Goal: Task Accomplishment & Management: Manage account settings

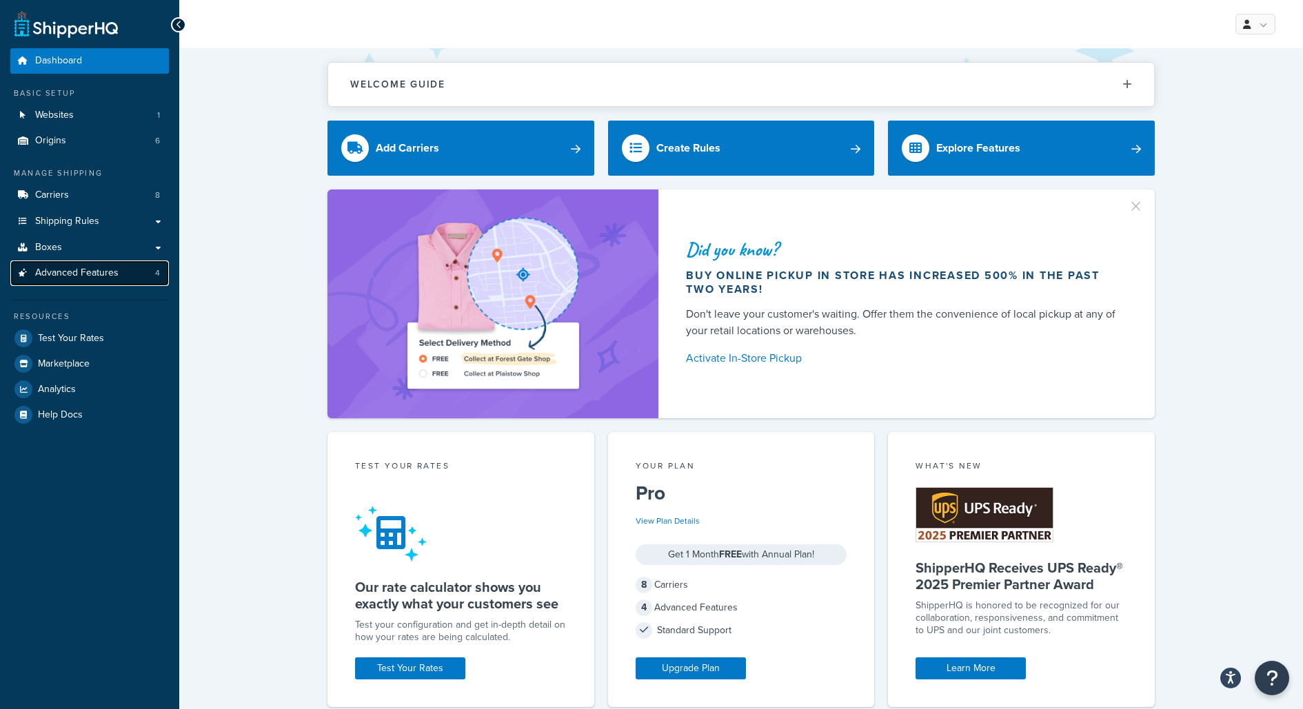
click at [95, 274] on span "Advanced Features" at bounding box center [76, 273] width 83 height 12
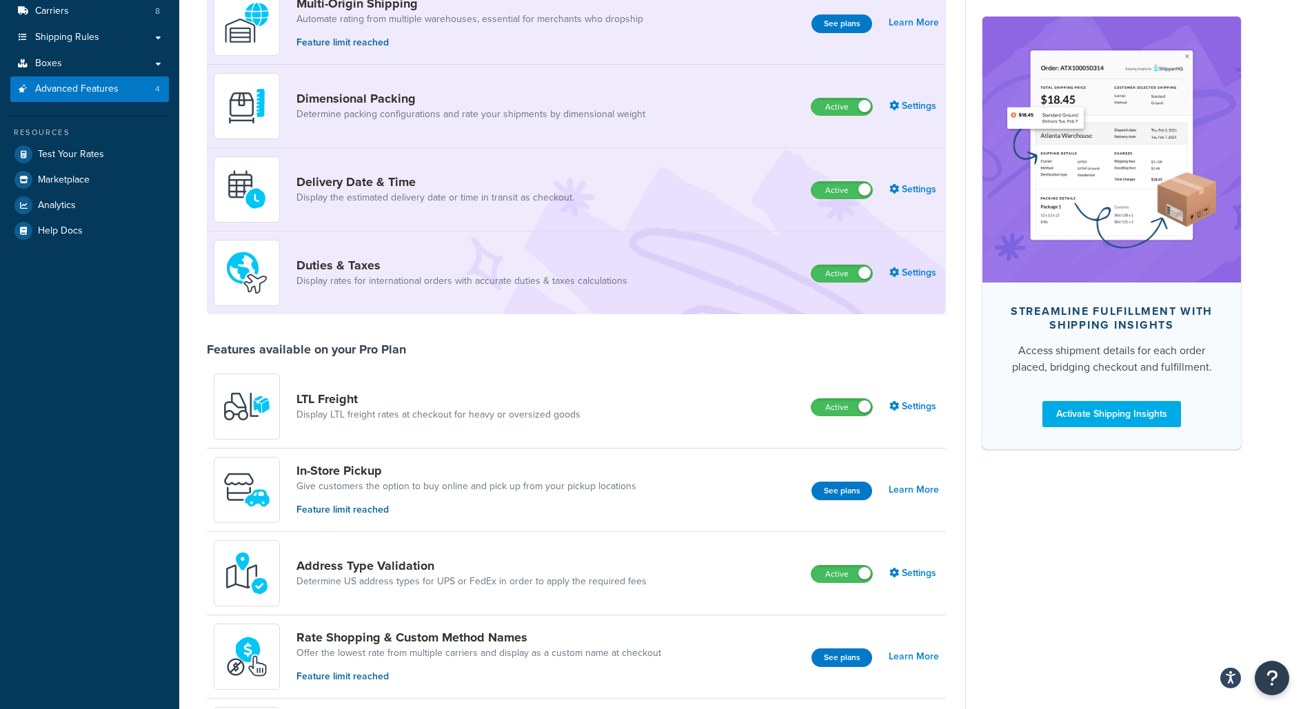
scroll to position [178, 0]
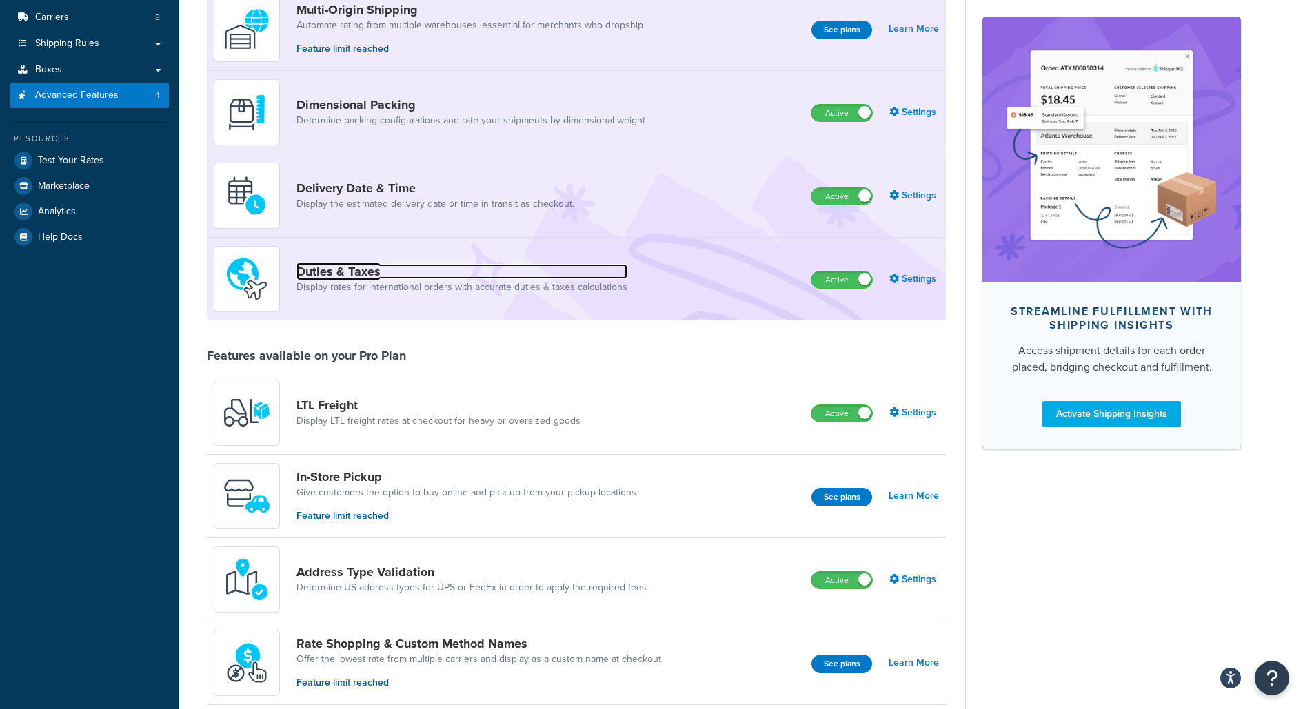
click at [401, 276] on link "Duties & Taxes" at bounding box center [461, 271] width 331 height 15
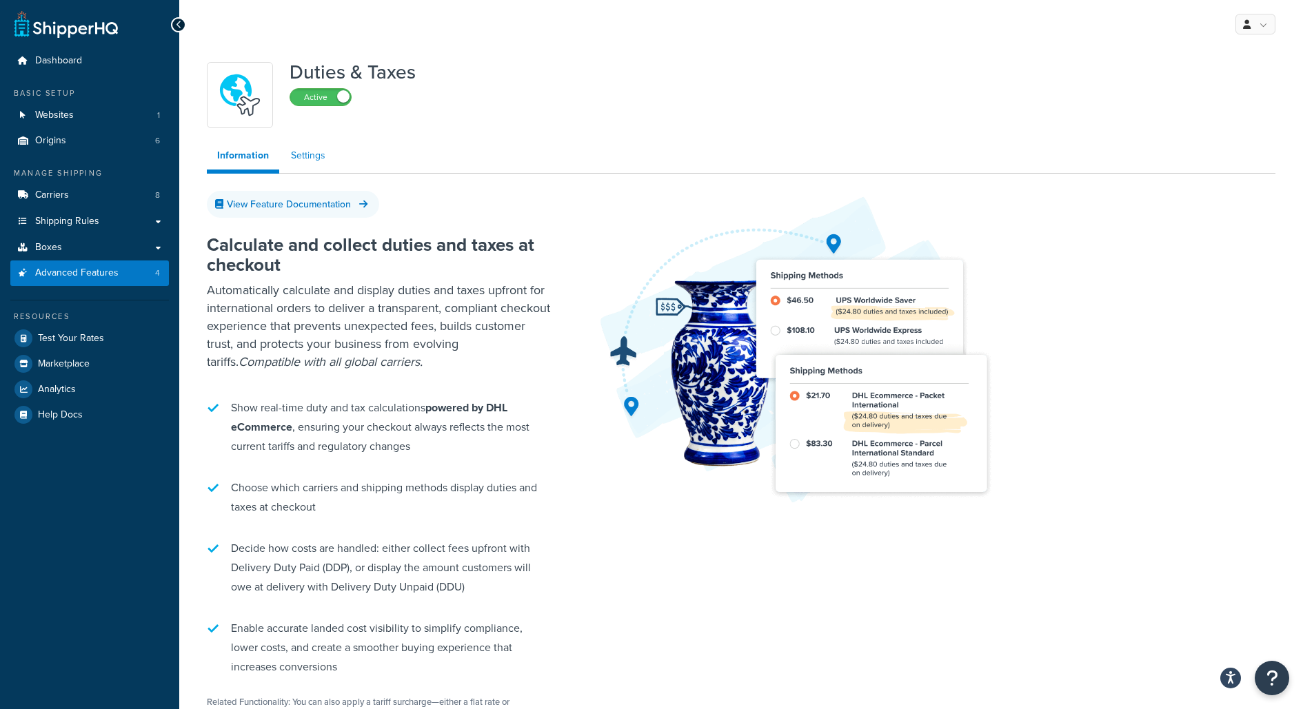
click at [317, 143] on link "Settings" at bounding box center [308, 156] width 55 height 28
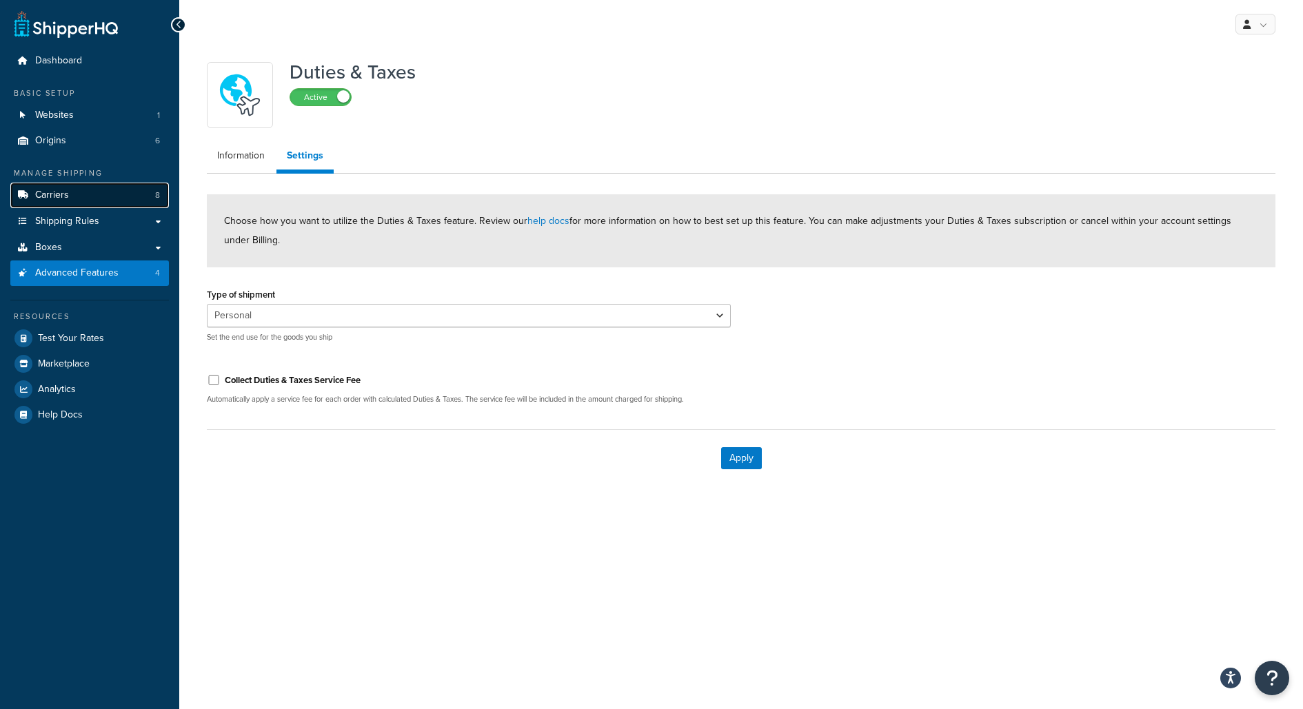
click at [142, 199] on link "Carriers 8" at bounding box center [89, 196] width 159 height 26
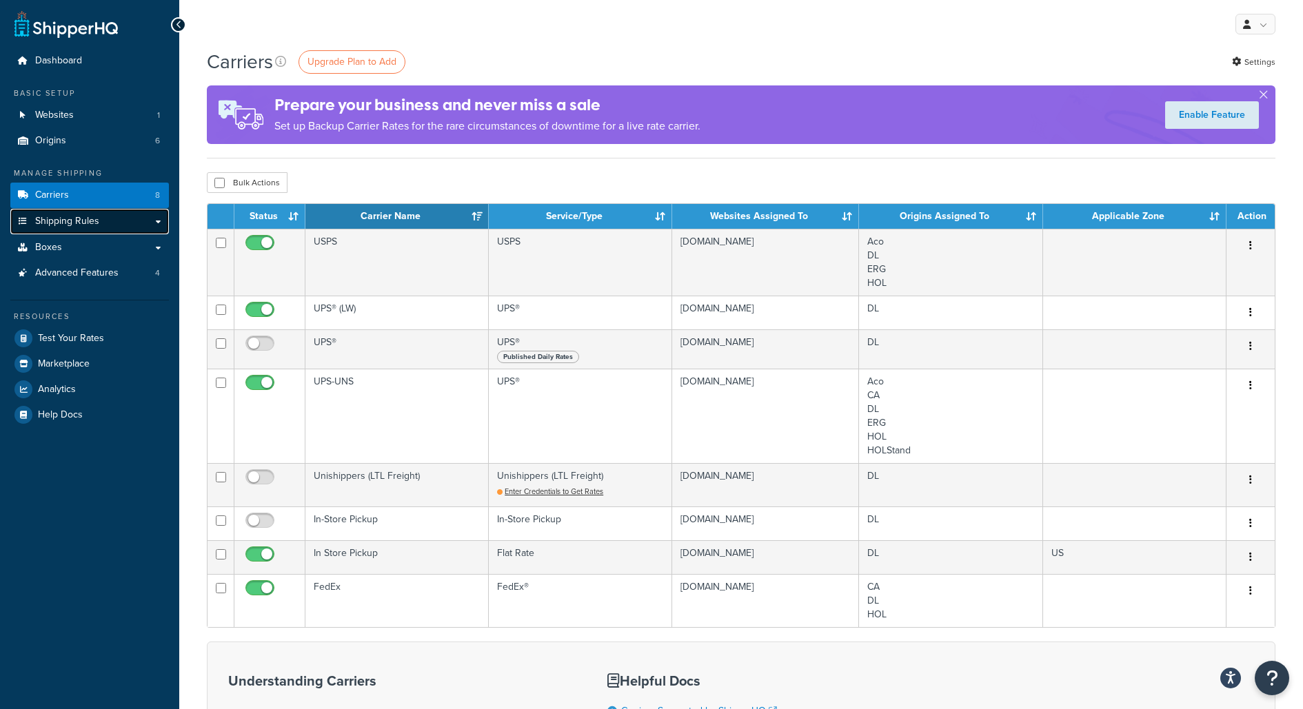
click at [161, 230] on link "Shipping Rules" at bounding box center [89, 222] width 159 height 26
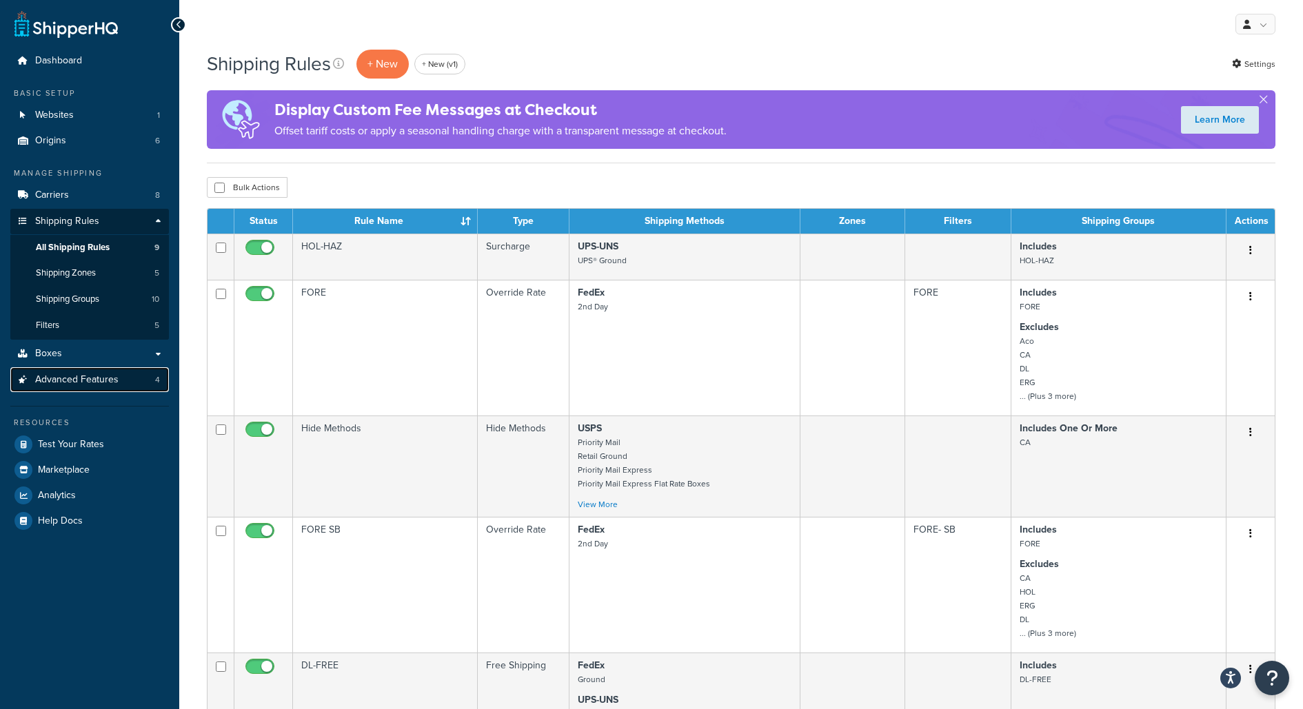
click at [160, 371] on link "Advanced Features 4" at bounding box center [89, 380] width 159 height 26
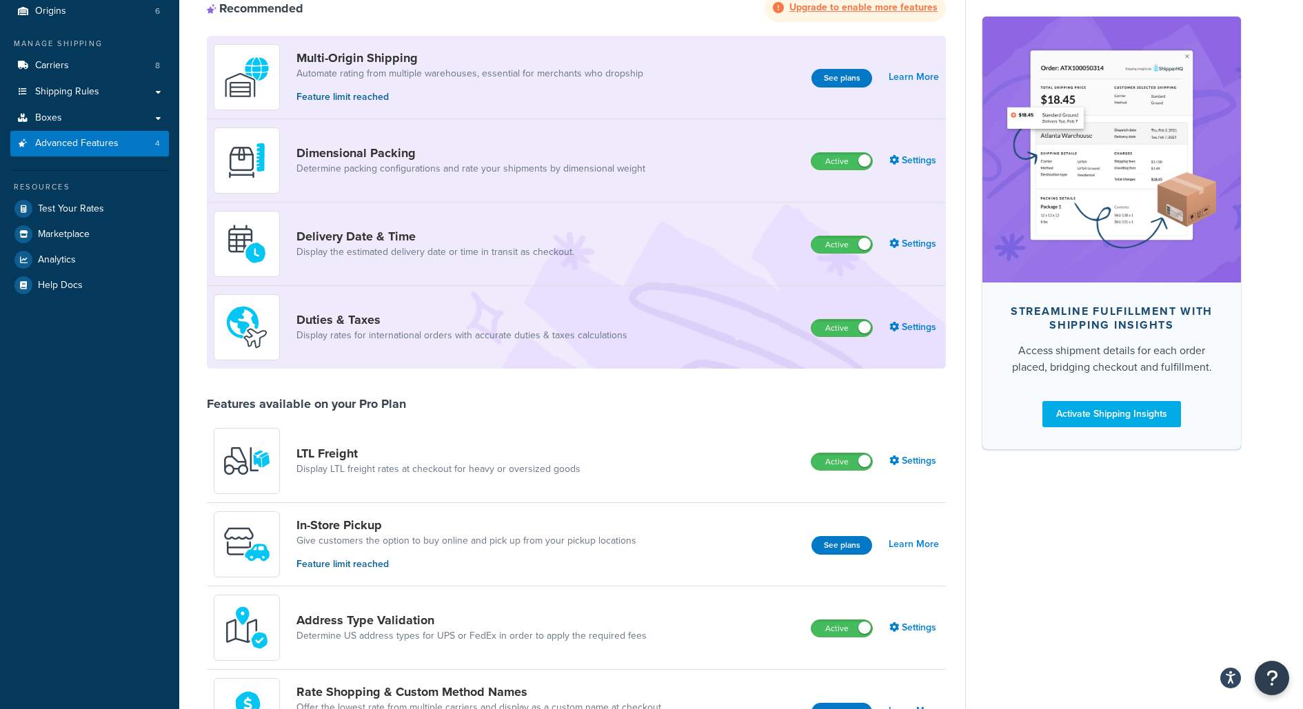
scroll to position [119, 0]
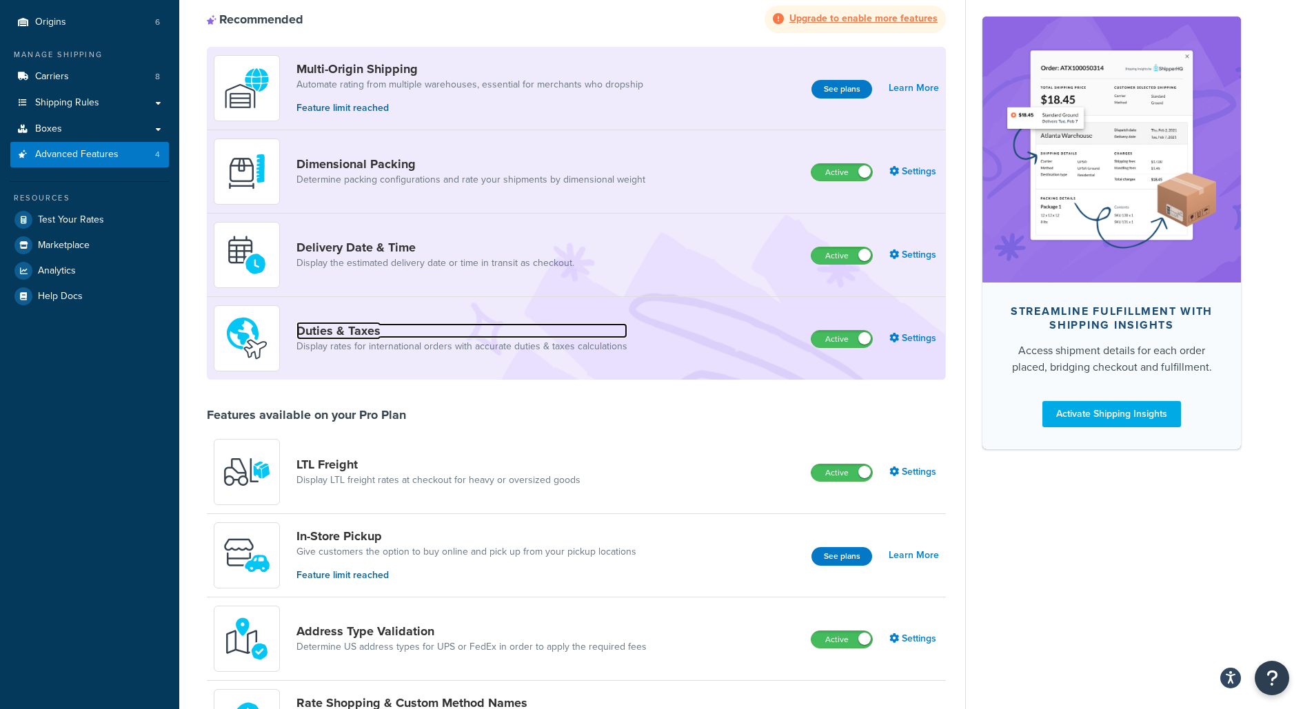
click at [356, 323] on link "Duties & Taxes" at bounding box center [461, 330] width 331 height 15
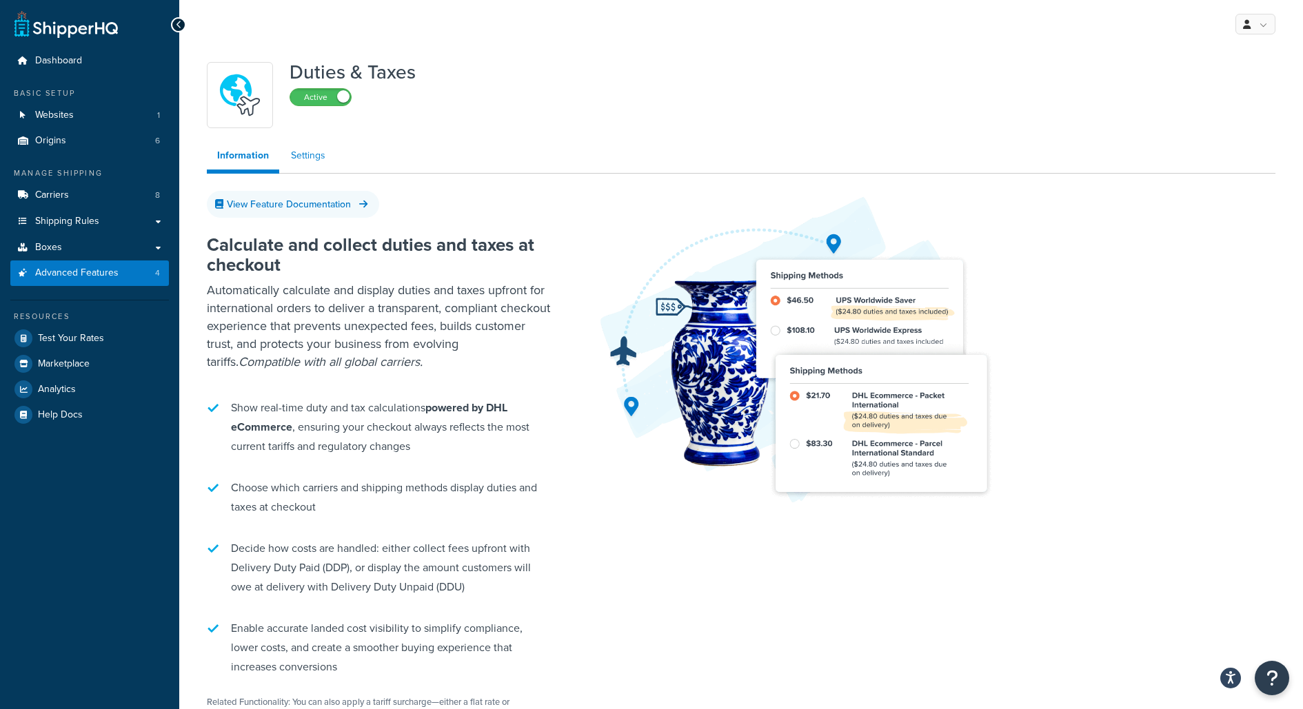
click at [315, 149] on link "Settings" at bounding box center [308, 156] width 55 height 28
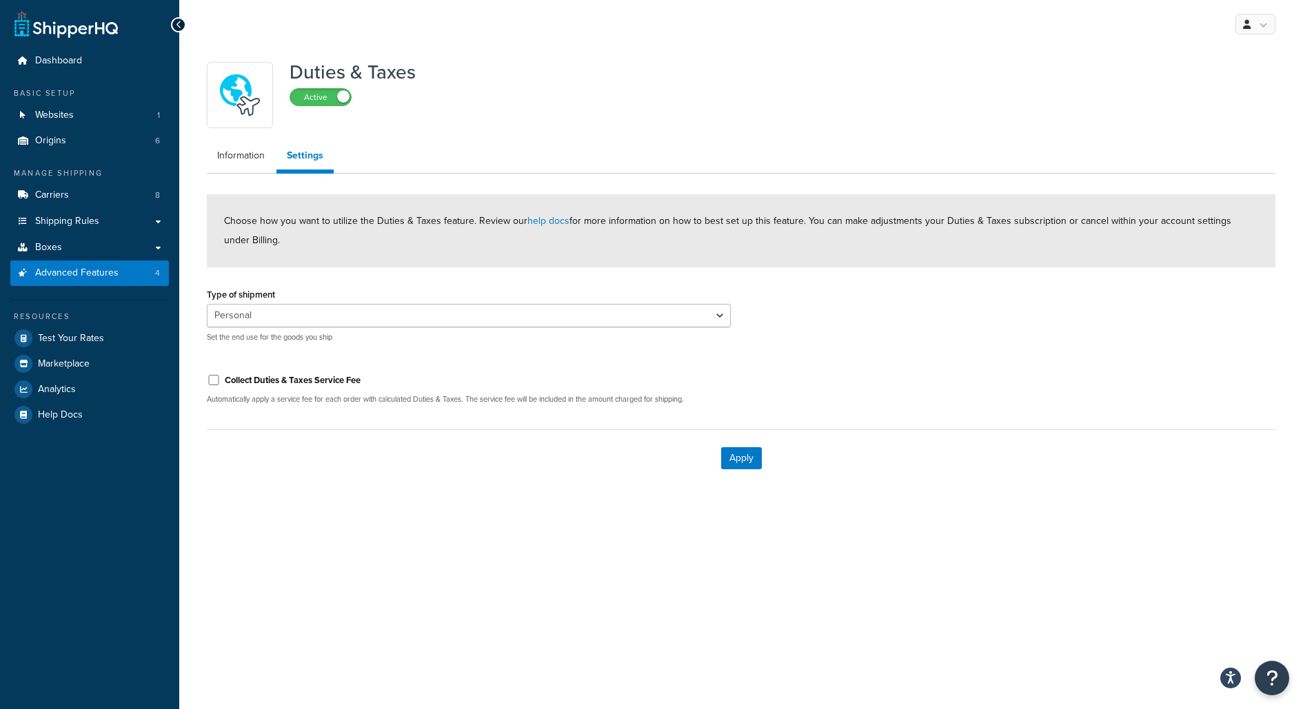
click at [434, 329] on div "Personal Commercial Gifts Other Set the end use for the goods you ship" at bounding box center [469, 323] width 524 height 39
click at [434, 317] on select "Personal Commercial Gifts Other" at bounding box center [469, 315] width 524 height 23
click at [129, 269] on link "Advanced Features 4" at bounding box center [89, 274] width 159 height 26
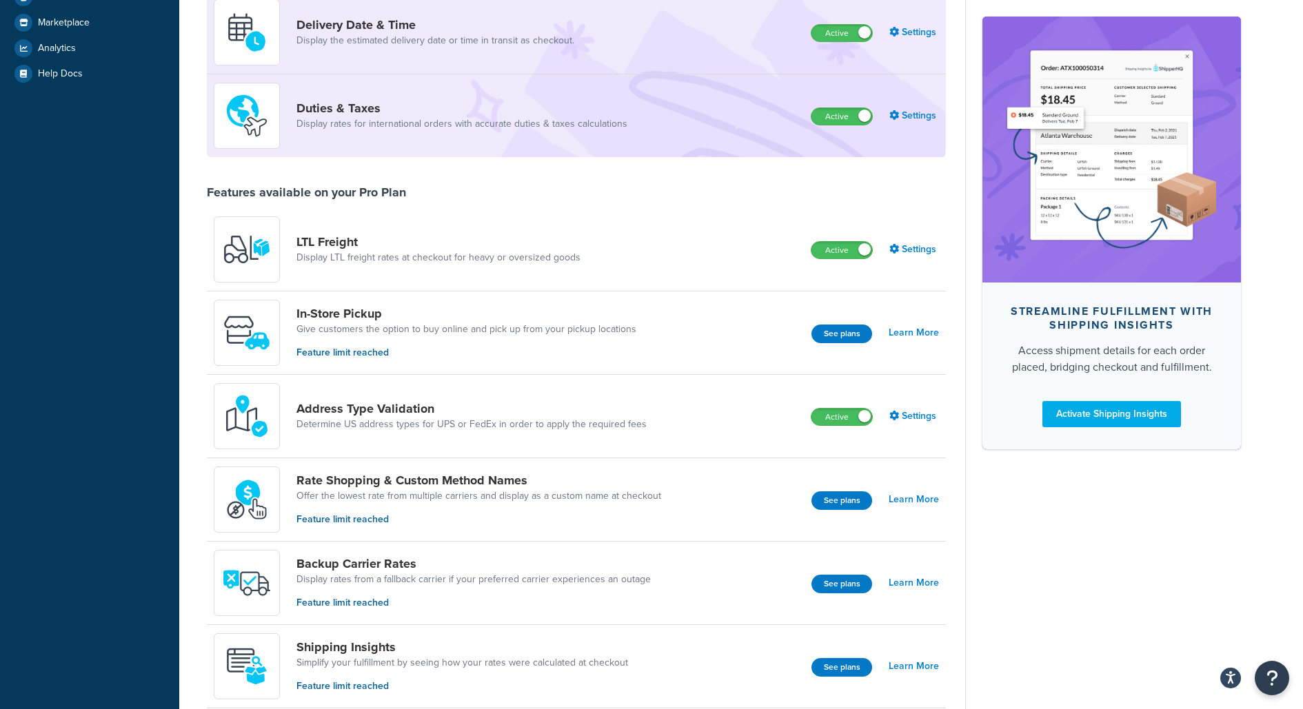
scroll to position [353, 0]
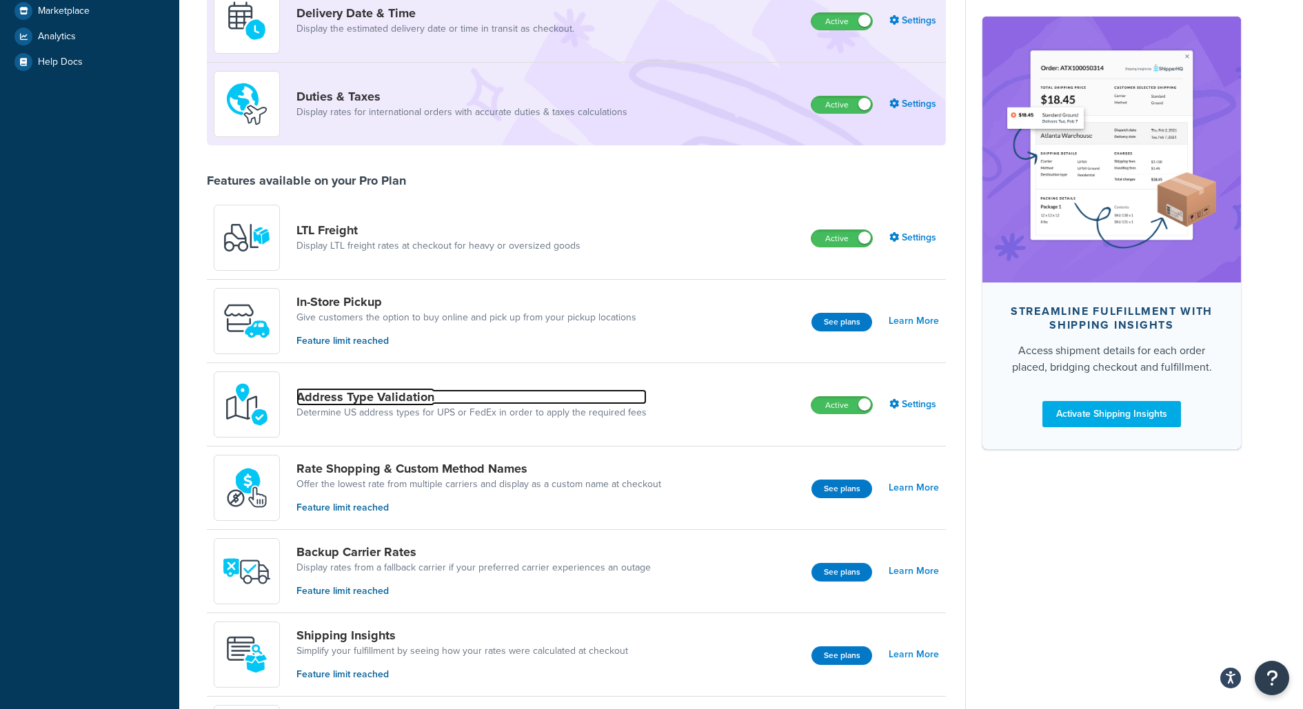
click at [332, 389] on link "Address Type Validation" at bounding box center [471, 396] width 350 height 15
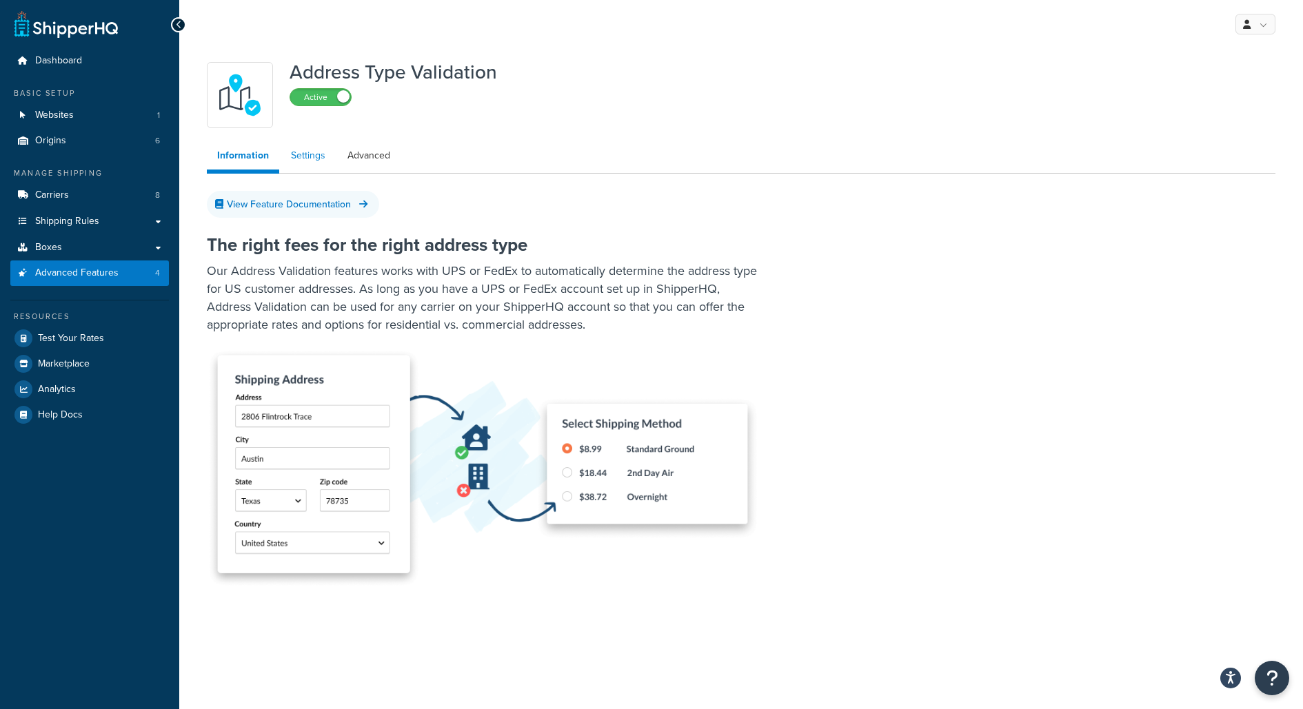
click at [316, 154] on link "Settings" at bounding box center [308, 156] width 55 height 28
select select "33598"
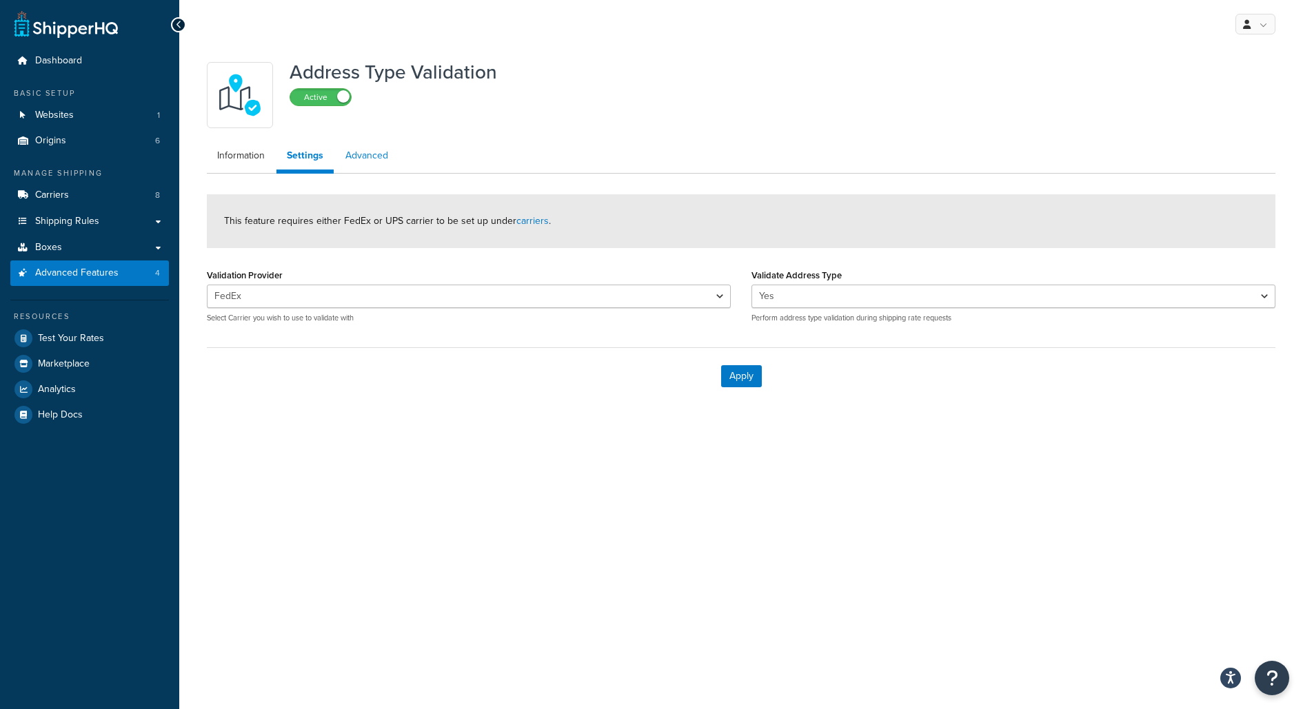
click at [379, 162] on link "Advanced" at bounding box center [366, 156] width 63 height 28
click at [331, 170] on ul "Information Settings Advanced" at bounding box center [741, 158] width 1069 height 32
click at [323, 165] on link "Settings" at bounding box center [303, 156] width 55 height 28
select select "33598"
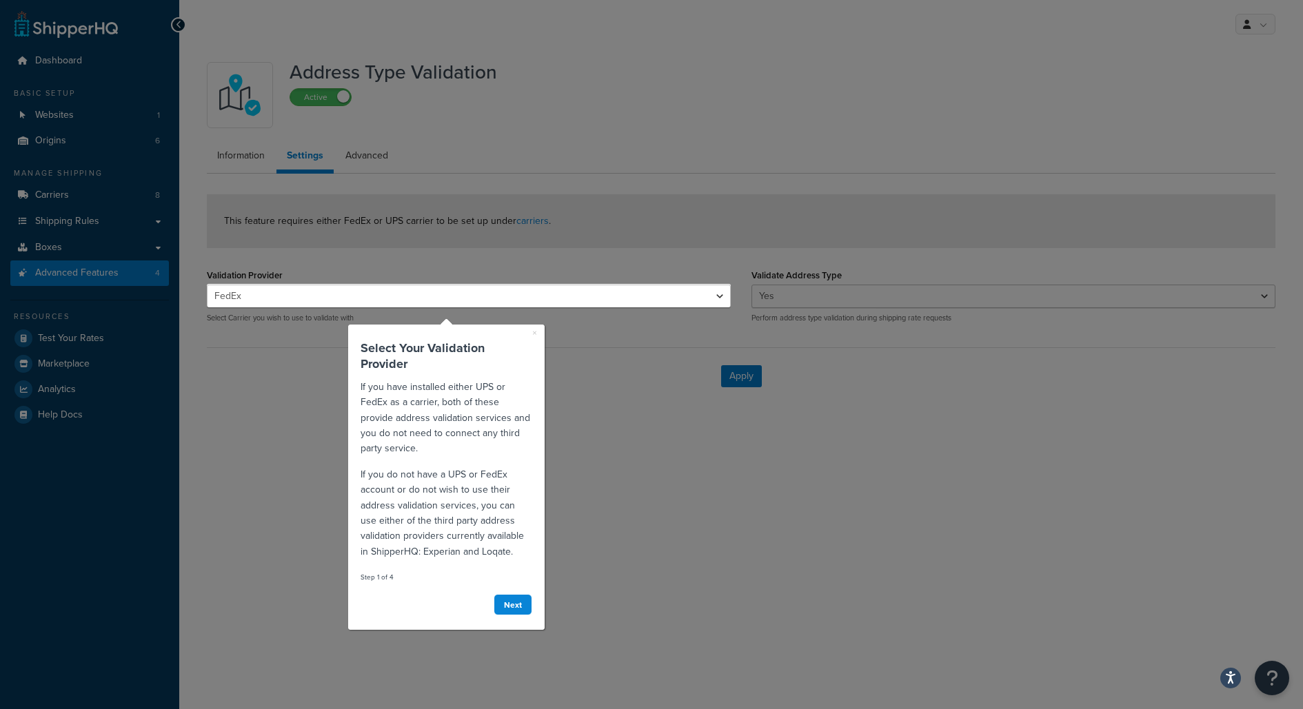
click at [262, 207] on div at bounding box center [469, 142] width 524 height 284
click at [536, 333] on link "×" at bounding box center [534, 333] width 5 height 14
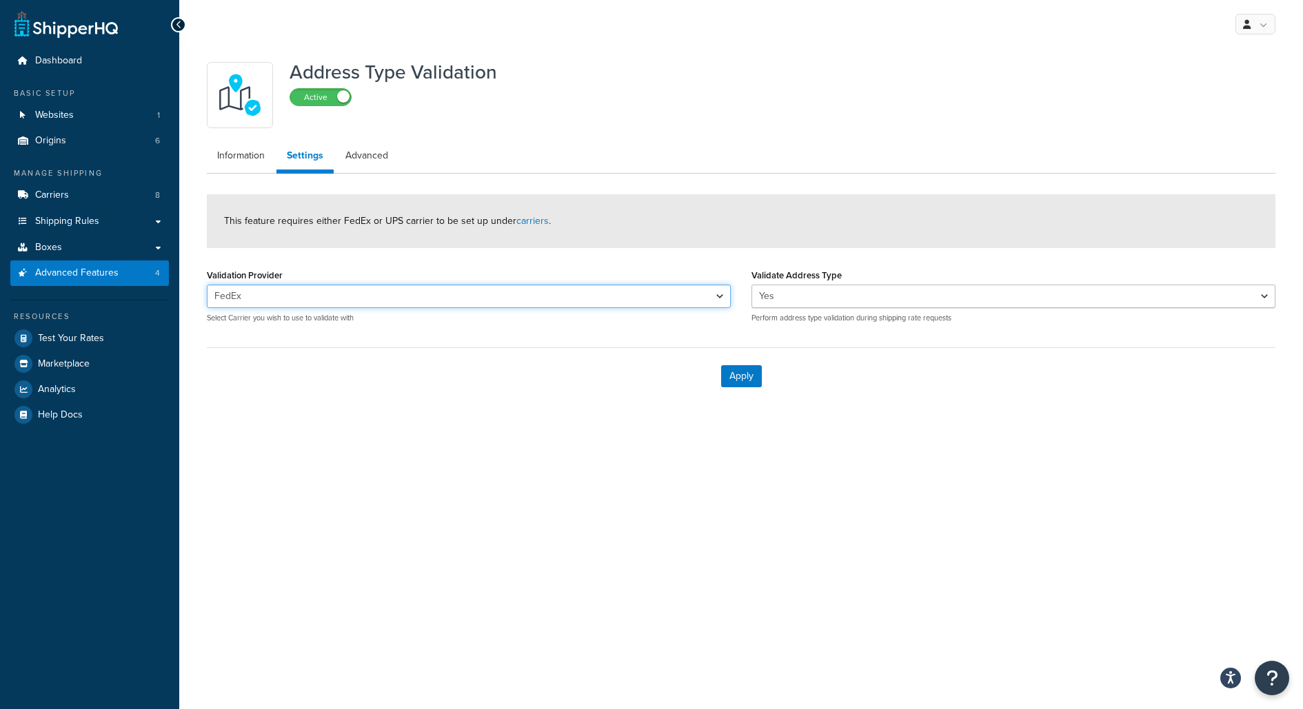
click at [494, 298] on select "FedEx UPS® (LW) UPS-UNS" at bounding box center [469, 296] width 524 height 23
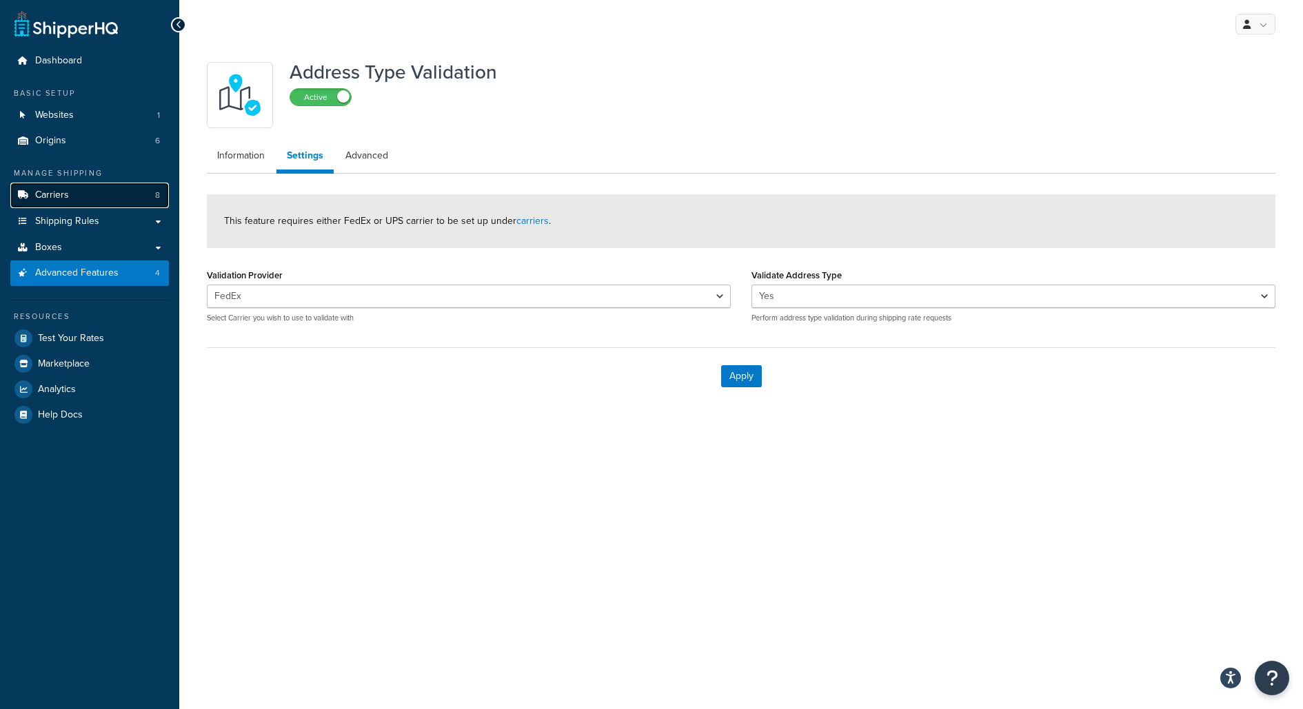
click at [105, 195] on link "Carriers 8" at bounding box center [89, 196] width 159 height 26
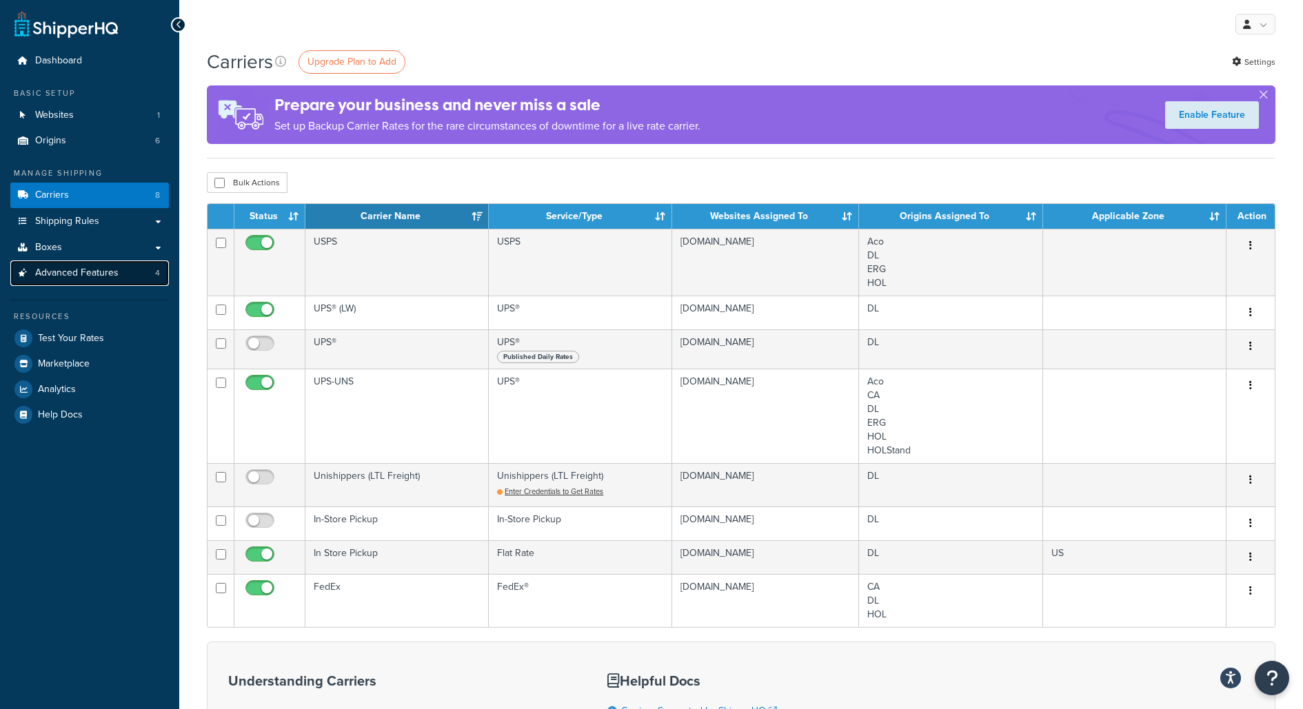
click at [138, 281] on link "Advanced Features 4" at bounding box center [89, 274] width 159 height 26
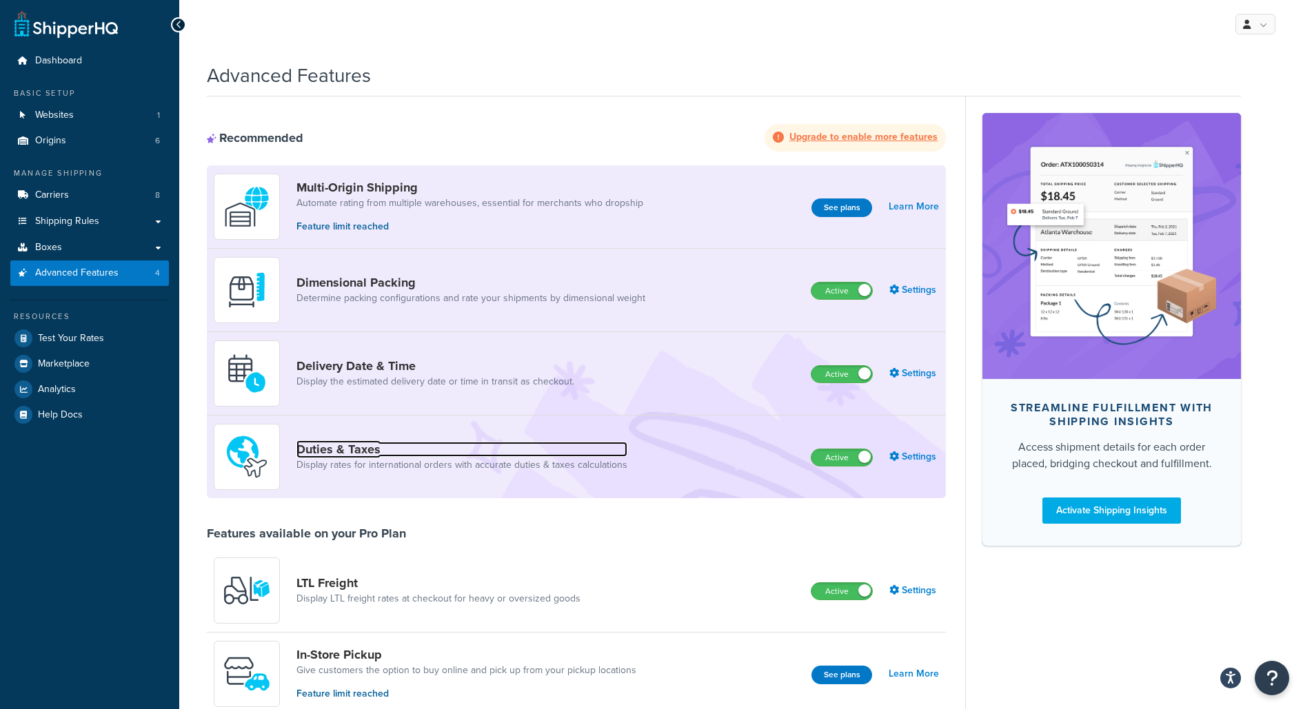
click at [387, 453] on link "Duties & Taxes" at bounding box center [461, 449] width 331 height 15
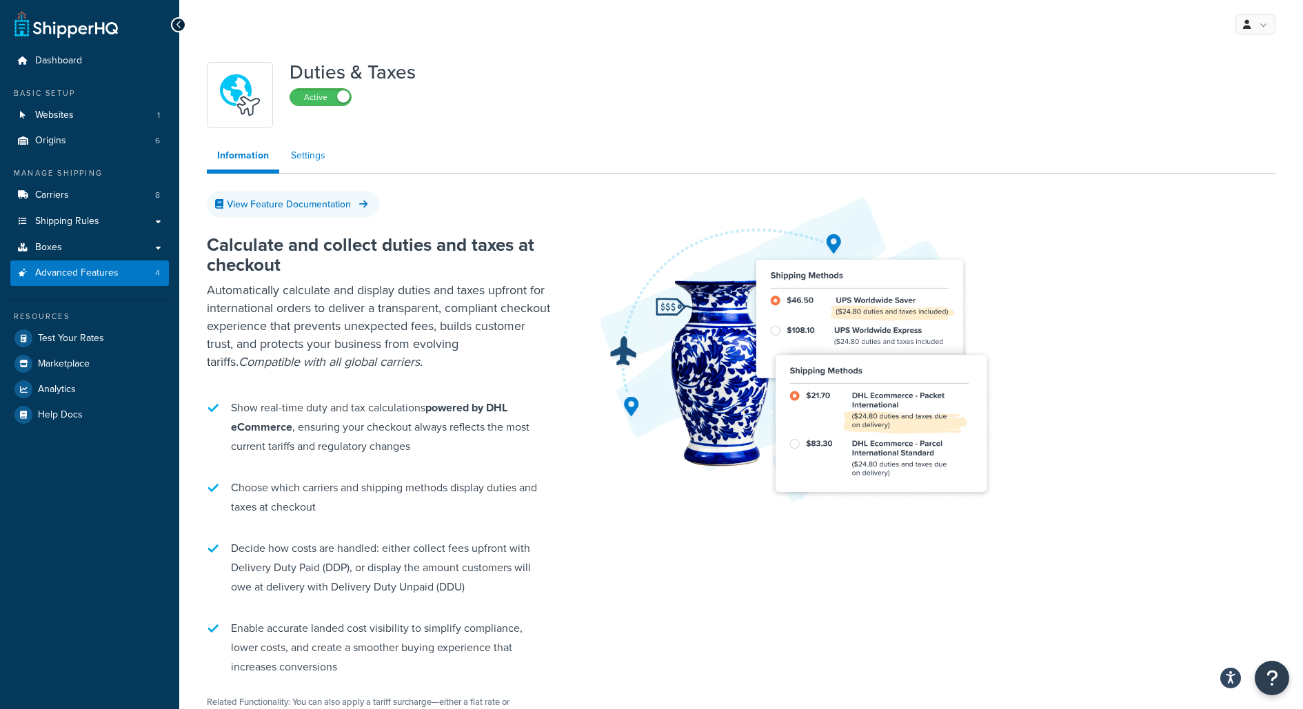
click at [317, 157] on link "Settings" at bounding box center [308, 156] width 55 height 28
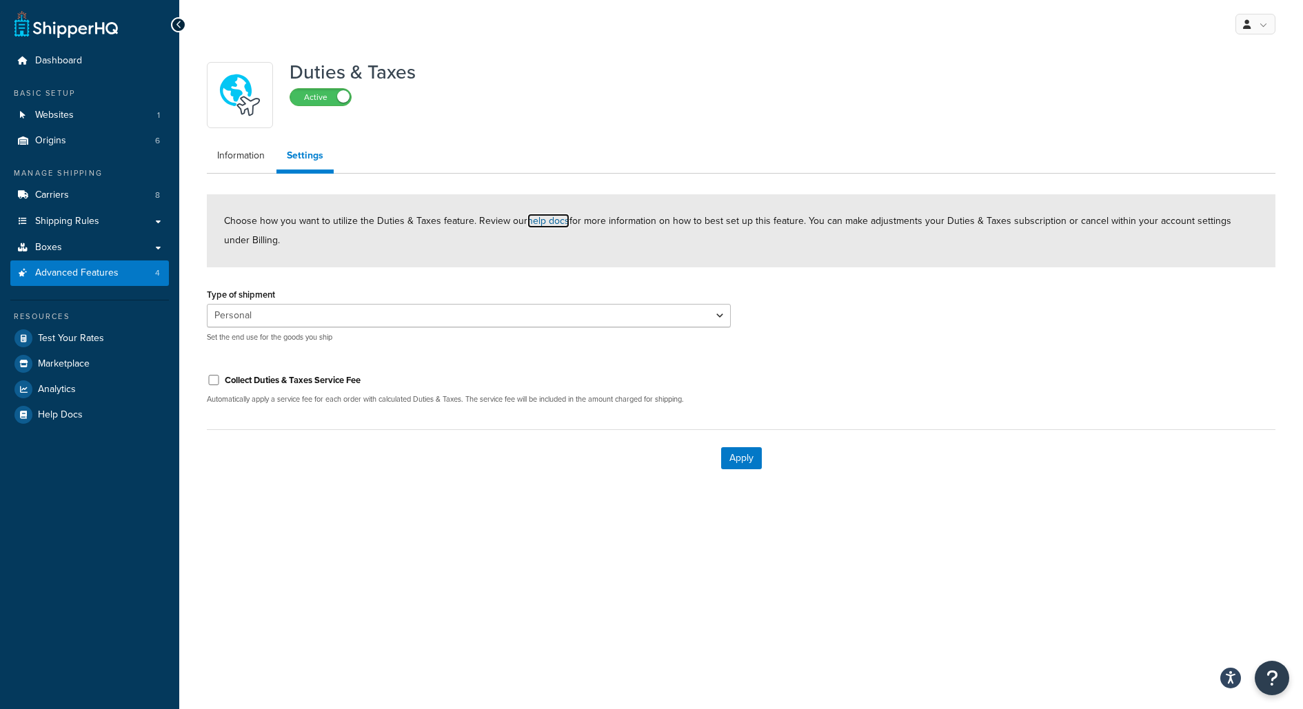
click at [548, 221] on link "help docs" at bounding box center [548, 221] width 42 height 14
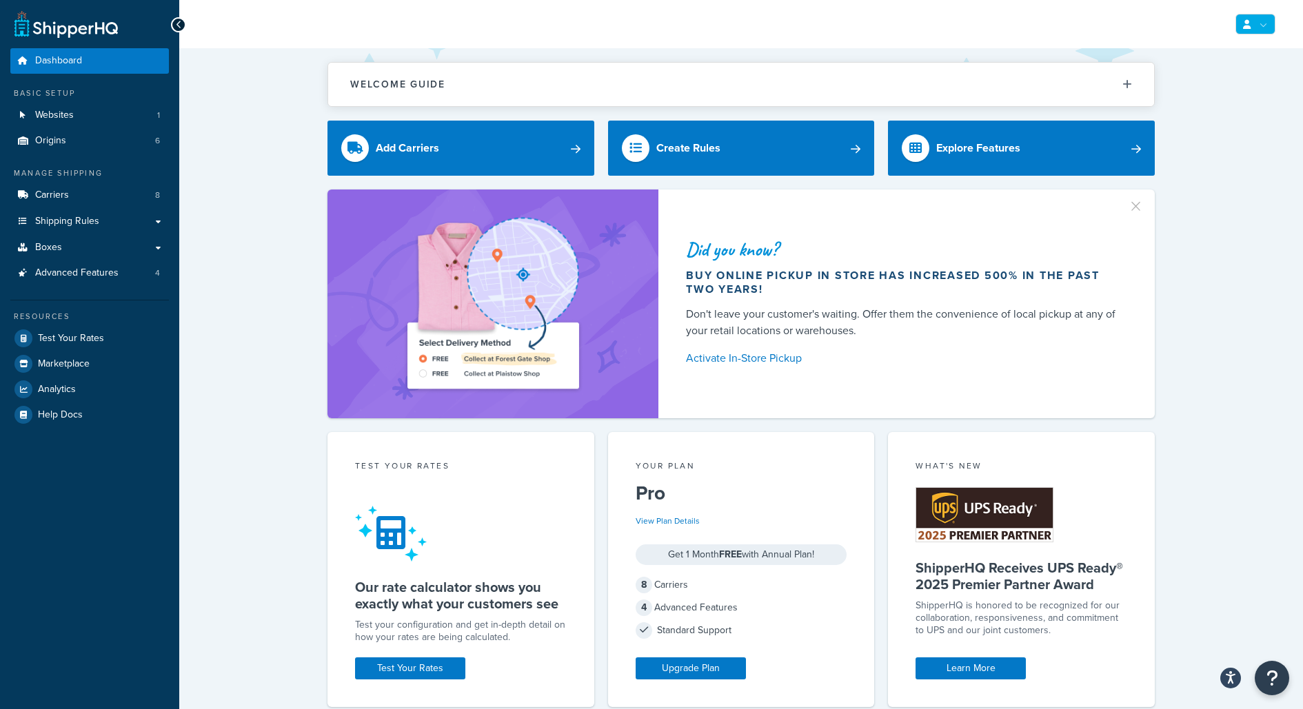
click at [1270, 14] on link at bounding box center [1255, 24] width 40 height 21
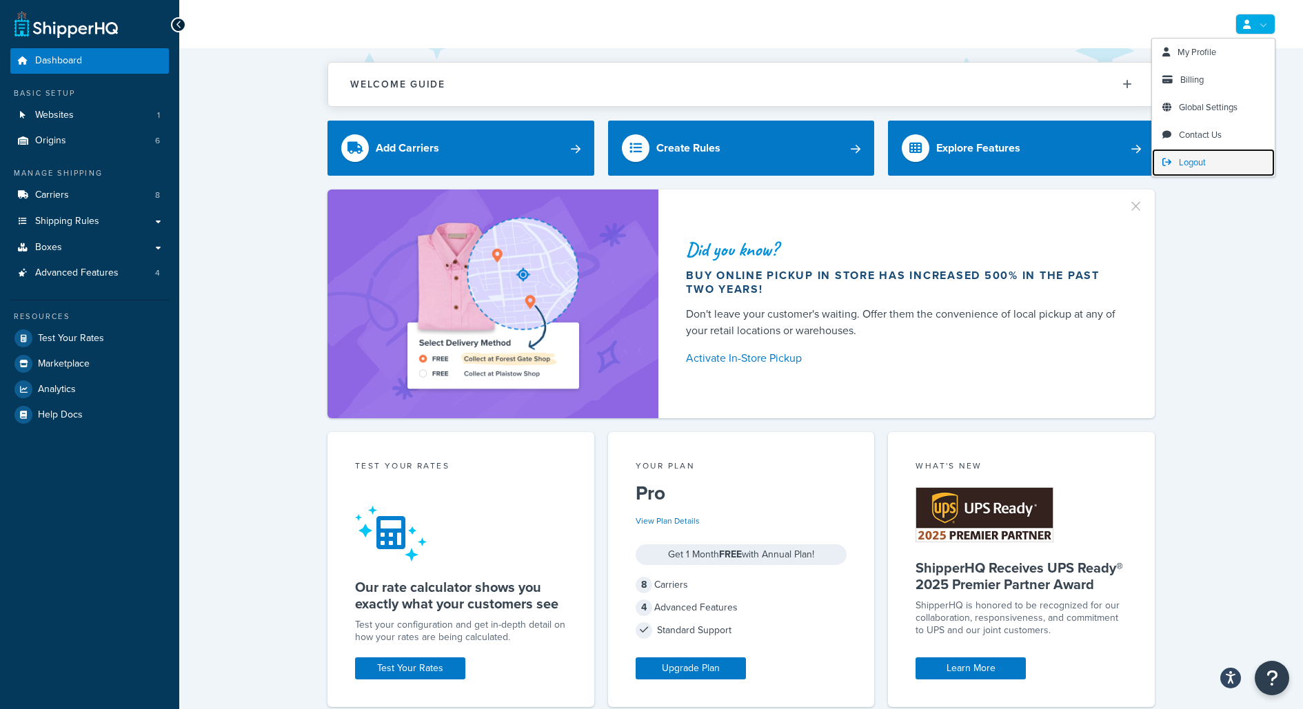
click at [1190, 160] on span "Logout" at bounding box center [1192, 162] width 27 height 13
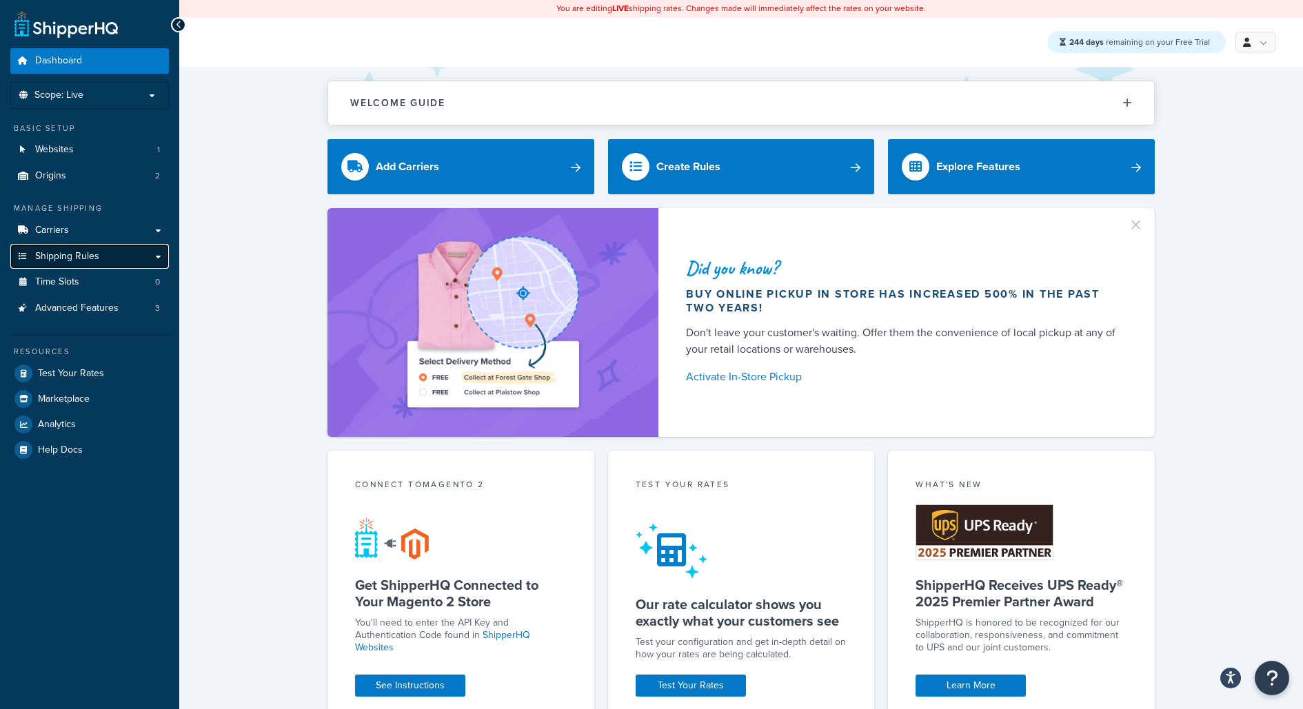
click at [125, 263] on link "Shipping Rules" at bounding box center [89, 257] width 159 height 26
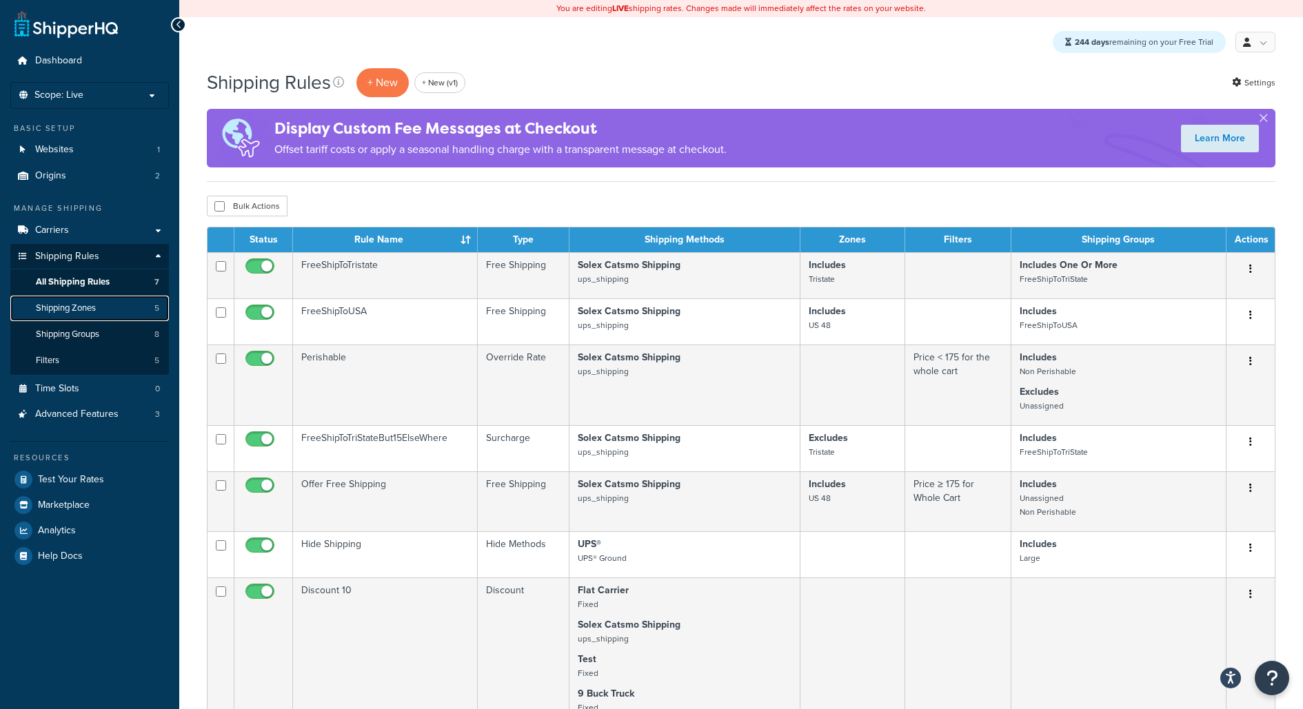
click at [119, 310] on link "Shipping Zones 5" at bounding box center [89, 309] width 159 height 26
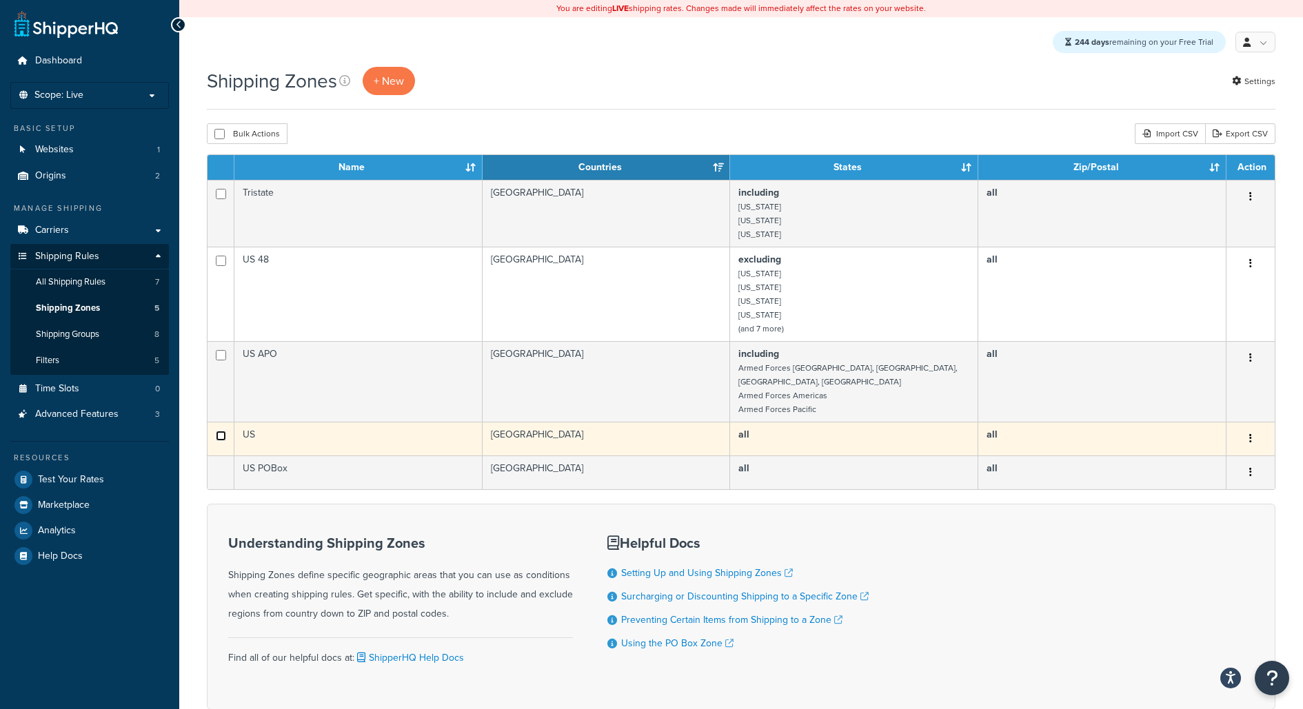
click at [221, 266] on input "checkbox" at bounding box center [221, 261] width 10 height 10
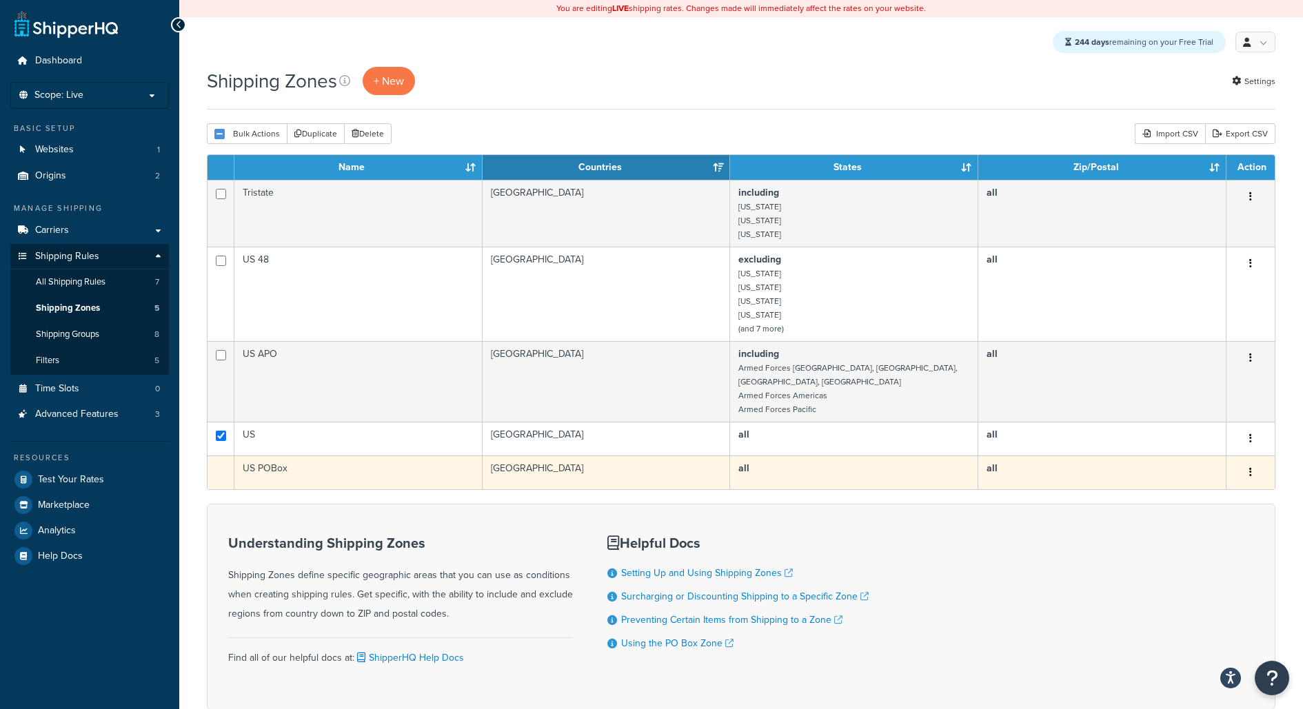
click at [226, 456] on td at bounding box center [220, 473] width 27 height 34
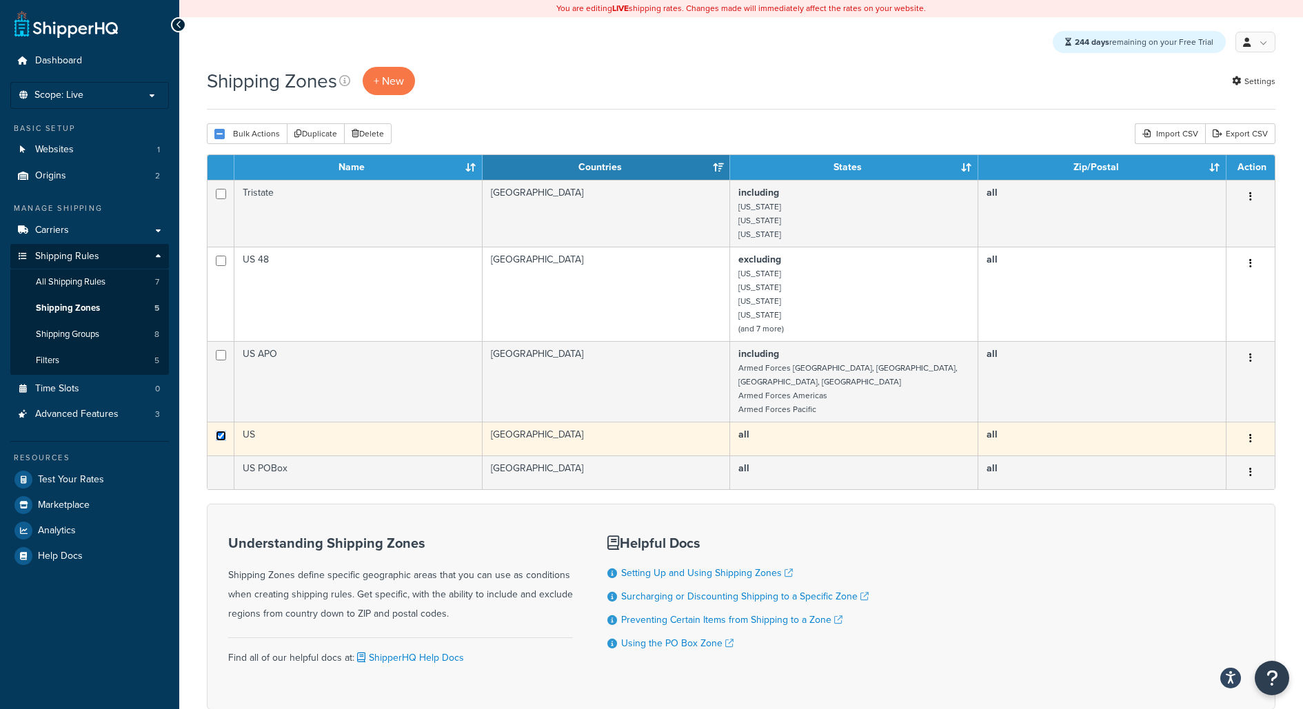
click at [223, 266] on input "checkbox" at bounding box center [221, 261] width 10 height 10
checkbox input "false"
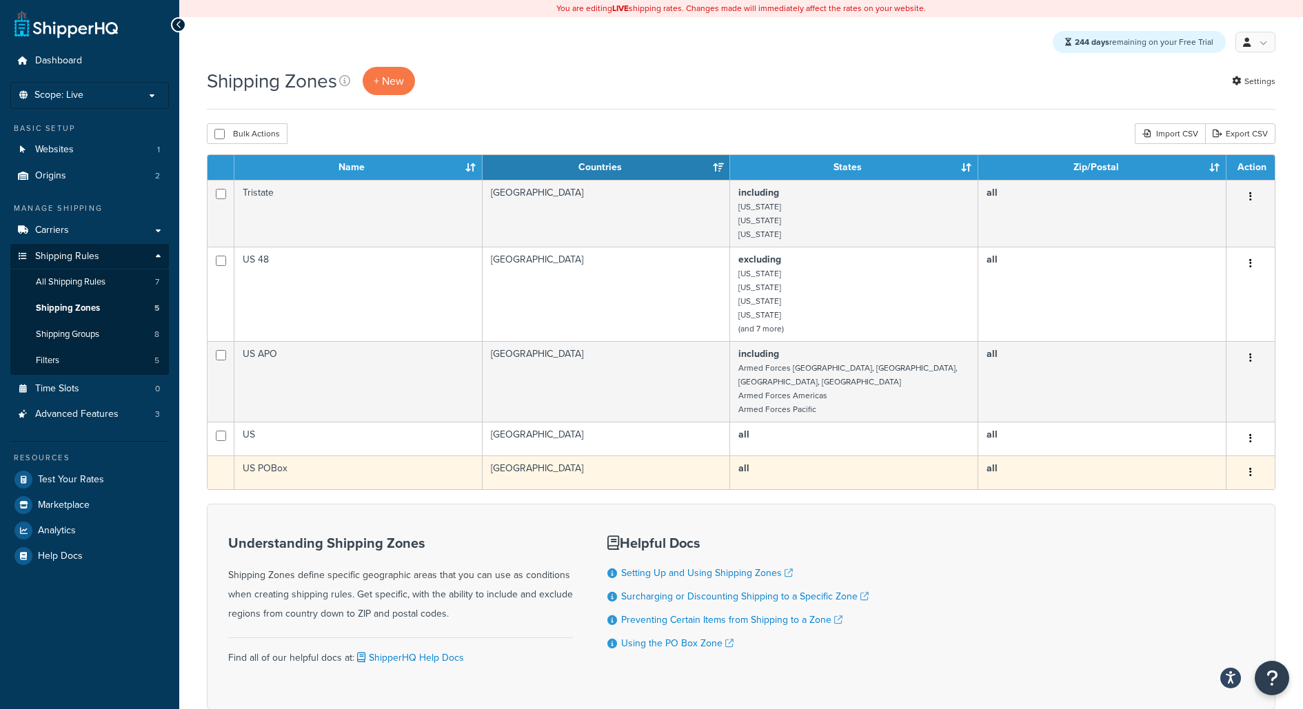
click at [252, 464] on td "US POBox" at bounding box center [358, 473] width 248 height 34
click at [261, 463] on td "US POBox" at bounding box center [358, 473] width 248 height 34
click at [347, 456] on td "US POBox" at bounding box center [358, 473] width 248 height 34
click at [379, 456] on td "US POBox" at bounding box center [358, 473] width 248 height 34
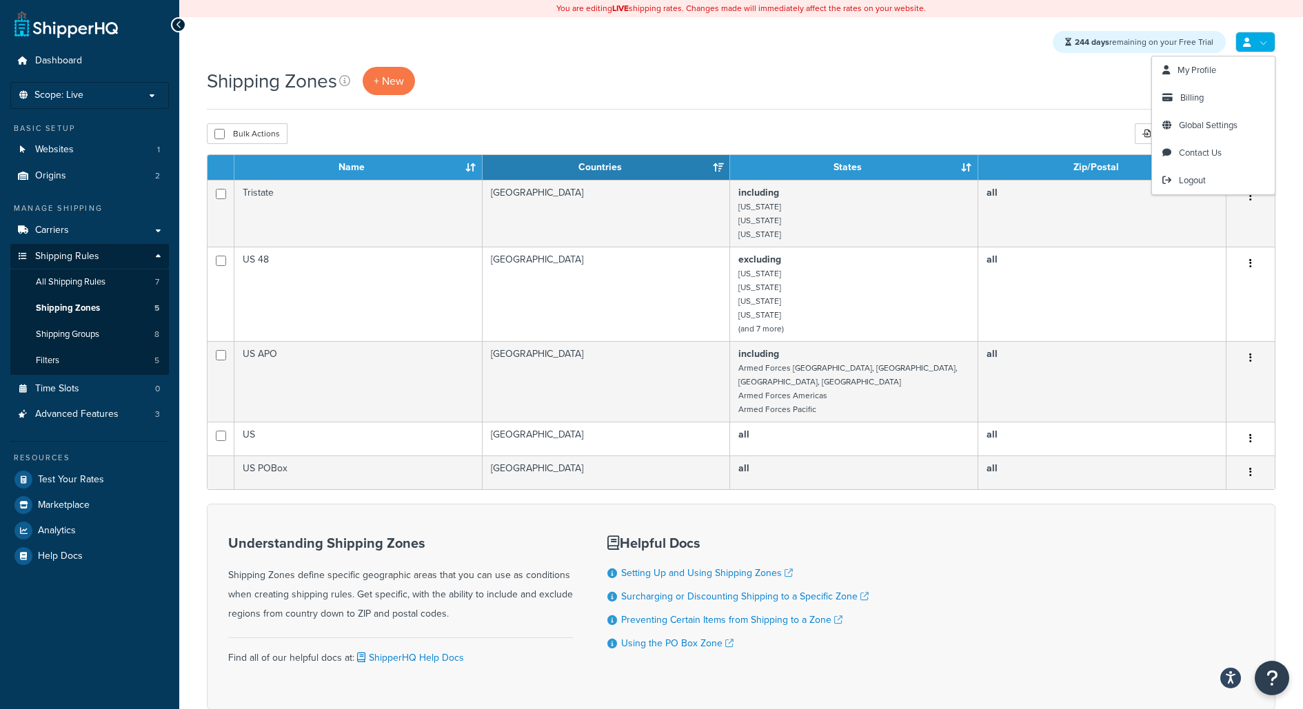
click at [1264, 49] on link at bounding box center [1255, 42] width 40 height 21
click at [1203, 192] on link "Logout" at bounding box center [1213, 181] width 123 height 28
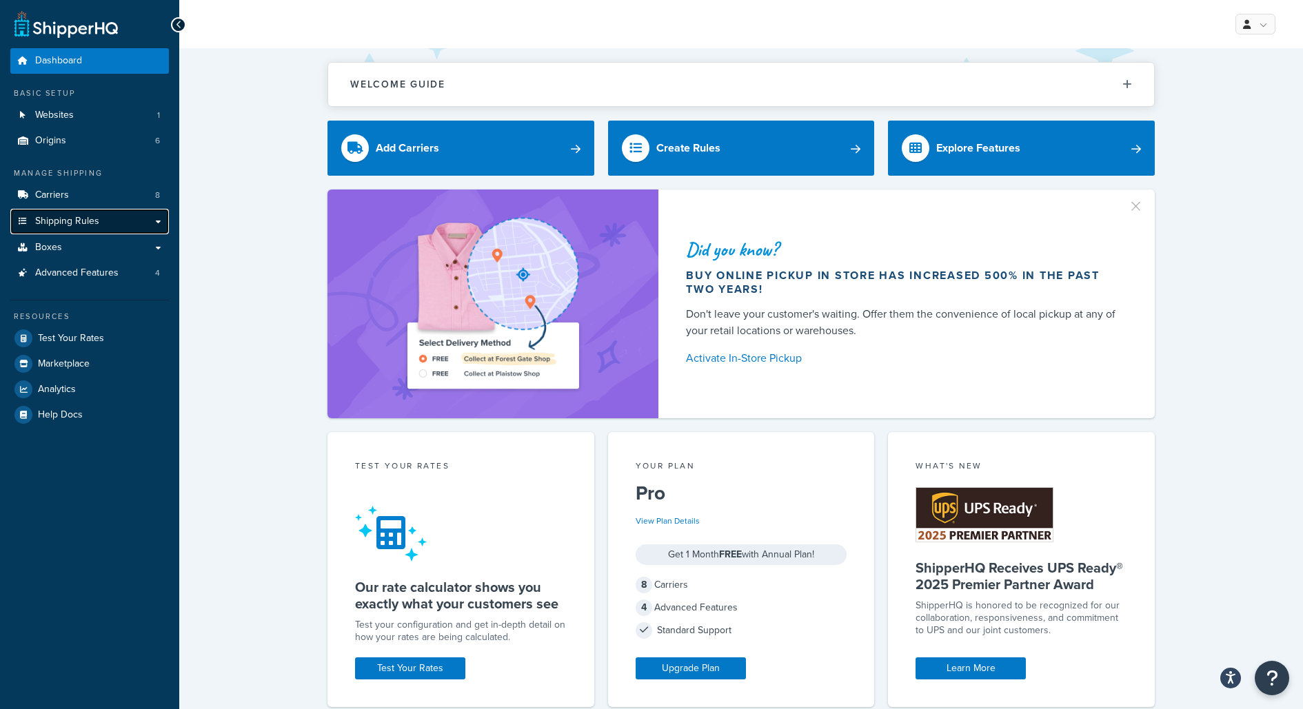
click at [137, 223] on link "Shipping Rules" at bounding box center [89, 222] width 159 height 26
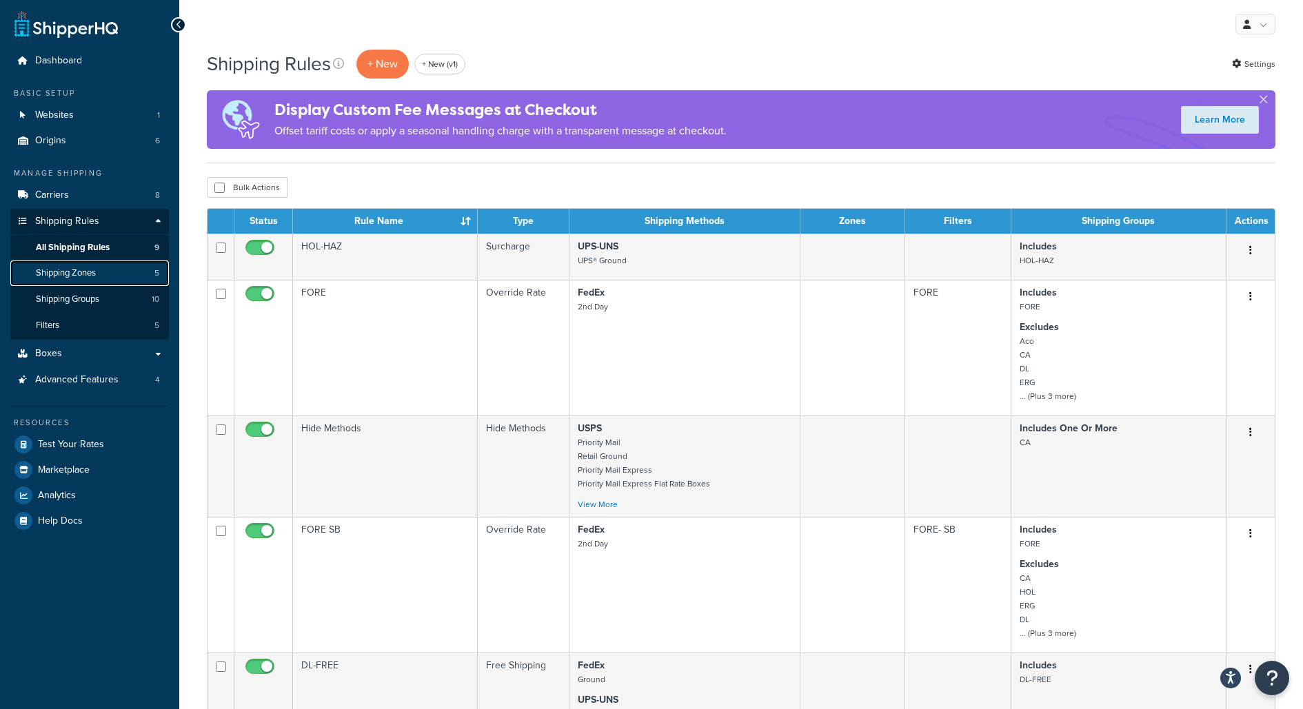
click at [113, 276] on link "Shipping Zones 5" at bounding box center [89, 274] width 159 height 26
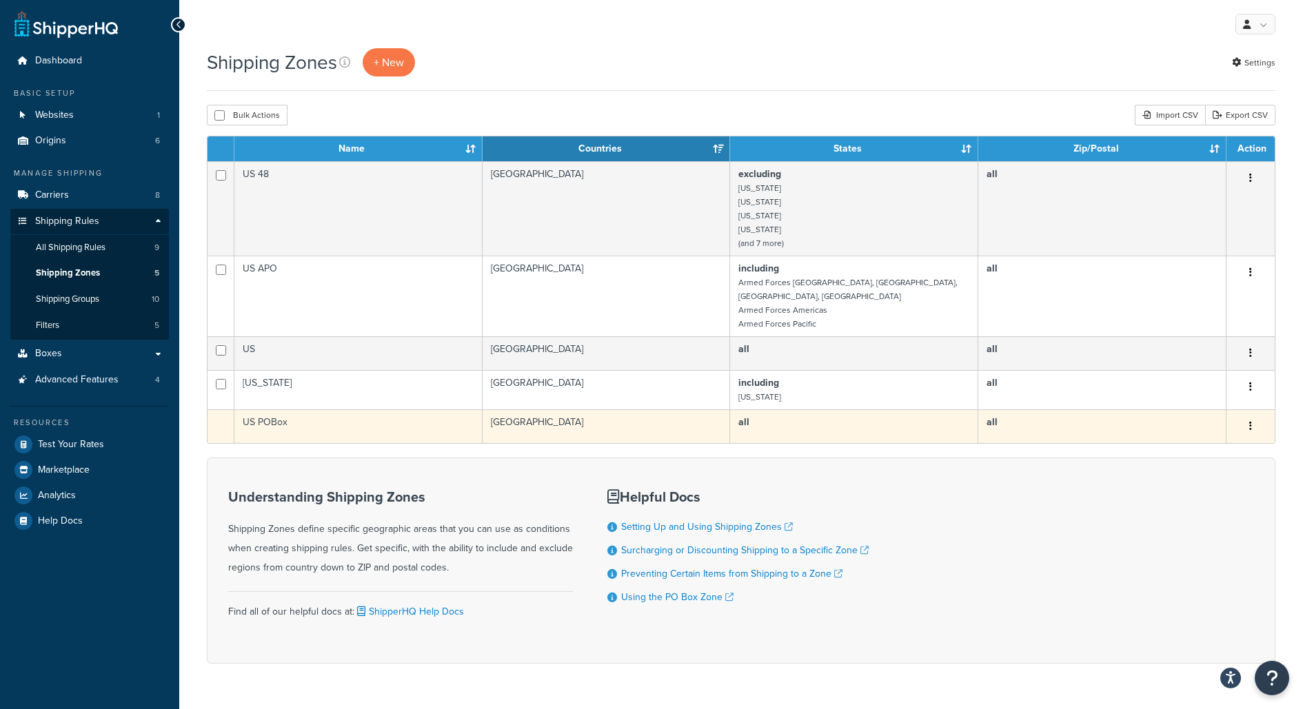
click at [251, 409] on td "US POBox" at bounding box center [358, 426] width 248 height 34
click at [281, 409] on td "US POBox" at bounding box center [358, 426] width 248 height 34
click at [341, 424] on td "US POBox" at bounding box center [358, 426] width 248 height 34
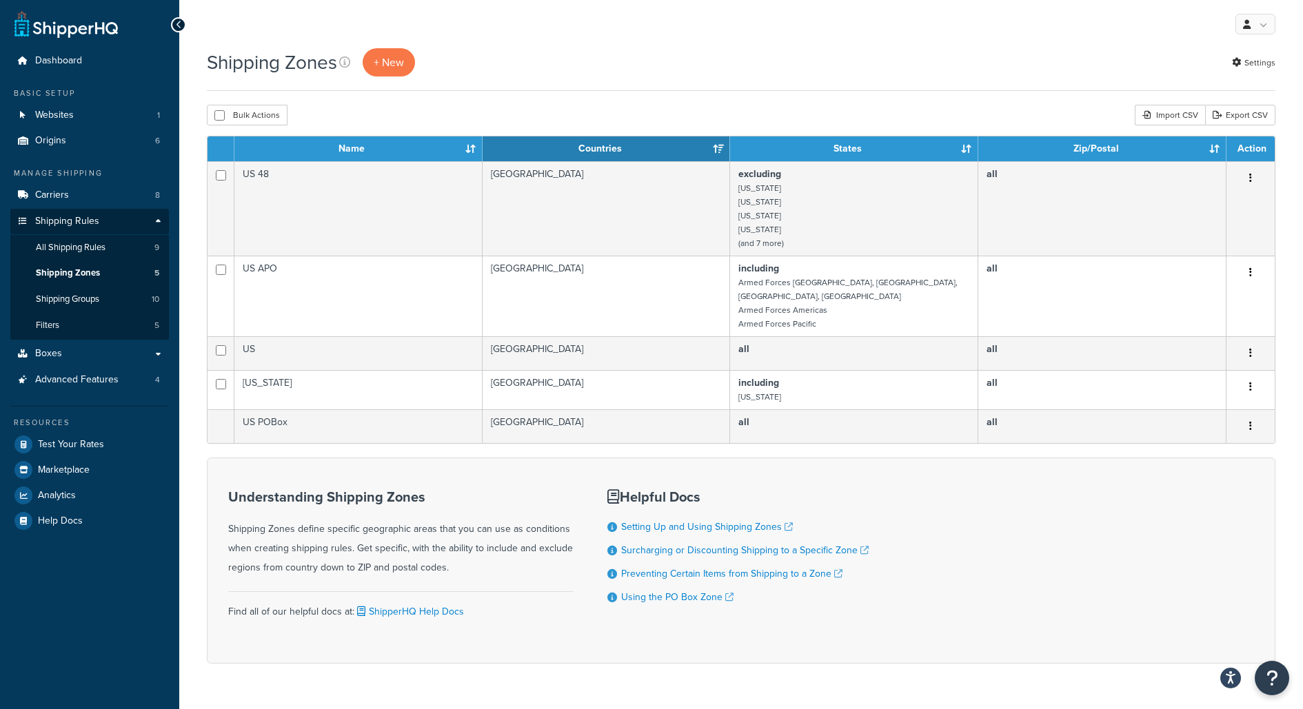
click at [354, 433] on form "Name Countries States Zip/Postal Action US 48 [GEOGRAPHIC_DATA] excluding [US_S…" at bounding box center [741, 400] width 1069 height 528
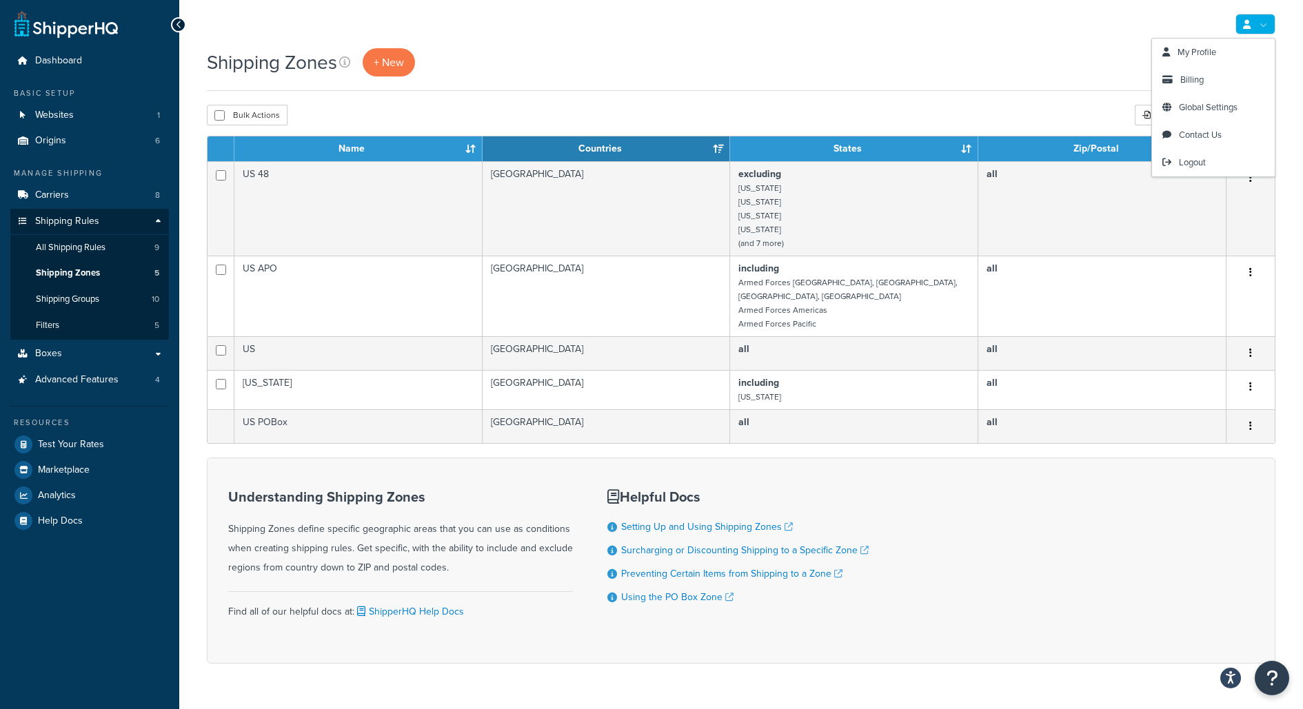
click at [1264, 23] on link at bounding box center [1255, 24] width 40 height 21
click at [1204, 74] on link "Billing" at bounding box center [1213, 80] width 123 height 28
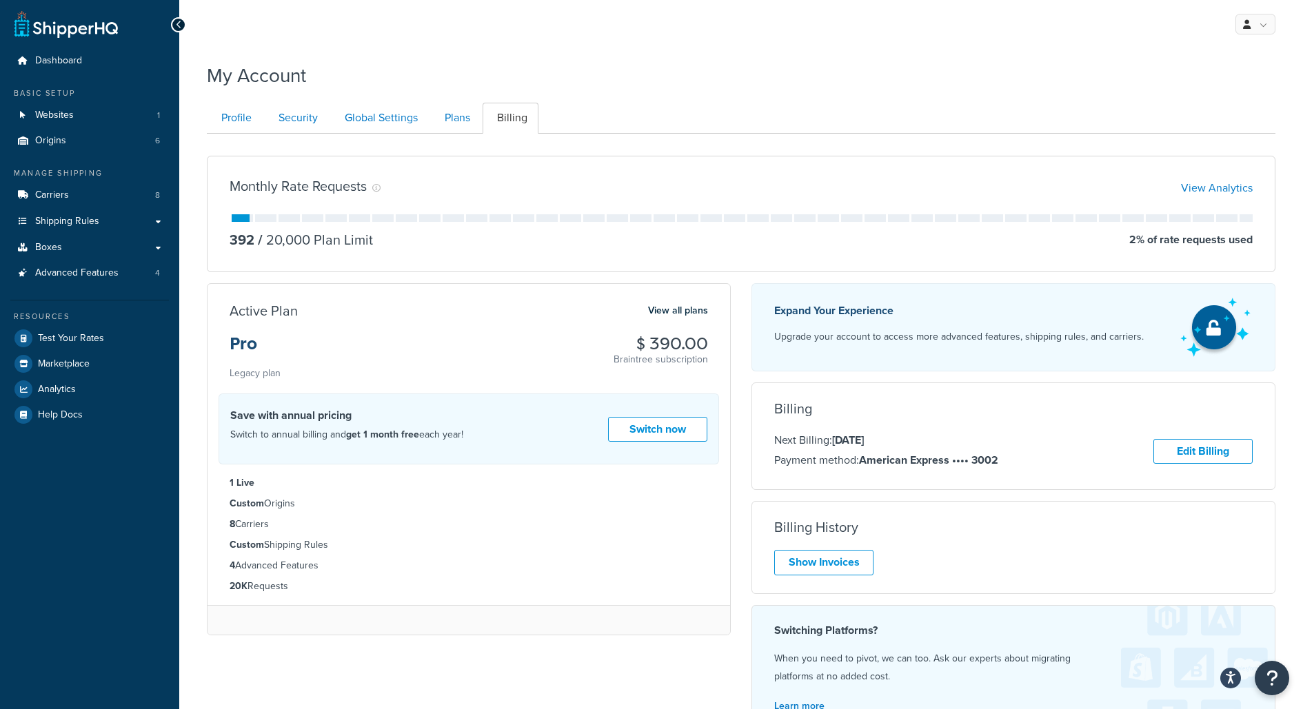
click at [470, 79] on div "My Account" at bounding box center [741, 72] width 1069 height 34
click at [1244, 28] on icon at bounding box center [1247, 24] width 8 height 9
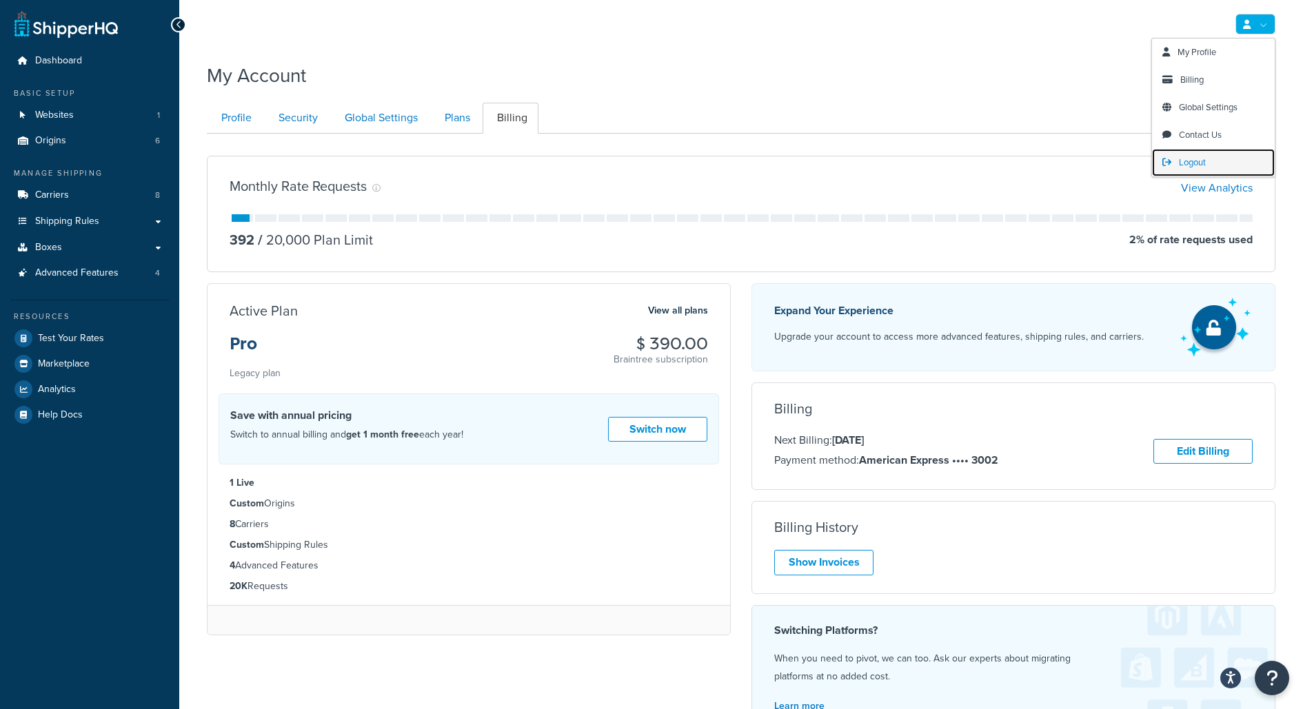
click at [1212, 163] on link "Logout" at bounding box center [1213, 163] width 123 height 28
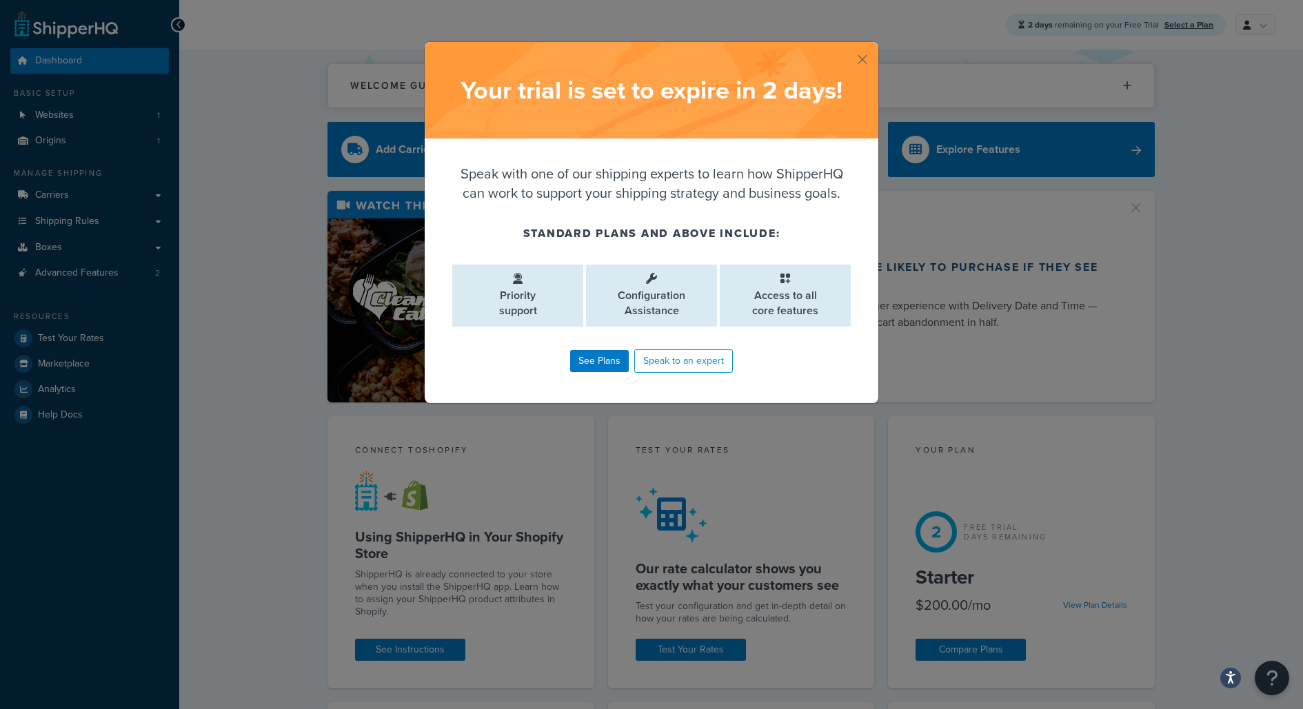
click at [875, 45] on button "button" at bounding box center [876, 43] width 3 height 3
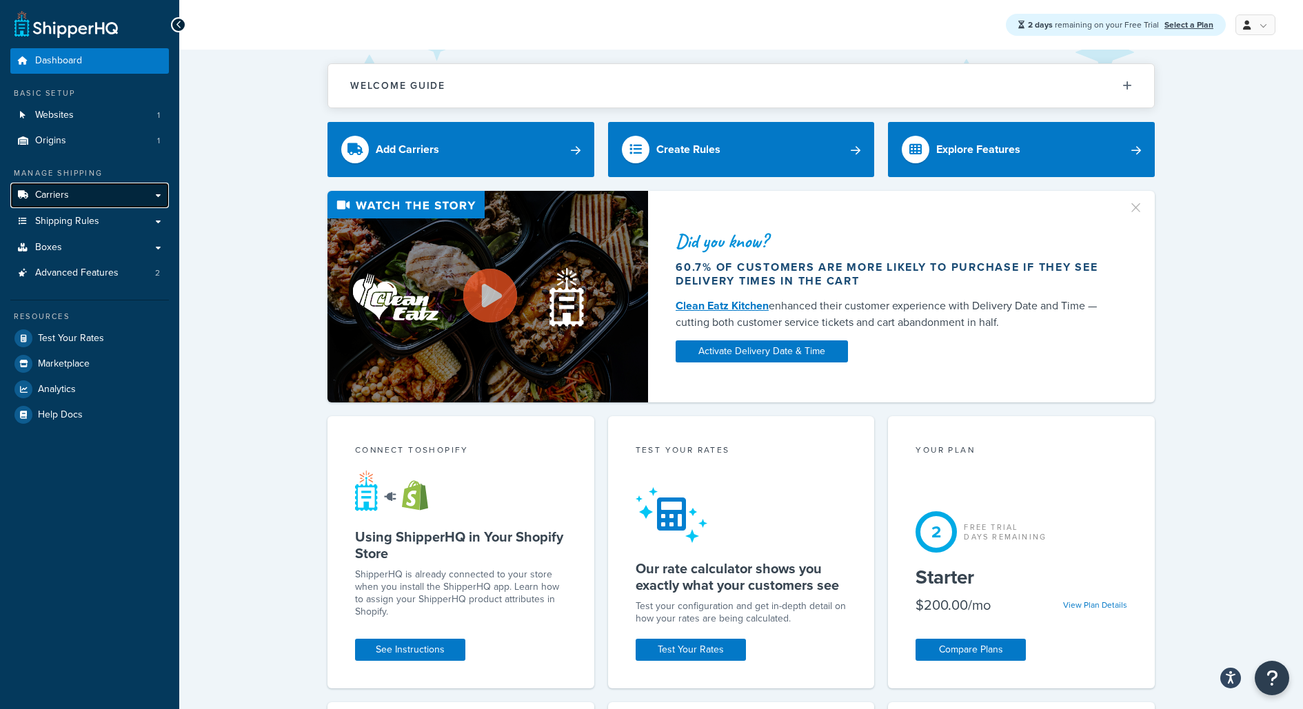
click at [148, 196] on link "Carriers" at bounding box center [89, 196] width 159 height 26
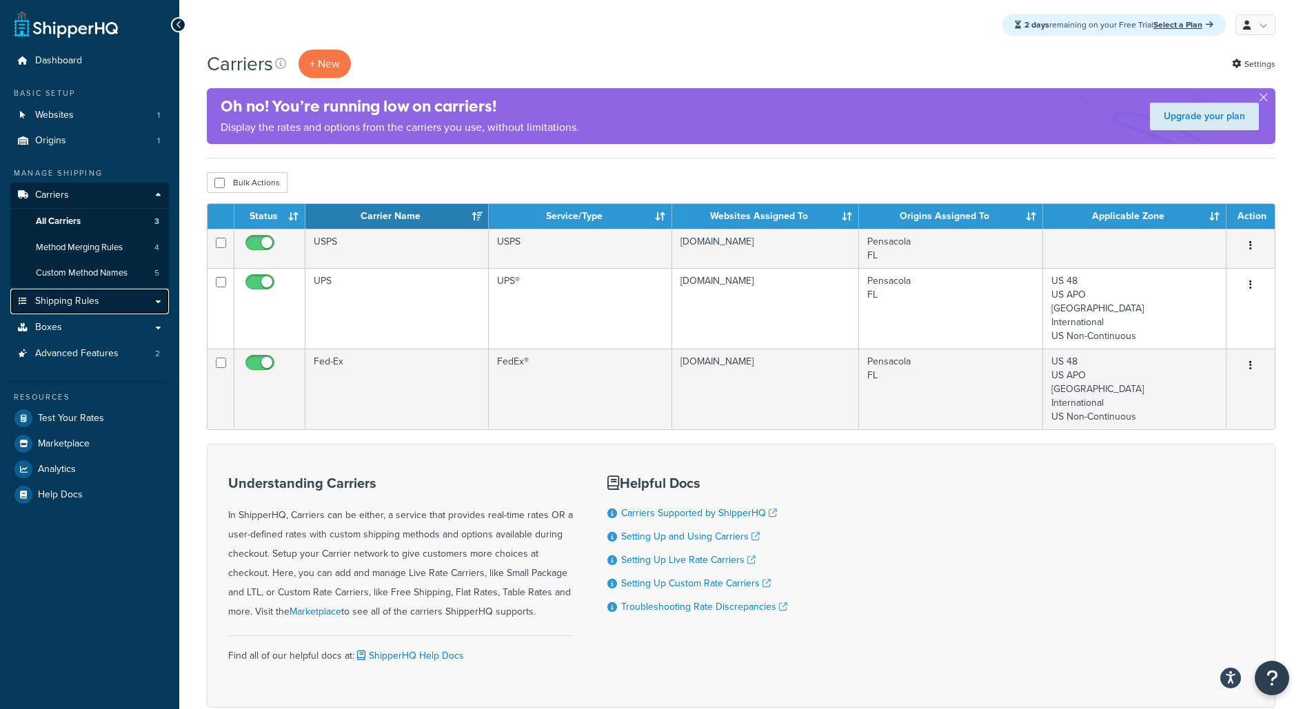
click at [134, 310] on link "Shipping Rules" at bounding box center [89, 302] width 159 height 26
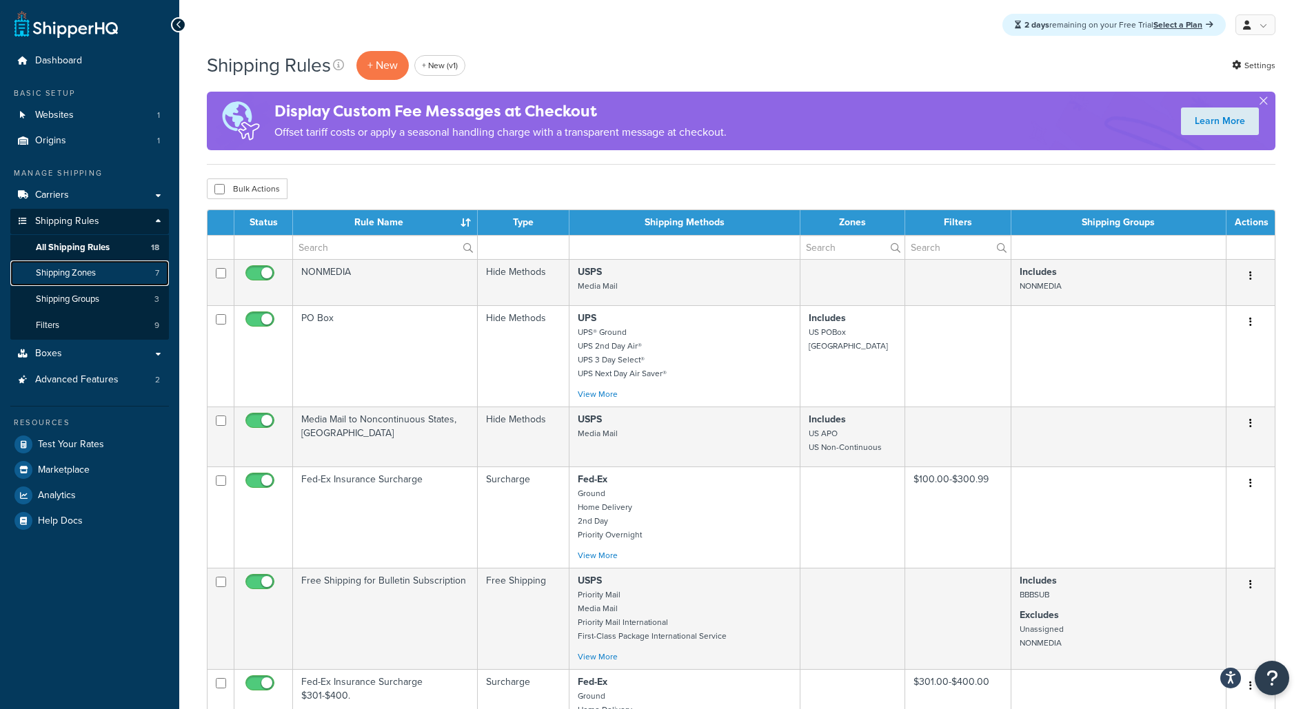
click at [130, 278] on link "Shipping Zones 7" at bounding box center [89, 274] width 159 height 26
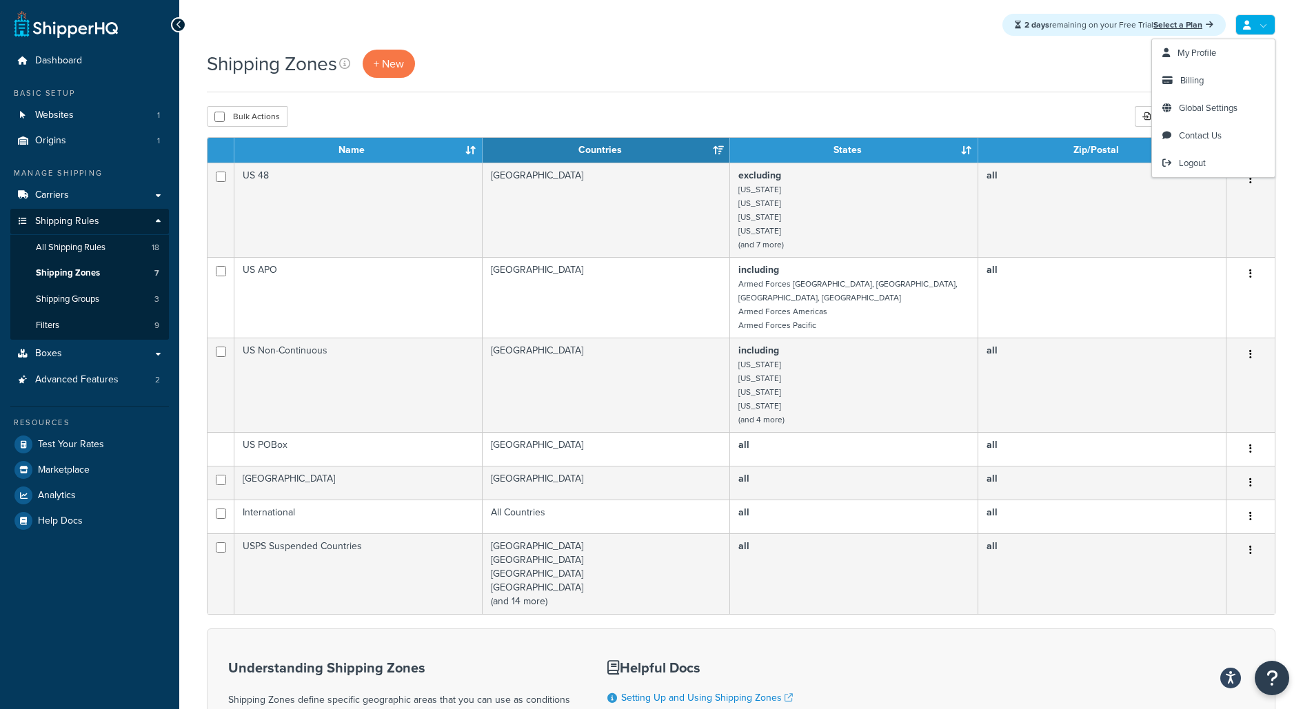
click at [1253, 32] on link at bounding box center [1255, 24] width 40 height 21
click at [1200, 168] on span "Logout" at bounding box center [1192, 162] width 27 height 13
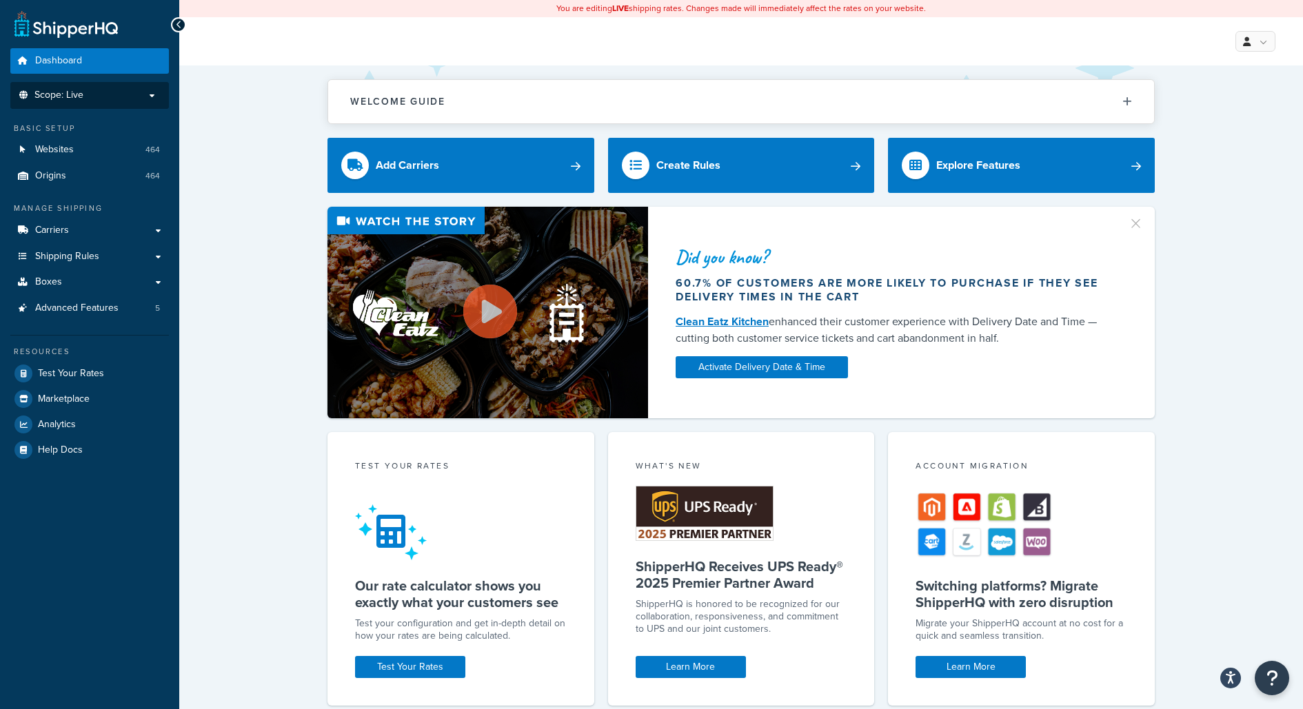
click at [124, 90] on p "Scope: Live" at bounding box center [90, 96] width 146 height 12
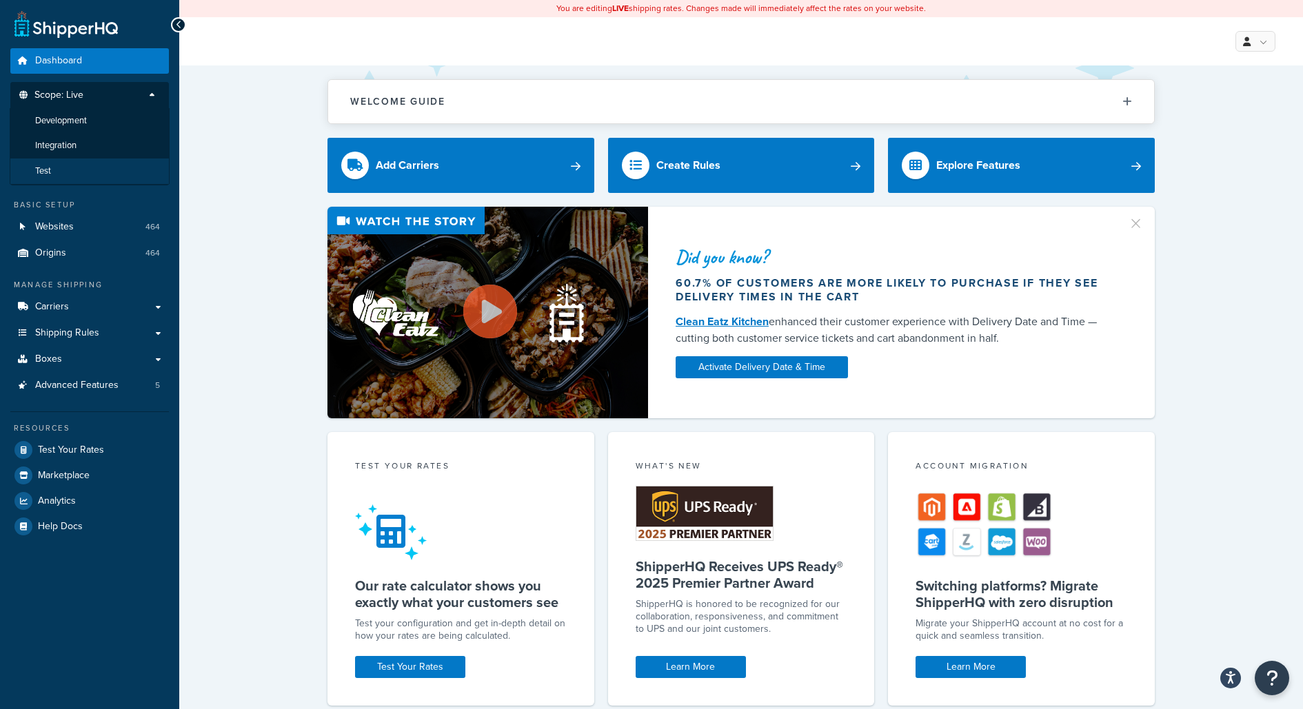
click at [119, 164] on li "Test" at bounding box center [90, 172] width 160 height 26
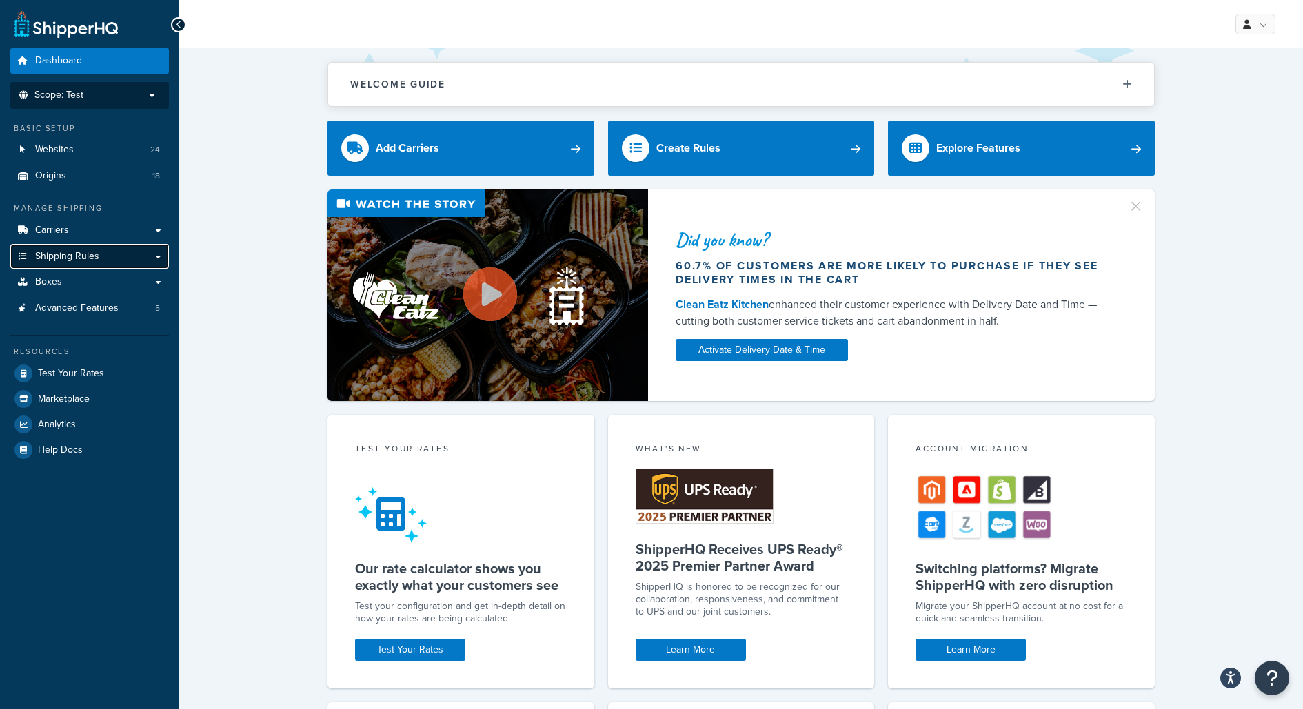
click at [123, 262] on link "Shipping Rules" at bounding box center [89, 257] width 159 height 26
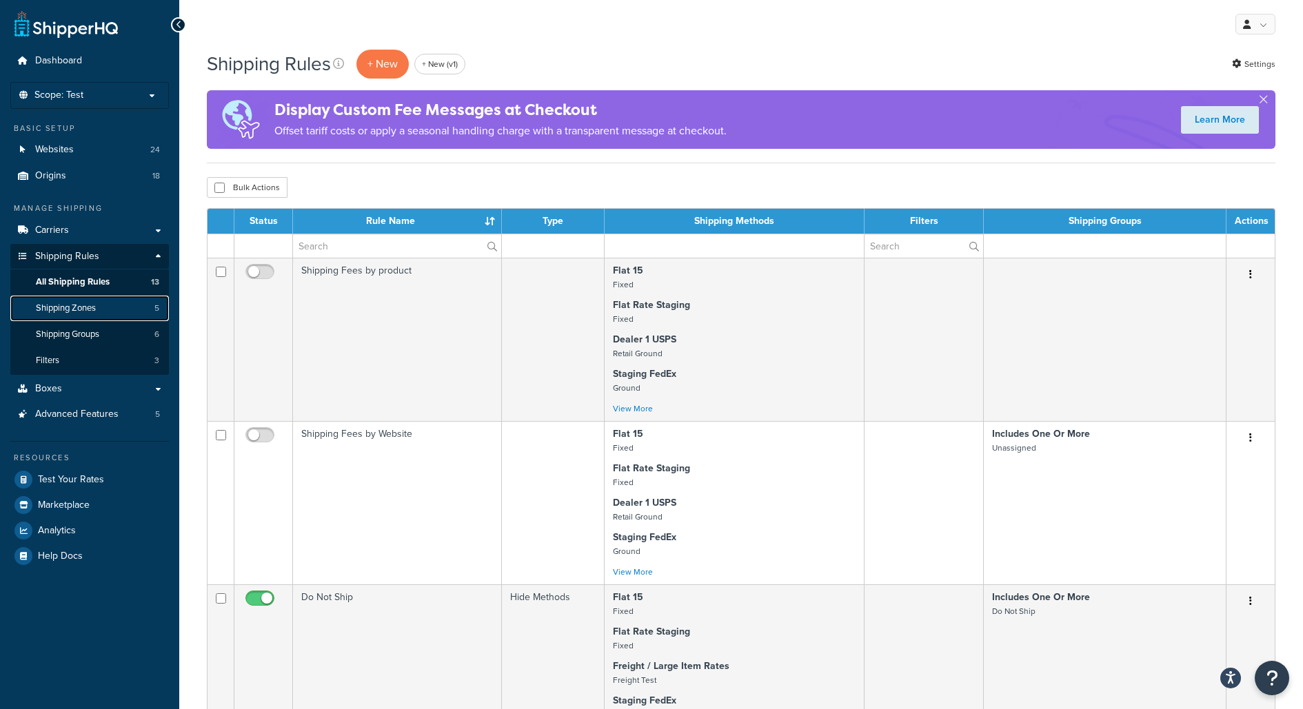
click at [119, 299] on link "Shipping Zones 5" at bounding box center [89, 309] width 159 height 26
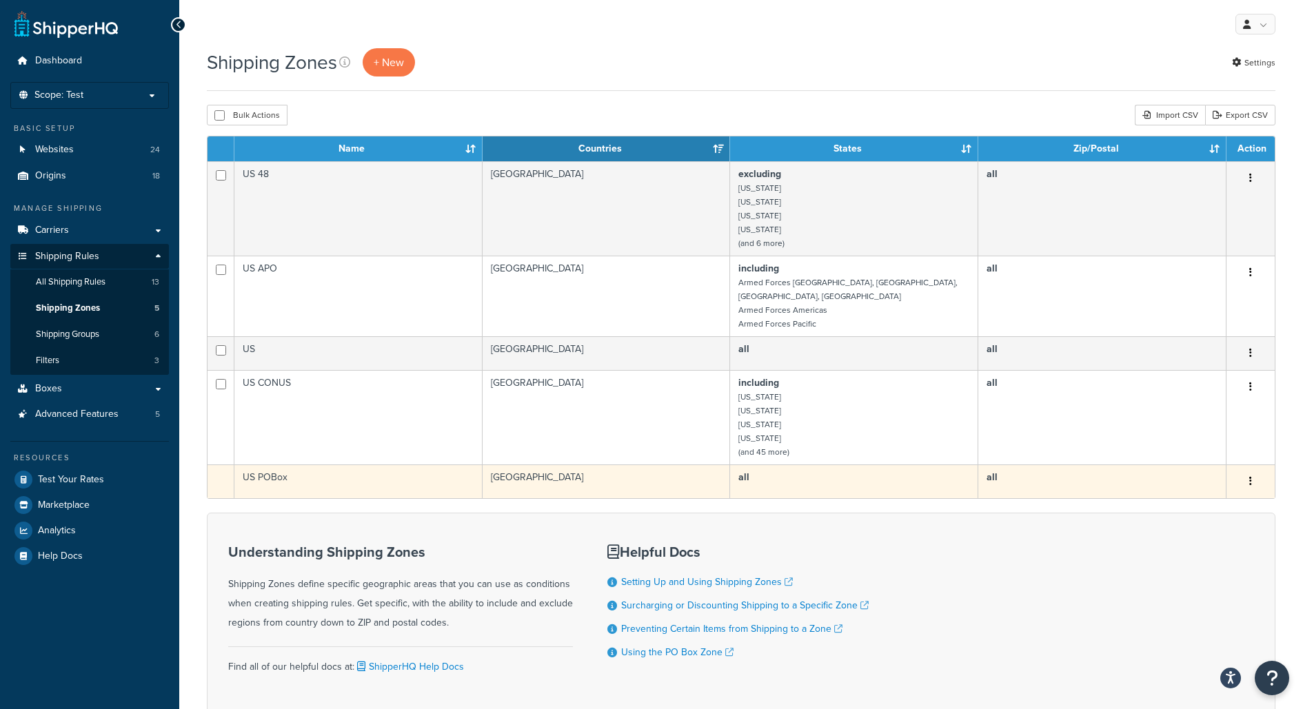
click at [359, 469] on td "US POBox" at bounding box center [358, 482] width 248 height 34
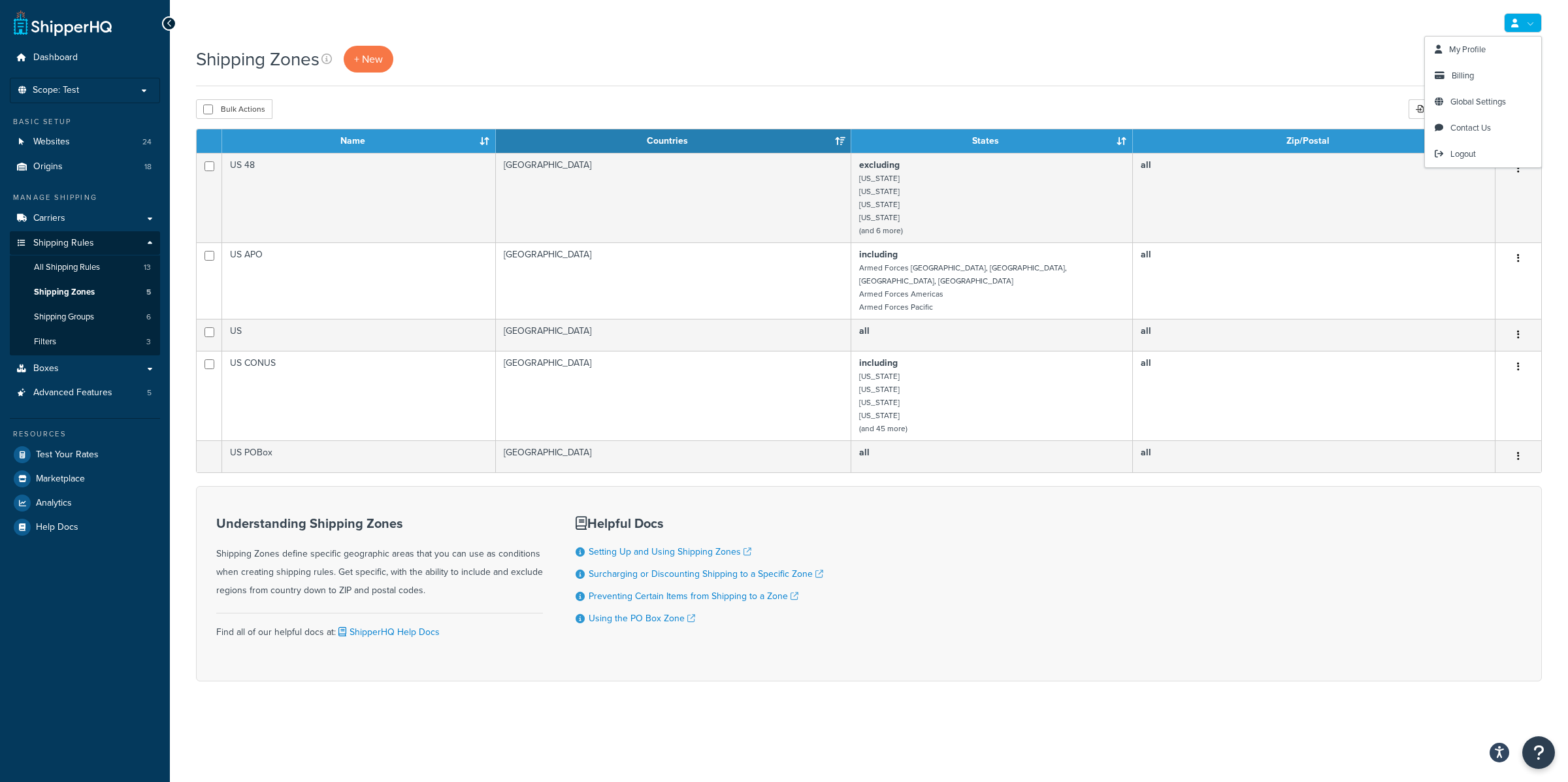
click at [1234, 27] on link at bounding box center [1523, 23] width 38 height 20
click at [1234, 158] on span "Logout" at bounding box center [1463, 154] width 26 height 12
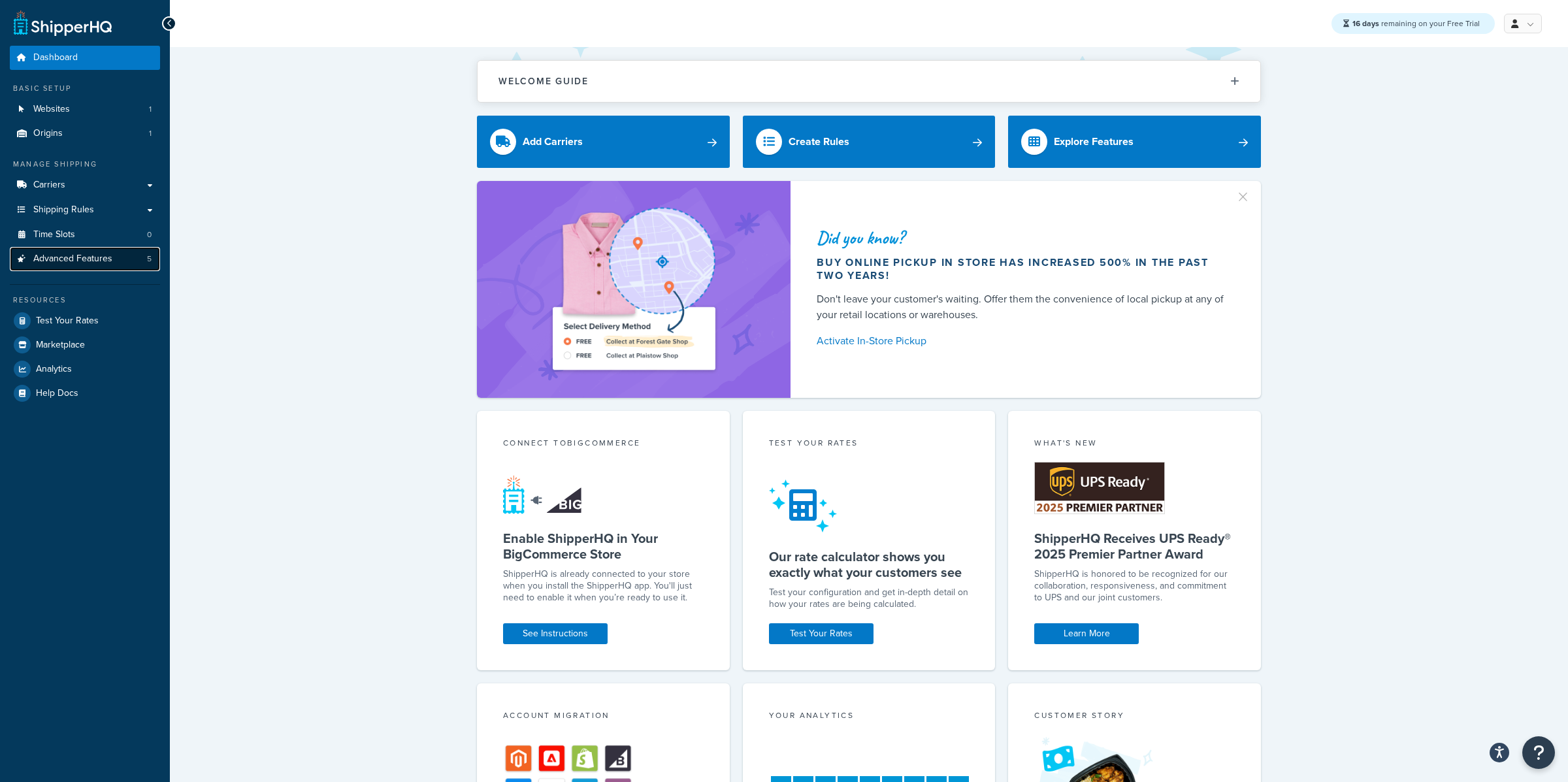
click at [124, 269] on link "Advanced Features 5" at bounding box center [84, 260] width 151 height 25
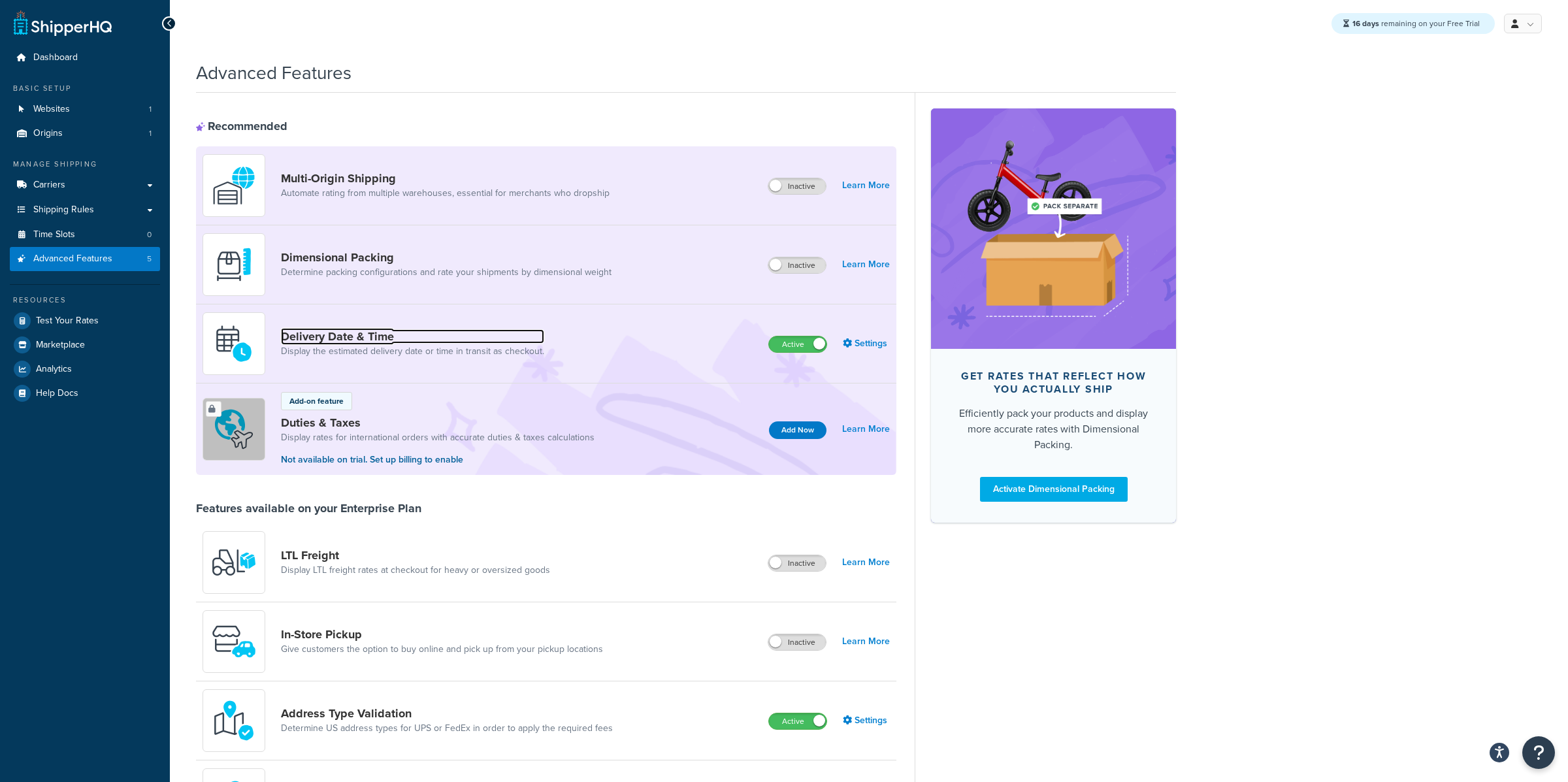
click at [418, 335] on link "Delivery Date & Time" at bounding box center [412, 336] width 264 height 14
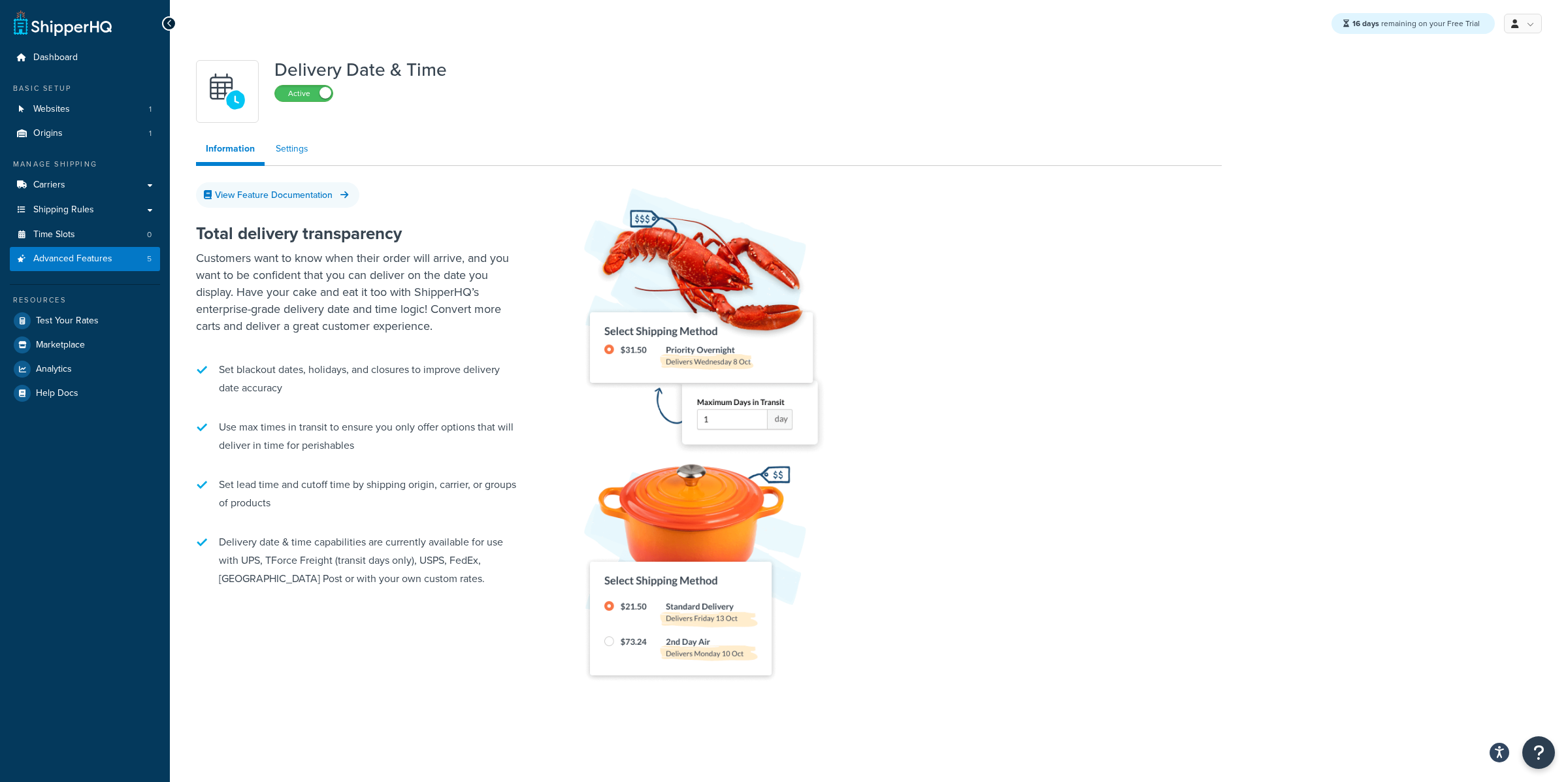
click at [273, 144] on link "Settings" at bounding box center [292, 149] width 52 height 27
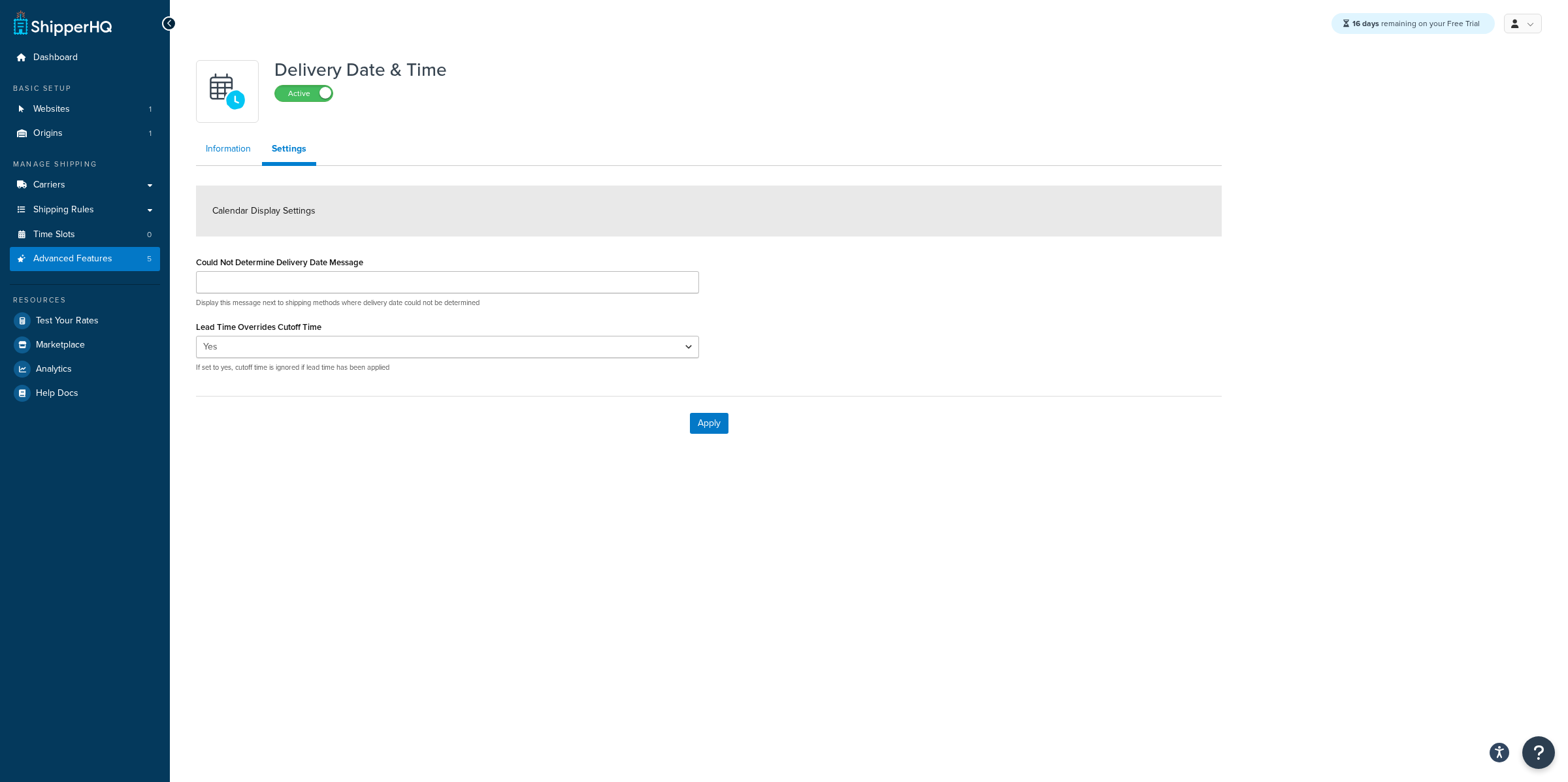
click at [235, 154] on link "Information" at bounding box center [228, 149] width 64 height 27
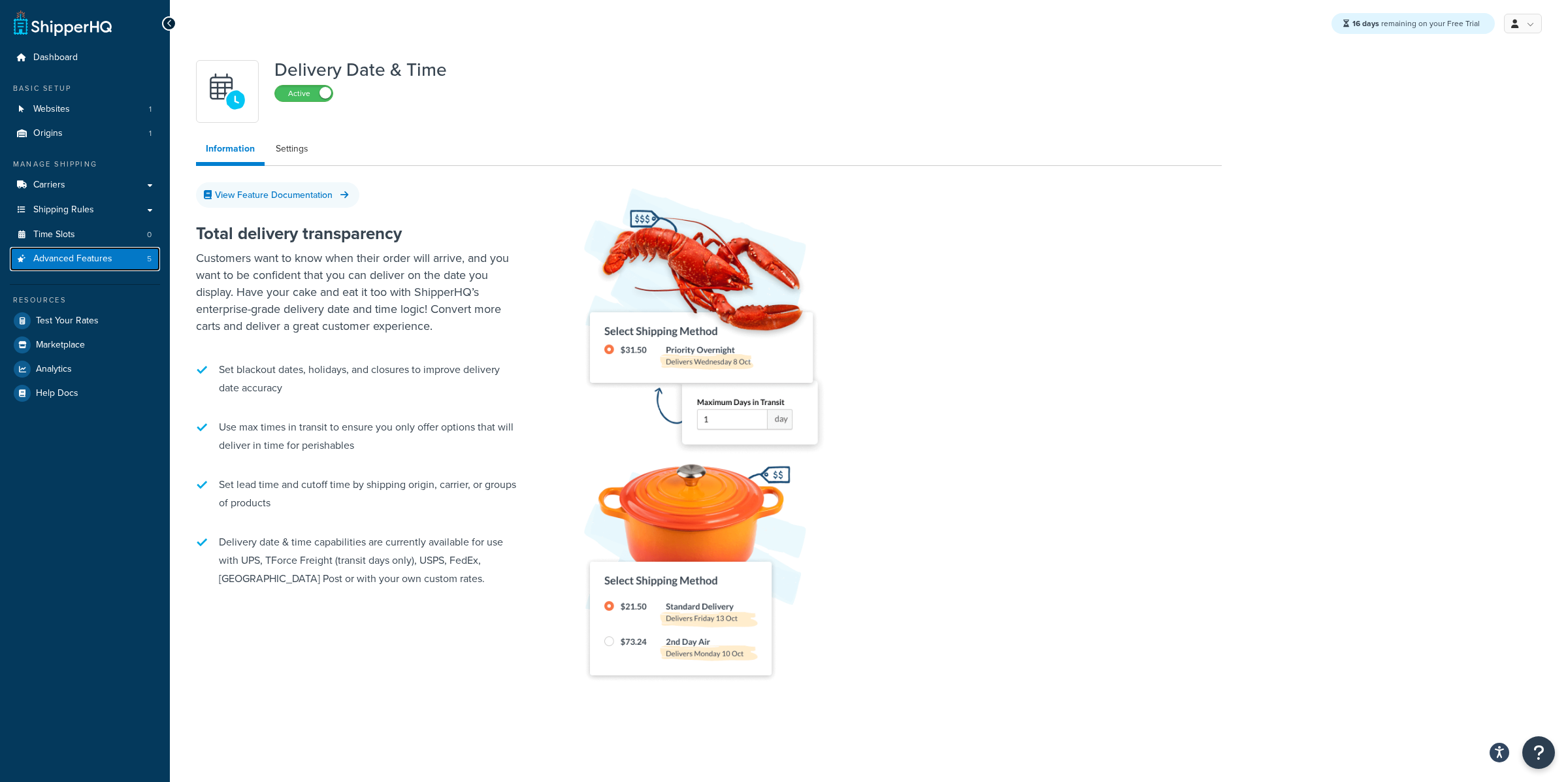
click at [125, 254] on link "Advanced Features 5" at bounding box center [84, 260] width 151 height 25
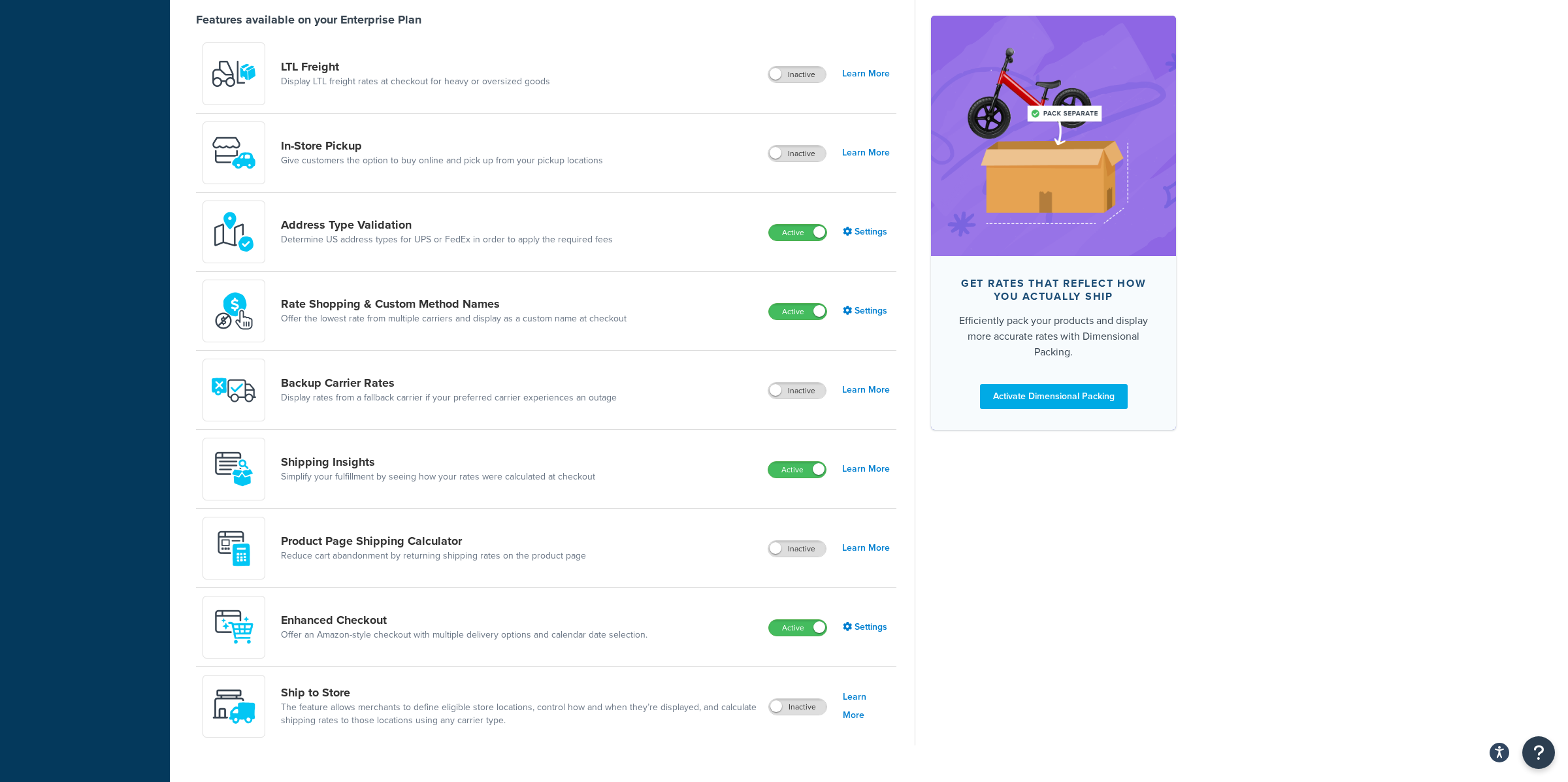
scroll to position [492, 0]
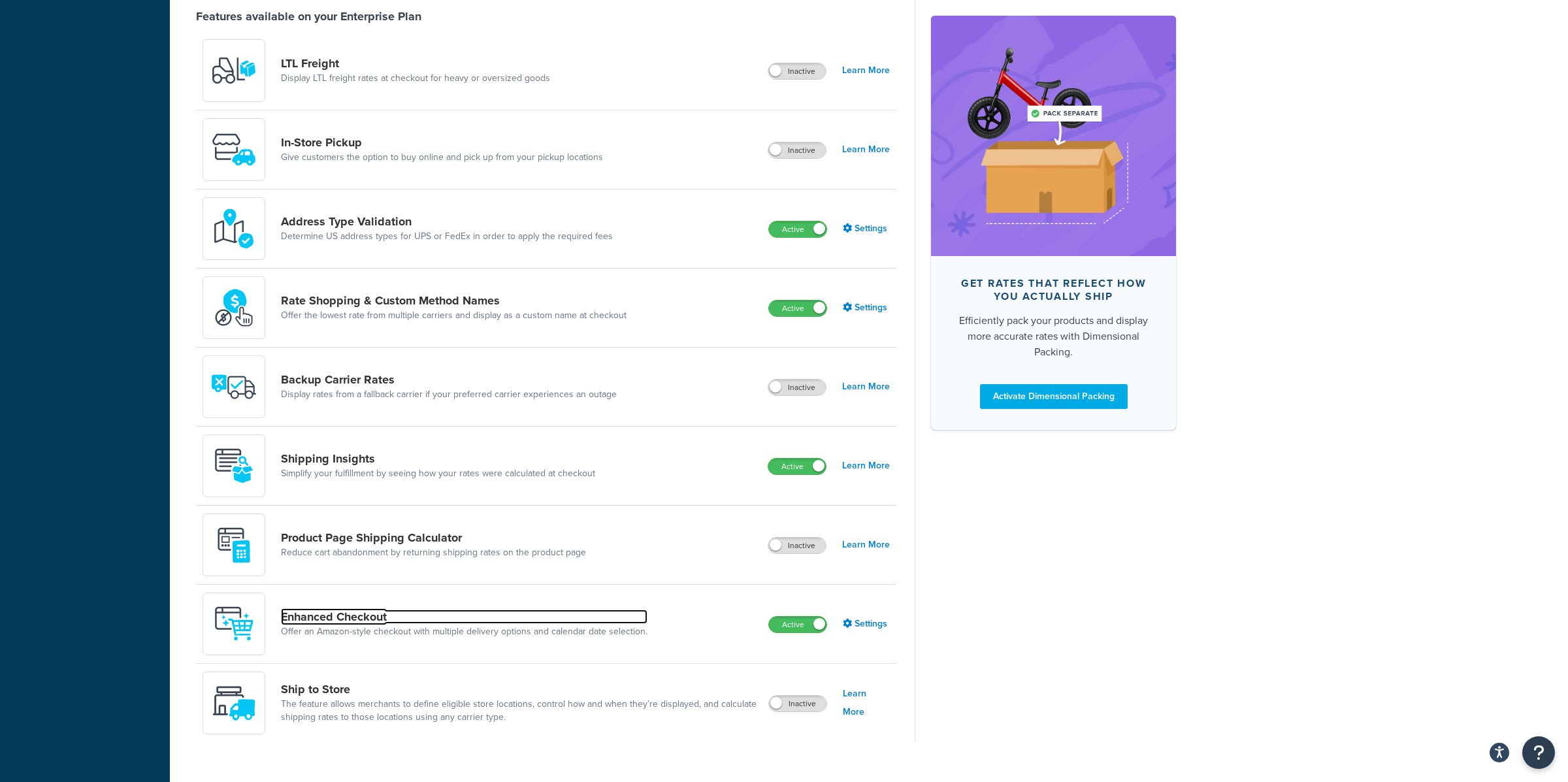
click at [518, 614] on link "Enhanced Checkout" at bounding box center [464, 616] width 367 height 14
click at [518, 614] on div "16 days remaining on your Free Trial My Profile Billing Global Settings Contact…" at bounding box center [868, 157] width 1398 height 1300
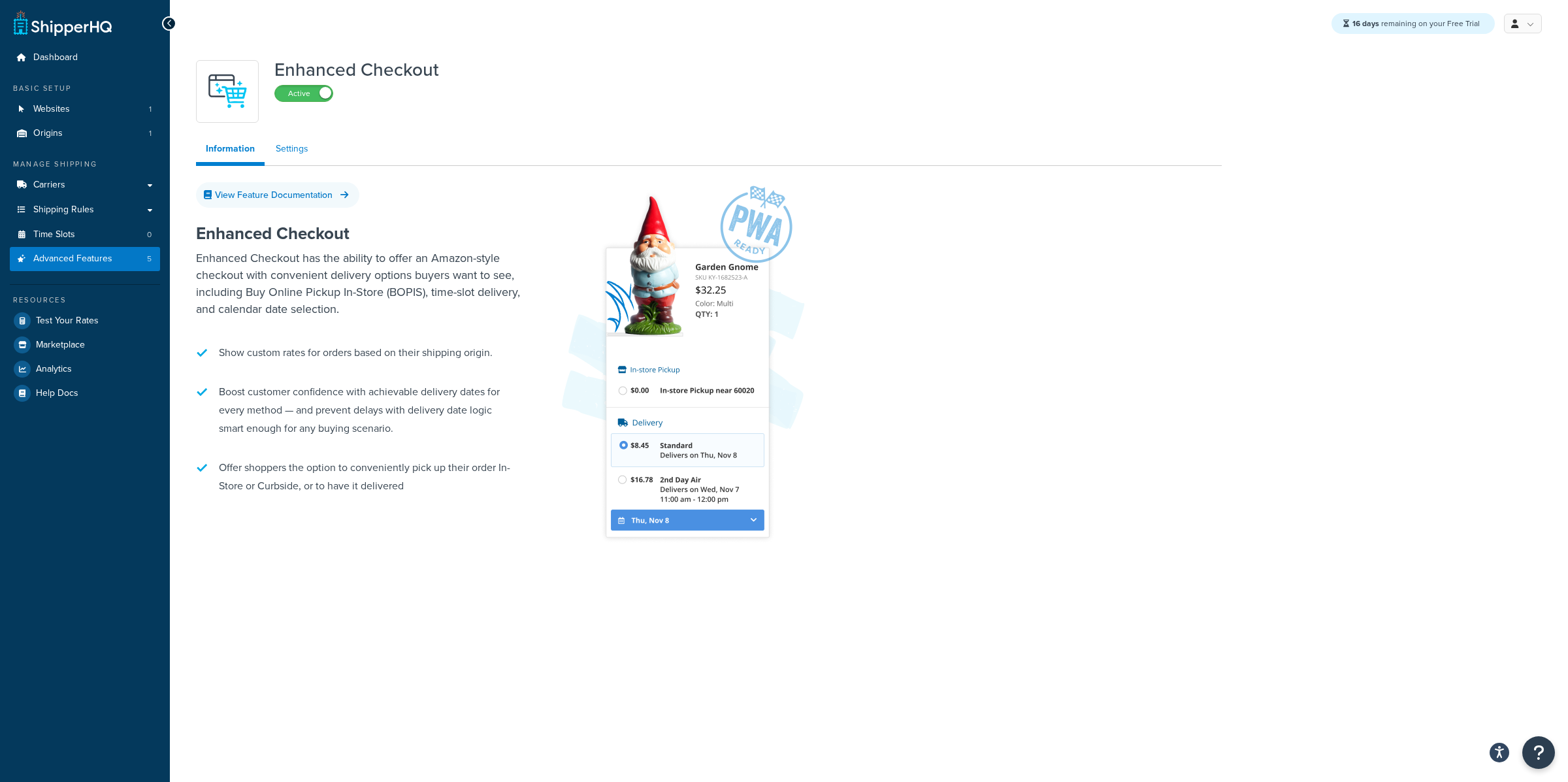
click at [291, 153] on link "Settings" at bounding box center [292, 149] width 52 height 27
select select "MONTHLY"
select select "29"
select select "2"
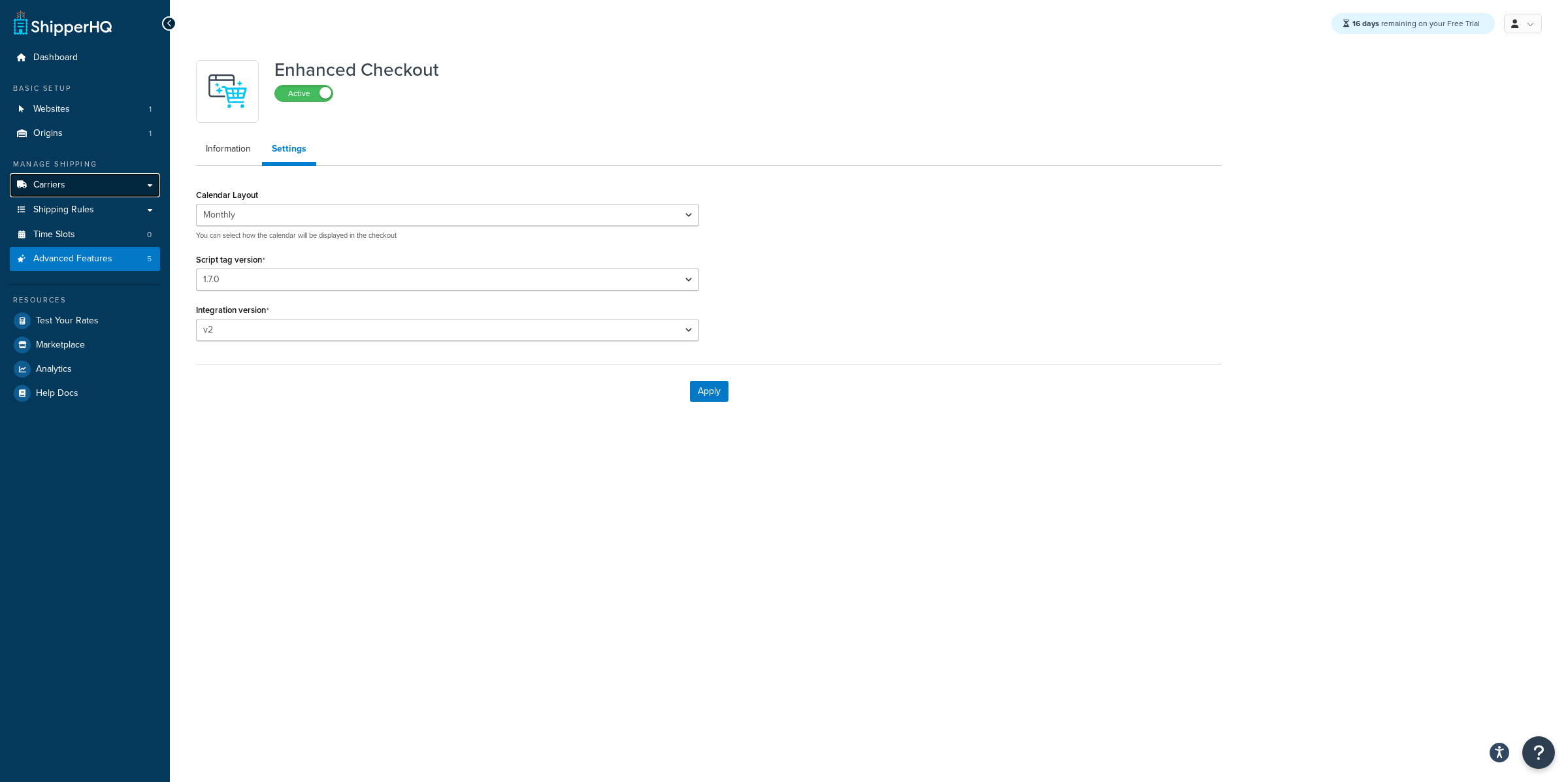
click at [120, 192] on link "Carriers" at bounding box center [84, 186] width 151 height 25
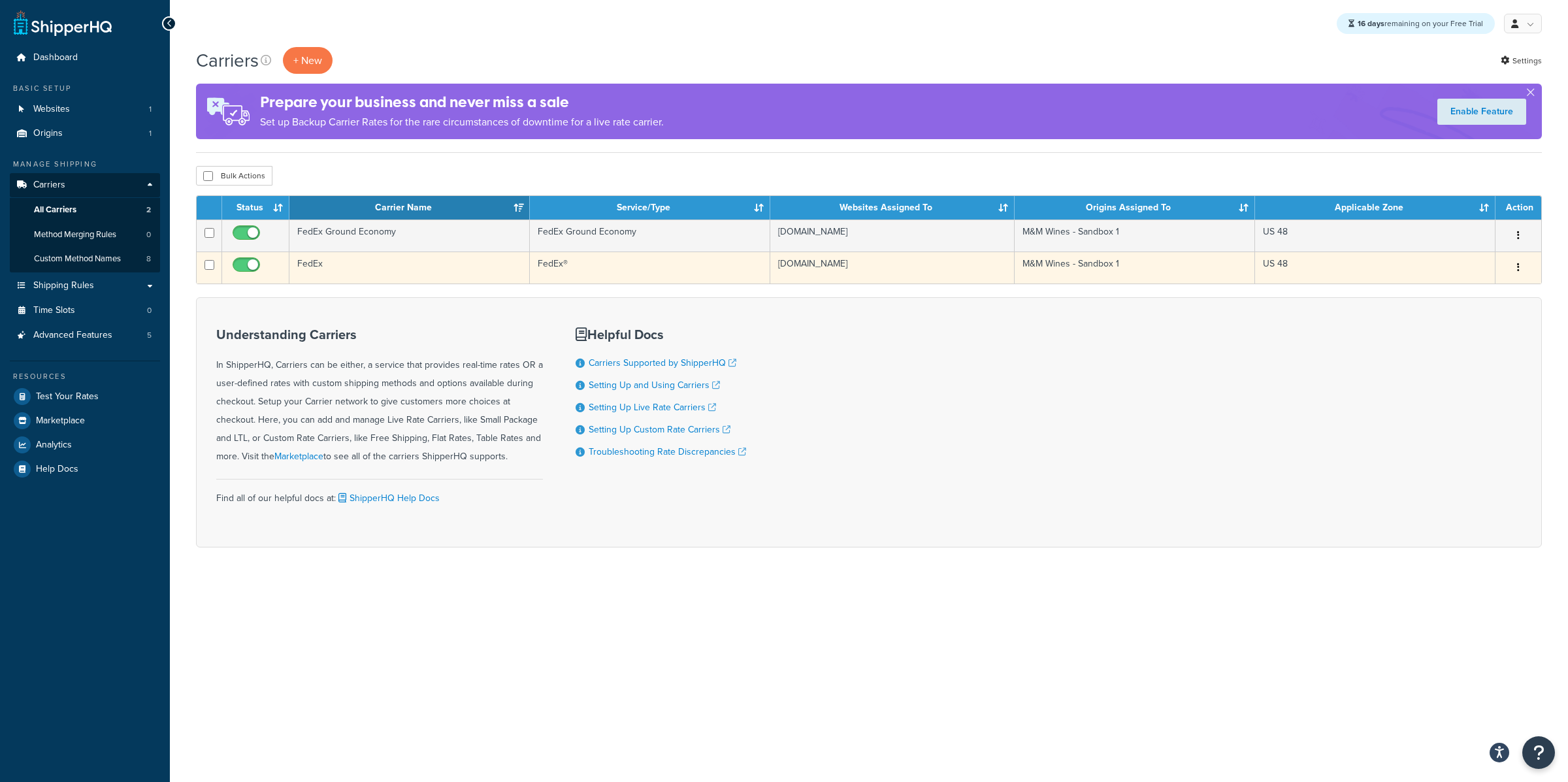
click at [374, 266] on td "FedEx" at bounding box center [410, 267] width 241 height 32
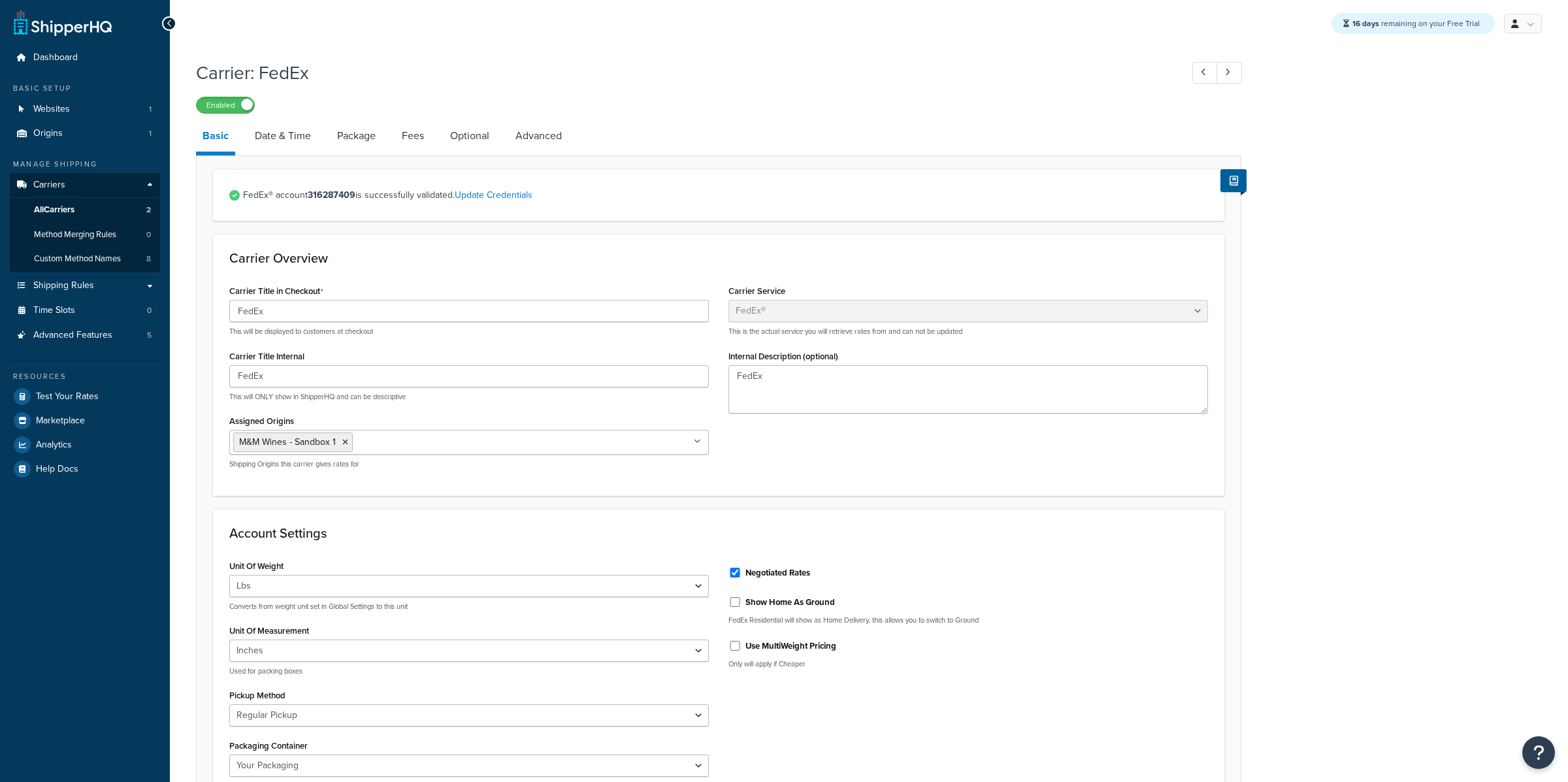
select select "fedEx"
select select "REGULAR_PICKUP"
select select "YOUR_PACKAGING"
click at [300, 145] on link "Date & Time" at bounding box center [283, 136] width 69 height 31
select select "E"
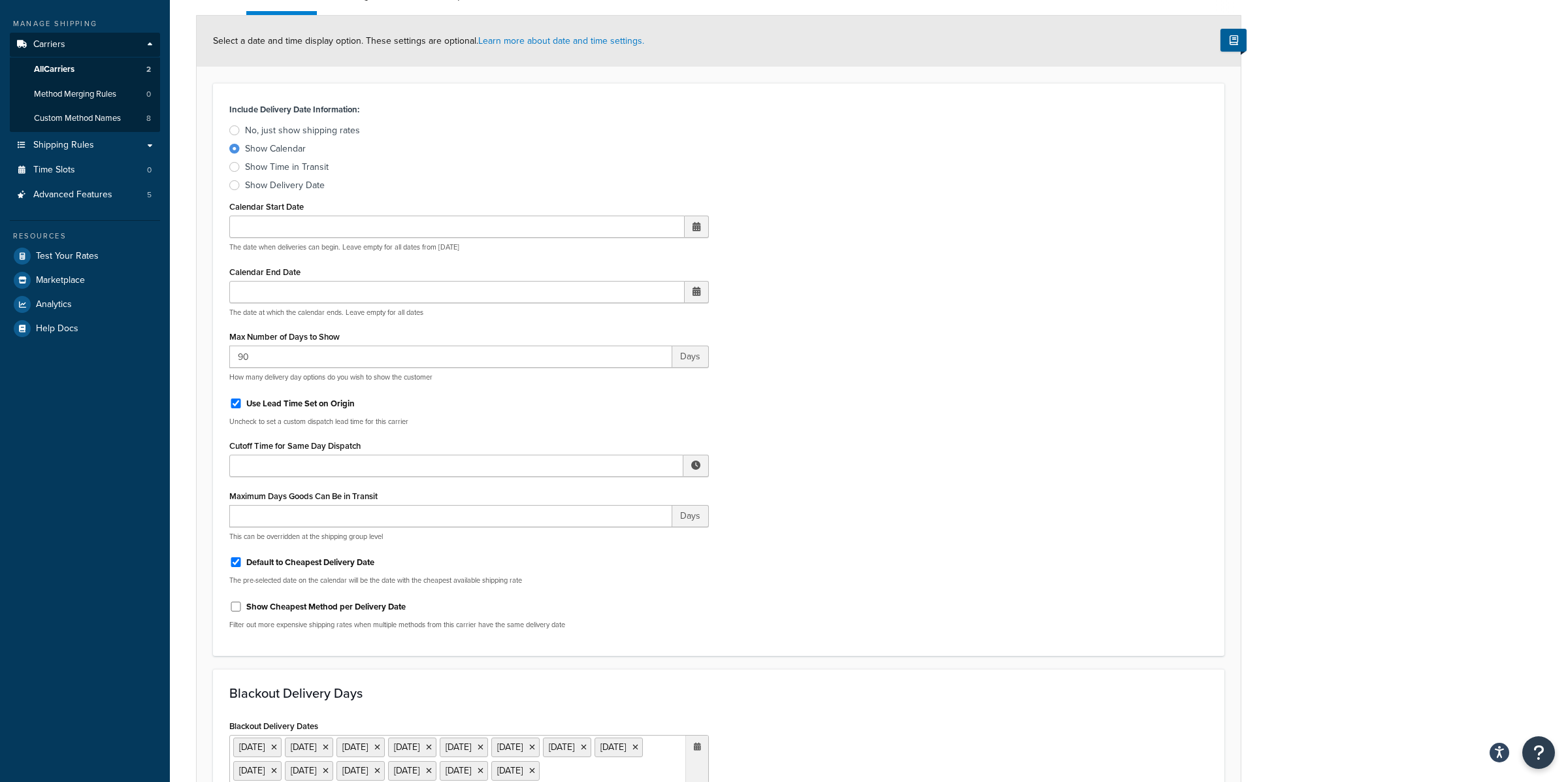
scroll to position [159, 0]
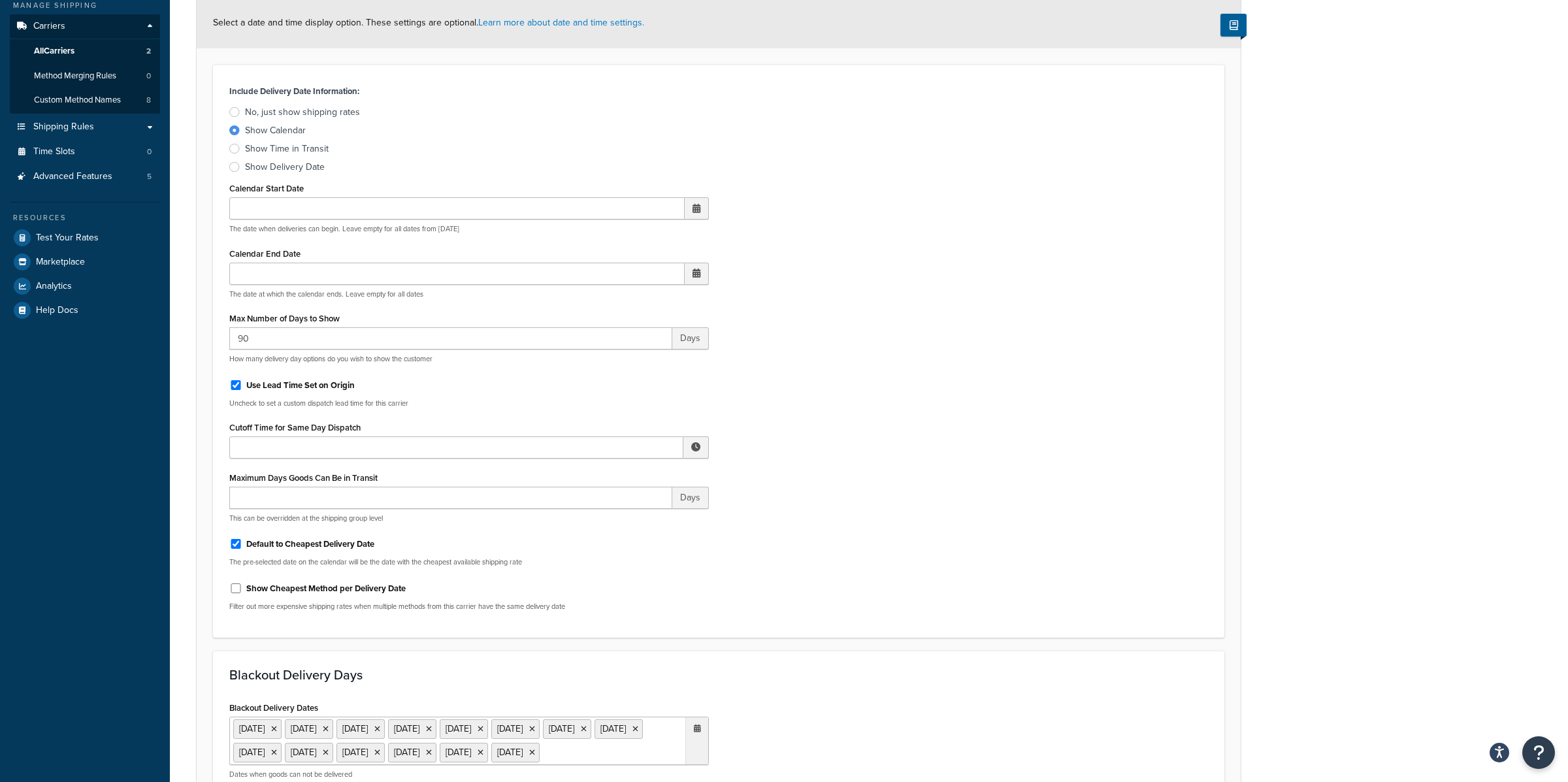
click at [346, 546] on label "Default to Cheapest Delivery Date" at bounding box center [310, 544] width 128 height 11
click at [243, 546] on input "Default to Cheapest Delivery Date" at bounding box center [236, 544] width 13 height 9
checkbox input "false"
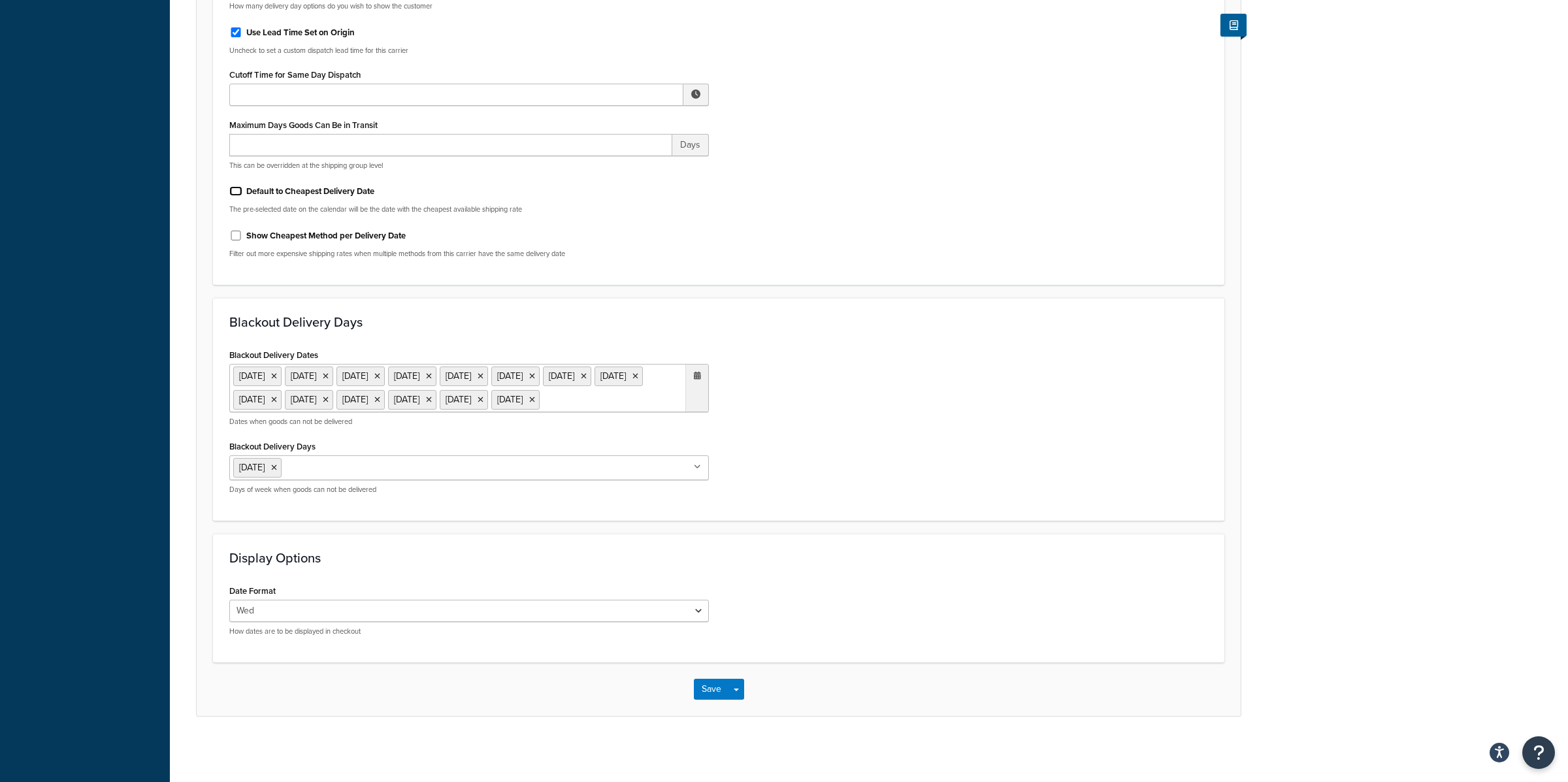
scroll to position [533, 0]
click at [739, 695] on button "Save Dropdown" at bounding box center [737, 689] width 16 height 21
click at [742, 717] on button "Save and Edit" at bounding box center [741, 713] width 96 height 27
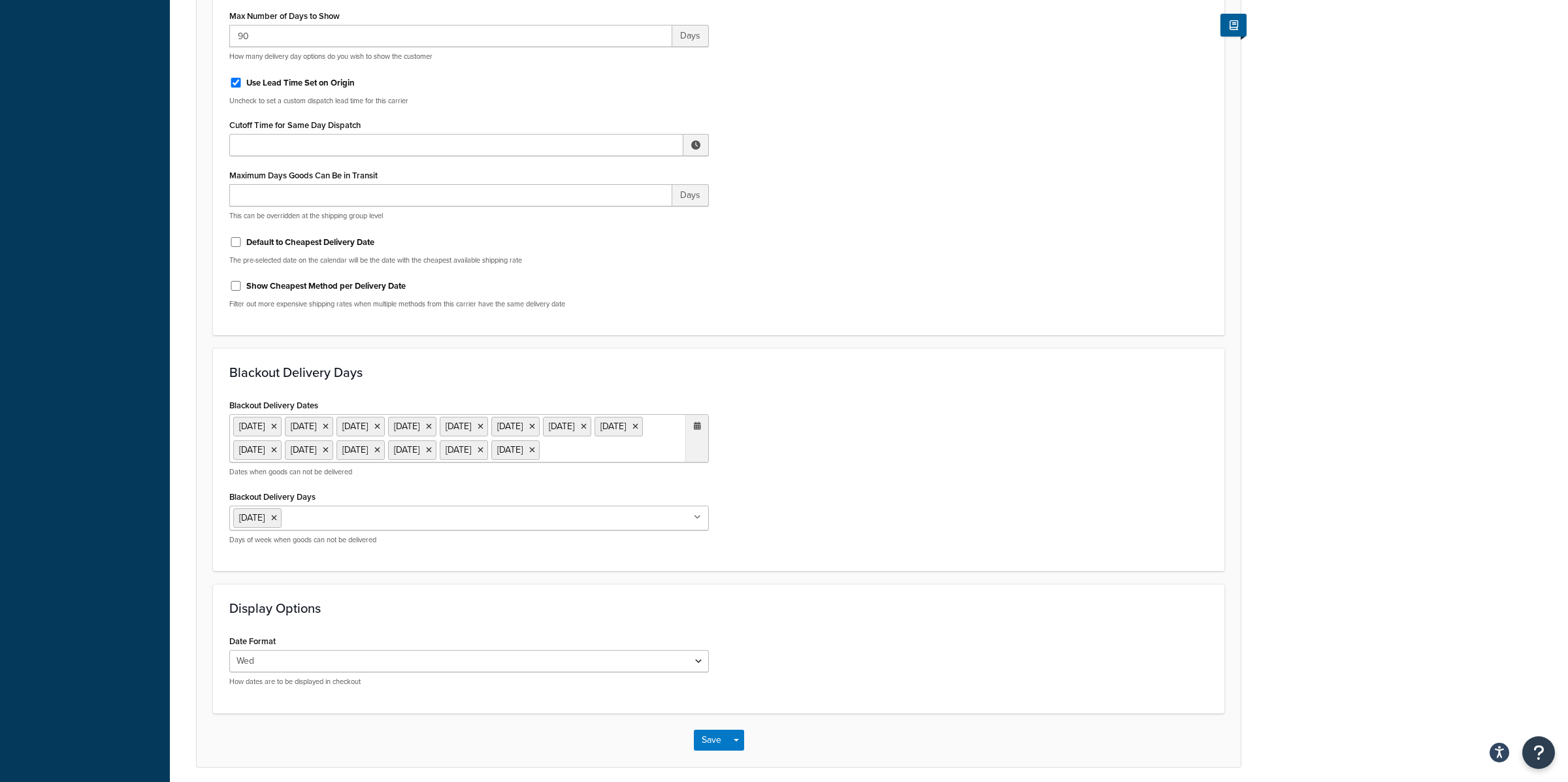
scroll to position [0, 0]
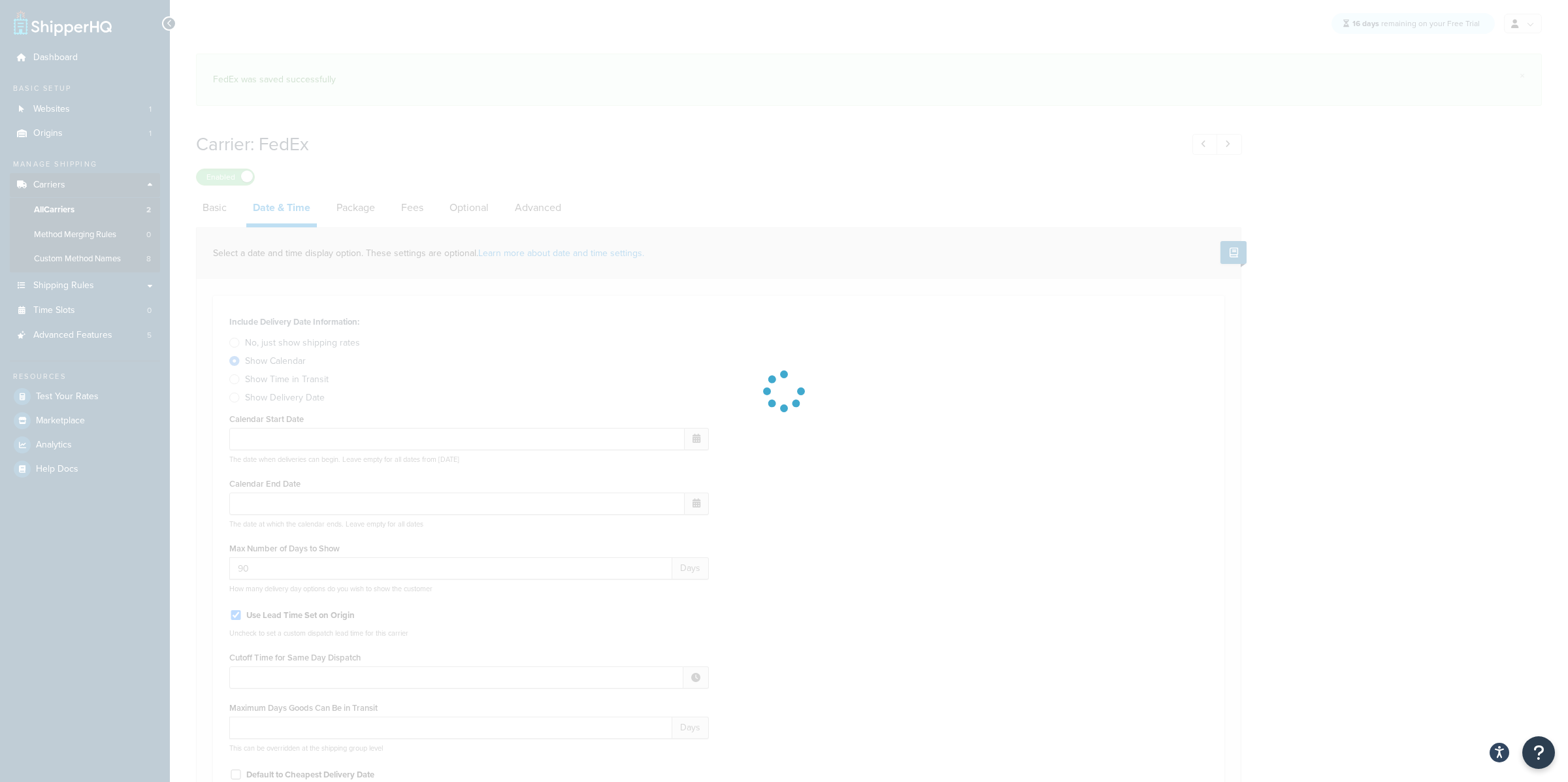
select select "E"
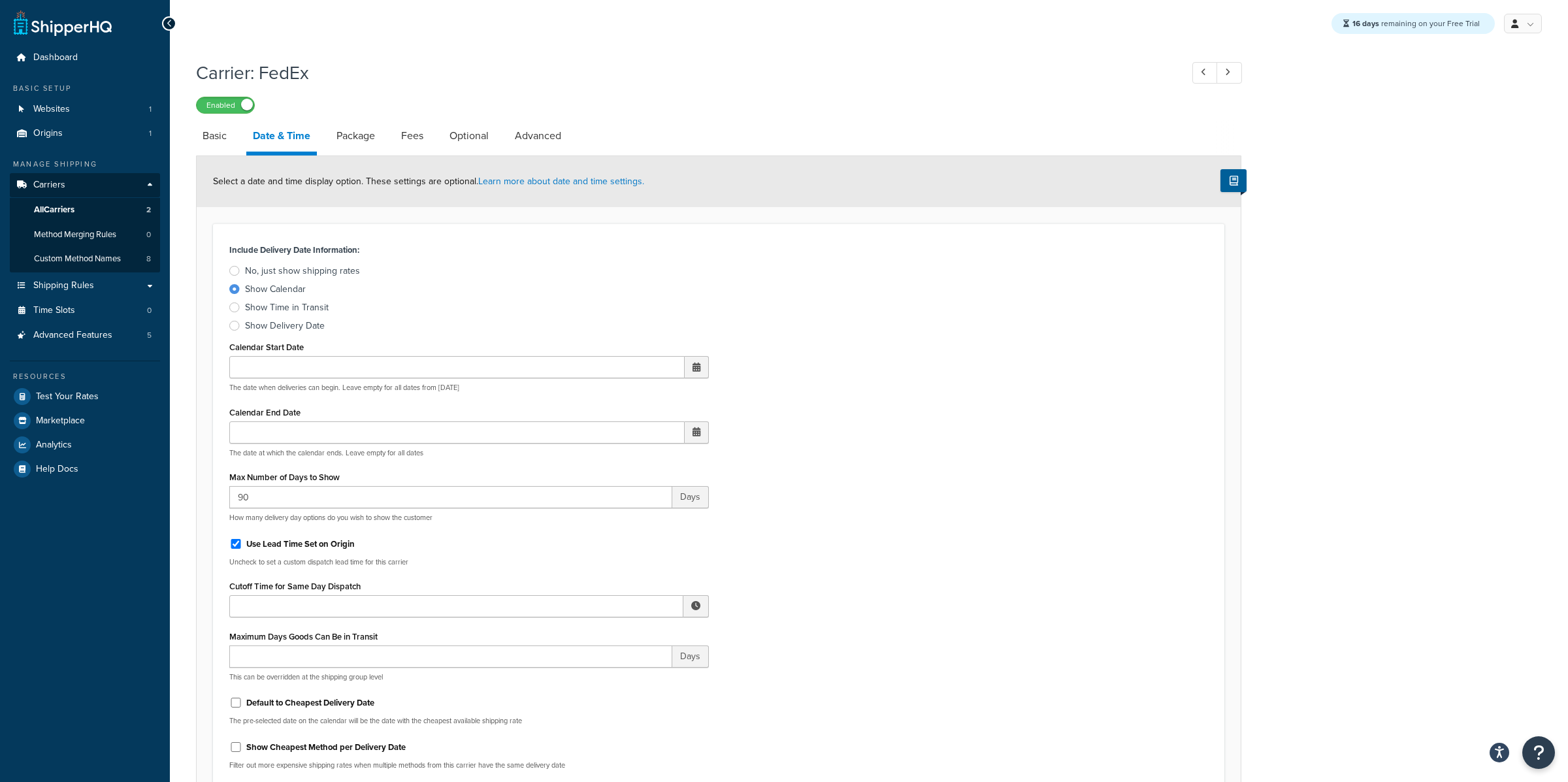
click at [355, 701] on label "Default to Cheapest Delivery Date" at bounding box center [310, 703] width 128 height 11
click at [243, 701] on input "Default to Cheapest Delivery Date" at bounding box center [236, 702] width 13 height 9
checkbox input "true"
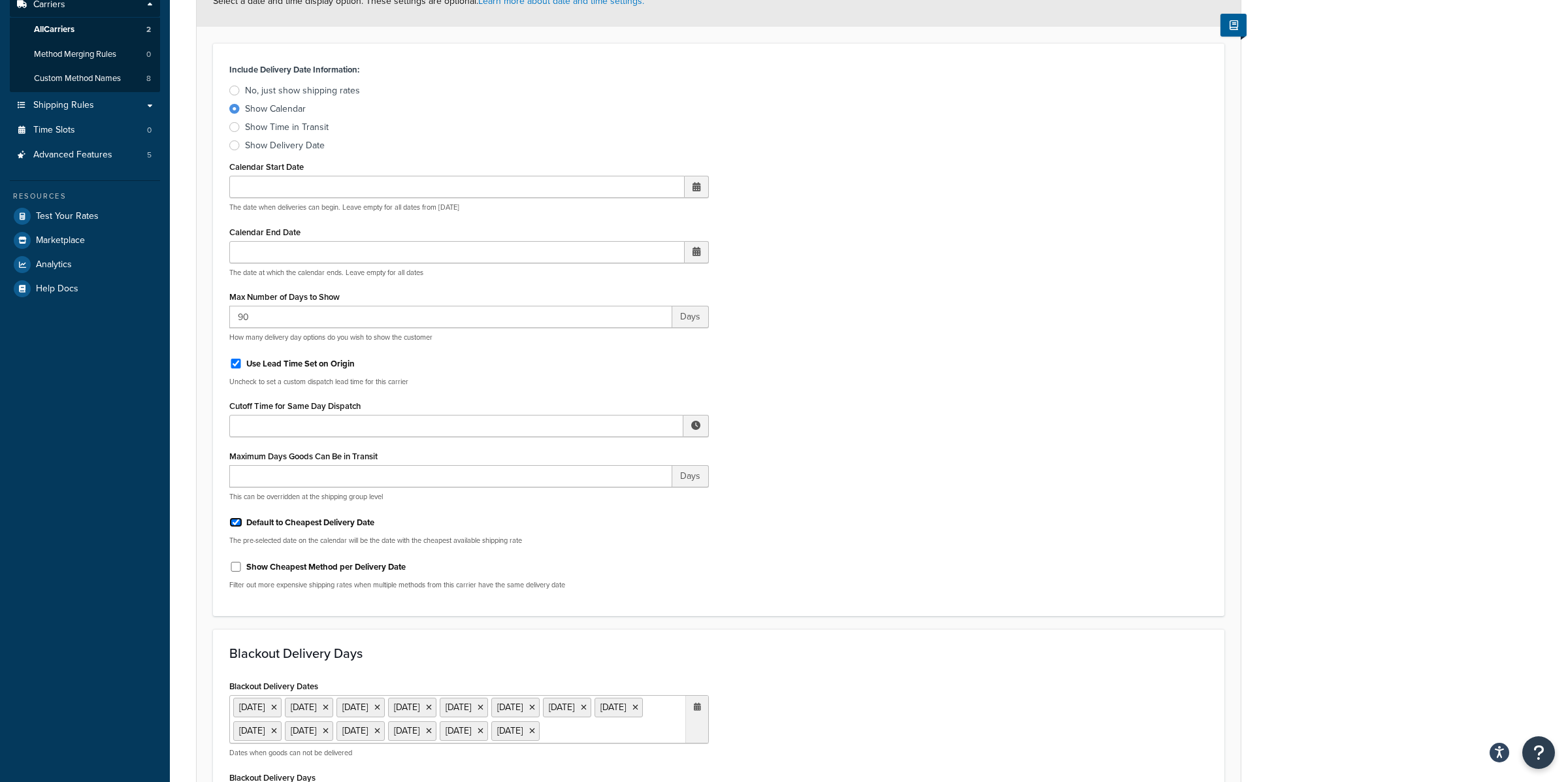
scroll to position [533, 0]
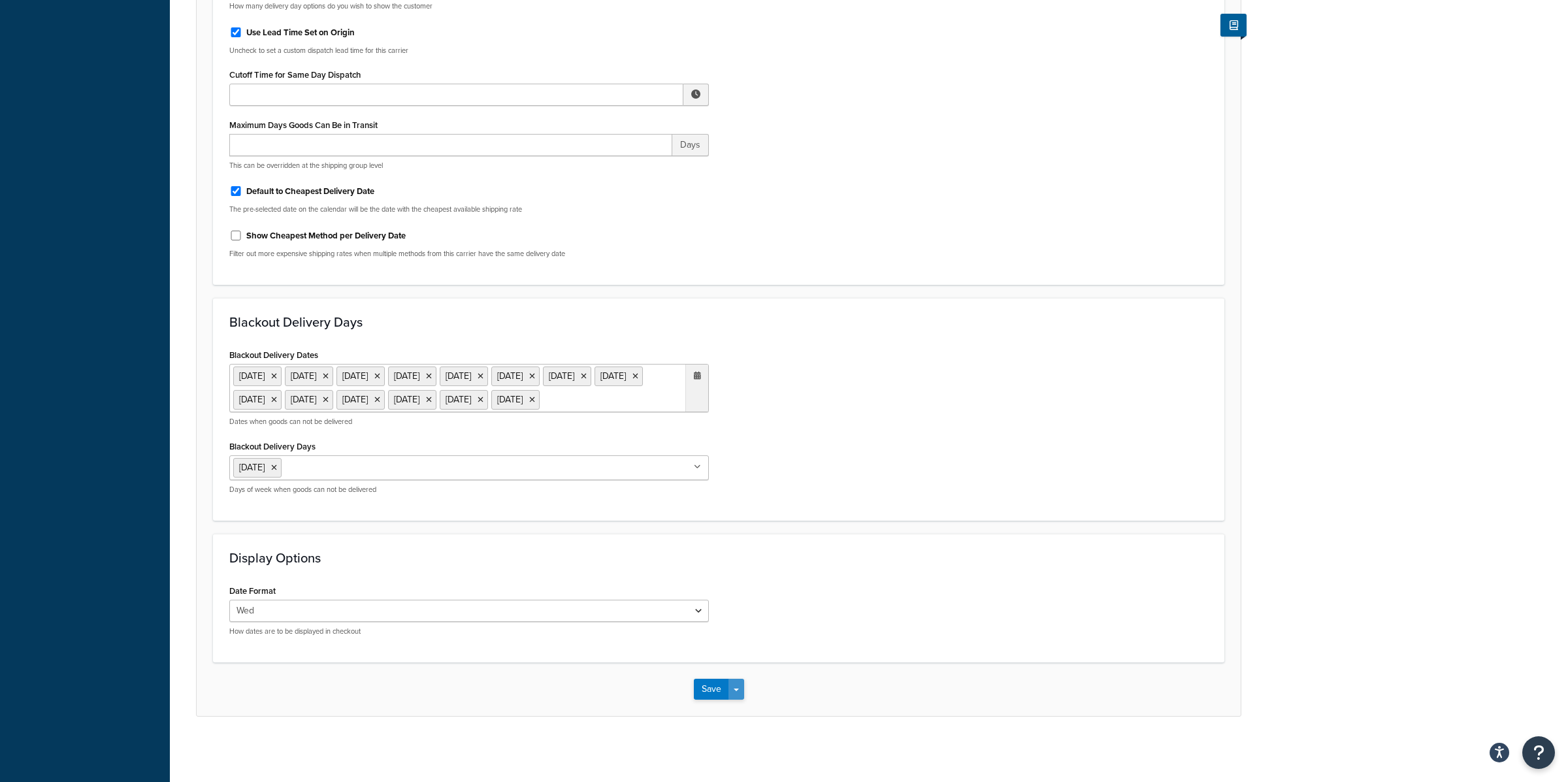
click at [731, 693] on button "Save Dropdown" at bounding box center [737, 689] width 16 height 21
click at [739, 712] on button "Save and Edit" at bounding box center [741, 713] width 96 height 27
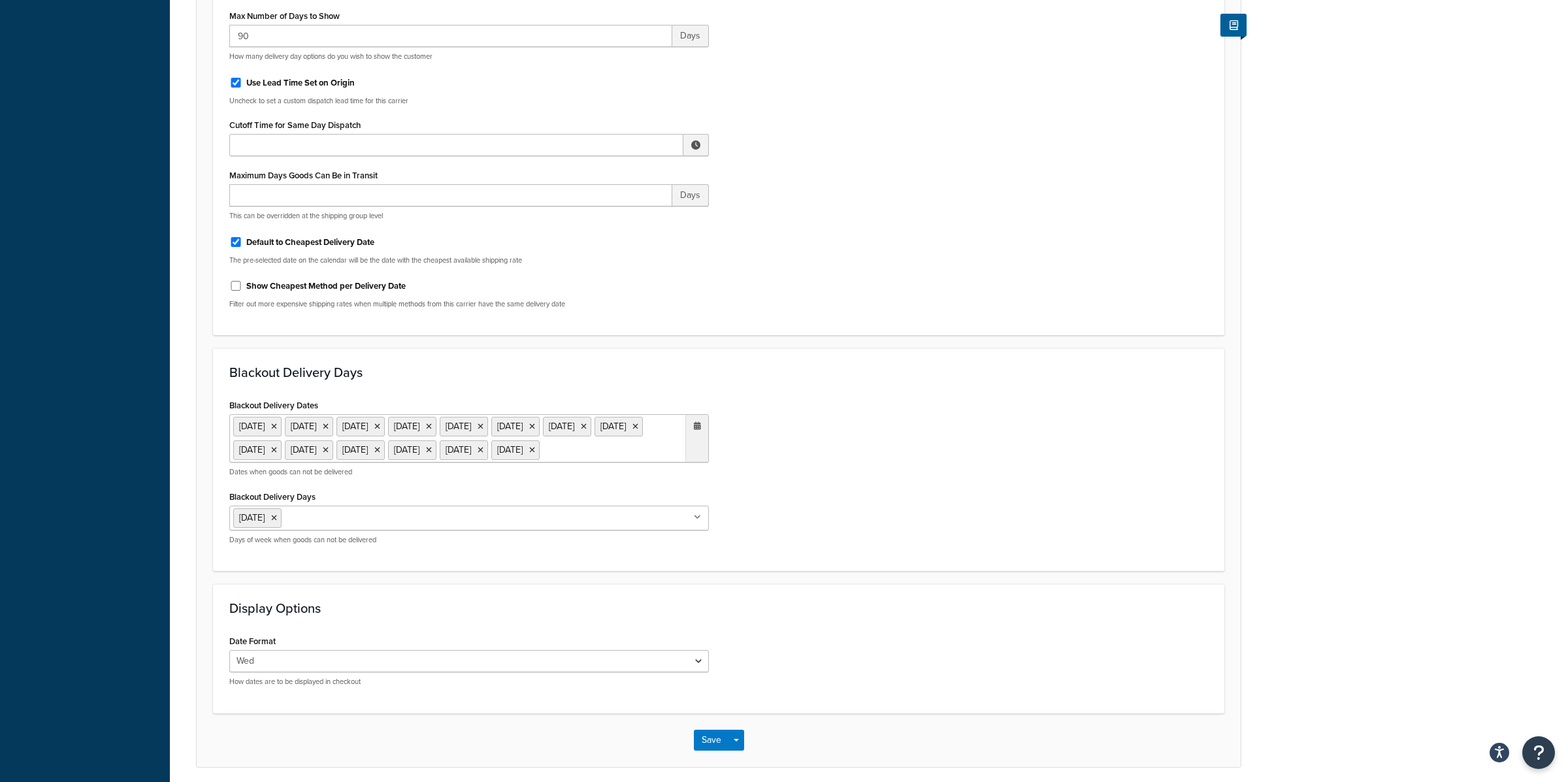
scroll to position [0, 0]
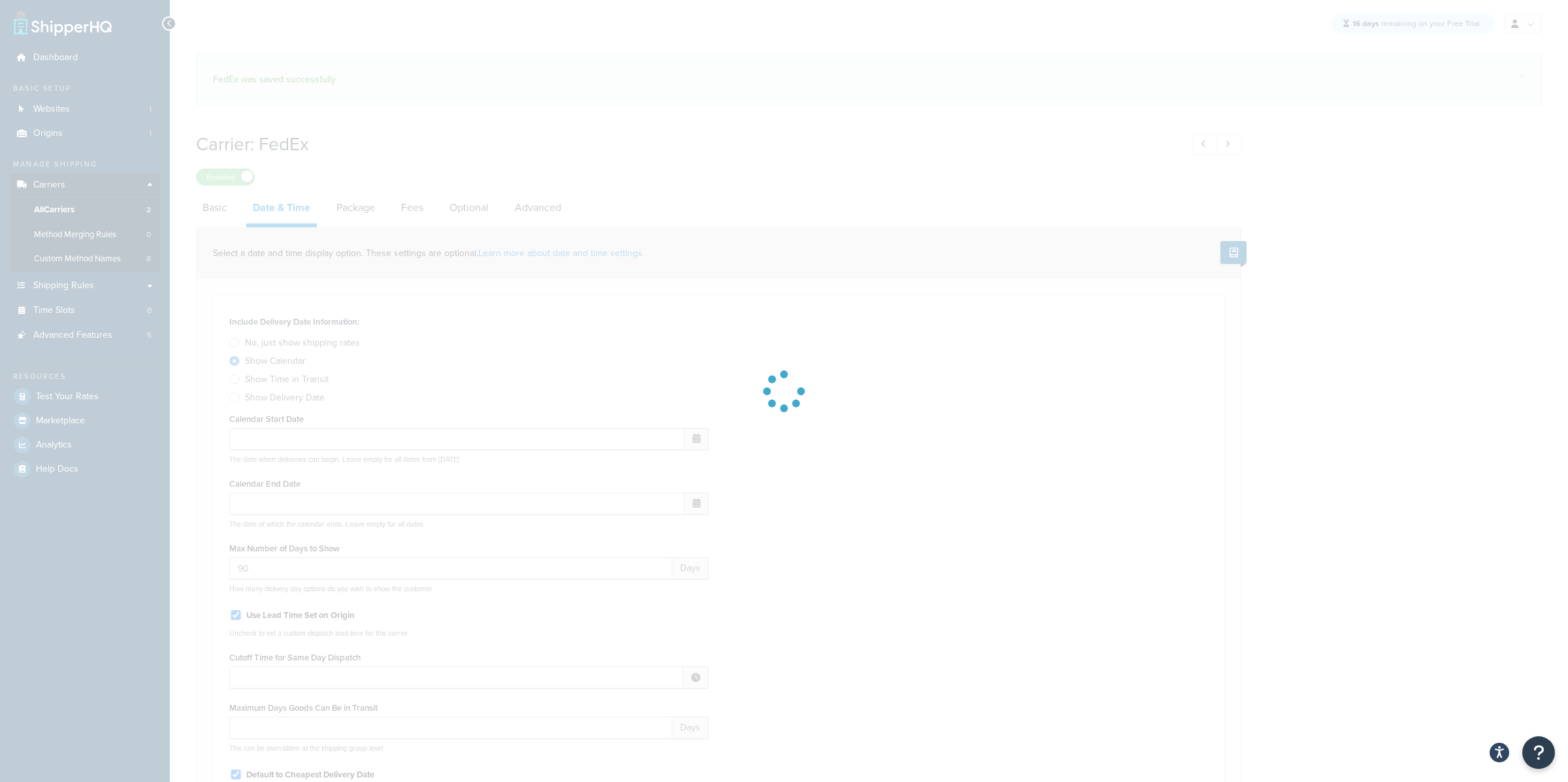
select select "E"
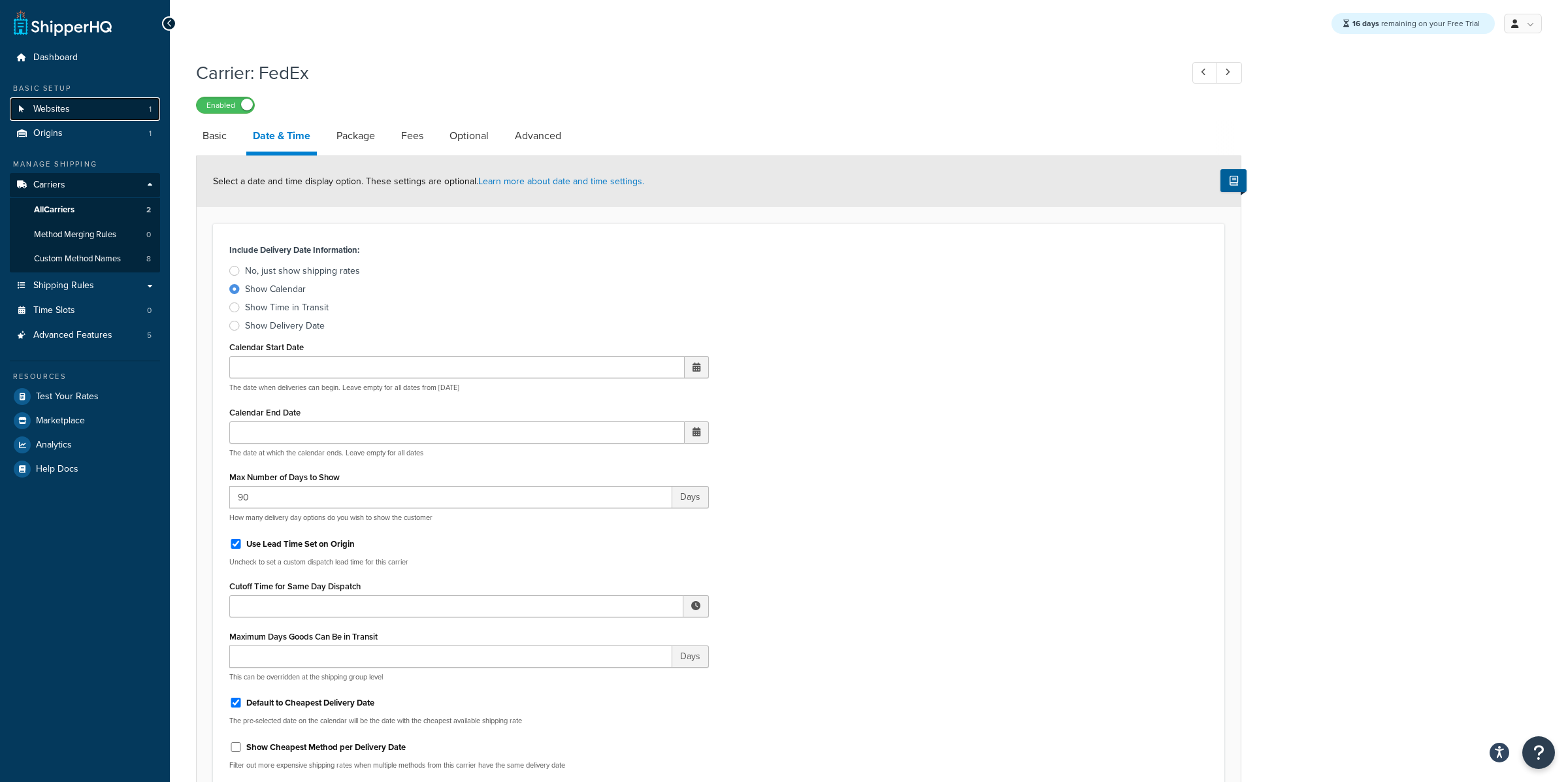
click at [117, 102] on link "Websites 1" at bounding box center [84, 110] width 151 height 25
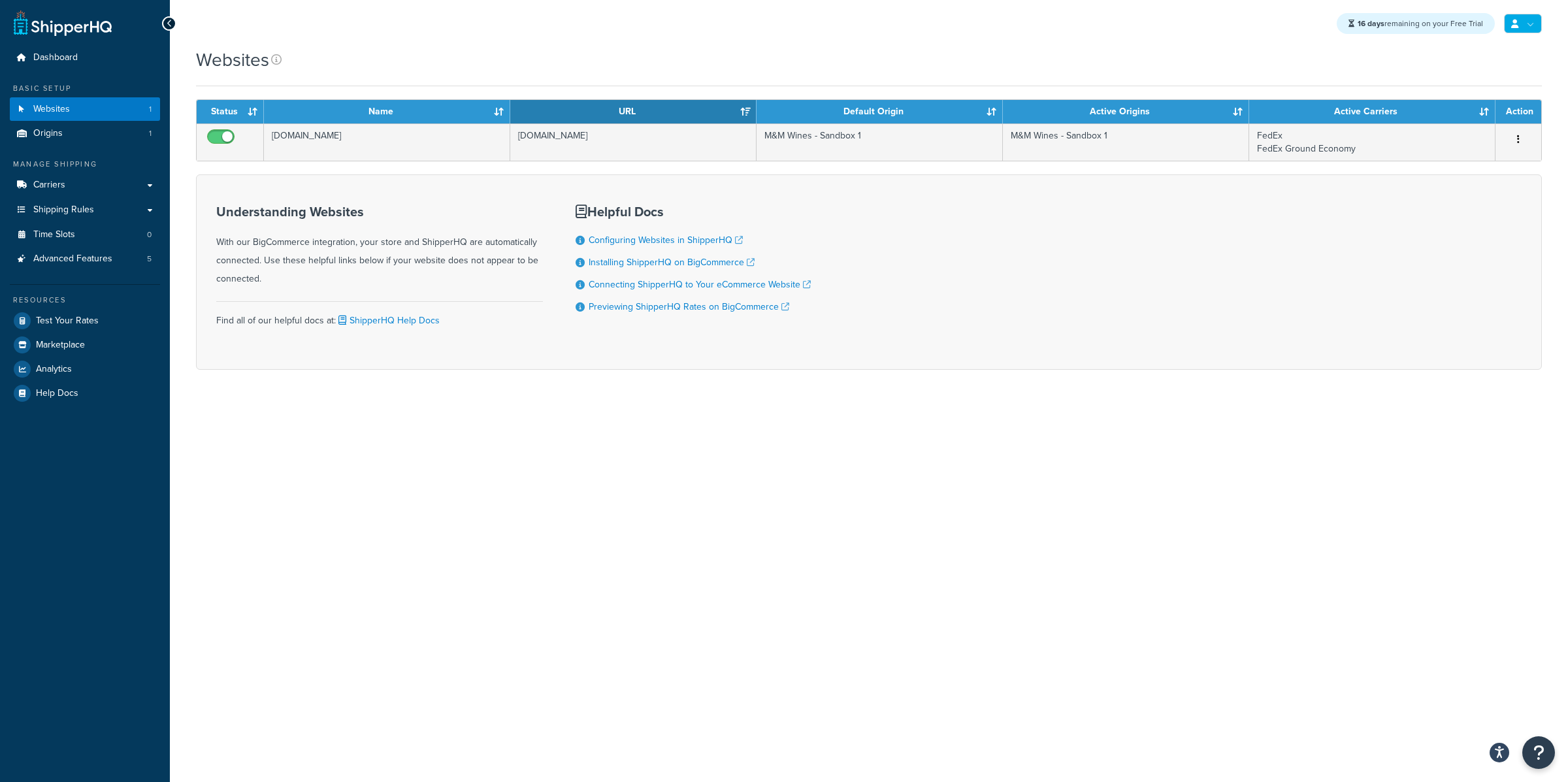
click at [1533, 20] on link at bounding box center [1523, 23] width 38 height 20
click at [1499, 173] on form "Status Name URL Default Origin Active Origins Active Carriers Action [DOMAIN_NA…" at bounding box center [869, 234] width 1346 height 270
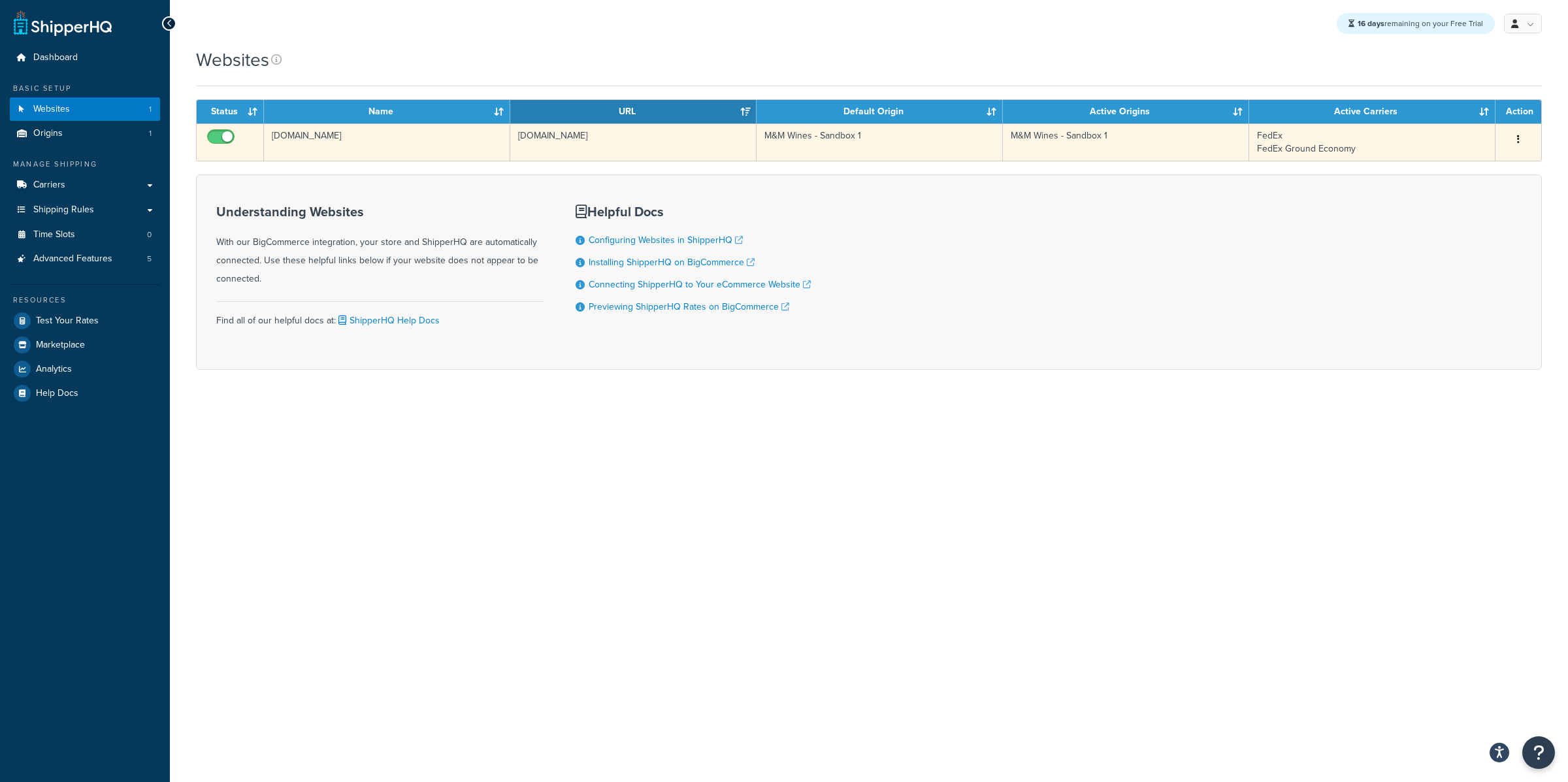
click at [1481, 157] on td "FedEx FedEx Ground Economy" at bounding box center [1373, 141] width 246 height 37
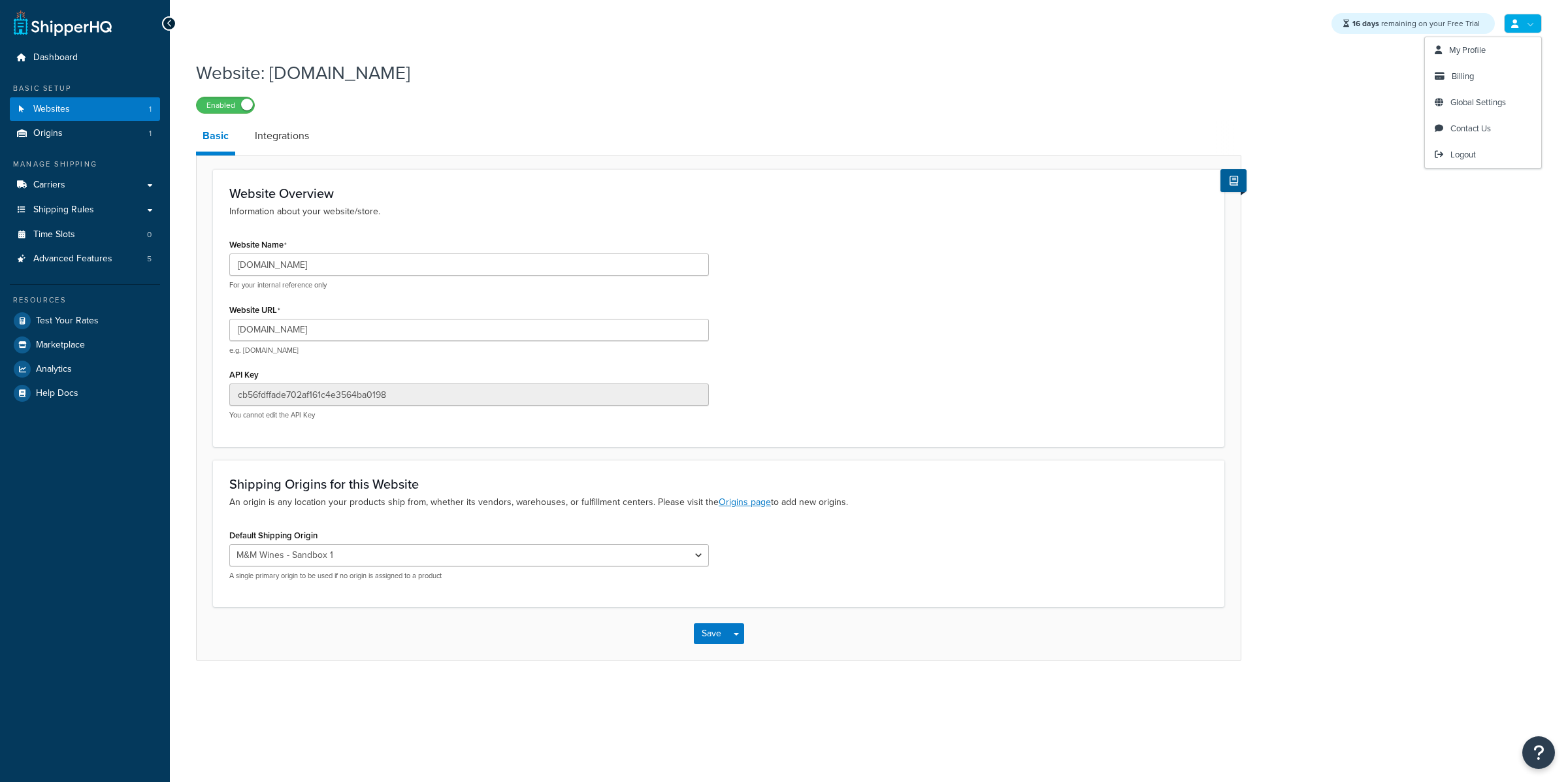
click at [1515, 25] on icon at bounding box center [1515, 24] width 8 height 9
click at [1462, 159] on span "Logout" at bounding box center [1463, 154] width 26 height 12
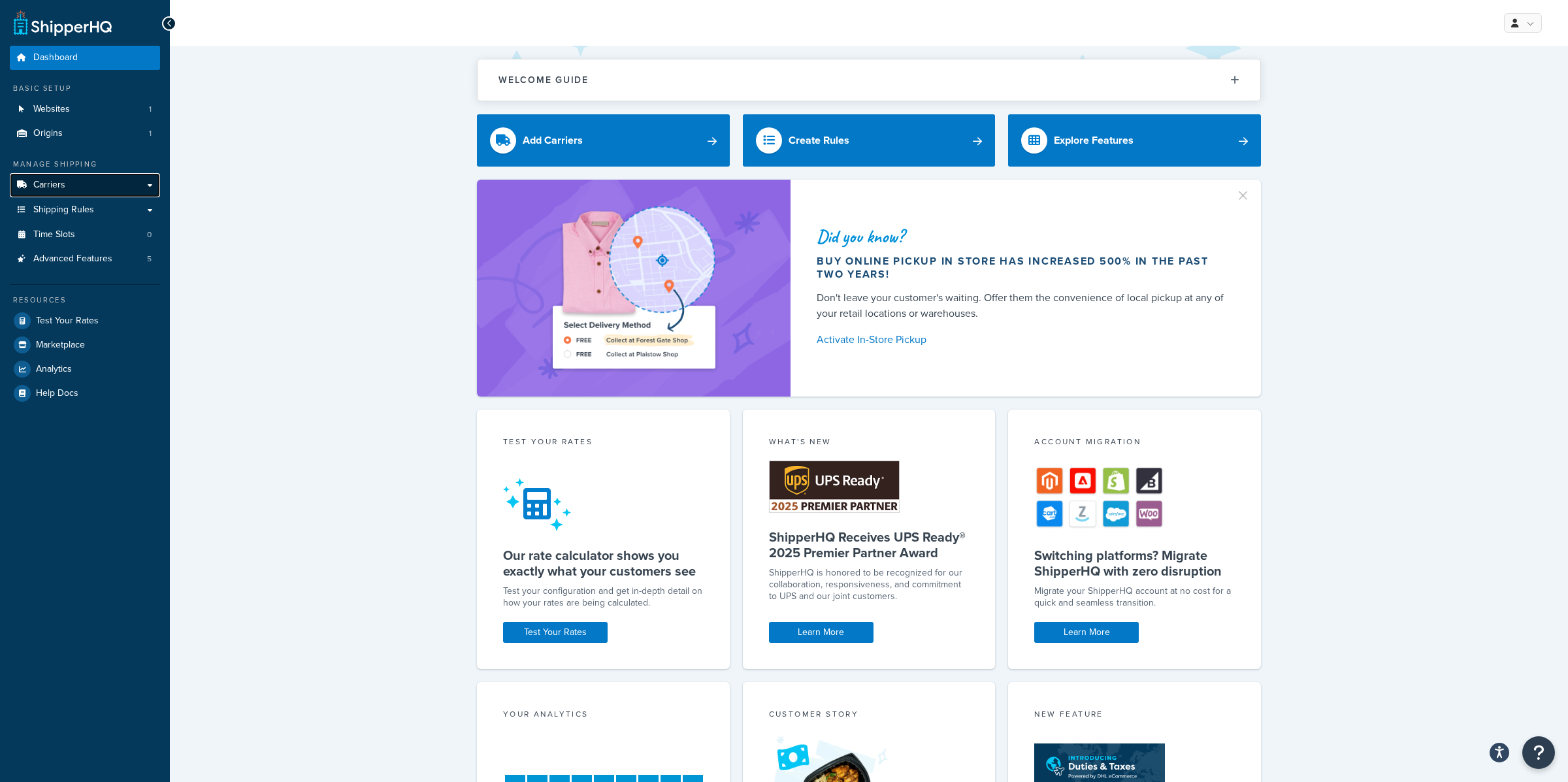
click at [117, 189] on link "Carriers" at bounding box center [84, 186] width 151 height 25
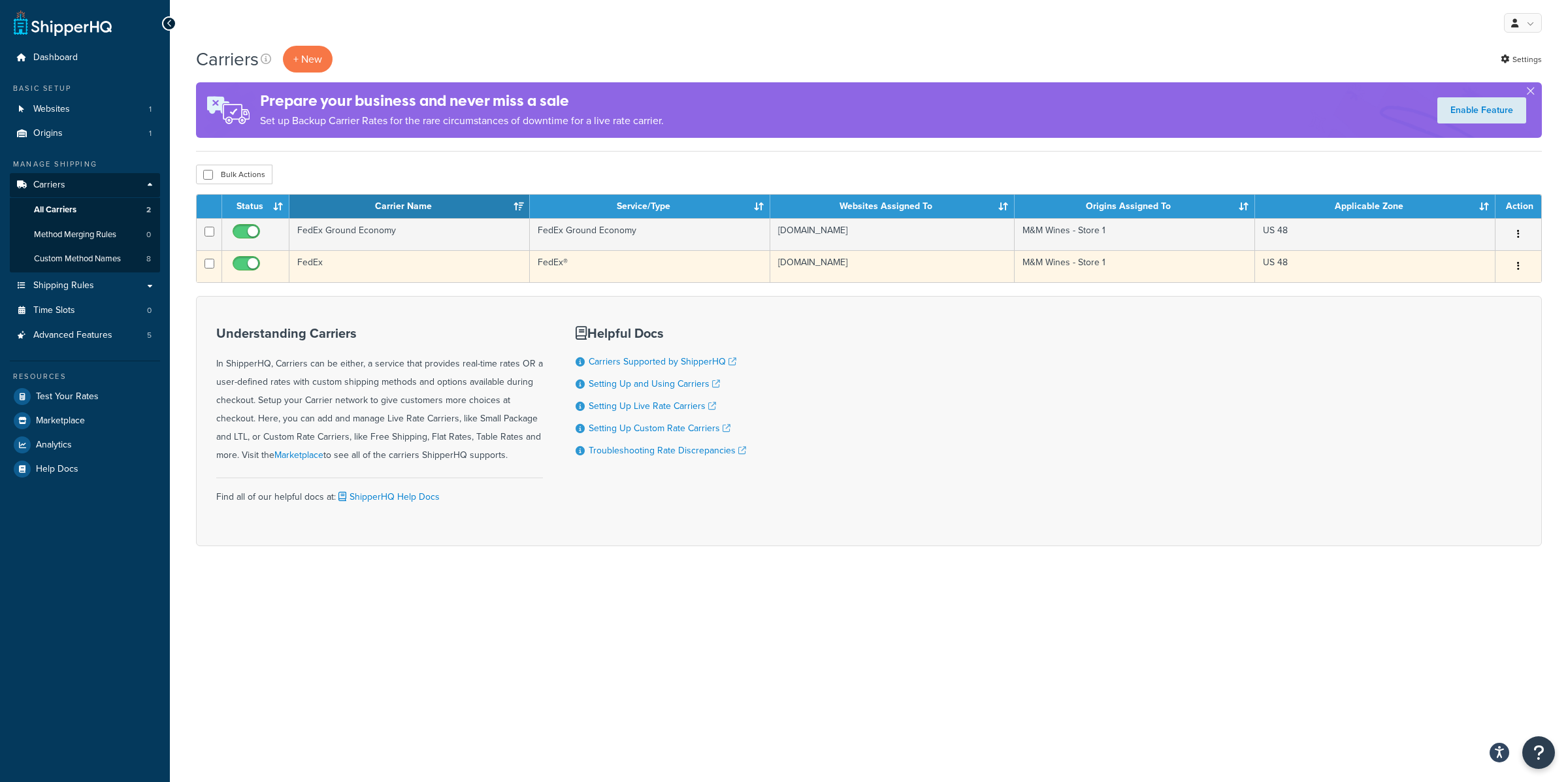
click at [310, 257] on td "FedEx" at bounding box center [410, 266] width 241 height 32
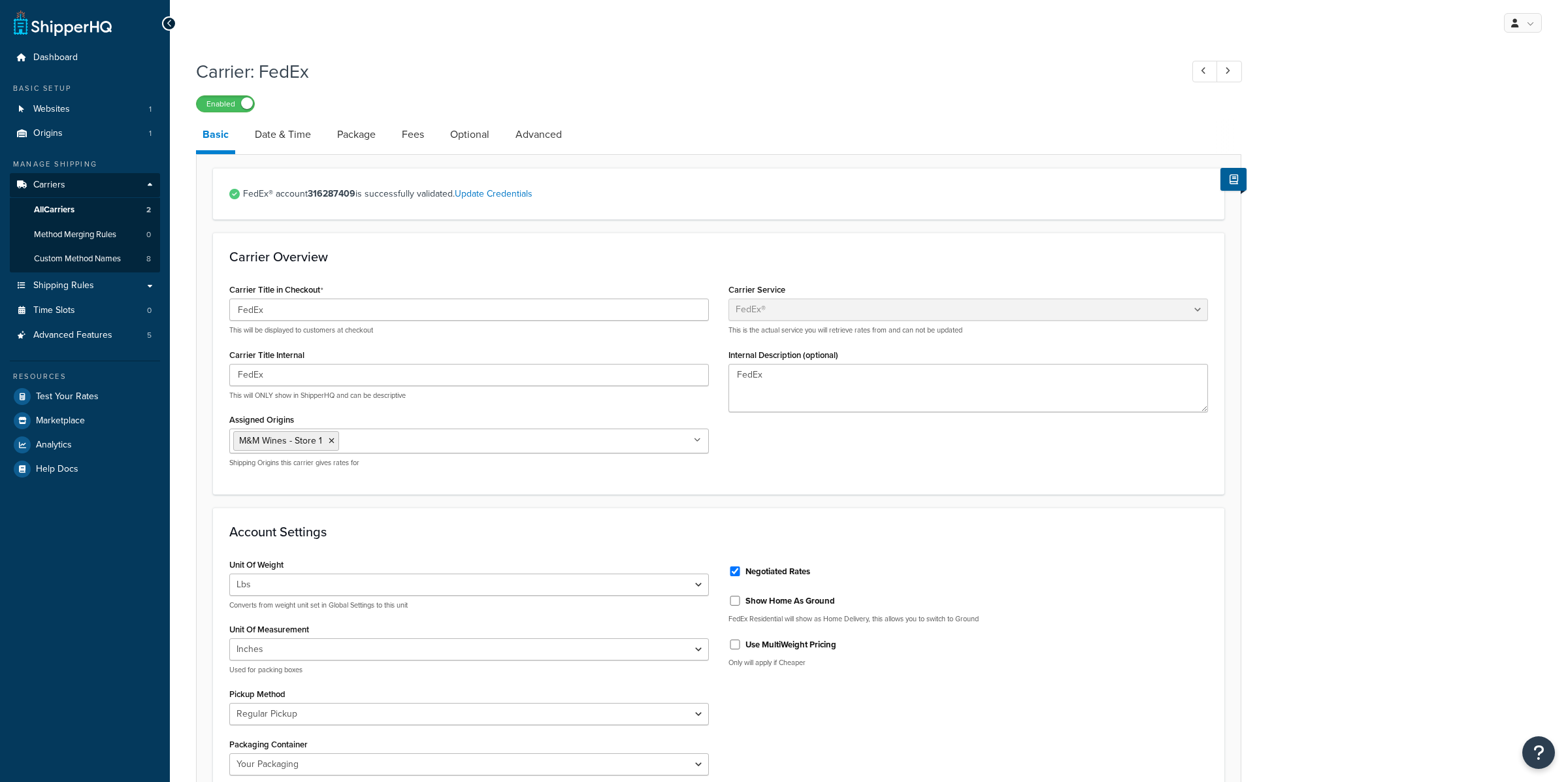
select select "fedEx"
select select "REGULAR_PICKUP"
select select "YOUR_PACKAGING"
click at [73, 98] on link "Websites 1" at bounding box center [84, 110] width 151 height 25
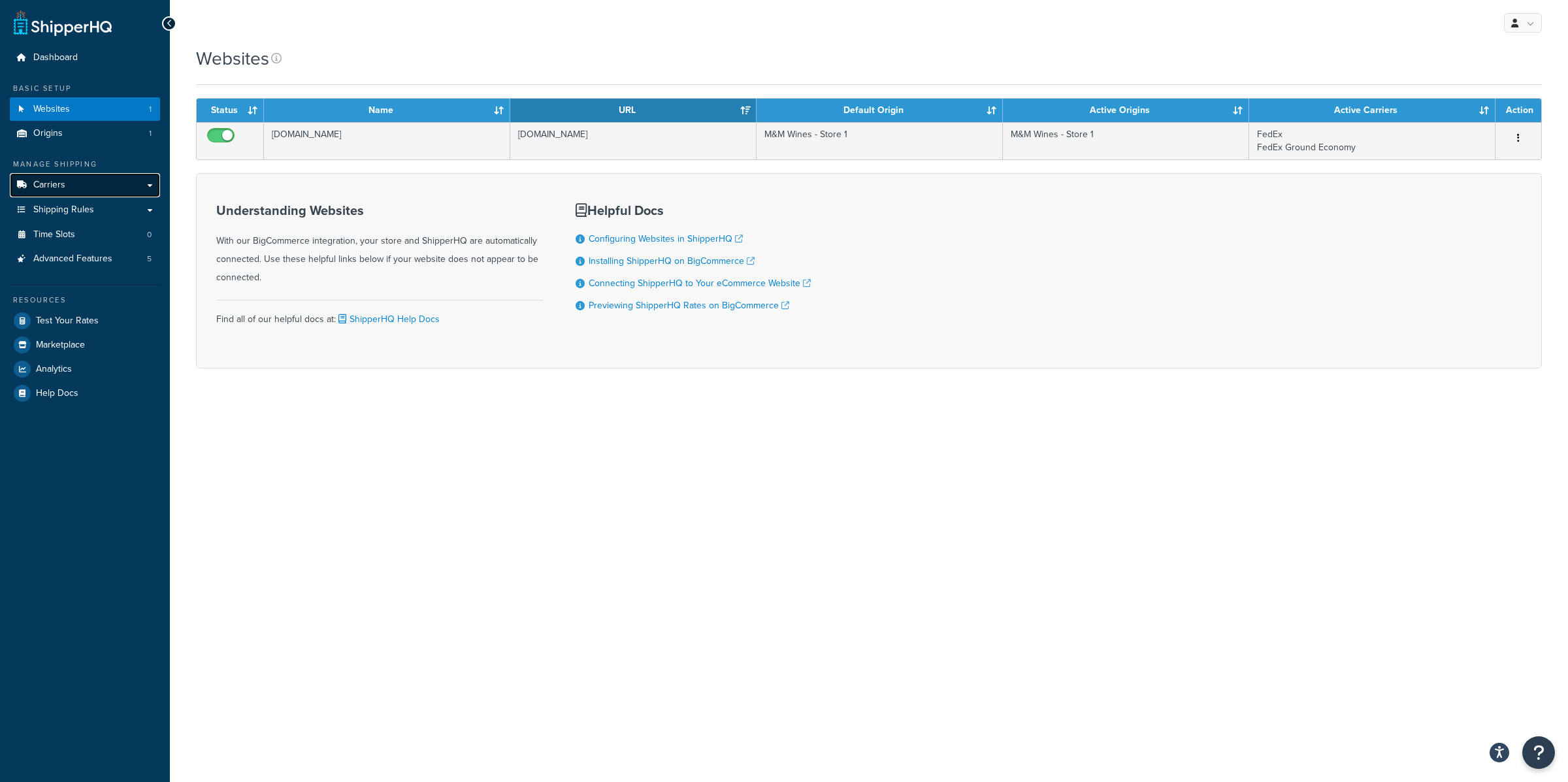
click at [78, 186] on link "Carriers" at bounding box center [84, 186] width 151 height 25
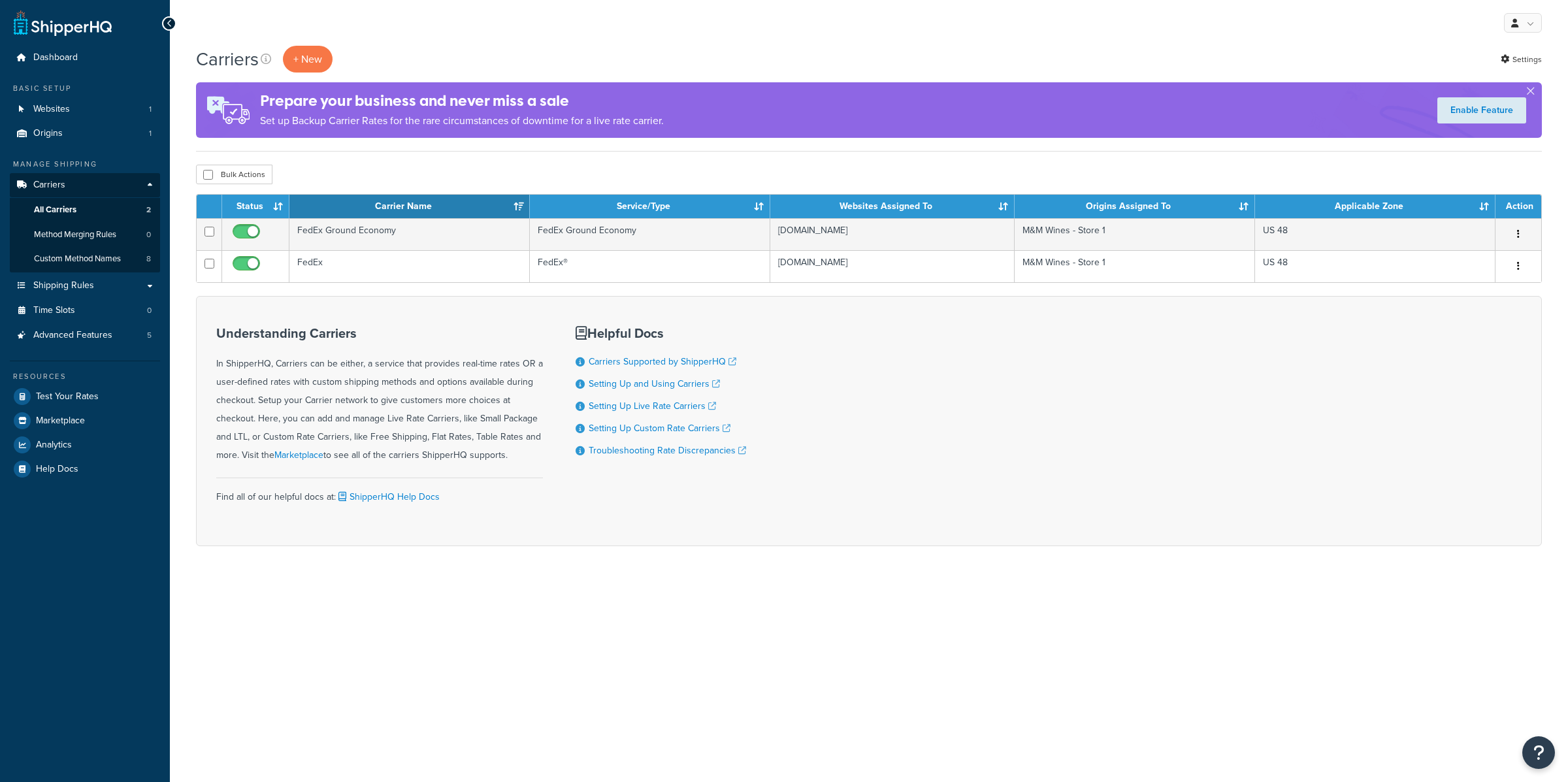
click at [331, 282] on form "Status Carrier Name Service/Type Websites Assigned To Origins Assigned To Appli…" at bounding box center [869, 371] width 1346 height 353
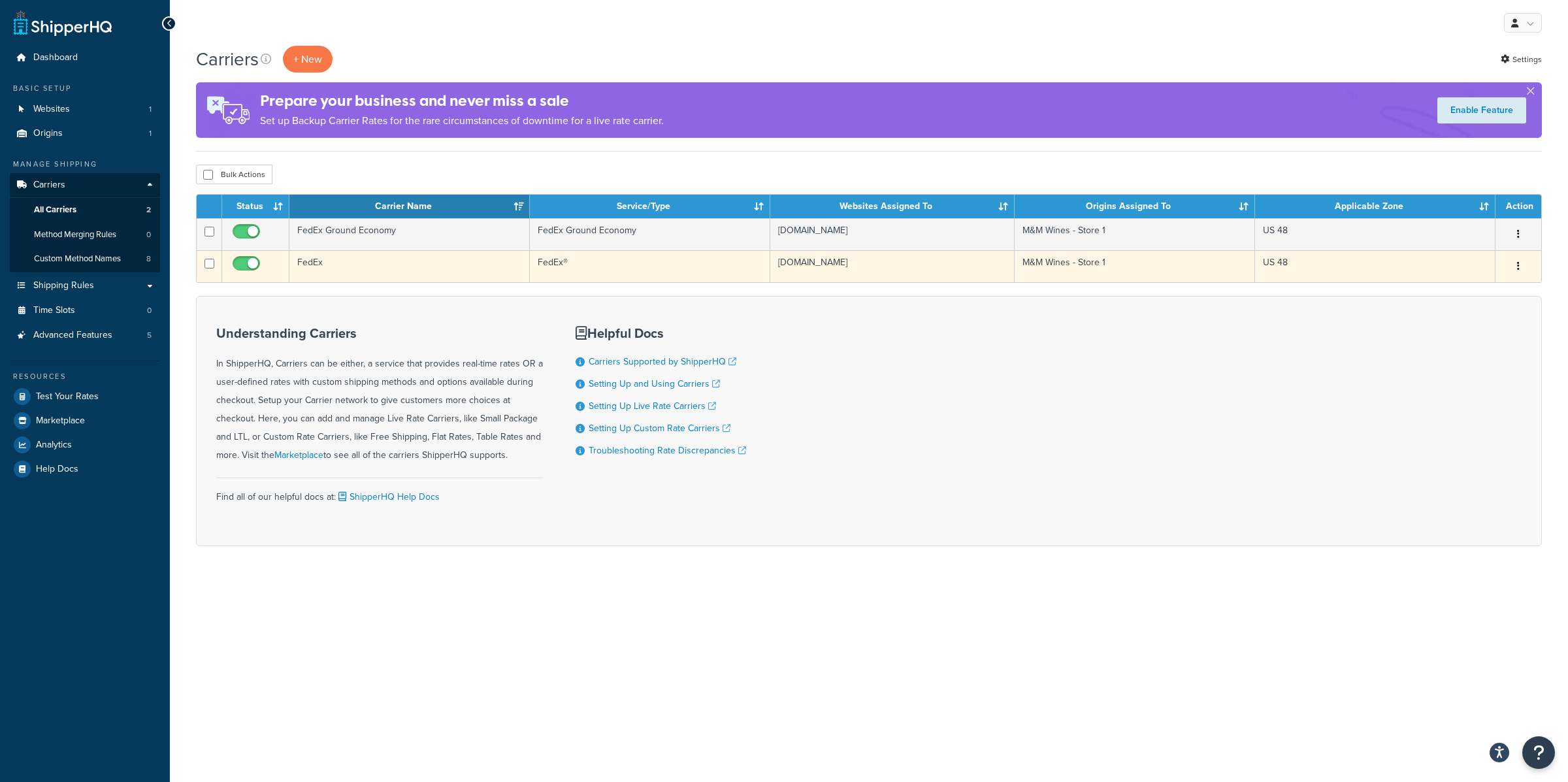
click at [331, 272] on td "FedEx" at bounding box center [410, 266] width 241 height 32
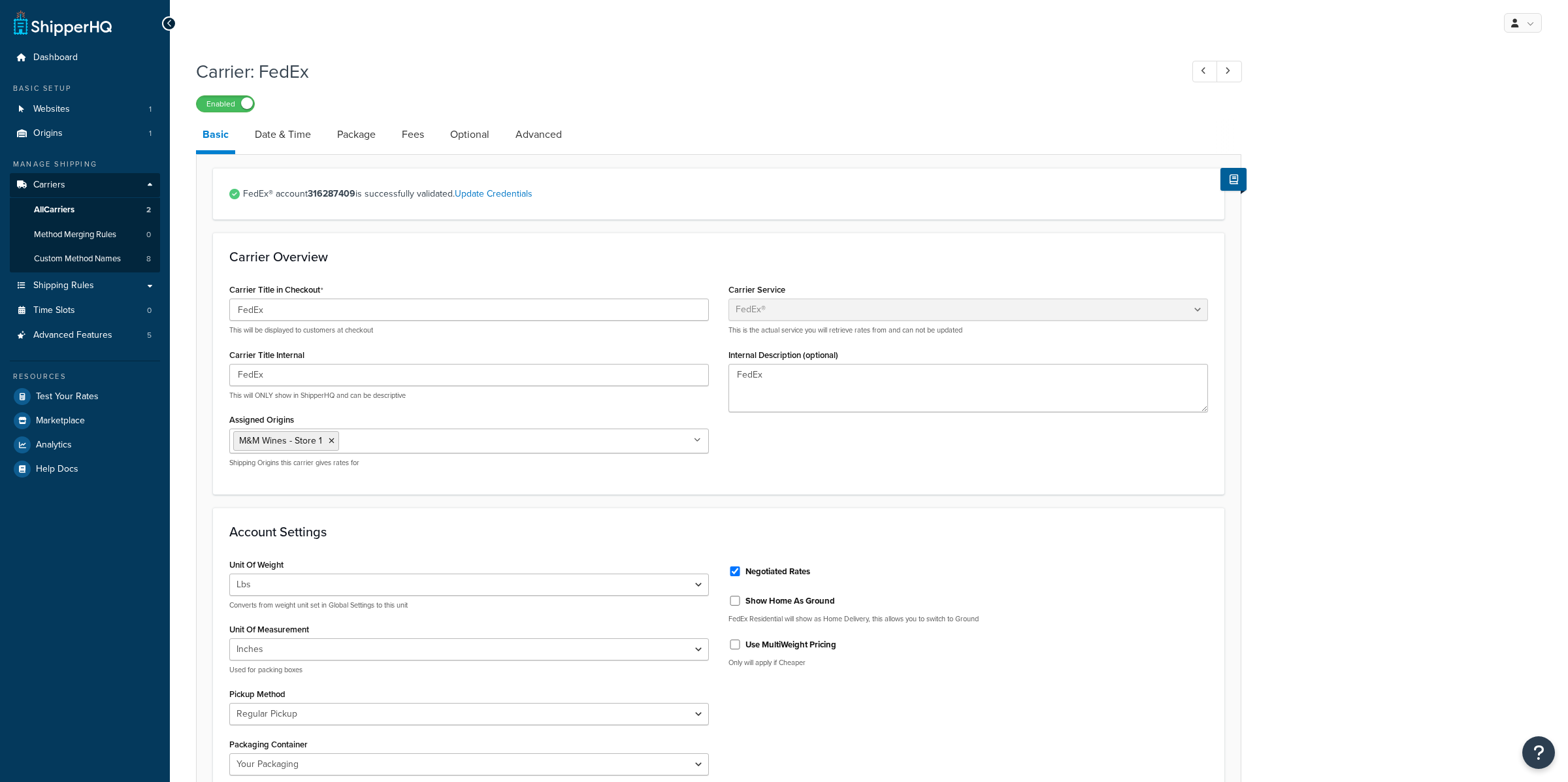
select select "fedEx"
select select "REGULAR_PICKUP"
select select "YOUR_PACKAGING"
click at [281, 134] on link "Date & Time" at bounding box center [283, 134] width 69 height 31
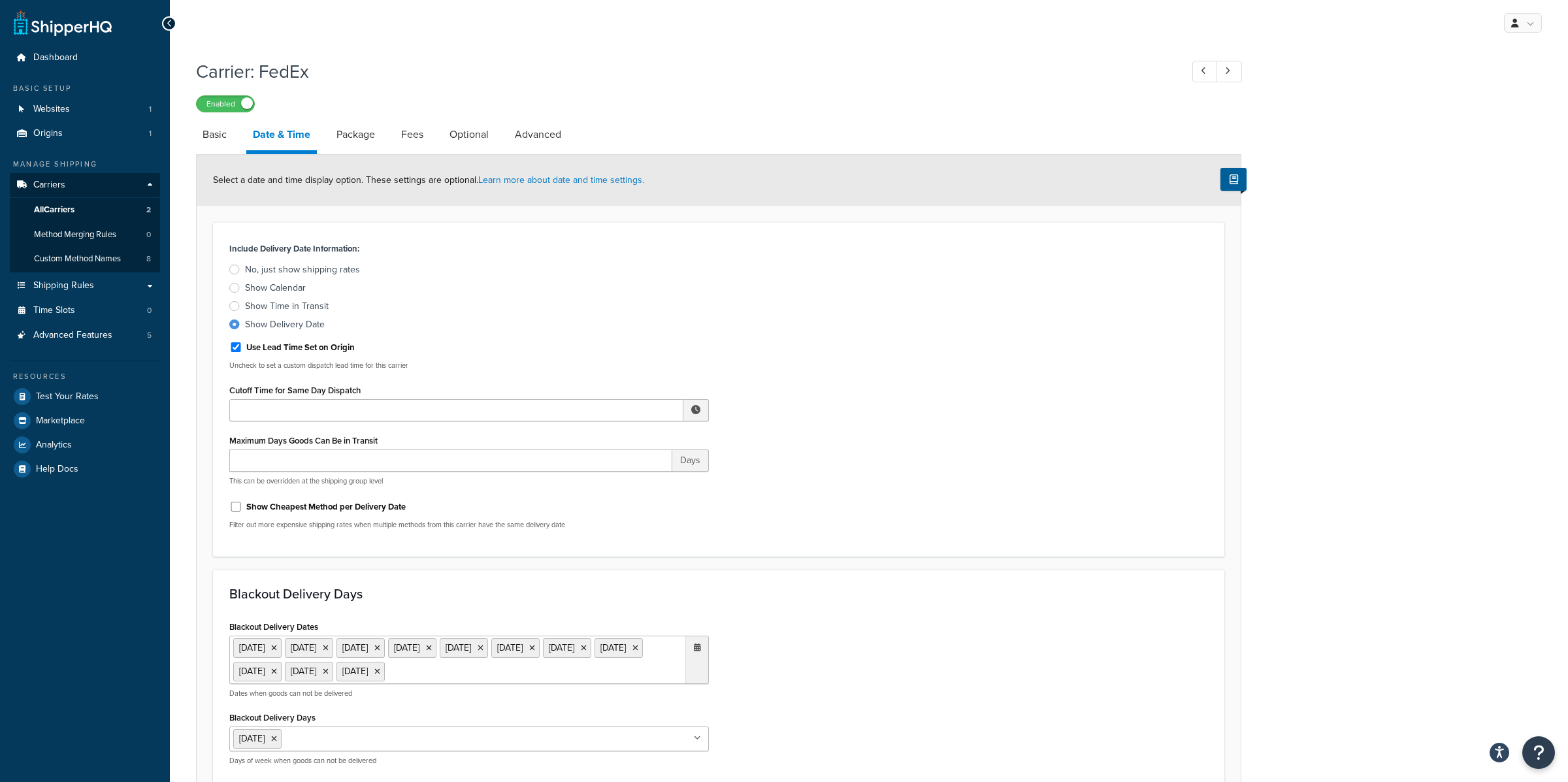
click at [285, 287] on div "Show Calendar" at bounding box center [276, 288] width 61 height 13
click at [0, 0] on input "Show Calendar" at bounding box center [0, 0] width 0 height 0
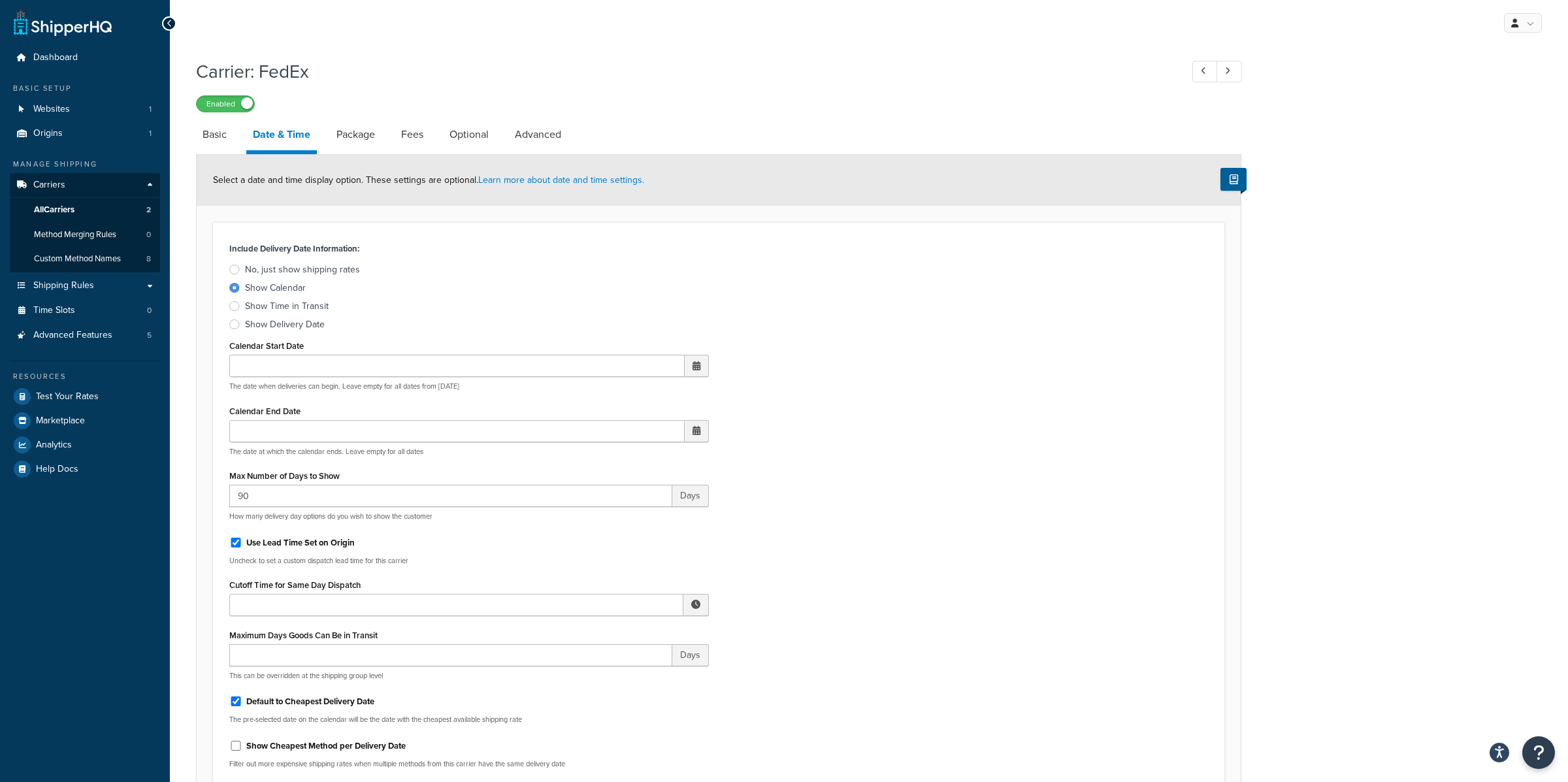
click at [285, 287] on div "Show Calendar" at bounding box center [276, 288] width 61 height 13
click at [0, 0] on input "Show Calendar" at bounding box center [0, 0] width 0 height 0
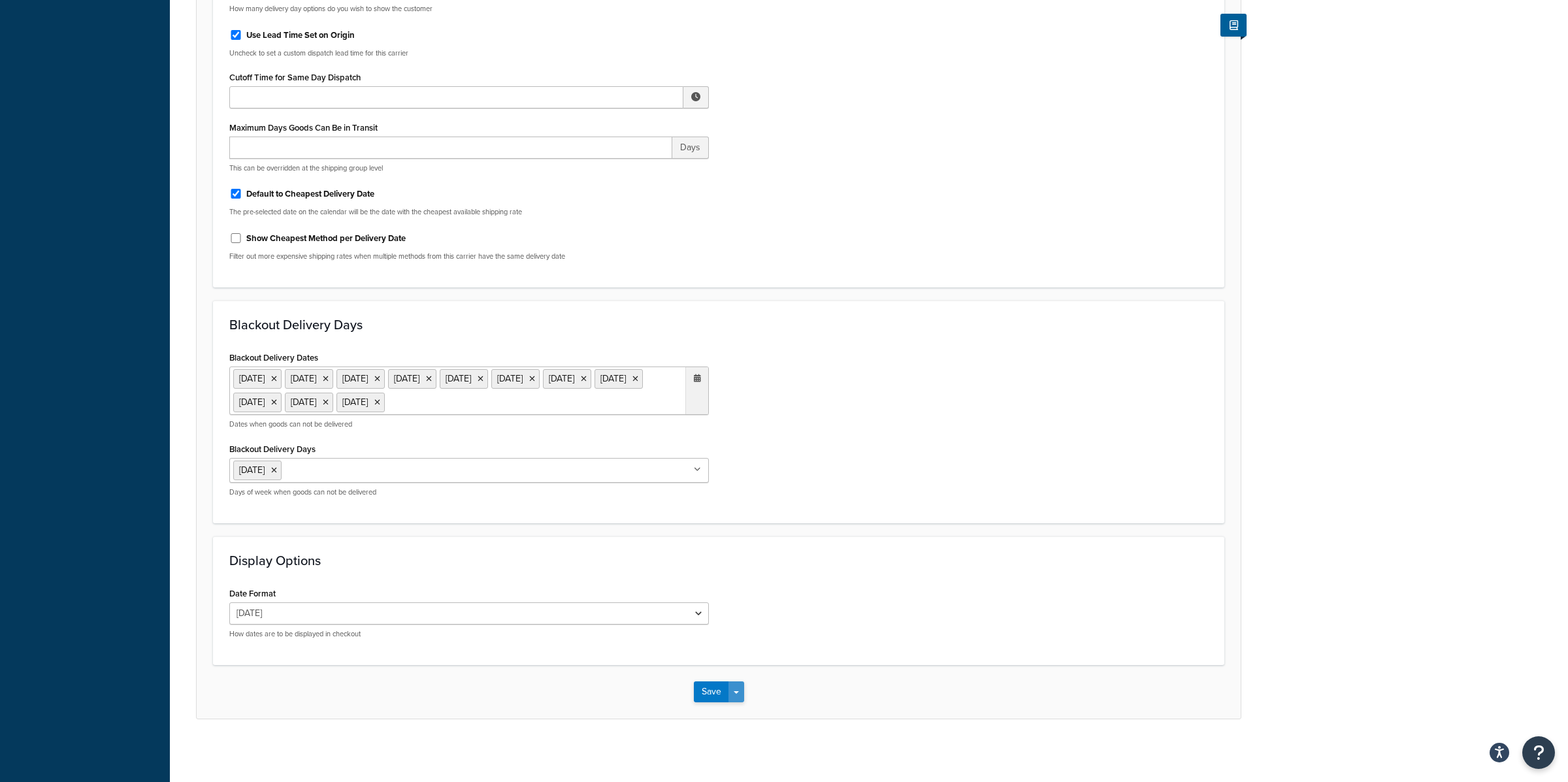
click at [738, 693] on button "Save Dropdown" at bounding box center [737, 692] width 16 height 21
click at [741, 711] on button "Save and Edit" at bounding box center [741, 716] width 96 height 27
click at [742, 686] on button "Save Dropdown" at bounding box center [737, 692] width 16 height 21
click at [747, 710] on button "Save and Edit" at bounding box center [741, 716] width 96 height 27
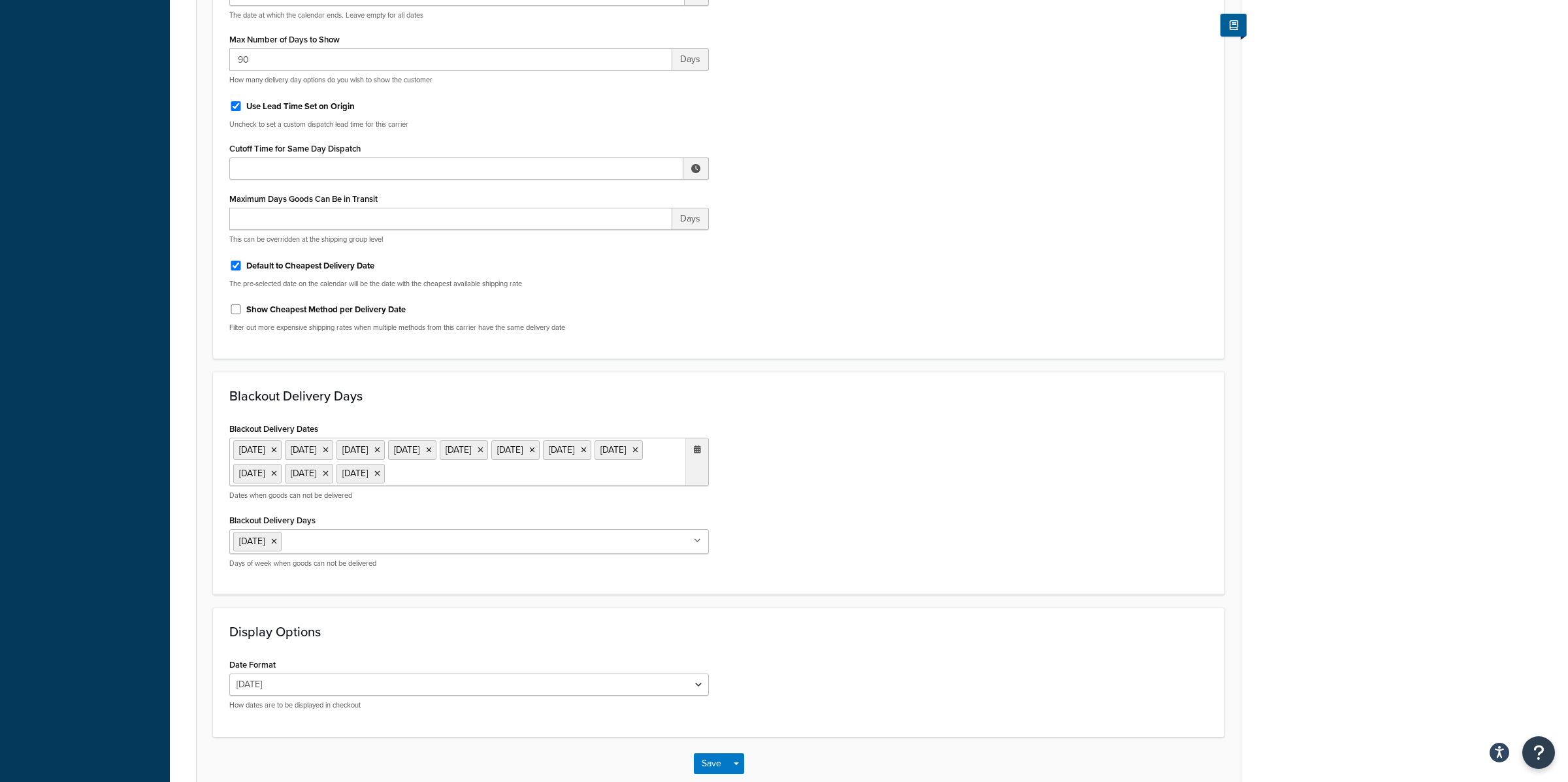
scroll to position [0, 0]
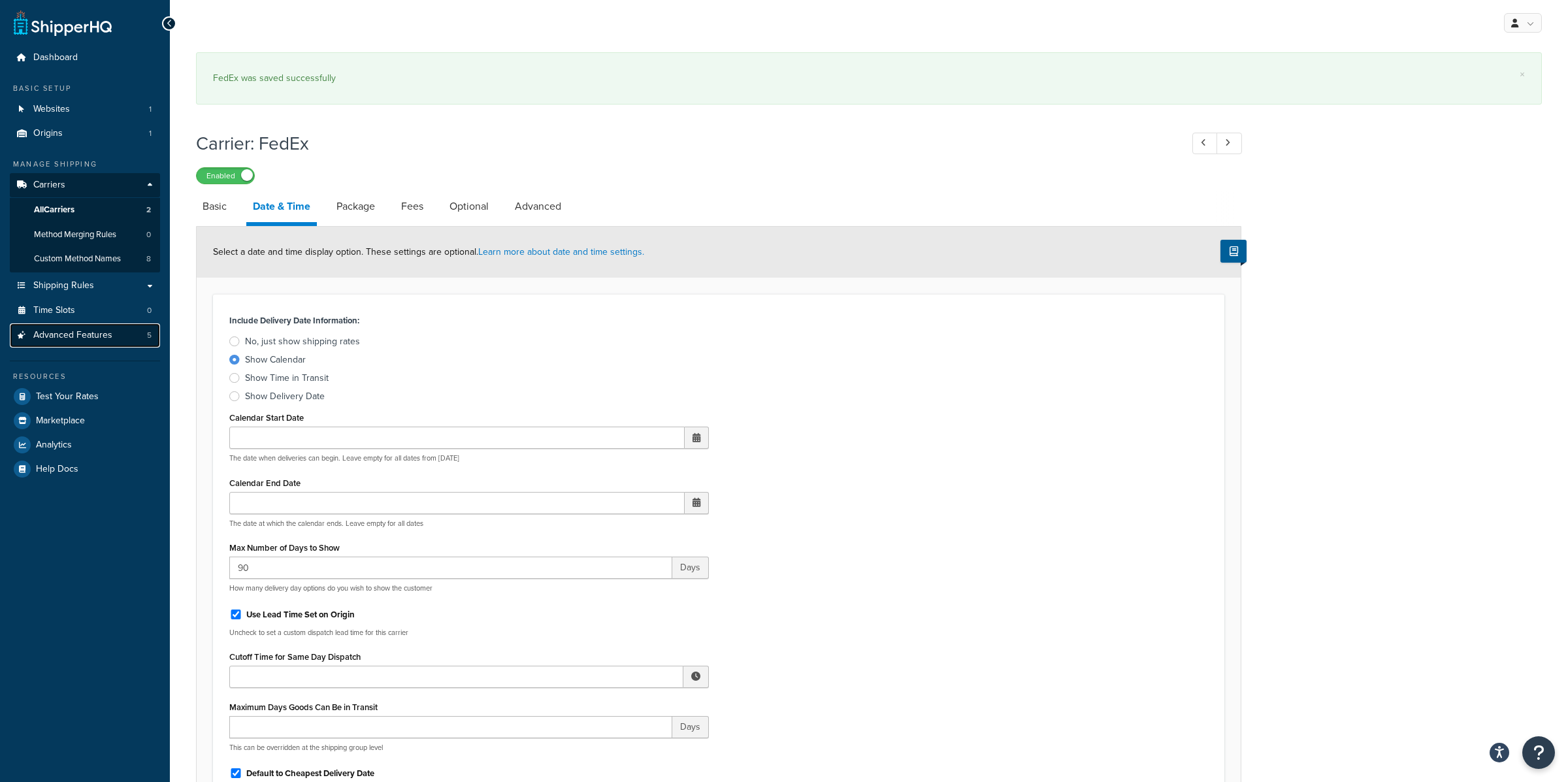
click at [127, 330] on link "Advanced Features 5" at bounding box center [84, 336] width 151 height 25
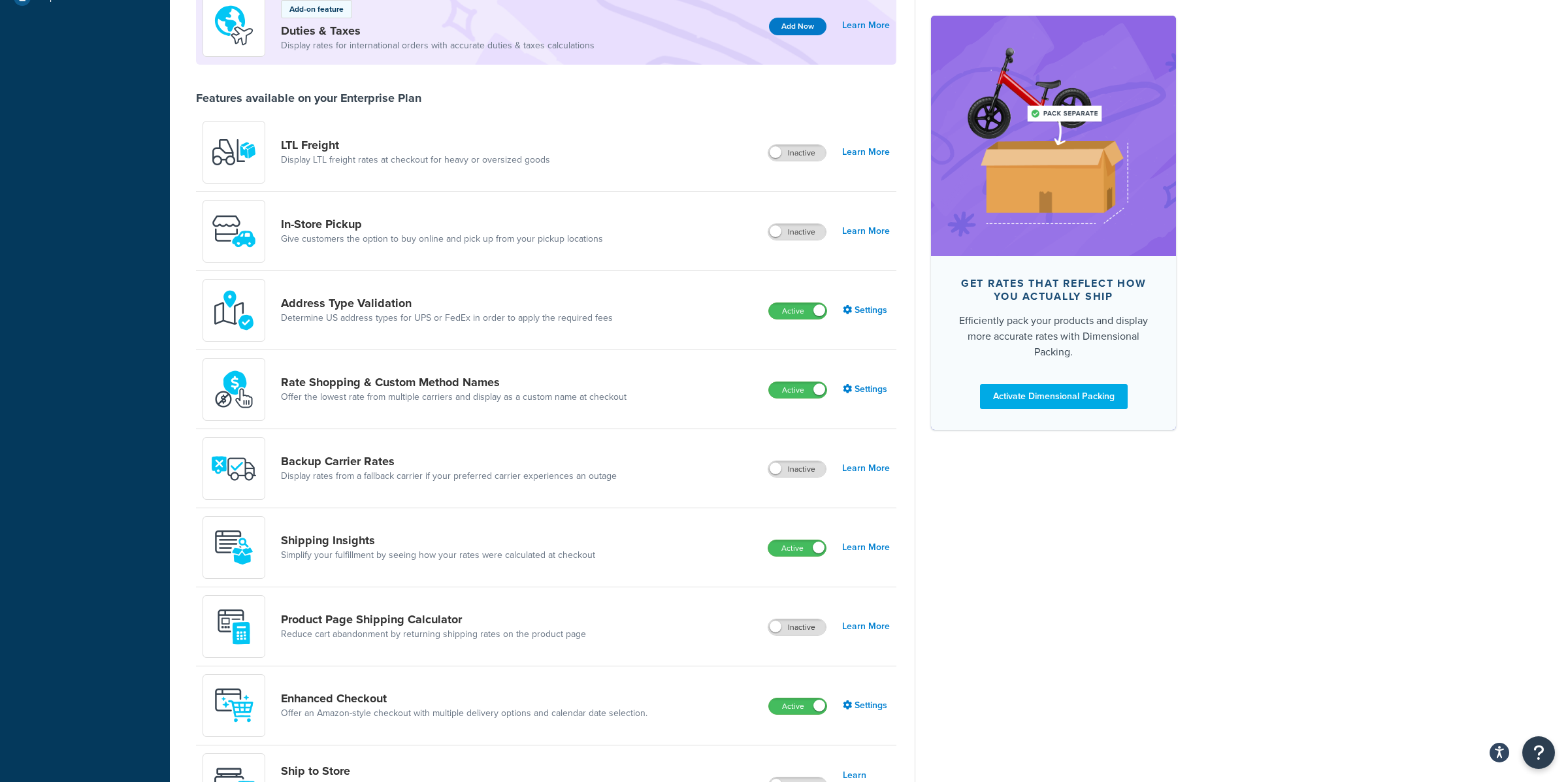
scroll to position [402, 0]
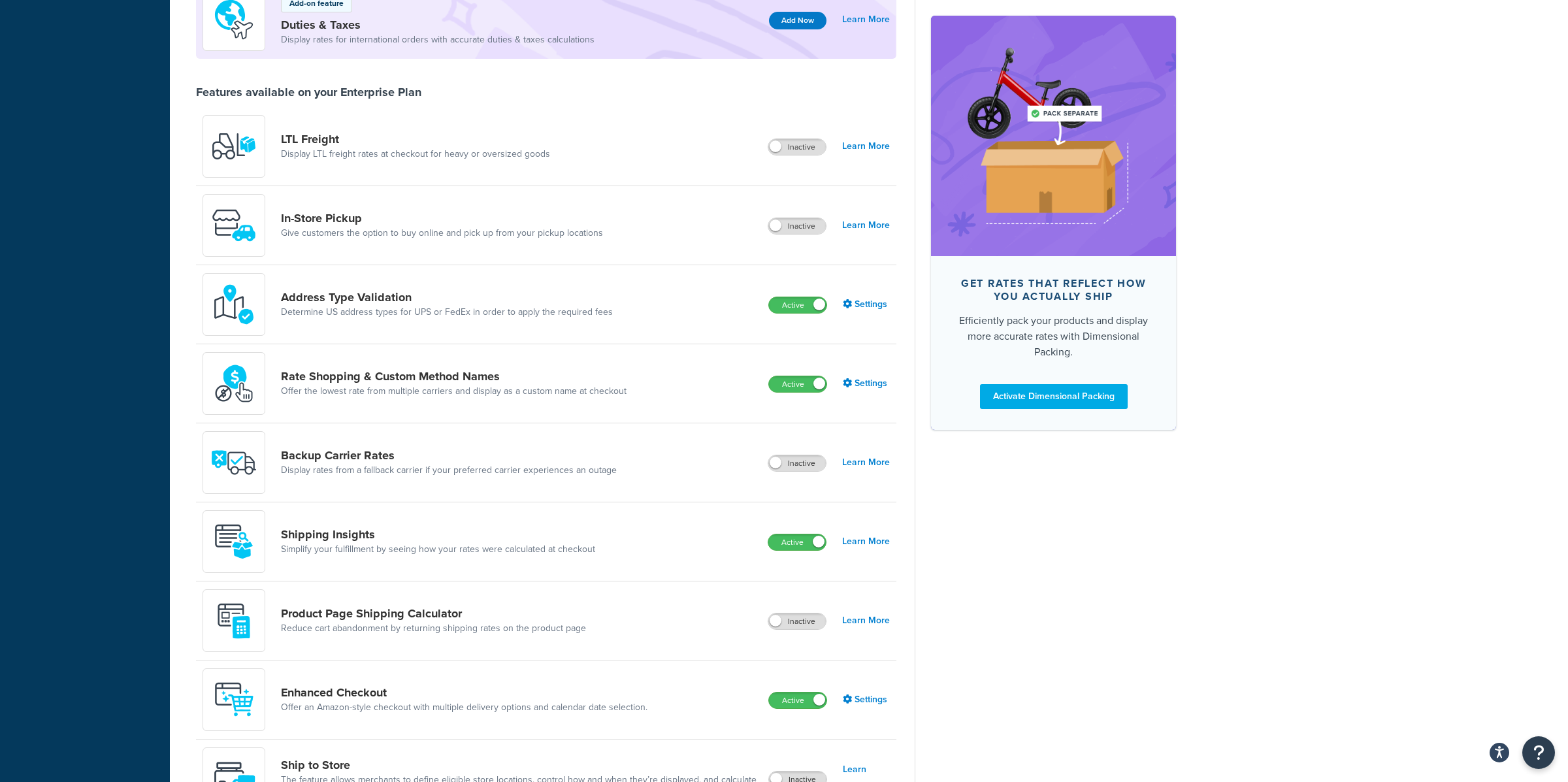
click at [529, 682] on div "Enhanced Checkout Offer an Amazon-style checkout with multiple delivery options…" at bounding box center [430, 700] width 455 height 63
click at [585, 701] on link "Offer an Amazon-style checkout with multiple delivery options and calendar date…" at bounding box center [464, 708] width 367 height 13
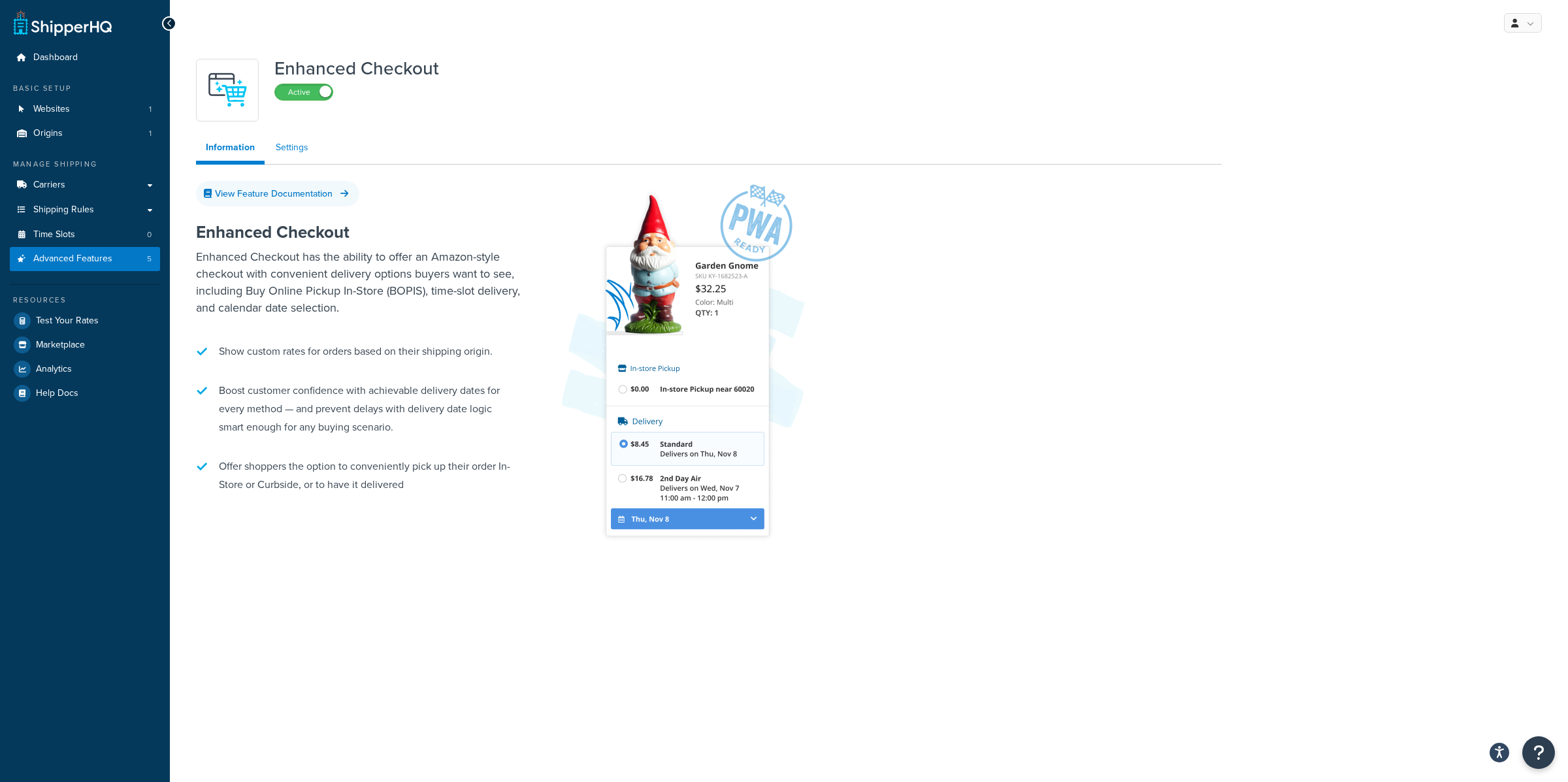
click at [294, 148] on link "Settings" at bounding box center [292, 148] width 52 height 27
select select "MONTHLY"
select select "2"
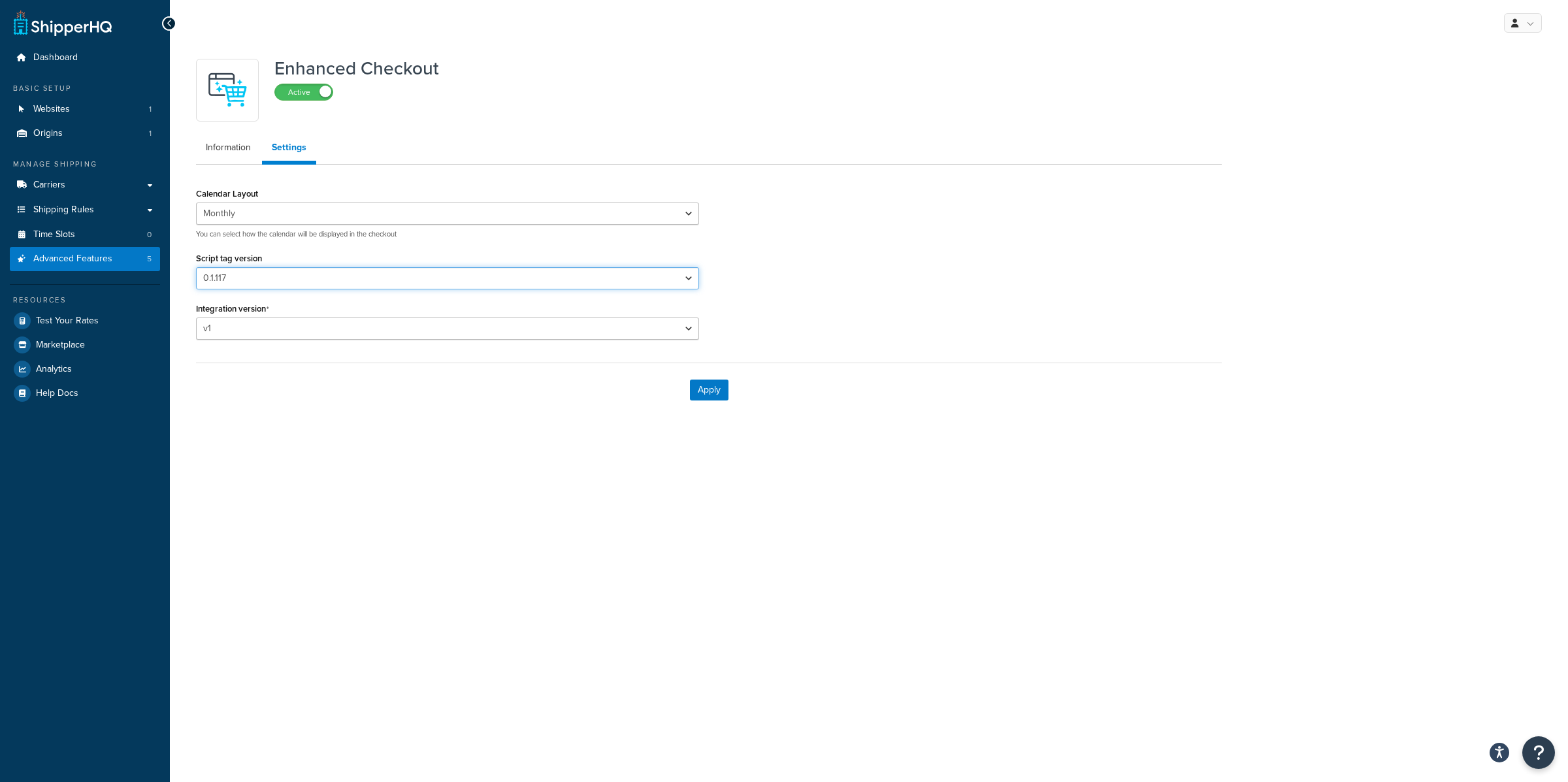
click at [344, 275] on select "Please select a script tag 0.1.117 0.1.121 0.1.123 0.1.124 0.1.125d 0.1.126 0.1…" at bounding box center [447, 278] width 503 height 22
click at [637, 337] on select "v1 v2" at bounding box center [447, 328] width 503 height 22
click at [628, 336] on select "v1 v2" at bounding box center [447, 328] width 503 height 22
select select "2"
click at [196, 318] on select "v1 v2" at bounding box center [447, 328] width 503 height 22
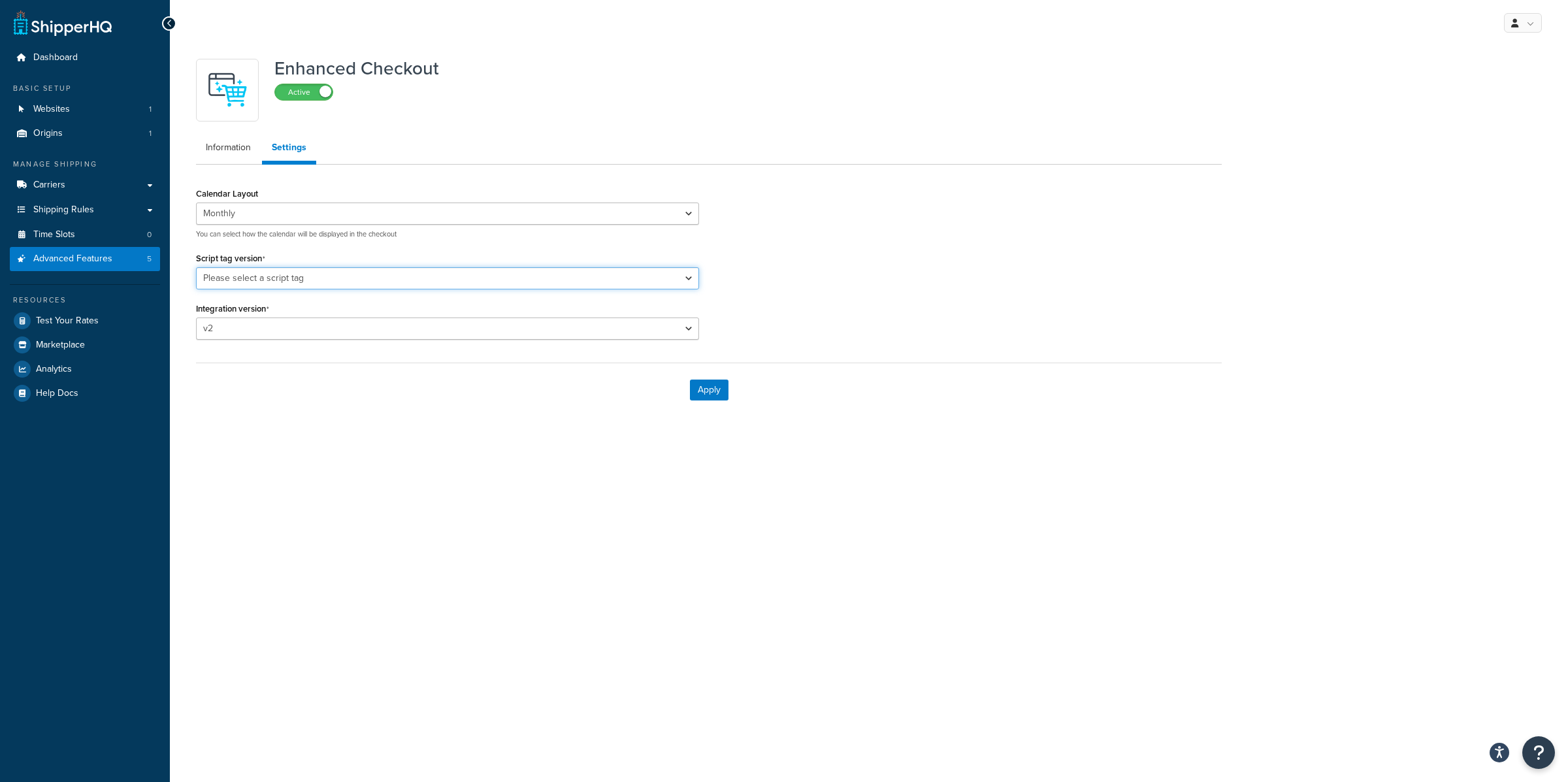
click at [594, 277] on select "Please select a script tag 1.7.0" at bounding box center [447, 278] width 503 height 22
select select "29"
click at [196, 267] on select "Please select a script tag 1.7.0" at bounding box center [447, 278] width 503 height 22
click at [722, 390] on button "Apply" at bounding box center [709, 391] width 39 height 21
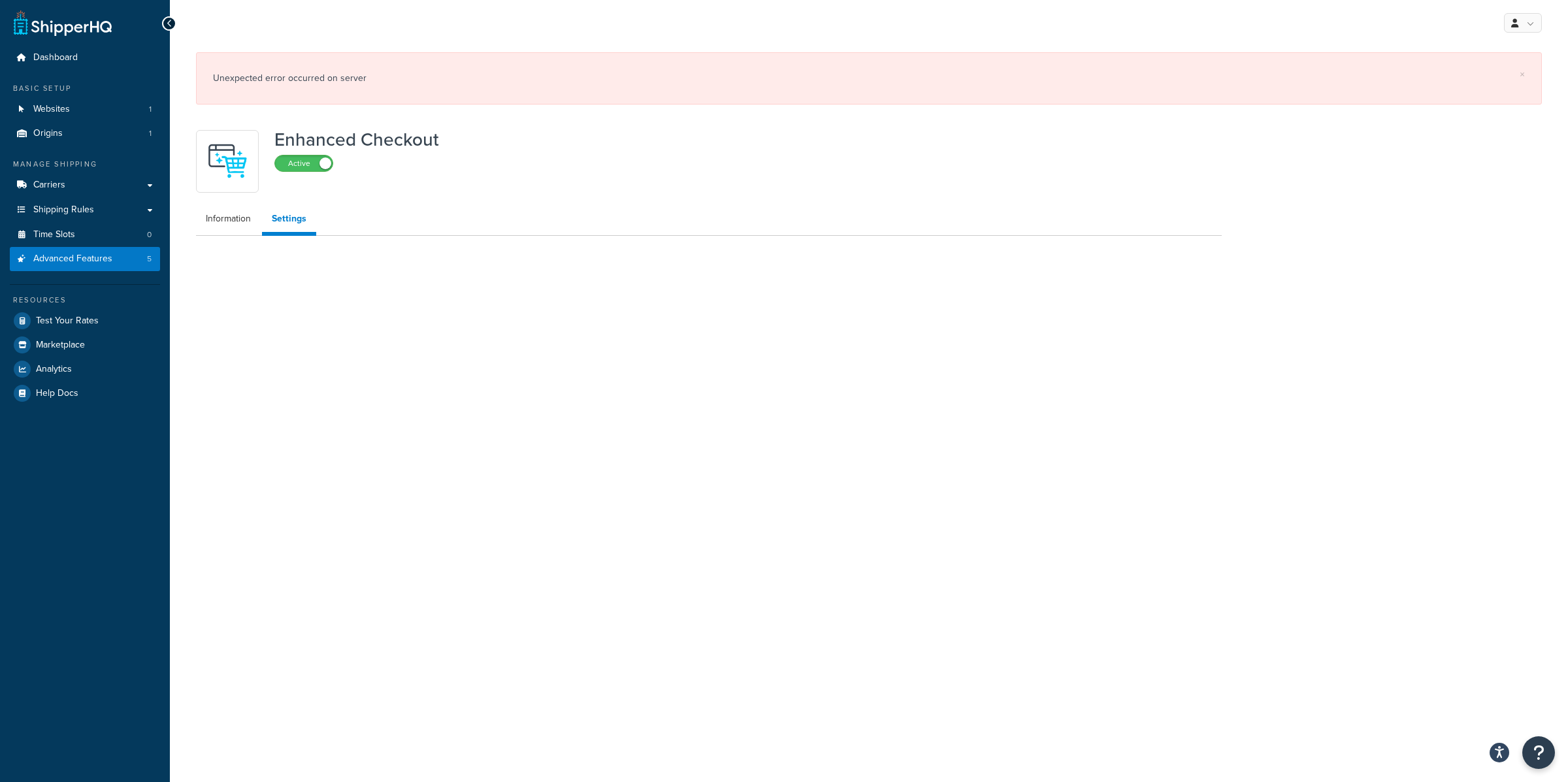
select select "MONTHLY"
select select "29"
select select "2"
click at [724, 451] on button "Apply" at bounding box center [709, 462] width 39 height 21
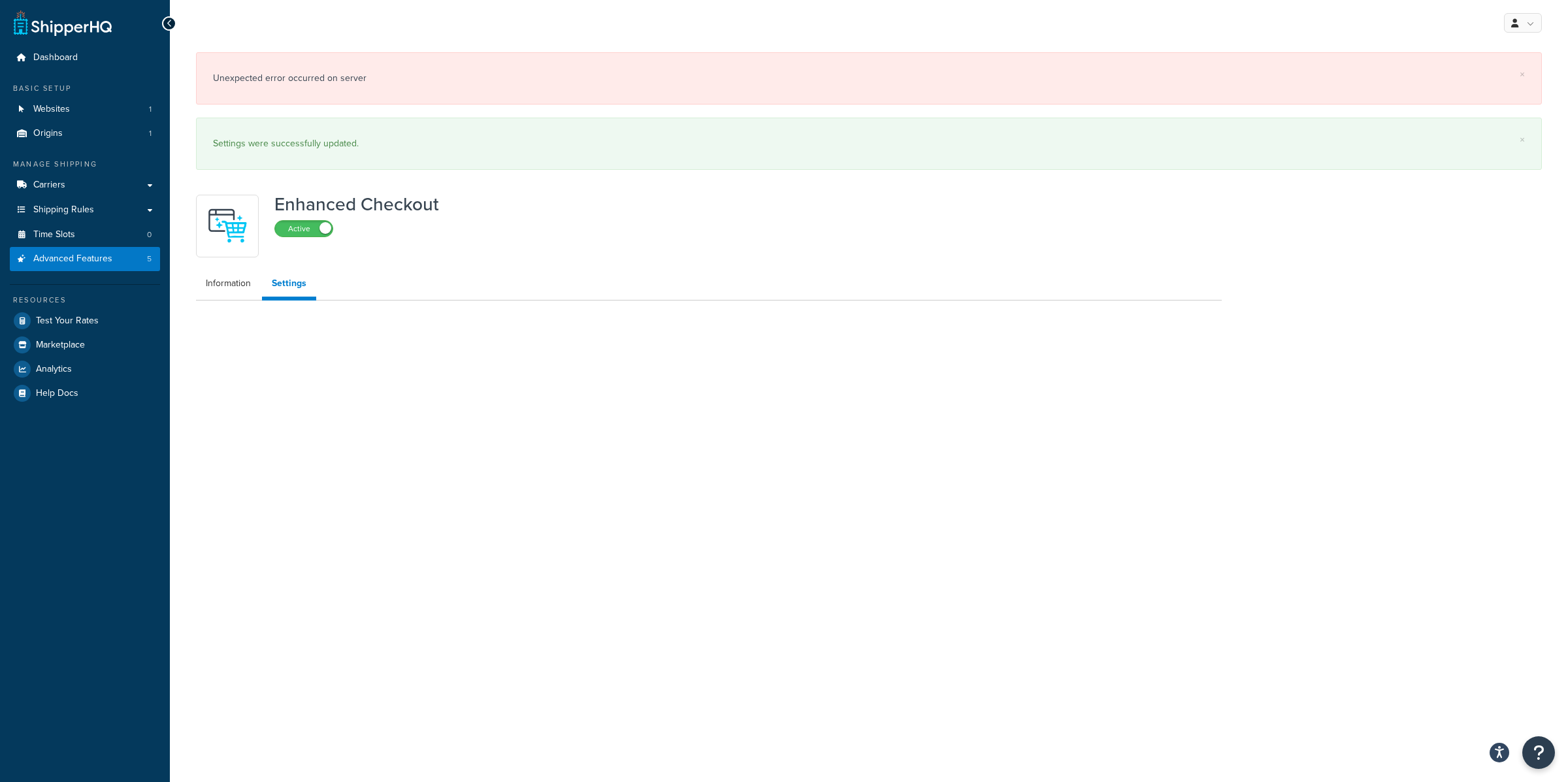
select select "MONTHLY"
select select "29"
select select "2"
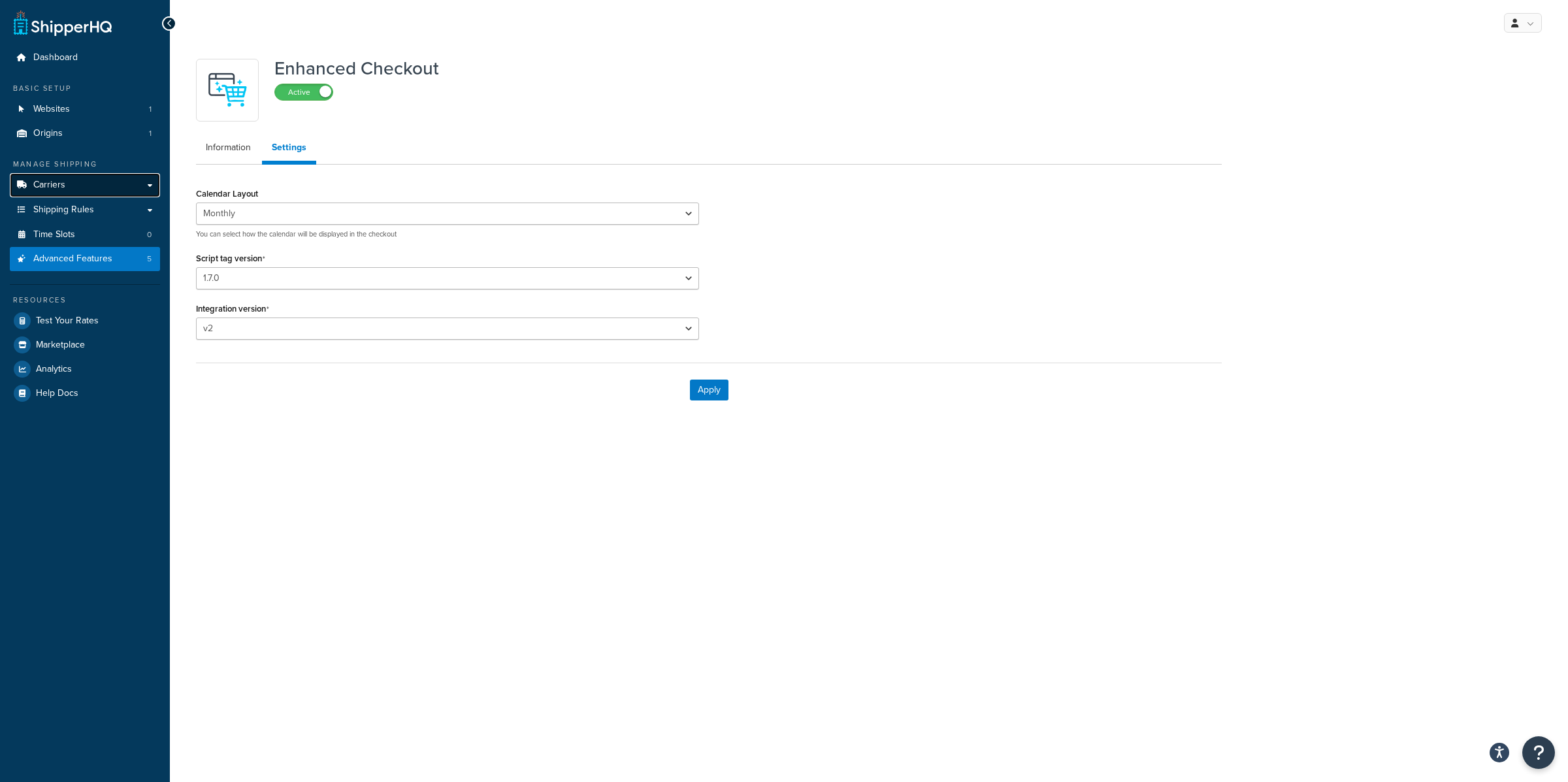
click at [140, 187] on link "Carriers" at bounding box center [84, 186] width 151 height 25
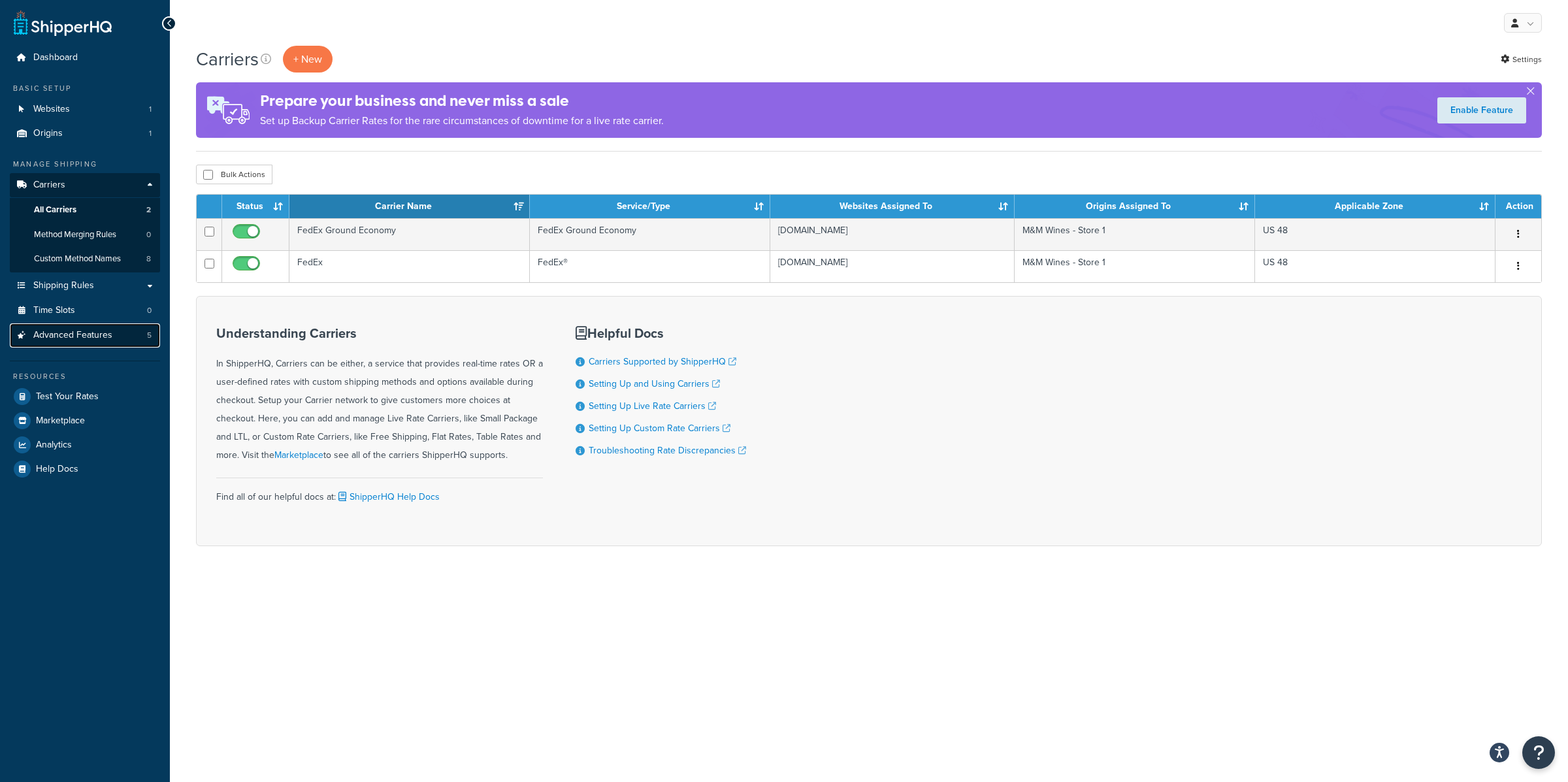
click at [92, 336] on span "Advanced Features" at bounding box center [72, 336] width 79 height 11
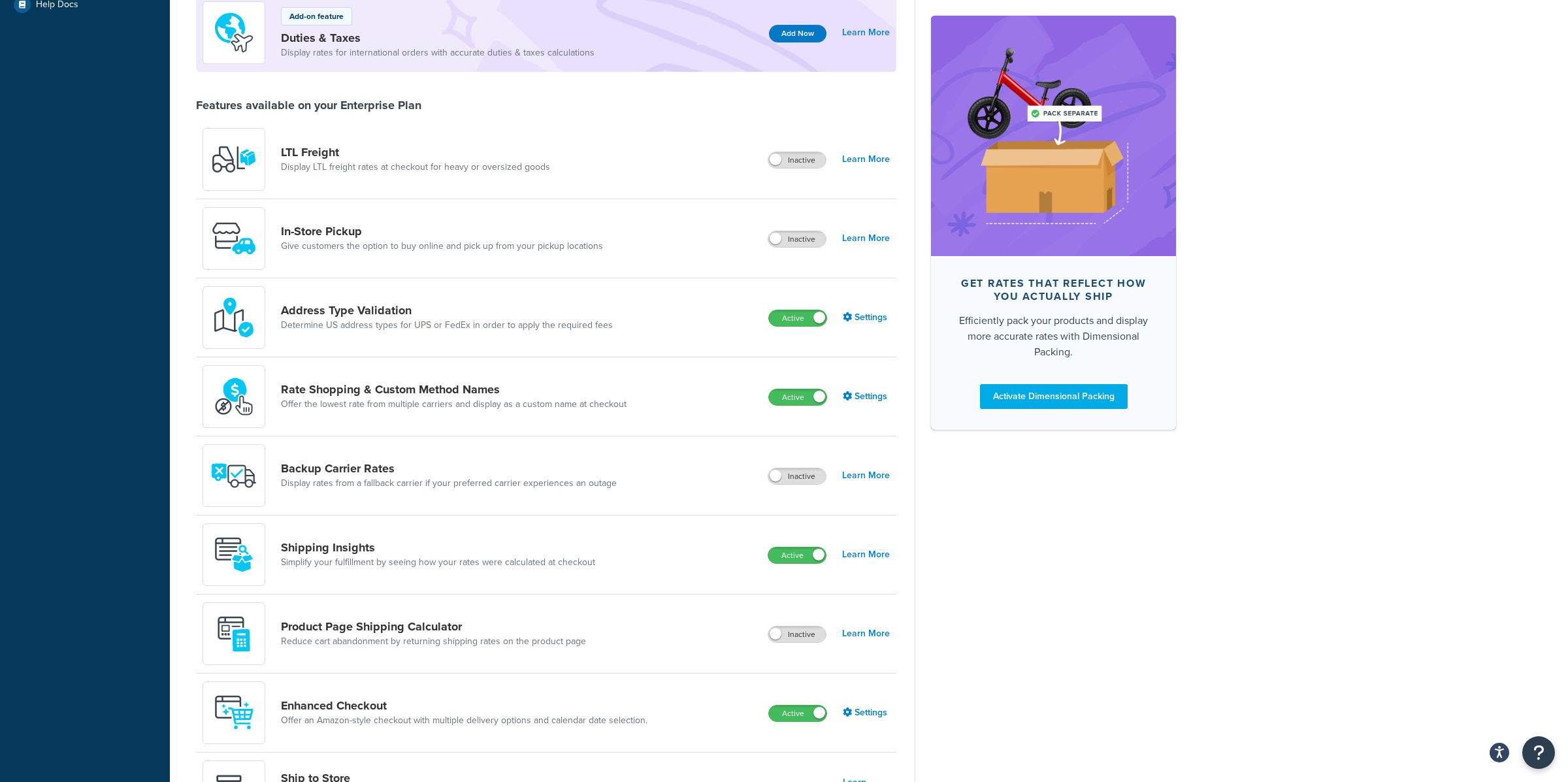
scroll to position [393, 0]
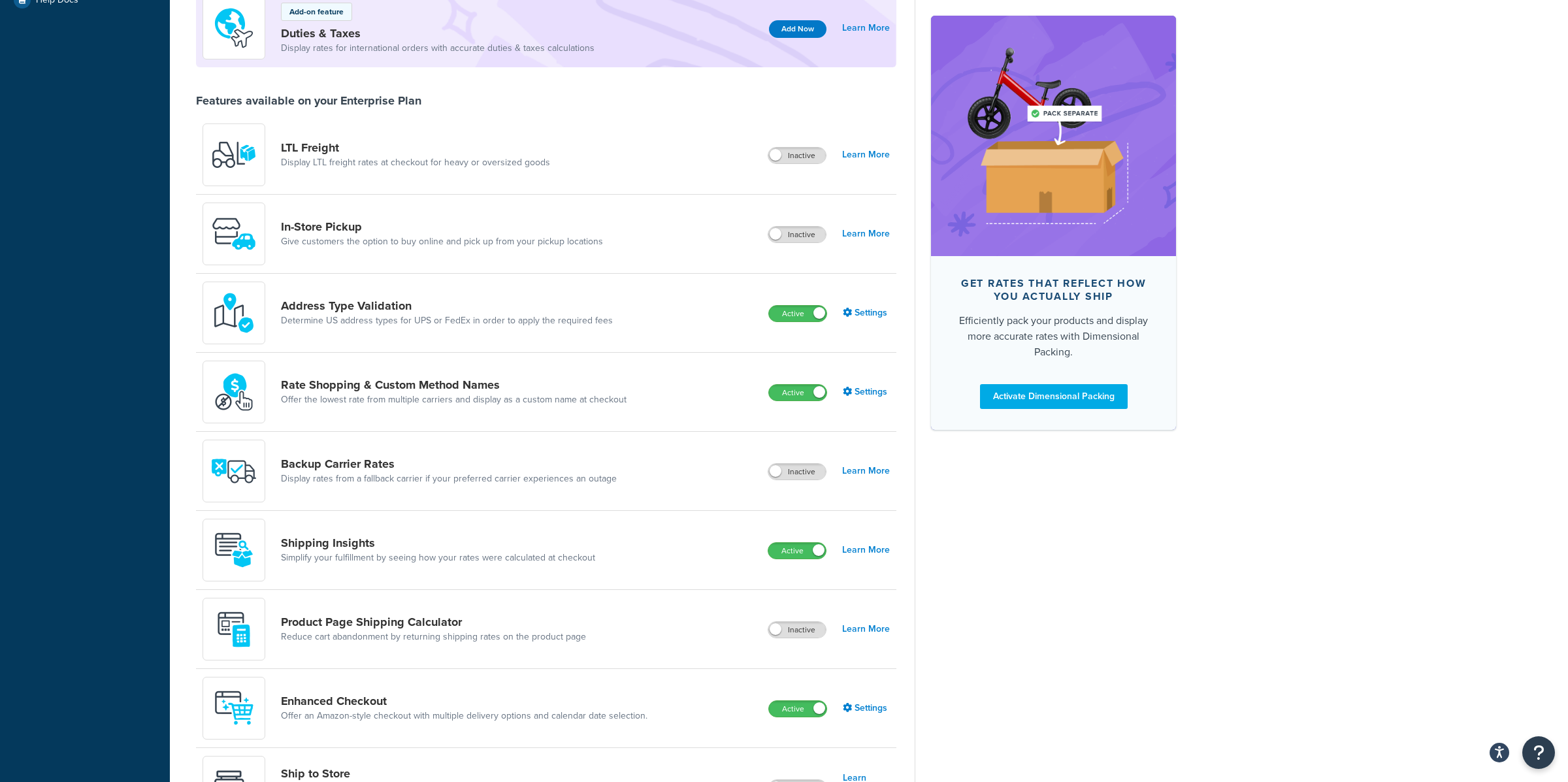
click at [460, 706] on div "Enhanced Checkout Offer an Amazon-style checkout with multiple delivery options…" at bounding box center [464, 708] width 367 height 28
click at [365, 720] on div "Enhanced Checkout Offer an Amazon-style checkout with multiple delivery options…" at bounding box center [430, 708] width 455 height 63
click at [365, 700] on link "Enhanced Checkout" at bounding box center [464, 700] width 367 height 14
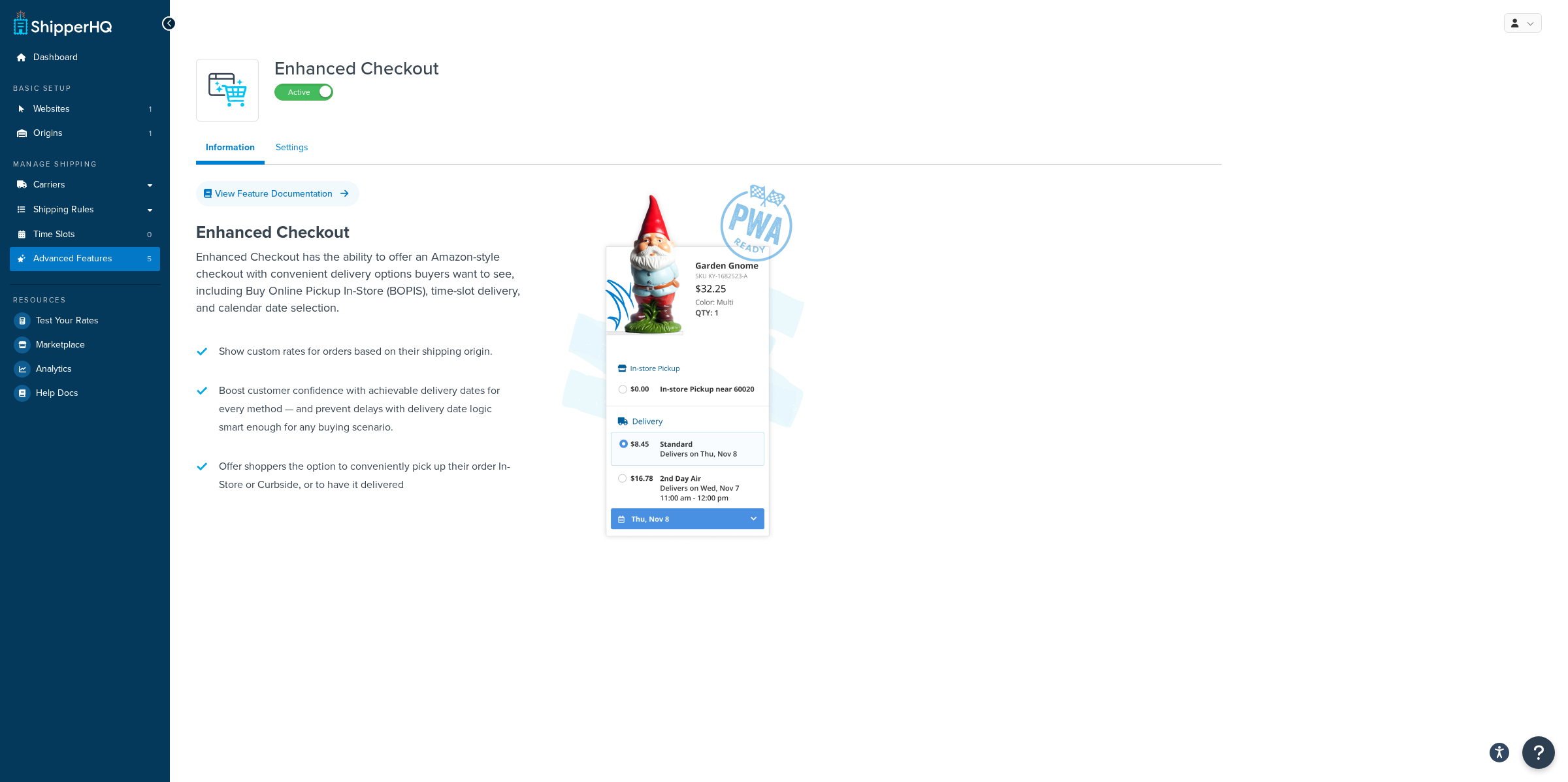
click at [297, 147] on link "Settings" at bounding box center [292, 148] width 52 height 27
select select "MONTHLY"
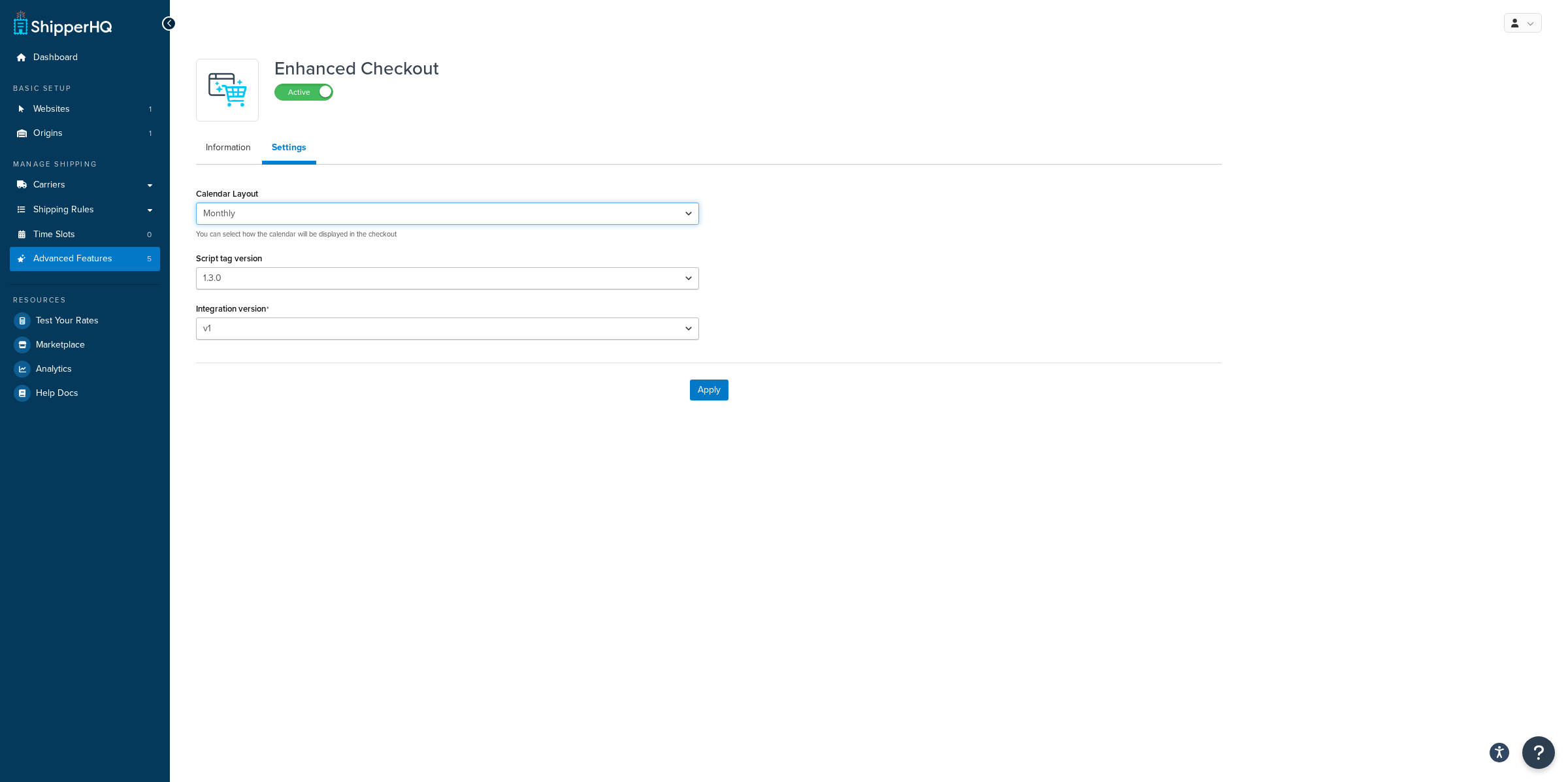
click at [299, 218] on select "Default Monthly" at bounding box center [447, 213] width 503 height 22
click at [325, 277] on select "Please select a script tag 0.1.117 0.1.121 0.1.123 0.1.124 0.1.125d 0.1.126 0.1…" at bounding box center [447, 278] width 503 height 22
click at [547, 279] on select "Please select a script tag 0.1.117 0.1.121 0.1.123 0.1.124 0.1.125d 0.1.126 0.1…" at bounding box center [447, 278] width 503 height 22
click at [550, 272] on select "Please select a script tag 0.1.117 0.1.121 0.1.123 0.1.124 0.1.125d 0.1.126 0.1…" at bounding box center [447, 278] width 503 height 22
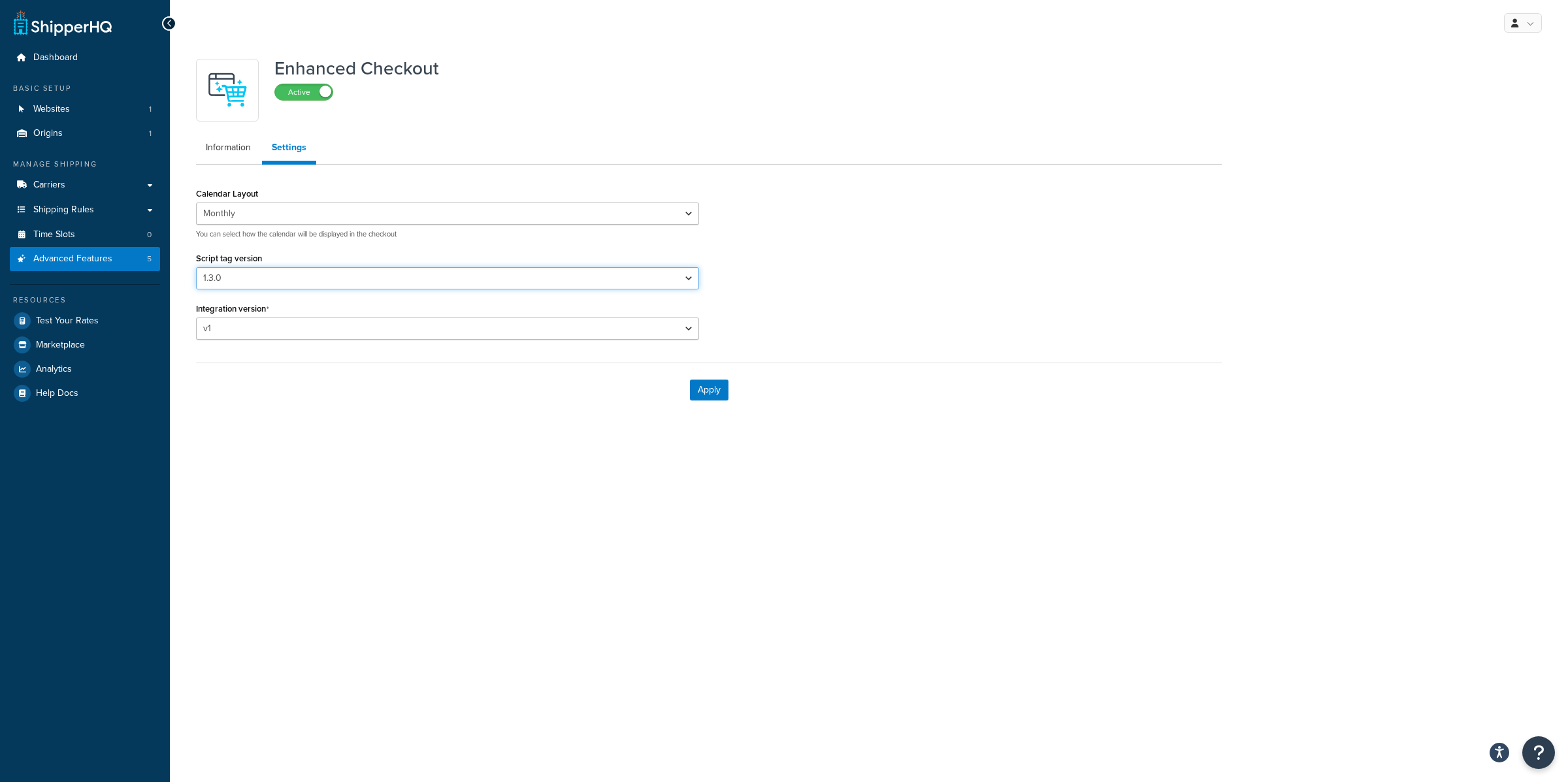
click at [647, 272] on select "Please select a script tag 0.1.117 0.1.121 0.1.123 0.1.124 0.1.125d 0.1.126 0.1…" at bounding box center [447, 278] width 503 height 22
select select "2"
click at [196, 267] on select "Please select a script tag 0.1.117 0.1.121 0.1.123 0.1.124 0.1.125d 0.1.126 0.1…" at bounding box center [447, 278] width 503 height 22
click at [714, 390] on button "Apply" at bounding box center [709, 391] width 39 height 21
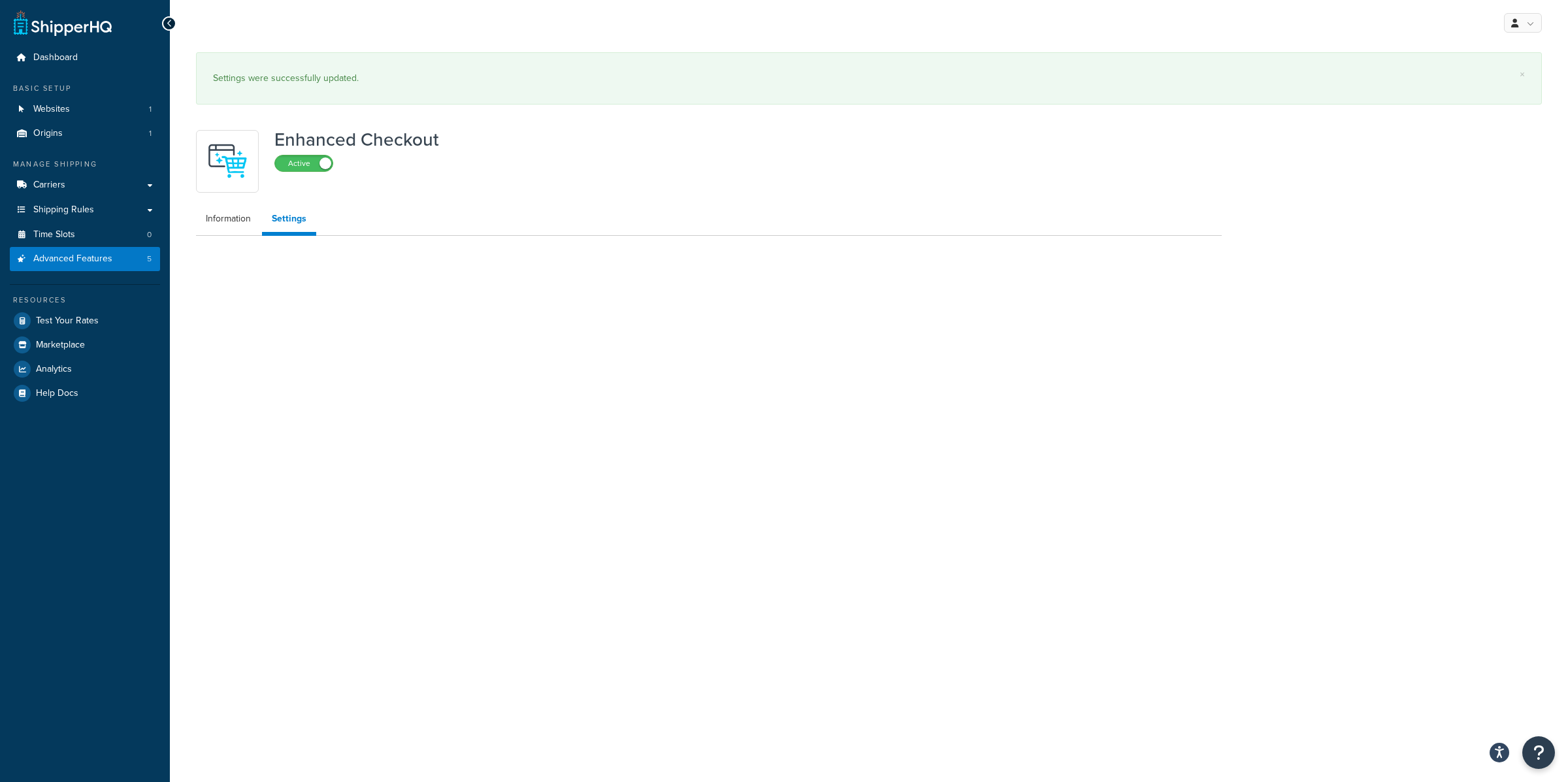
select select "MONTHLY"
select select "2"
click at [113, 186] on link "Carriers" at bounding box center [84, 186] width 151 height 25
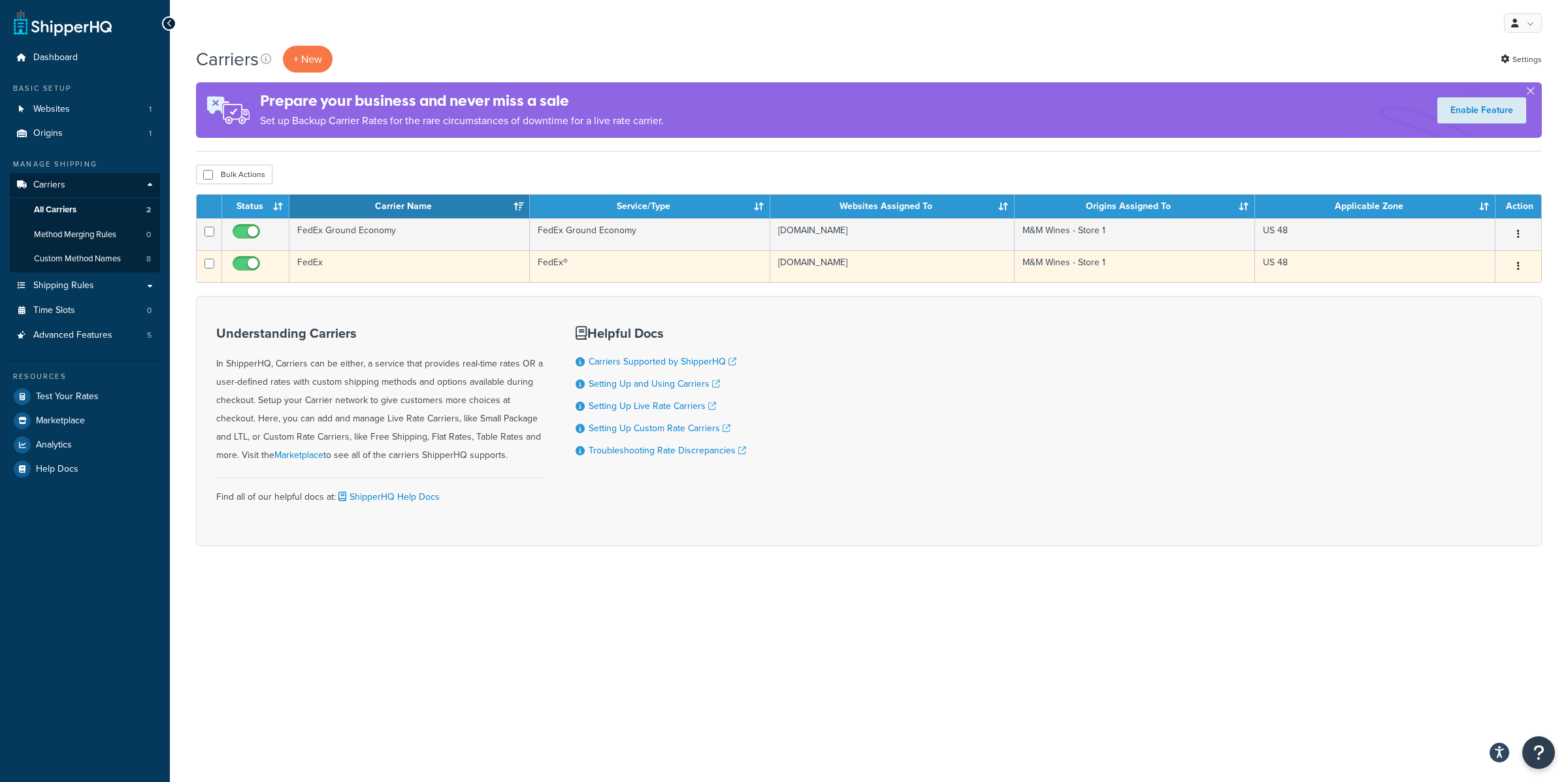
click at [361, 260] on td "FedEx" at bounding box center [410, 266] width 241 height 32
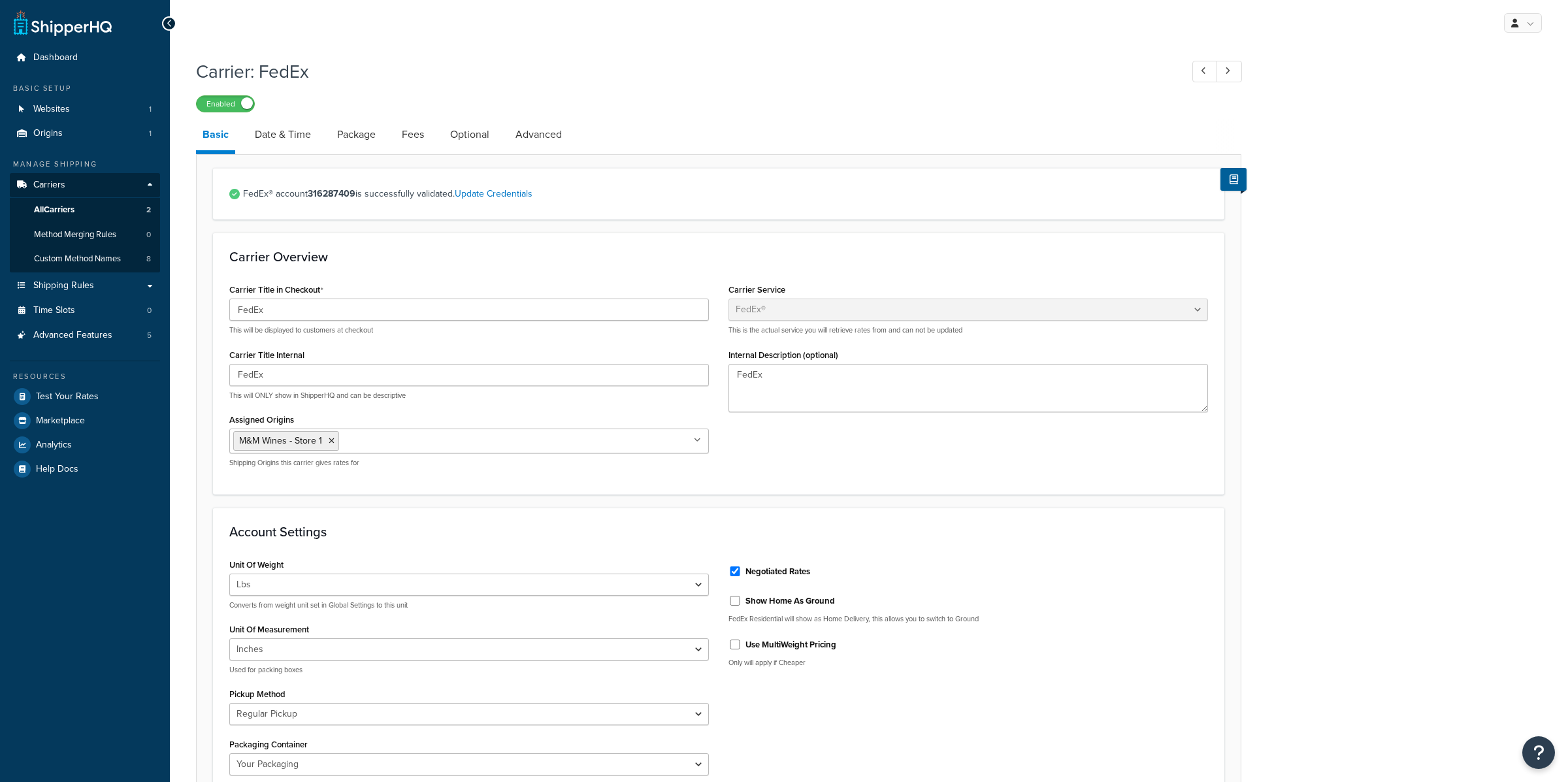
select select "fedEx"
select select "REGULAR_PICKUP"
select select "YOUR_PACKAGING"
click at [279, 127] on link "Date & Time" at bounding box center [283, 134] width 69 height 31
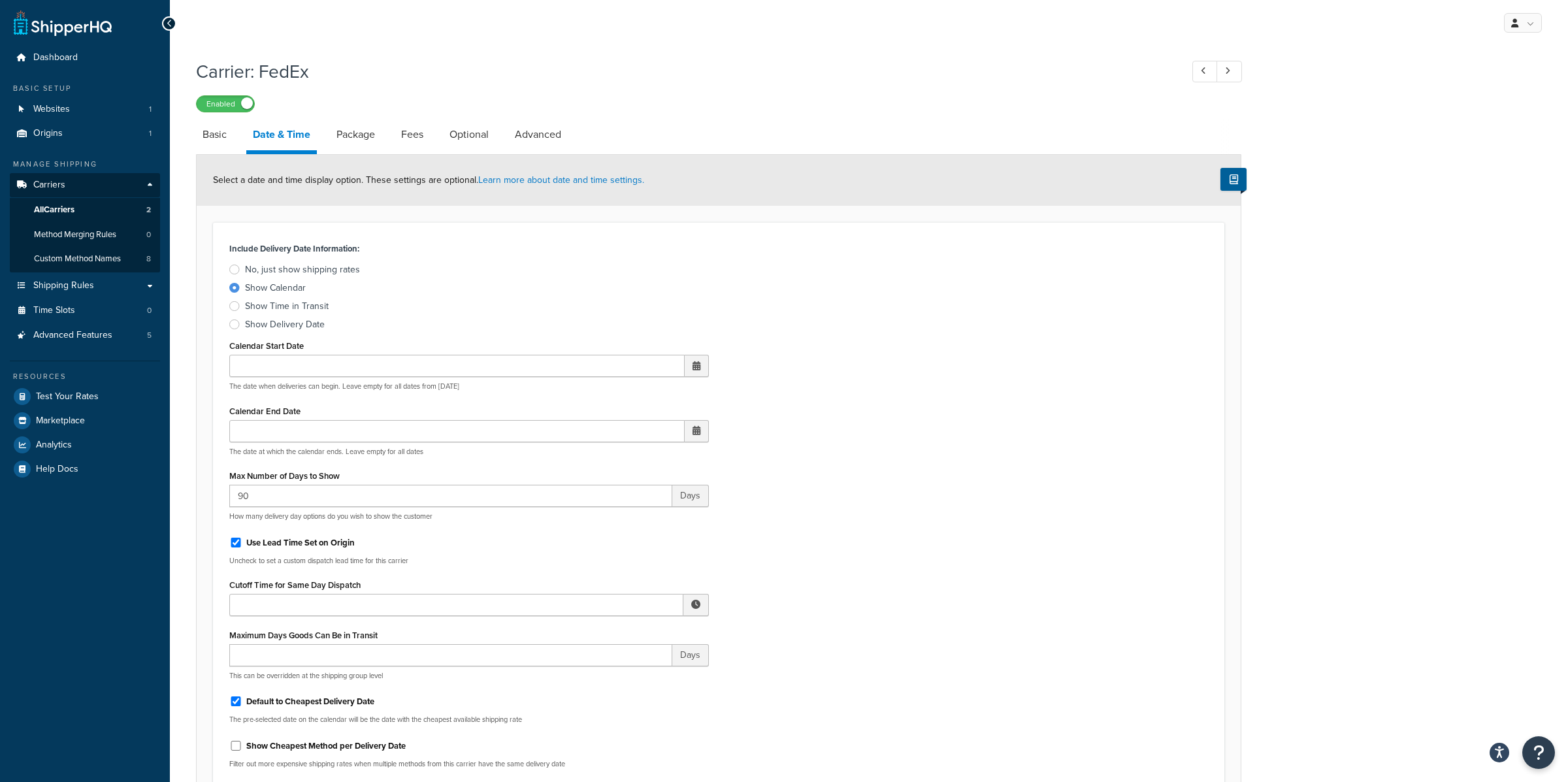
click at [312, 327] on div "Show Delivery Date" at bounding box center [285, 325] width 80 height 13
click at [0, 0] on input "Show Delivery Date" at bounding box center [0, 0] width 0 height 0
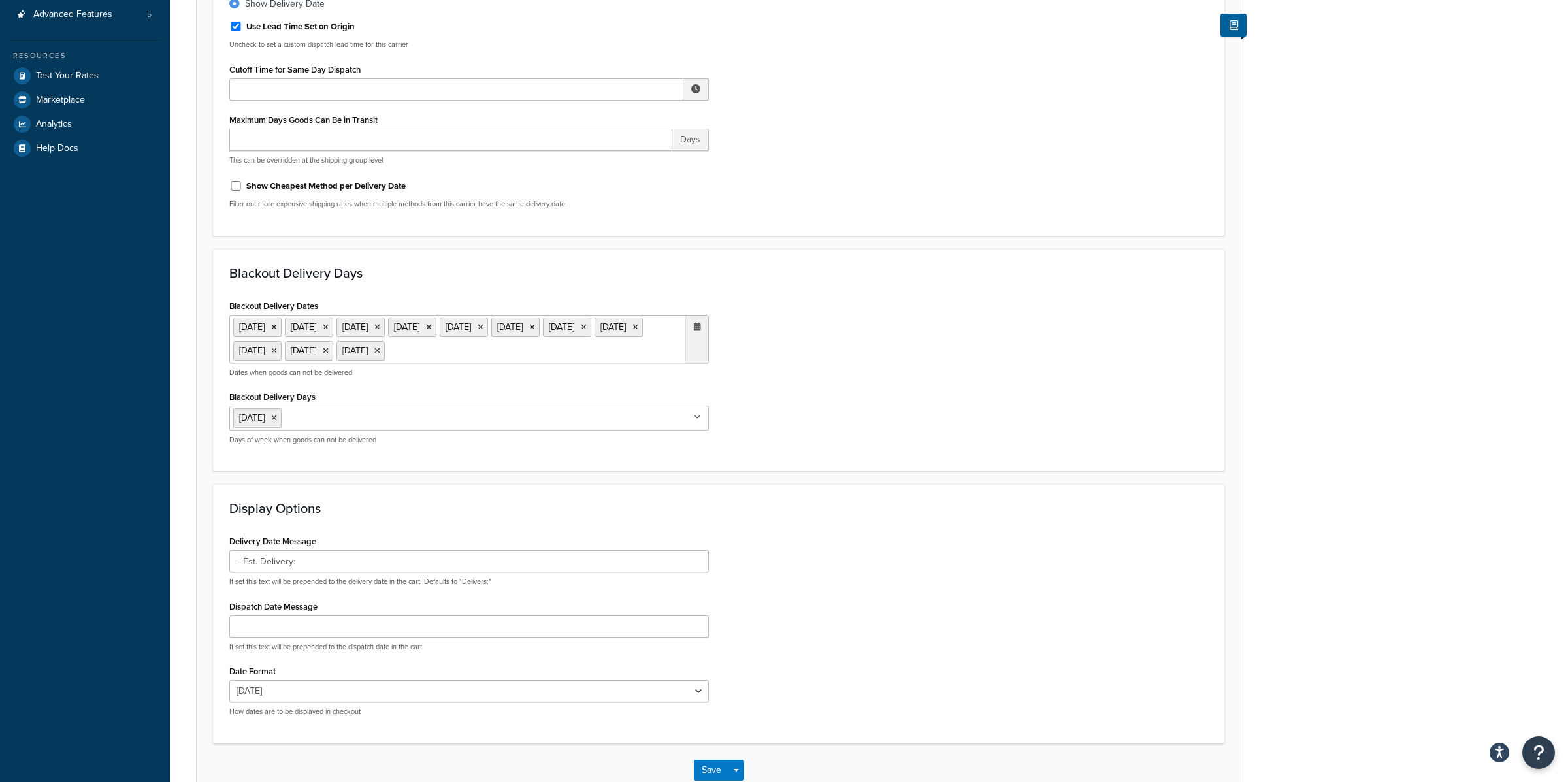
scroll to position [322, 0]
click at [729, 768] on button "Save Dropdown" at bounding box center [737, 769] width 16 height 21
click at [744, 779] on button "Save and Edit" at bounding box center [741, 792] width 96 height 27
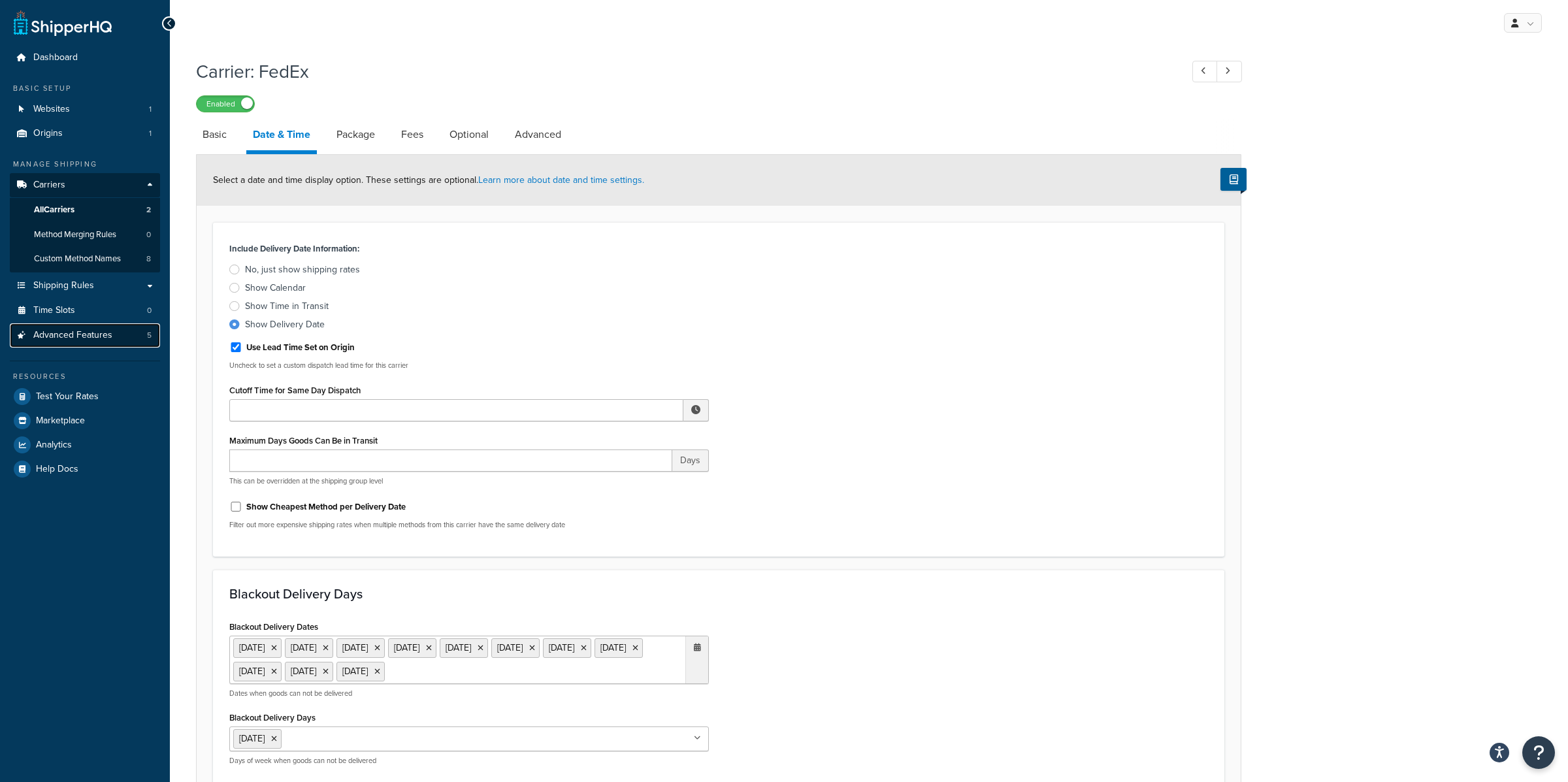
click at [86, 340] on span "Advanced Features" at bounding box center [72, 336] width 79 height 11
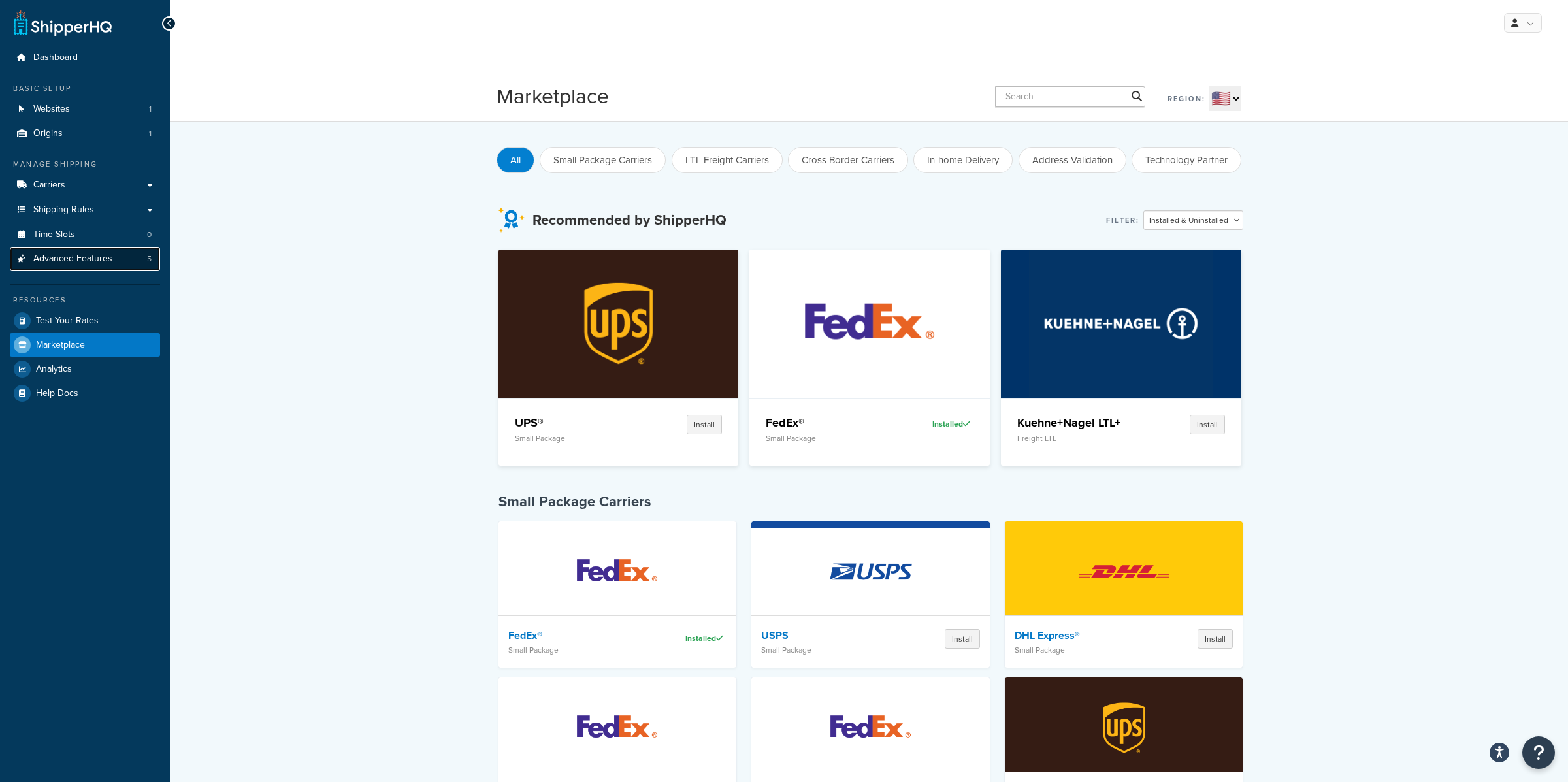
click at [100, 261] on span "Advanced Features" at bounding box center [72, 259] width 79 height 11
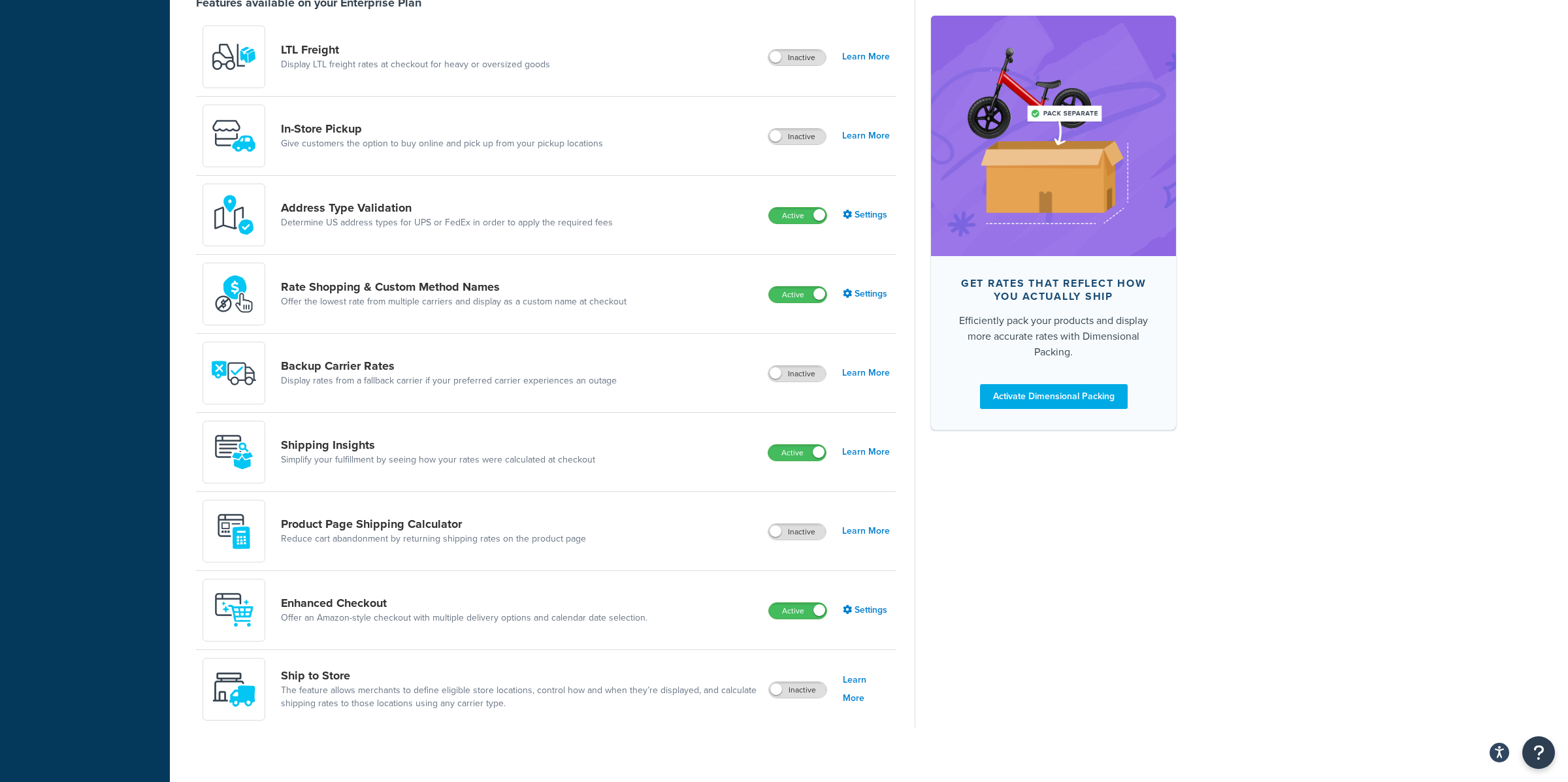
scroll to position [492, 0]
click at [453, 595] on link "Enhanced Checkout" at bounding box center [464, 602] width 367 height 14
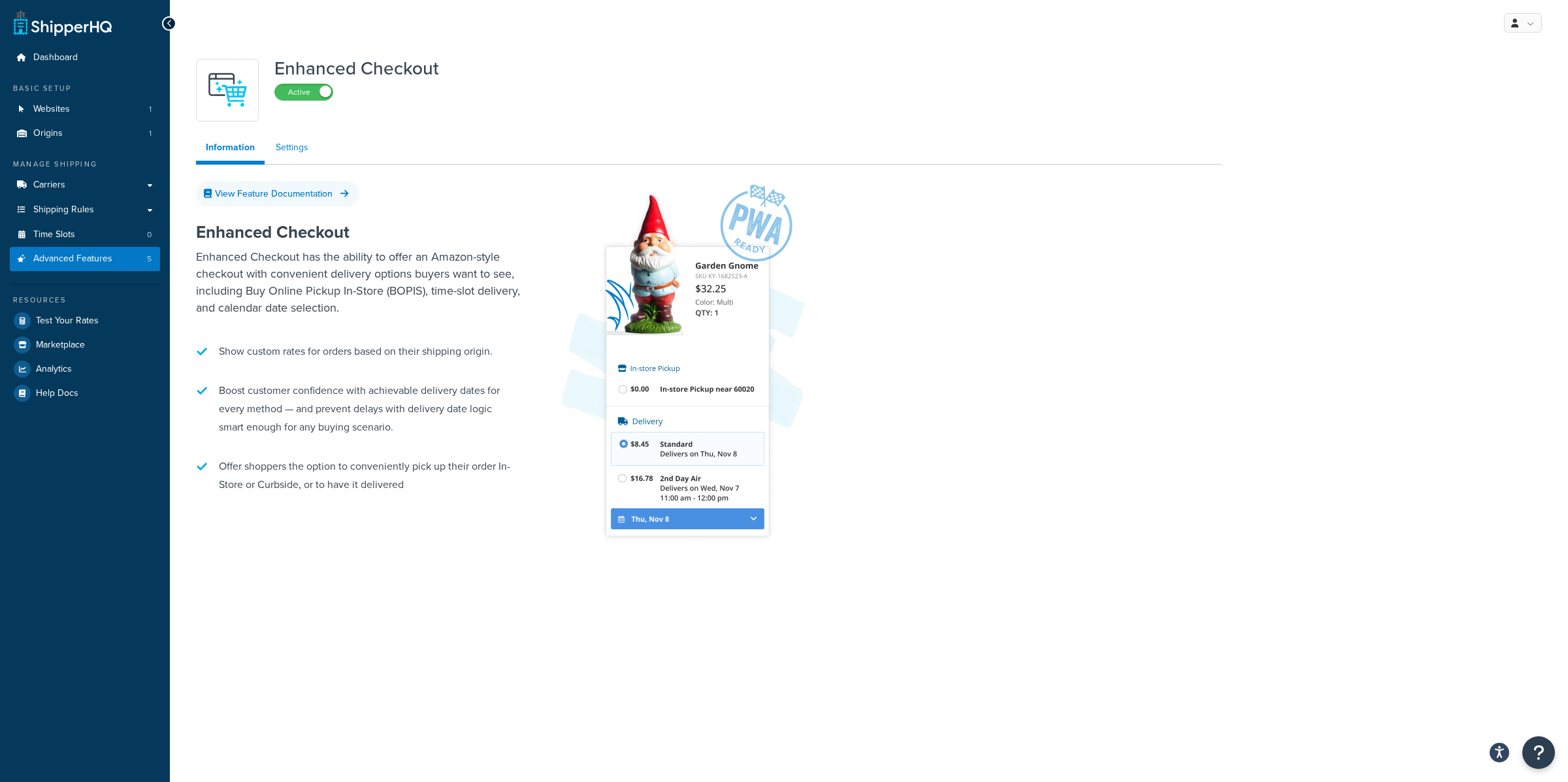
click at [283, 145] on link "Settings" at bounding box center [292, 148] width 52 height 27
select select "29"
select select "2"
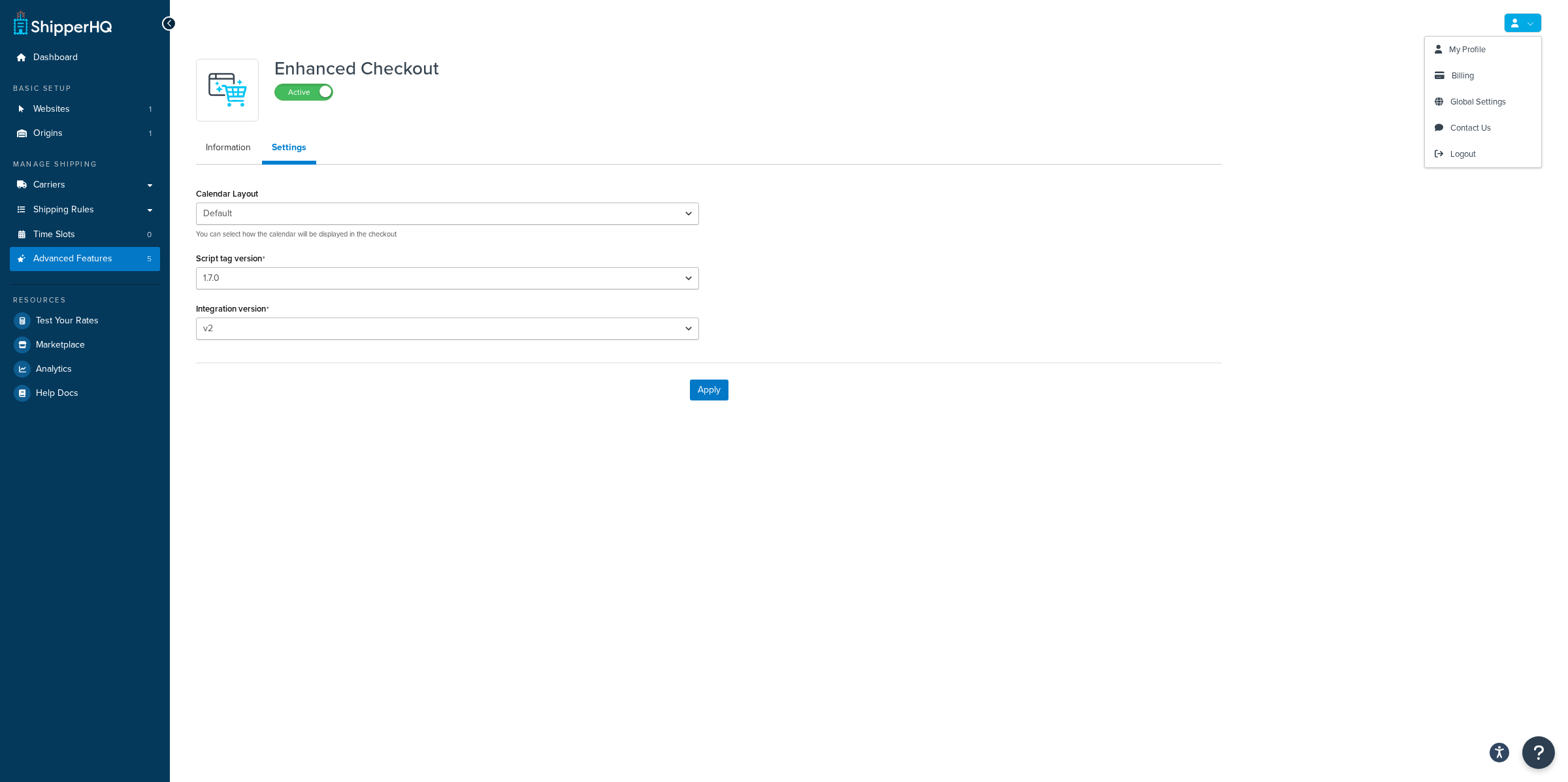
click at [1535, 25] on link at bounding box center [1523, 23] width 38 height 20
click at [1473, 154] on span "Logout" at bounding box center [1463, 154] width 26 height 12
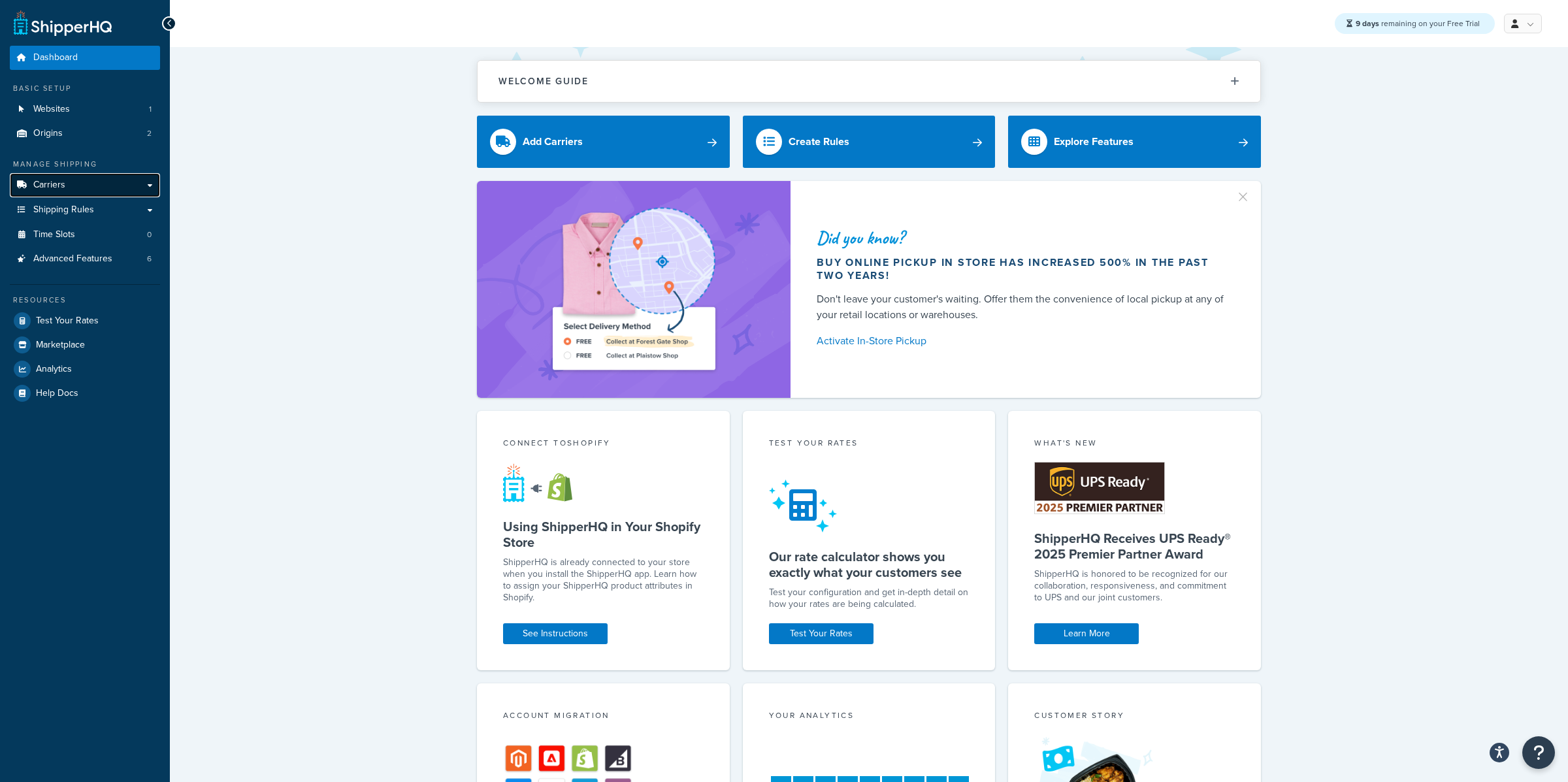
click at [133, 182] on link "Carriers" at bounding box center [84, 186] width 151 height 25
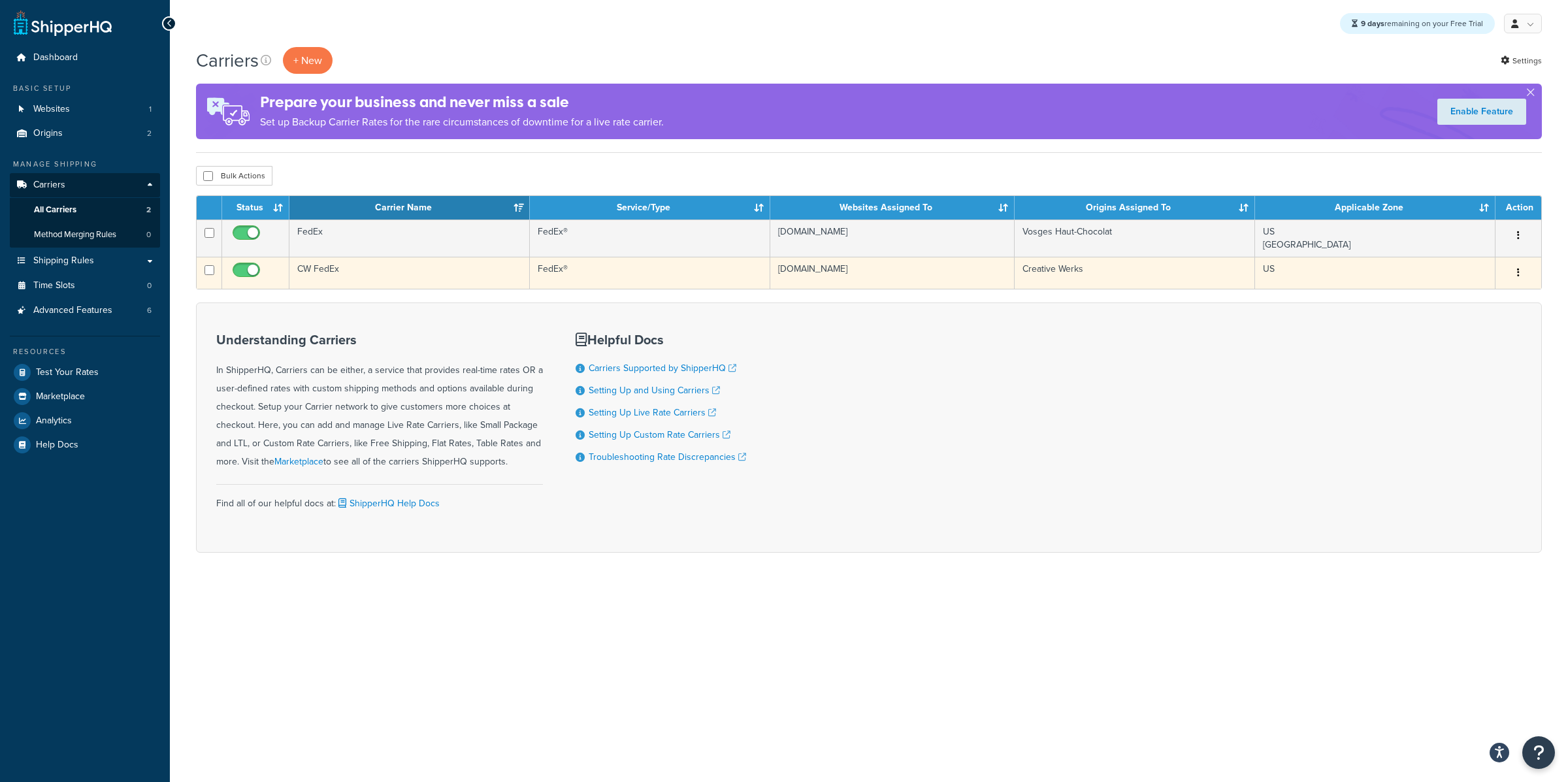
click at [348, 266] on td "CW FedEx" at bounding box center [410, 273] width 241 height 32
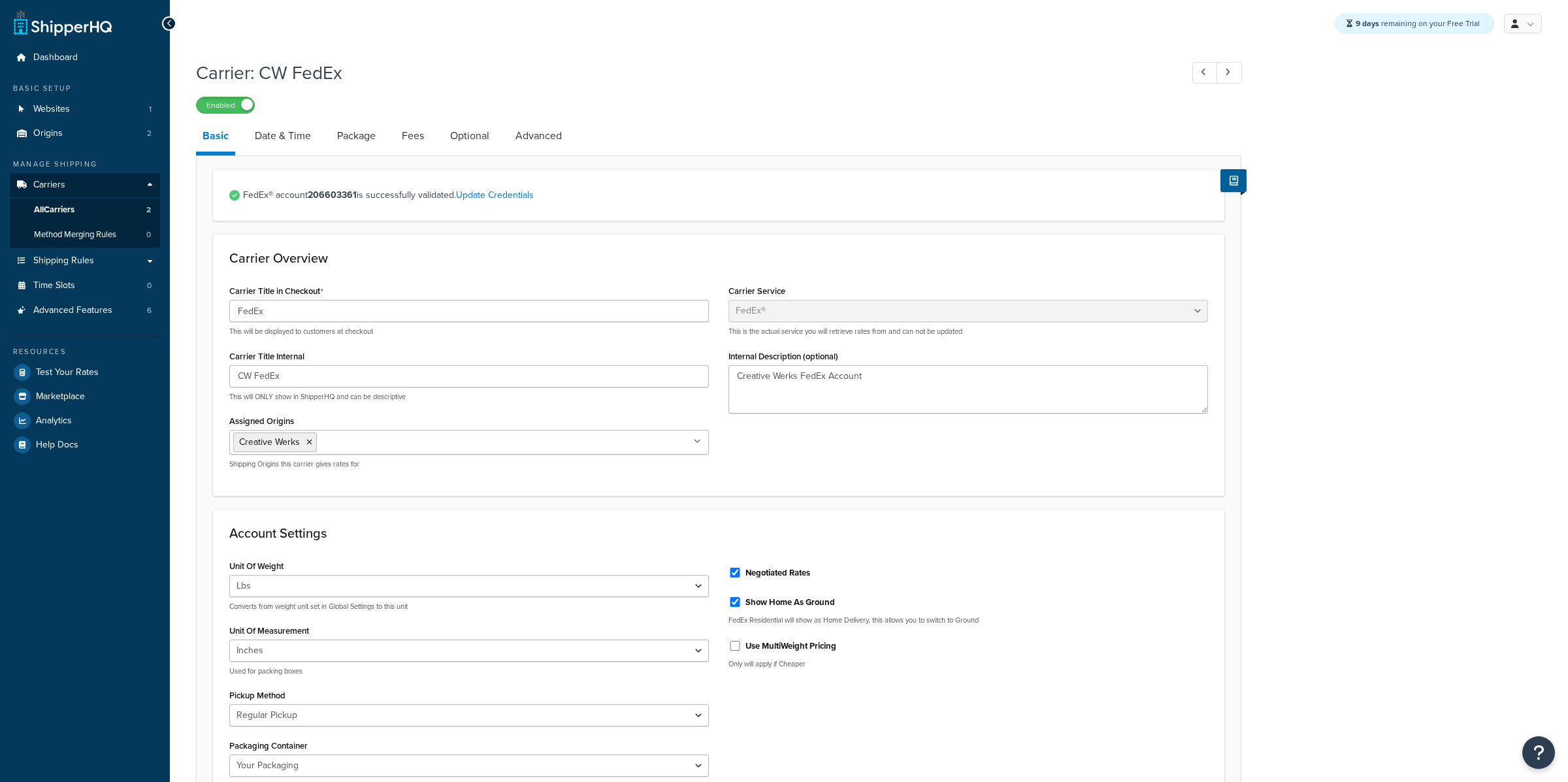
select select "fedEx"
select select "REGULAR_PICKUP"
select select "YOUR_PACKAGING"
click at [348, 266] on div "Carrier Overview Carrier Title in Checkout FedEx This will be displayed to cust…" at bounding box center [719, 365] width 1012 height 262
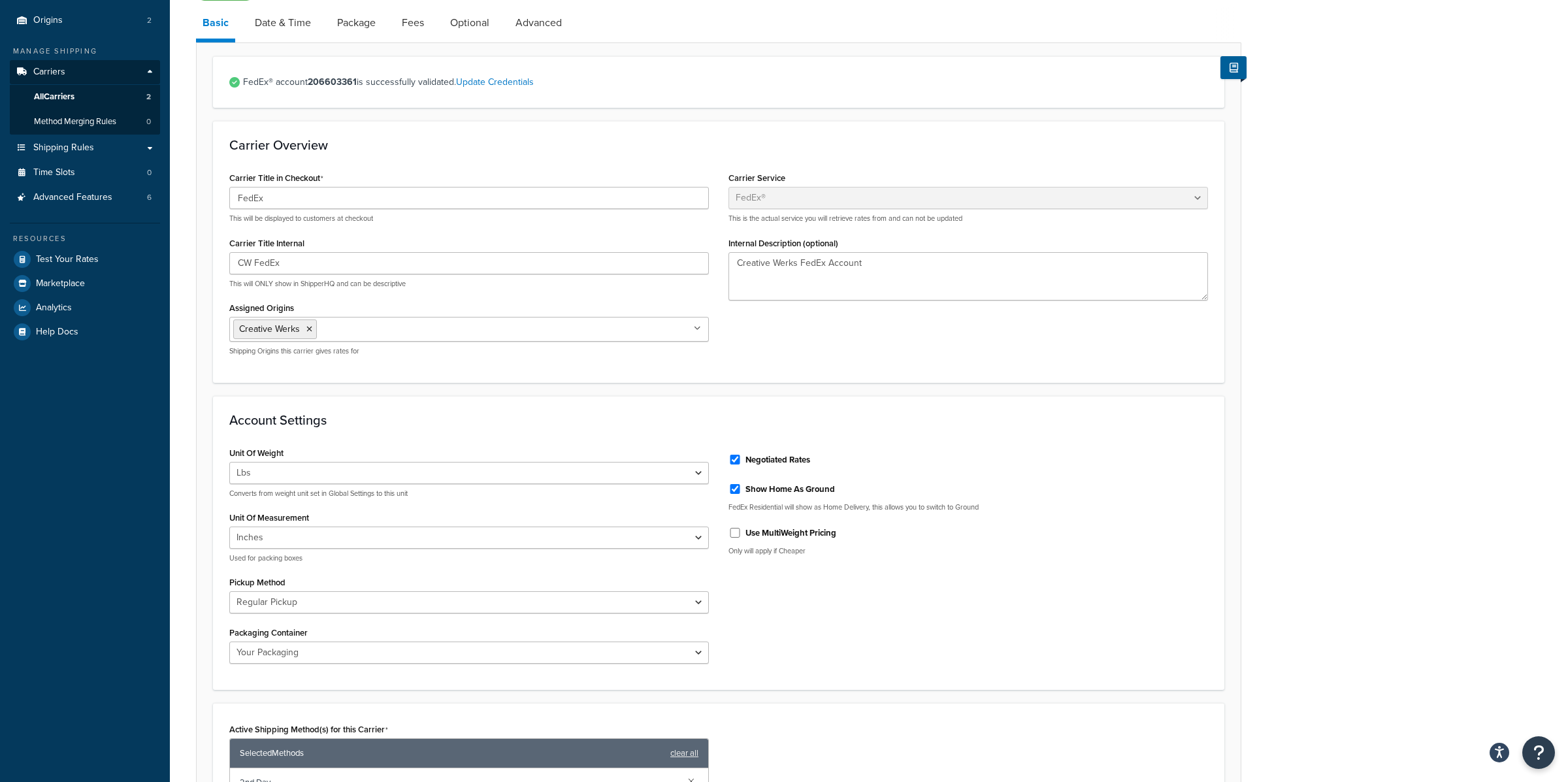
scroll to position [58, 0]
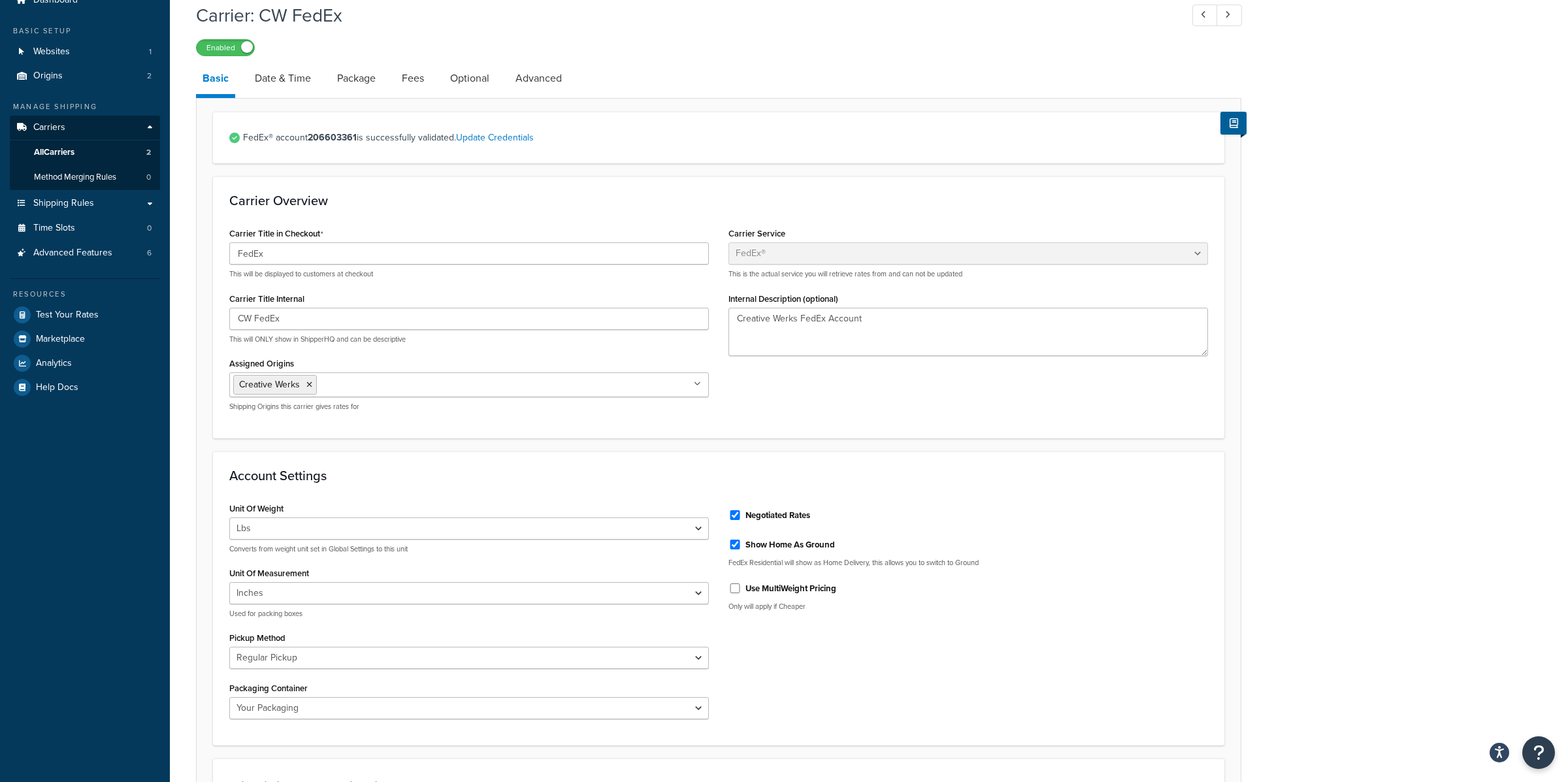
drag, startPoint x: 584, startPoint y: 79, endPoint x: 576, endPoint y: 79, distance: 8.0
click at [520, 79] on link "Advanced" at bounding box center [538, 78] width 60 height 31
select select "false"
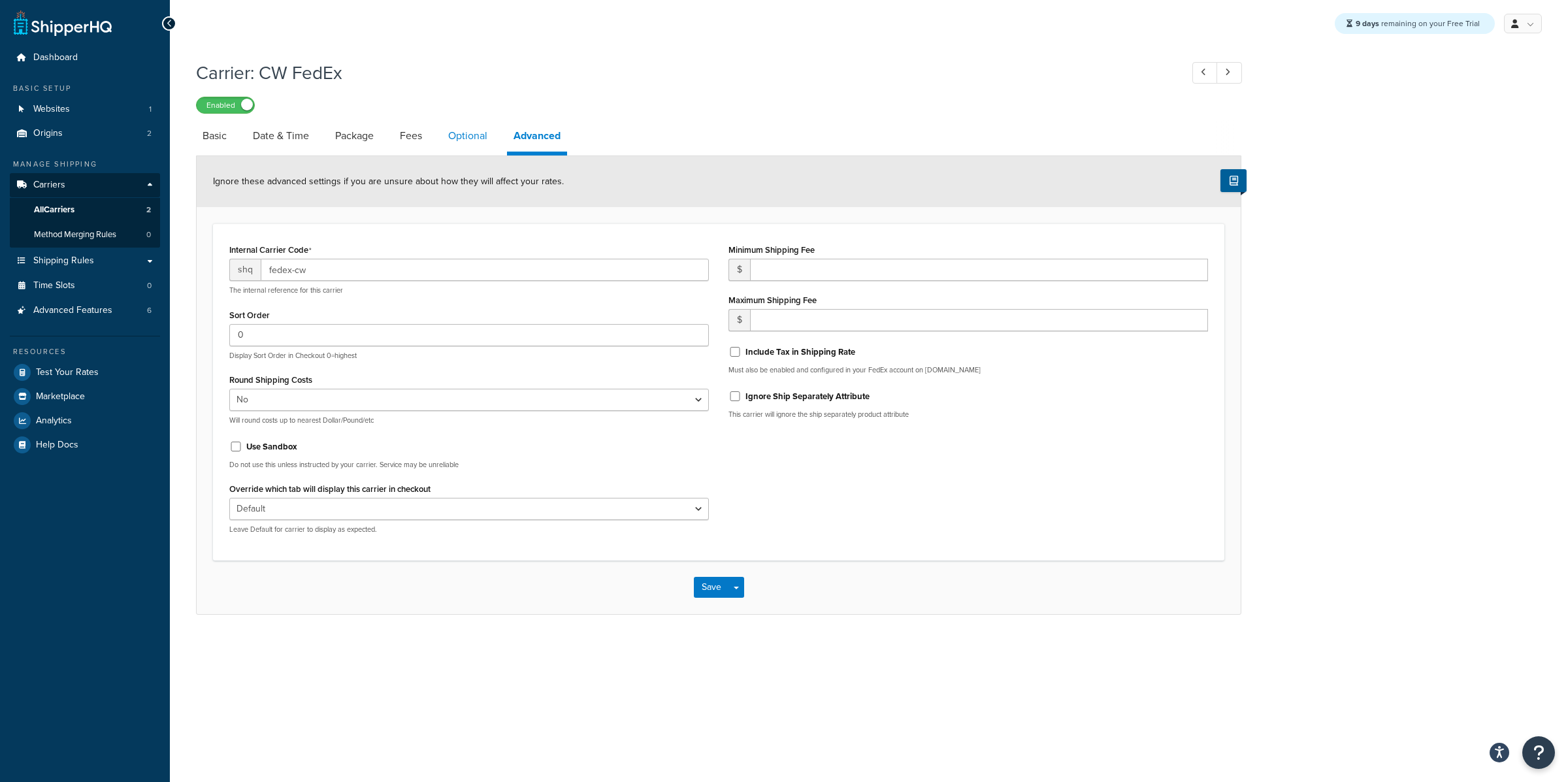
click at [459, 133] on link "Optional" at bounding box center [467, 136] width 52 height 31
select select "residential"
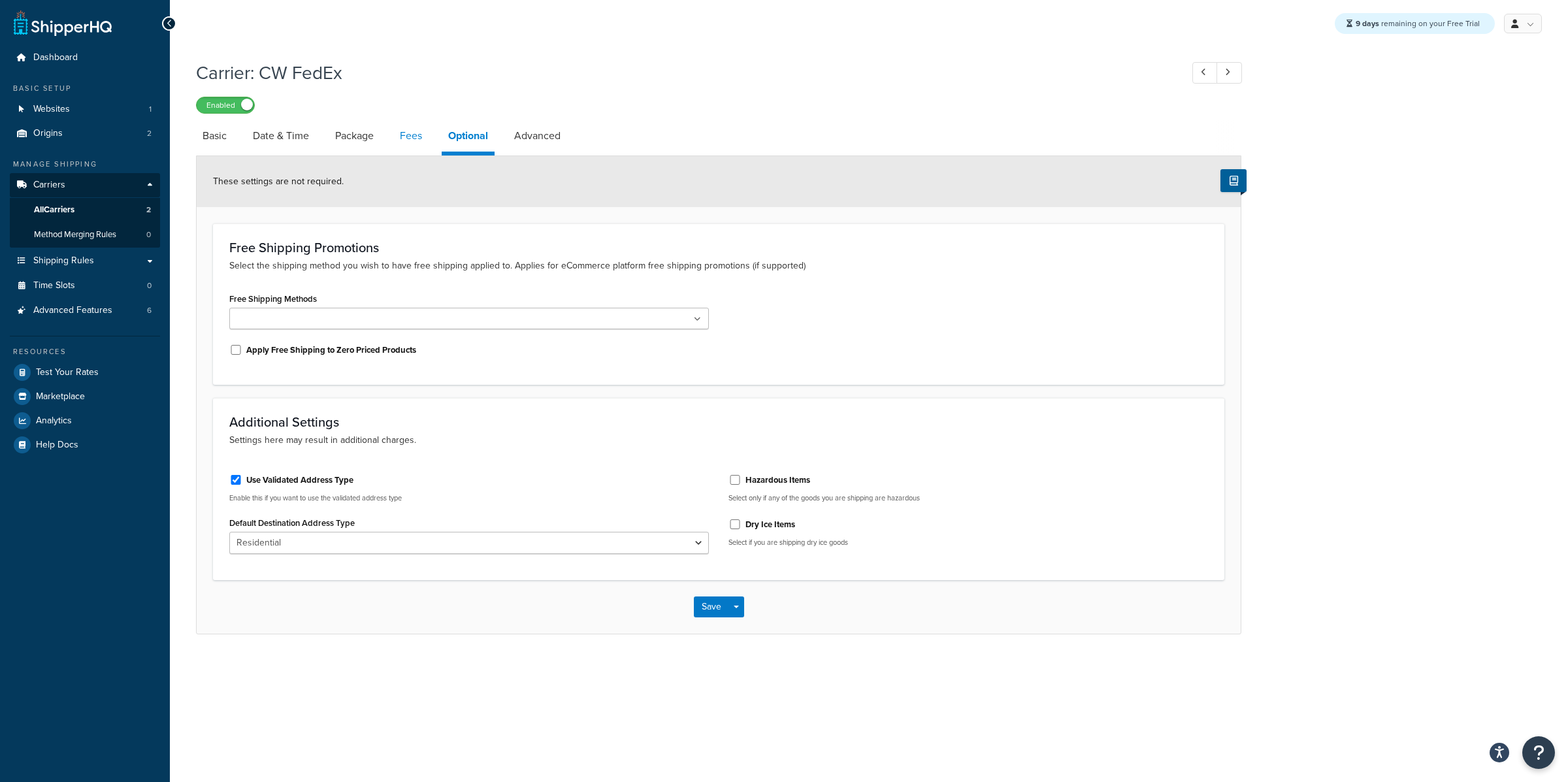
click at [422, 140] on link "Fees" at bounding box center [410, 136] width 35 height 31
select select "AFTER"
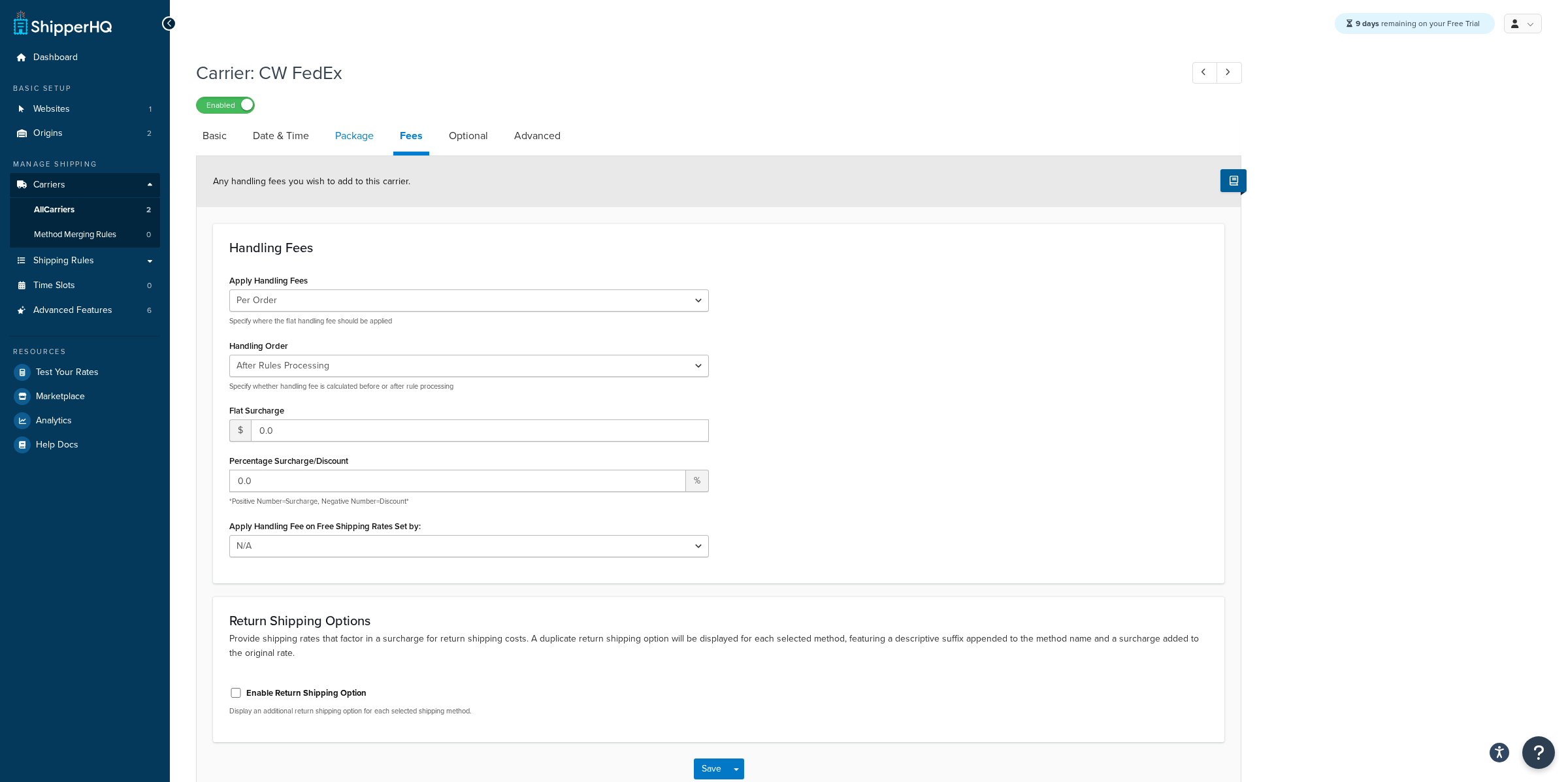
click at [373, 146] on link "Package" at bounding box center [355, 136] width 51 height 31
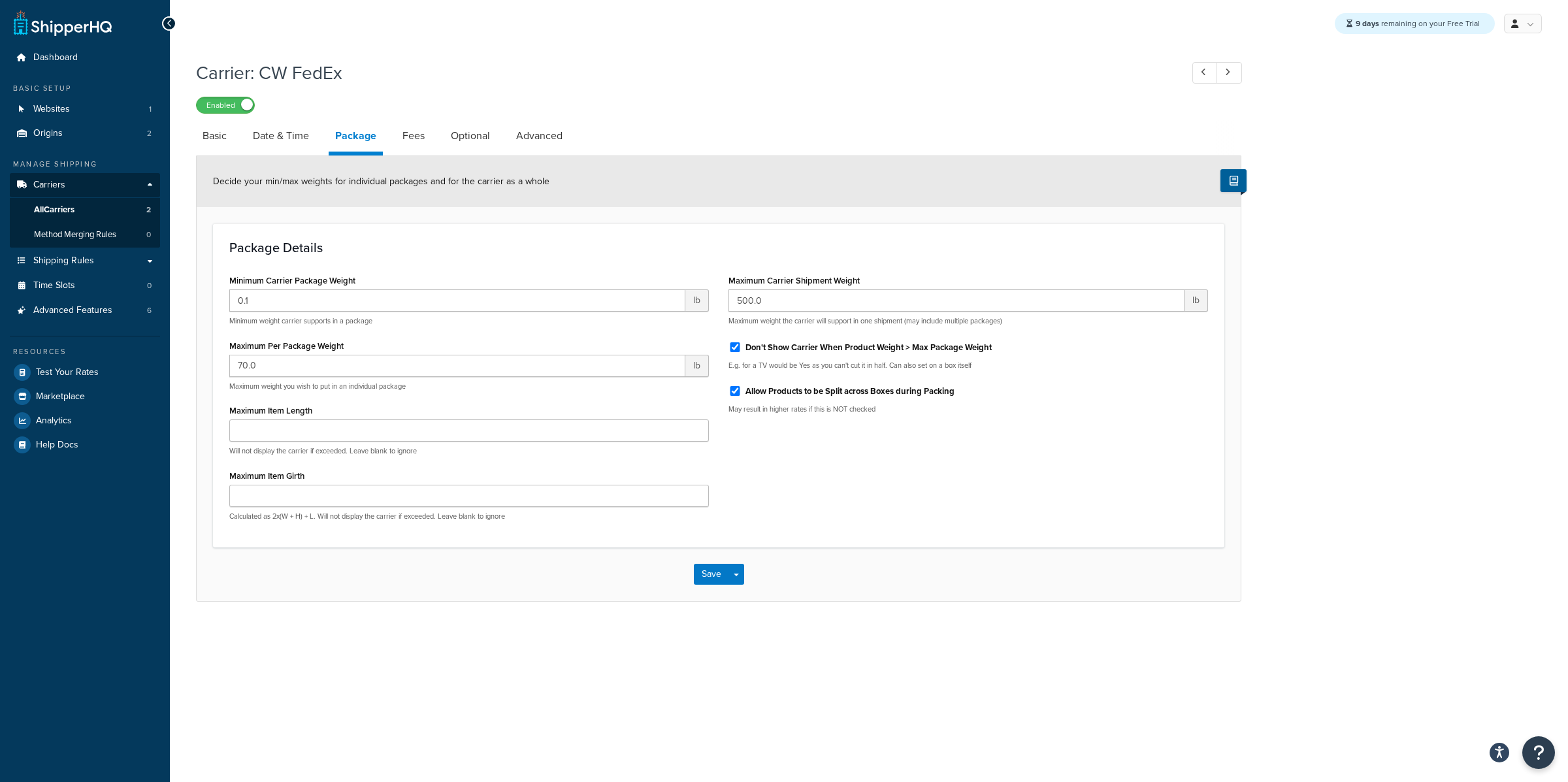
click at [305, 144] on link "Date & Time" at bounding box center [281, 136] width 69 height 31
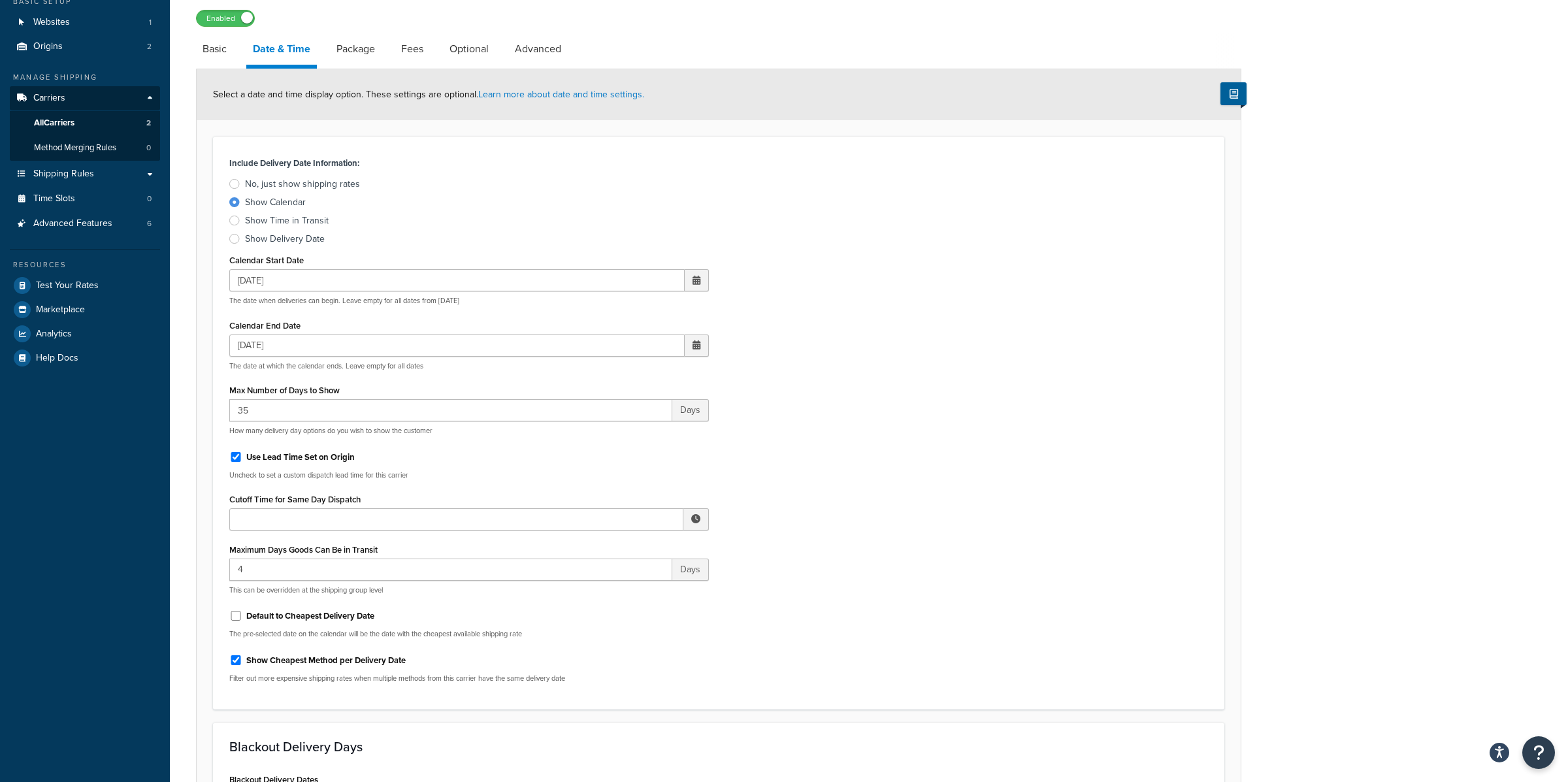
scroll to position [77, 0]
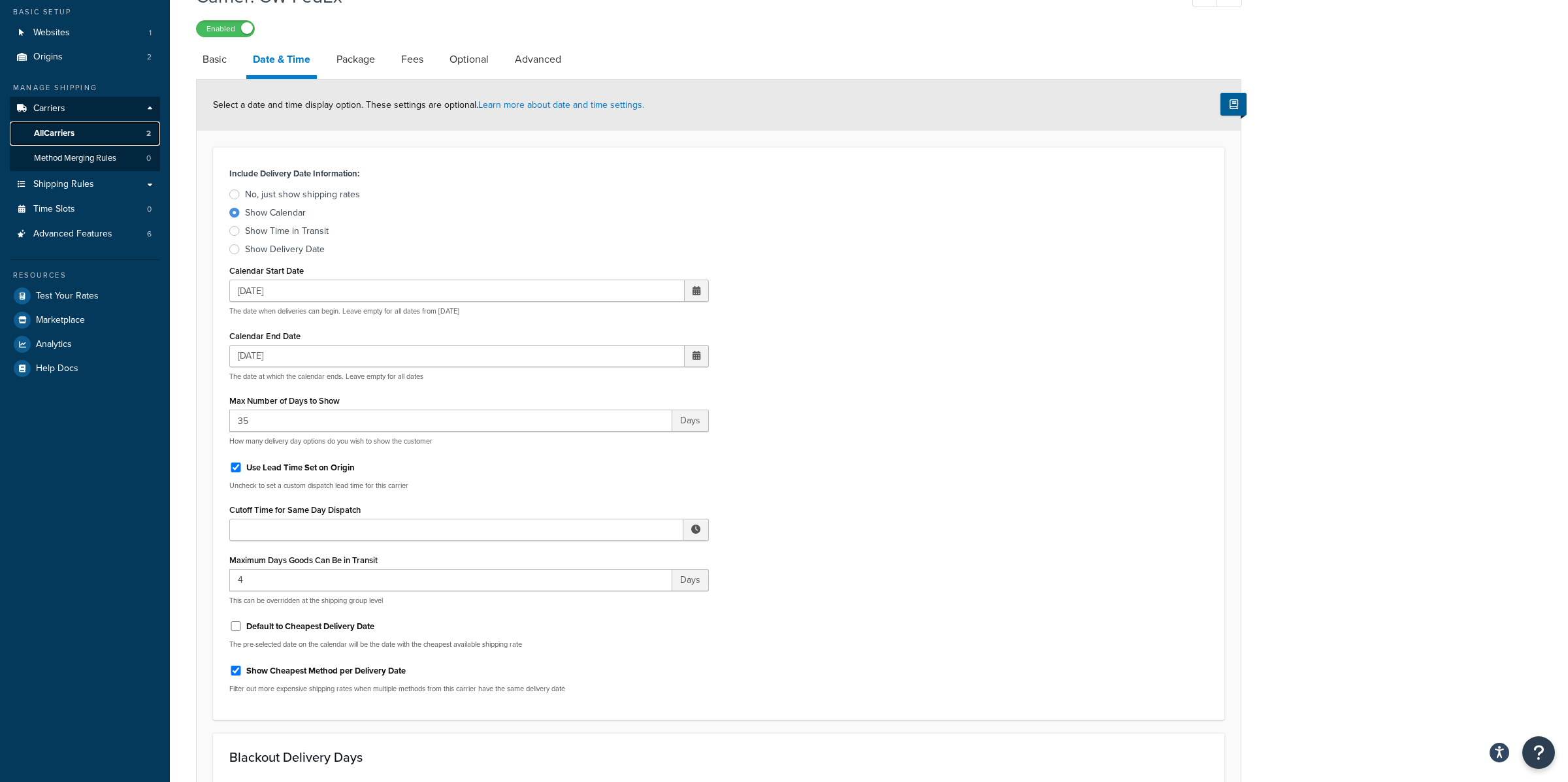
click at [143, 136] on link "All Carriers 2" at bounding box center [84, 134] width 151 height 25
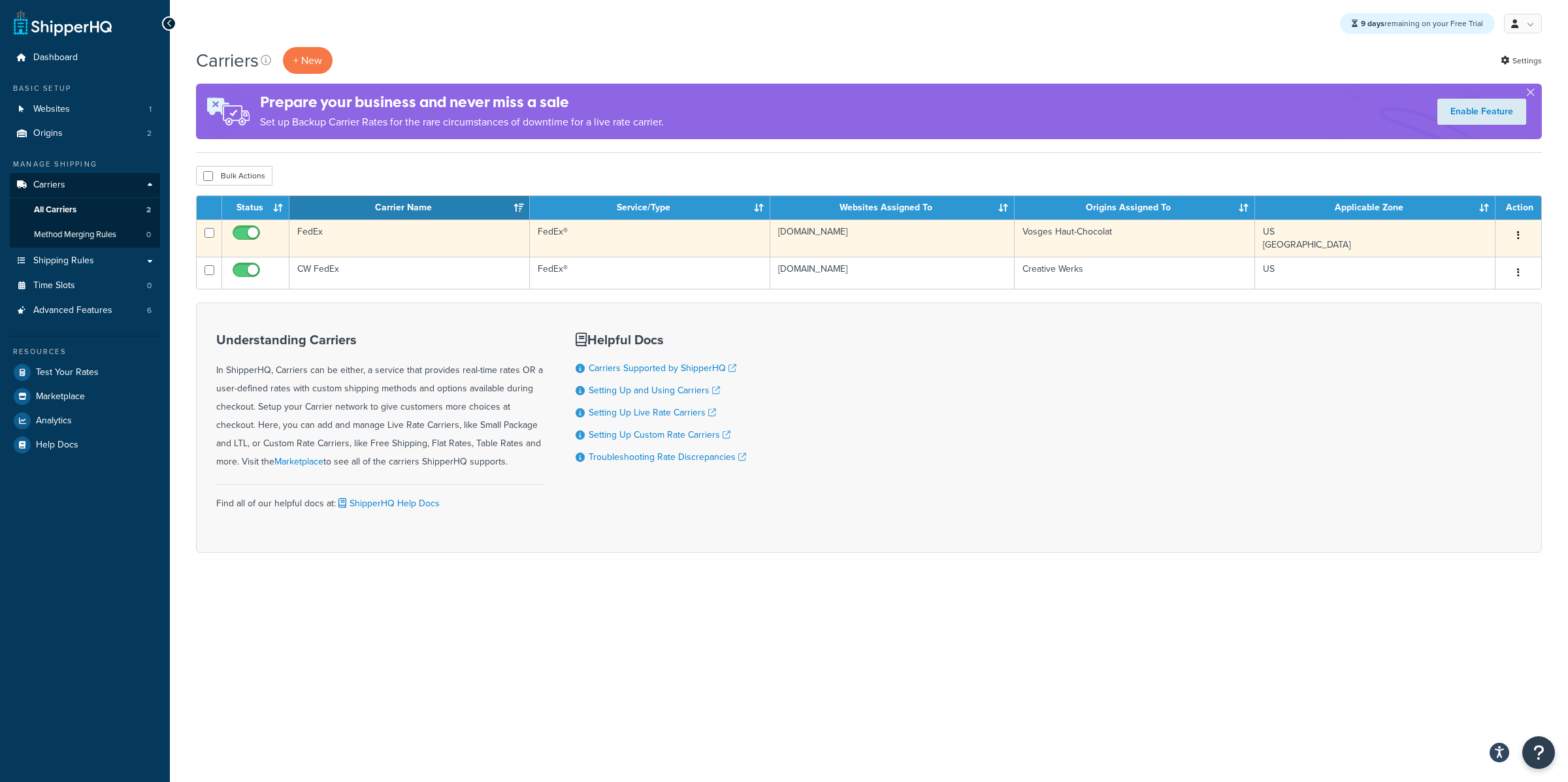
click at [321, 237] on td "FedEx" at bounding box center [410, 238] width 241 height 37
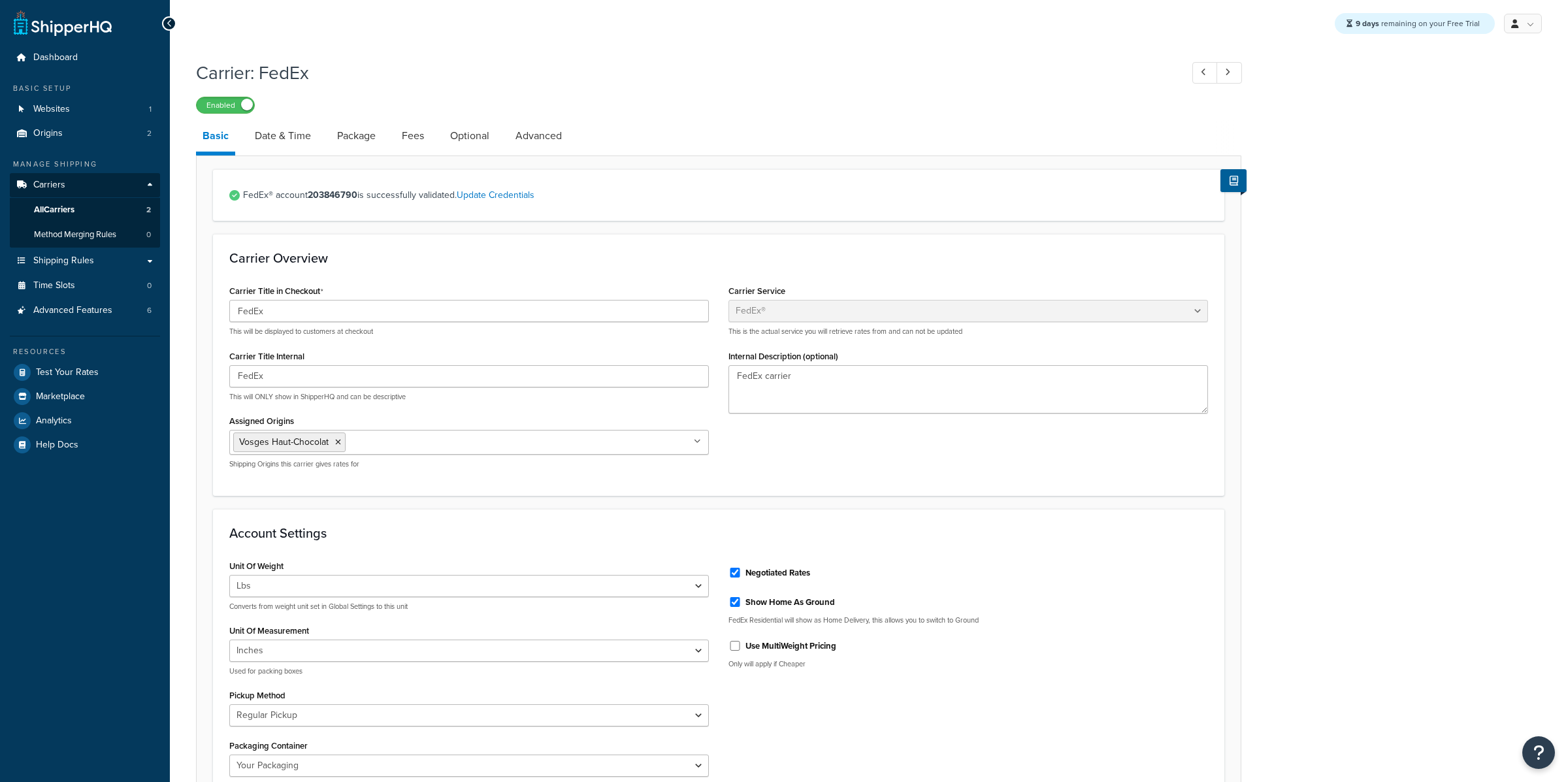
select select "fedEx"
select select "REGULAR_PICKUP"
select select "YOUR_PACKAGING"
click at [535, 142] on link "Advanced" at bounding box center [538, 136] width 60 height 31
select select "false"
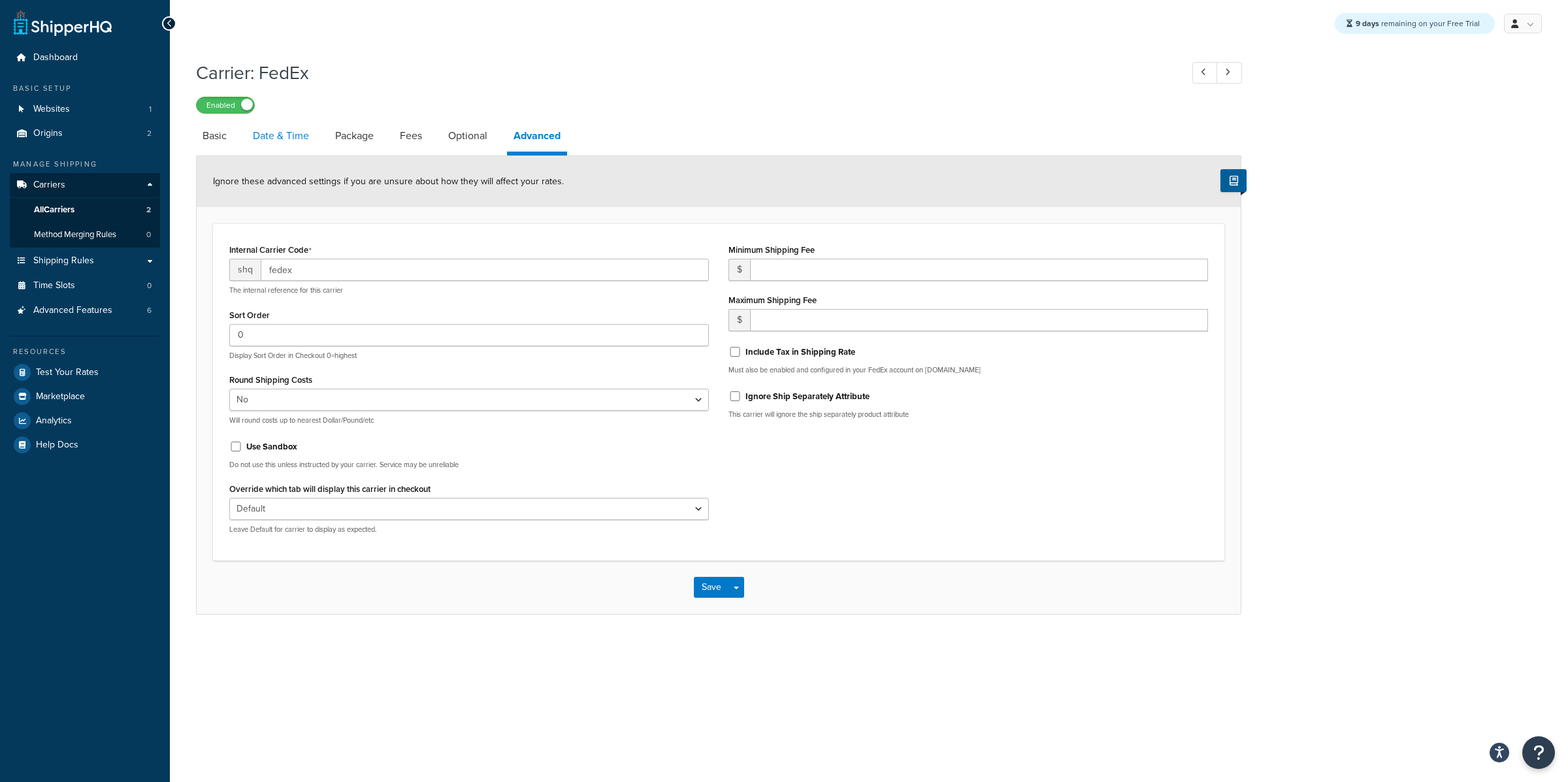
click at [289, 128] on link "Date & Time" at bounding box center [281, 136] width 69 height 31
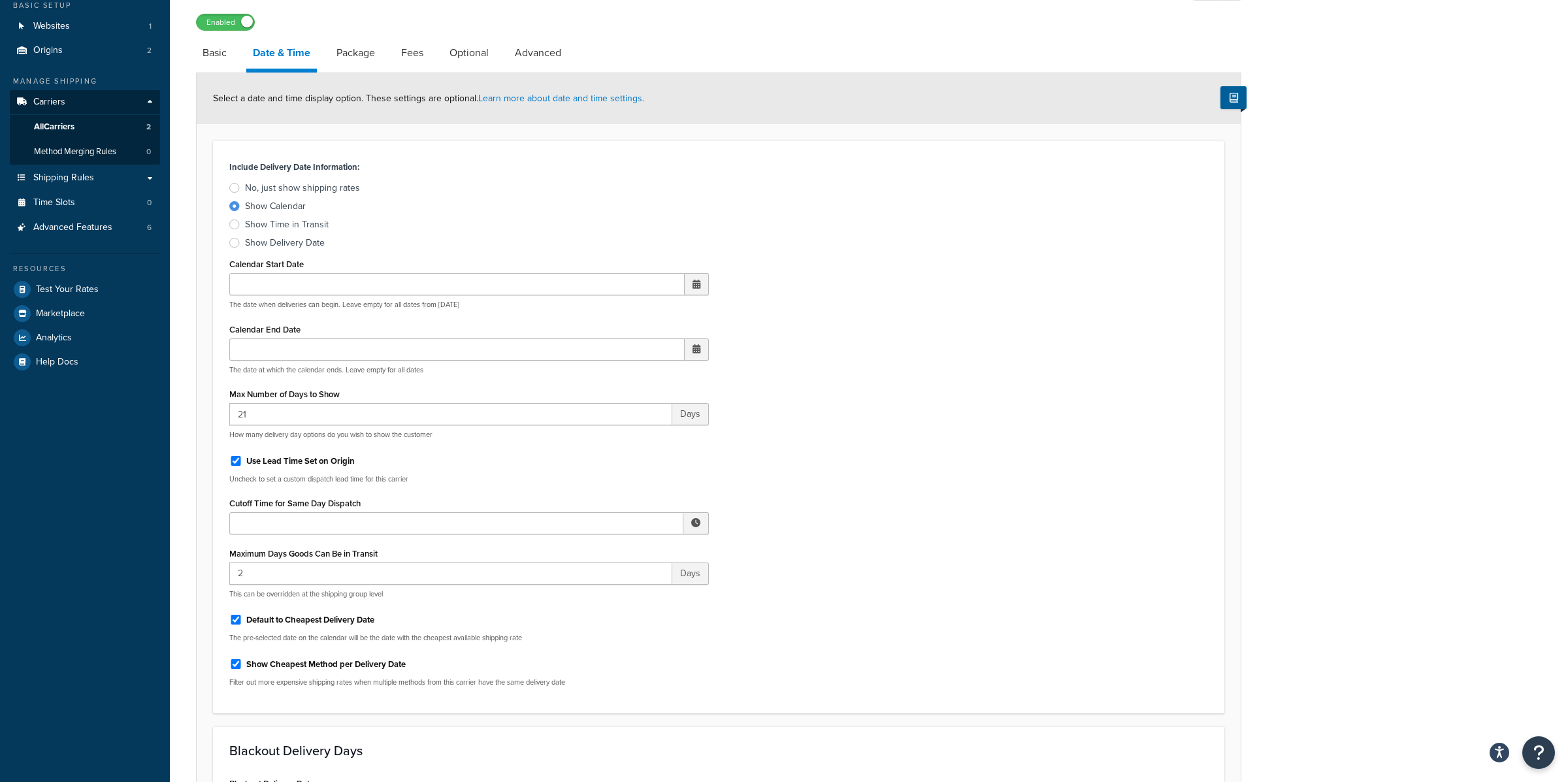
scroll to position [83, 0]
click at [147, 132] on link "All Carriers 2" at bounding box center [84, 127] width 151 height 25
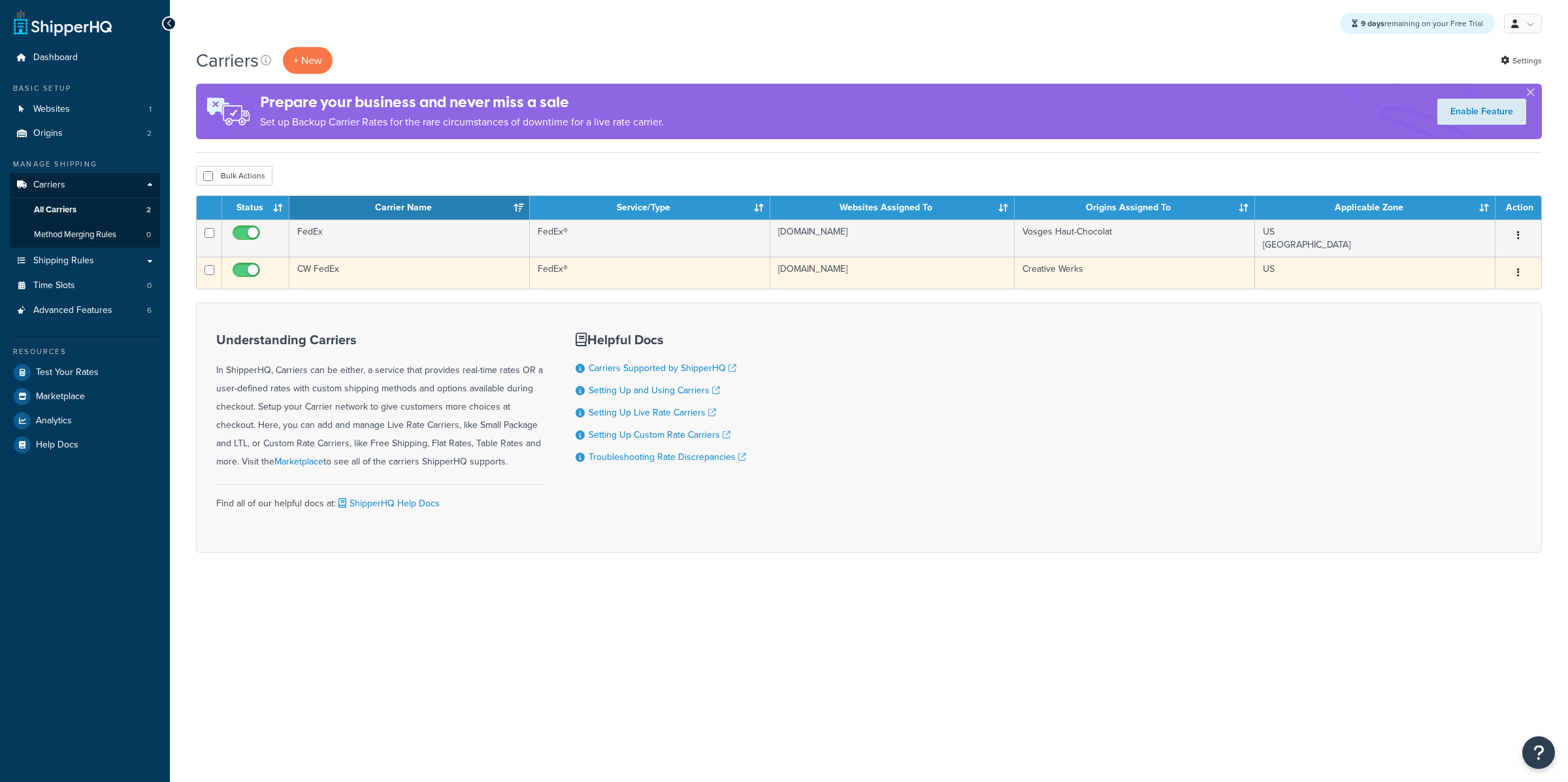
click at [368, 282] on td "CW FedEx" at bounding box center [410, 273] width 241 height 32
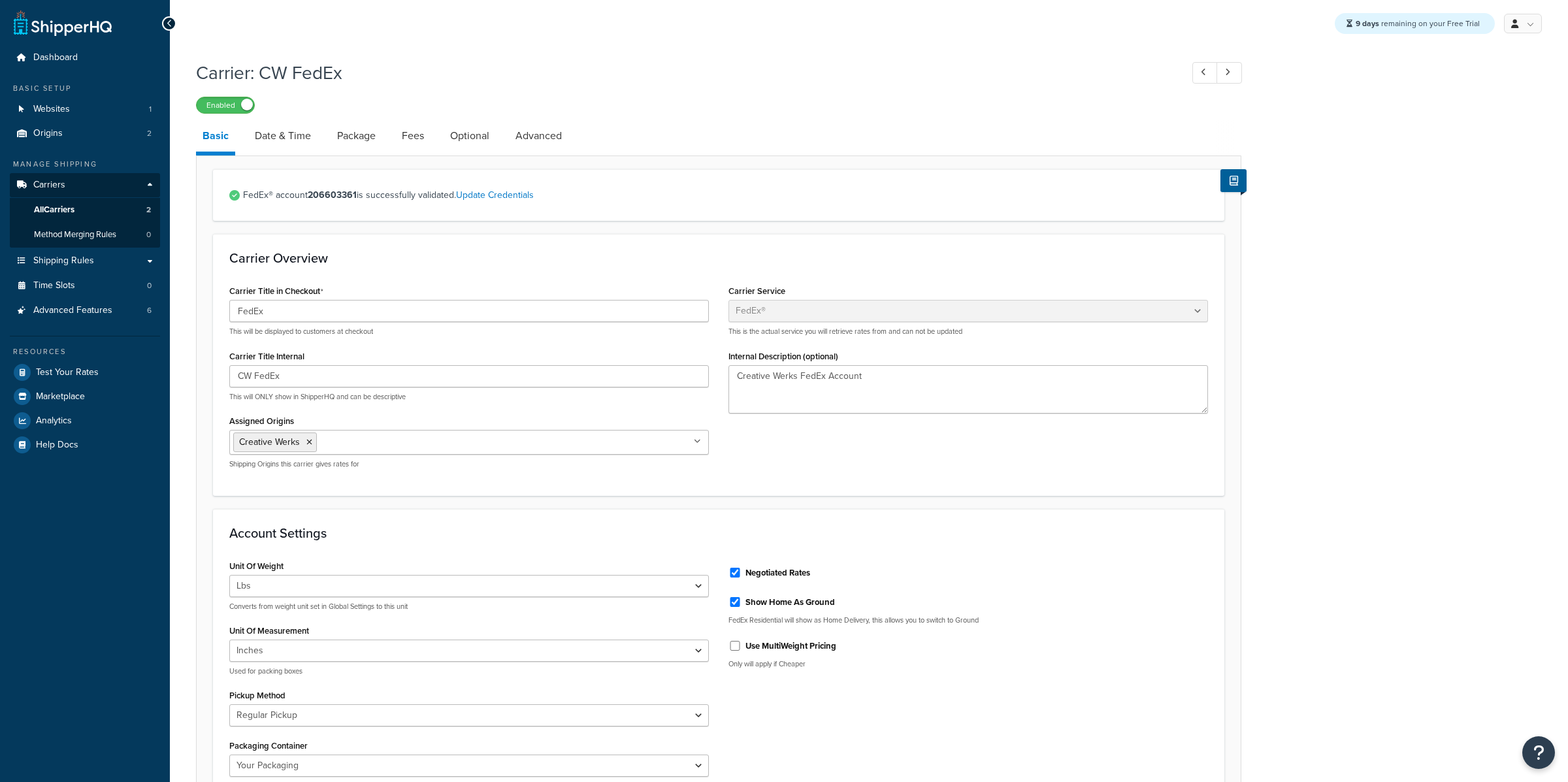
select select "fedEx"
select select "REGULAR_PICKUP"
select select "YOUR_PACKAGING"
click at [306, 136] on link "Date & Time" at bounding box center [283, 136] width 69 height 31
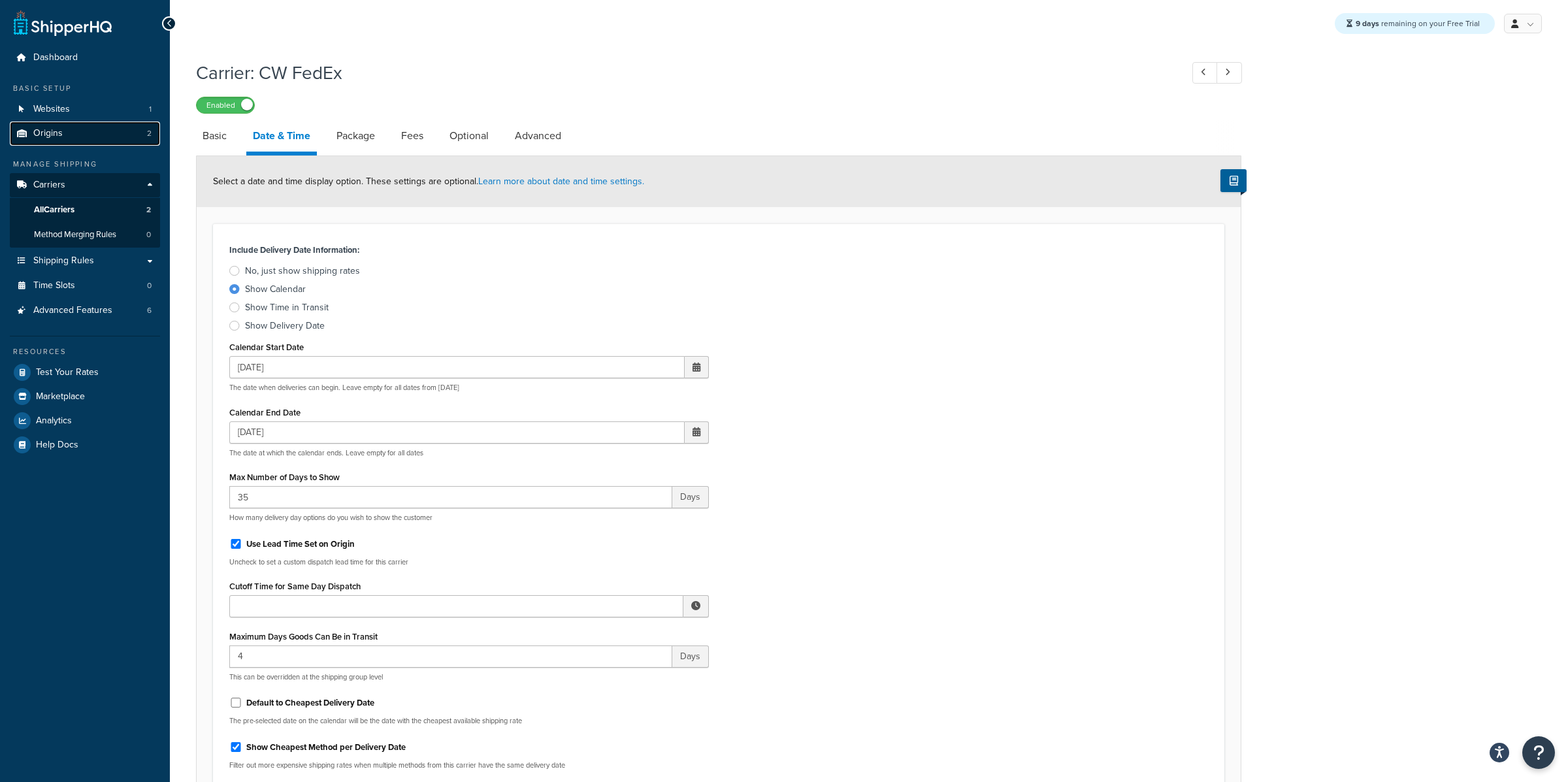
click at [124, 137] on link "Origins 2" at bounding box center [84, 134] width 151 height 25
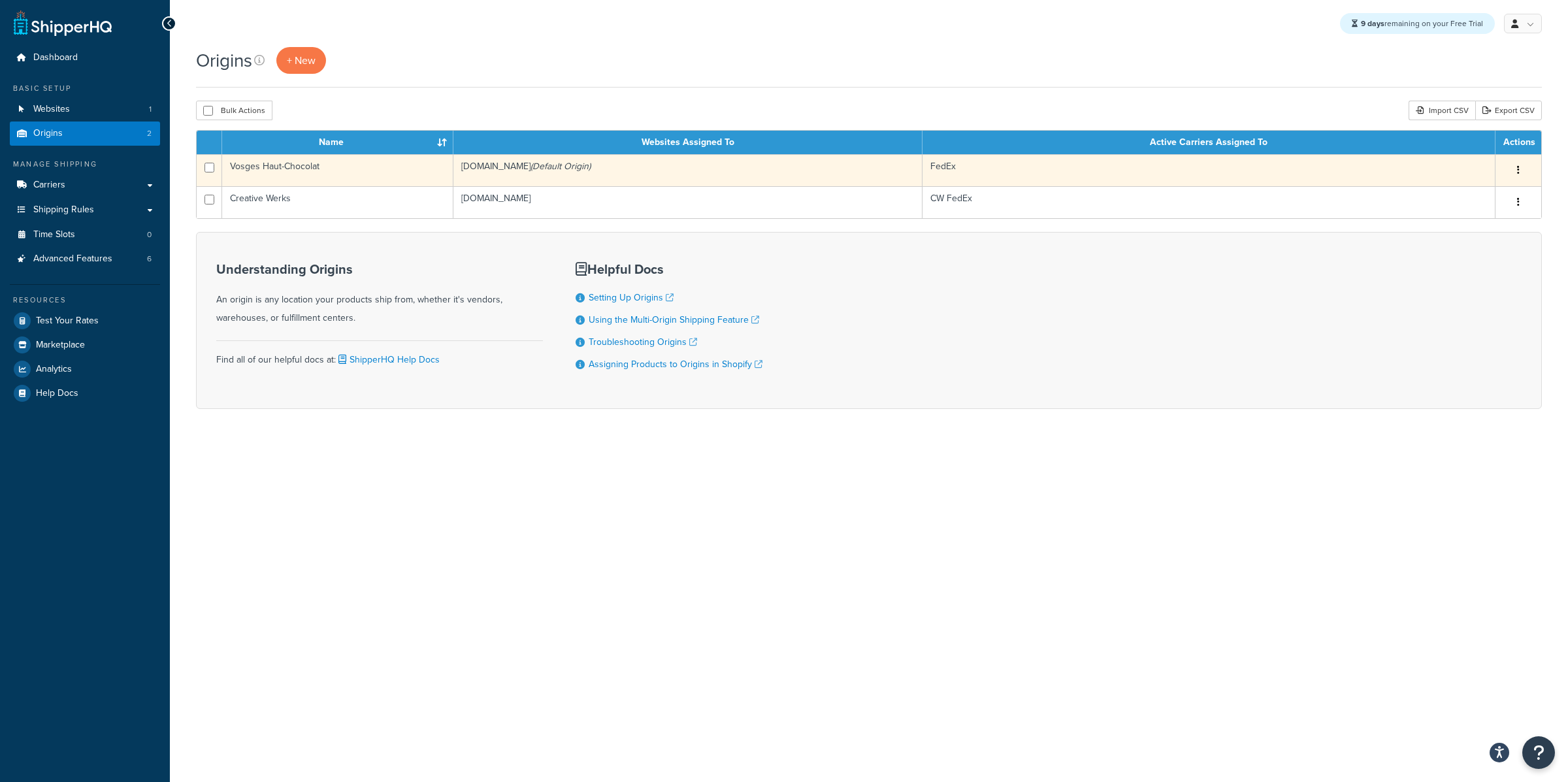
click at [386, 160] on td "Vosges Haut-Chocolat" at bounding box center [337, 171] width 231 height 32
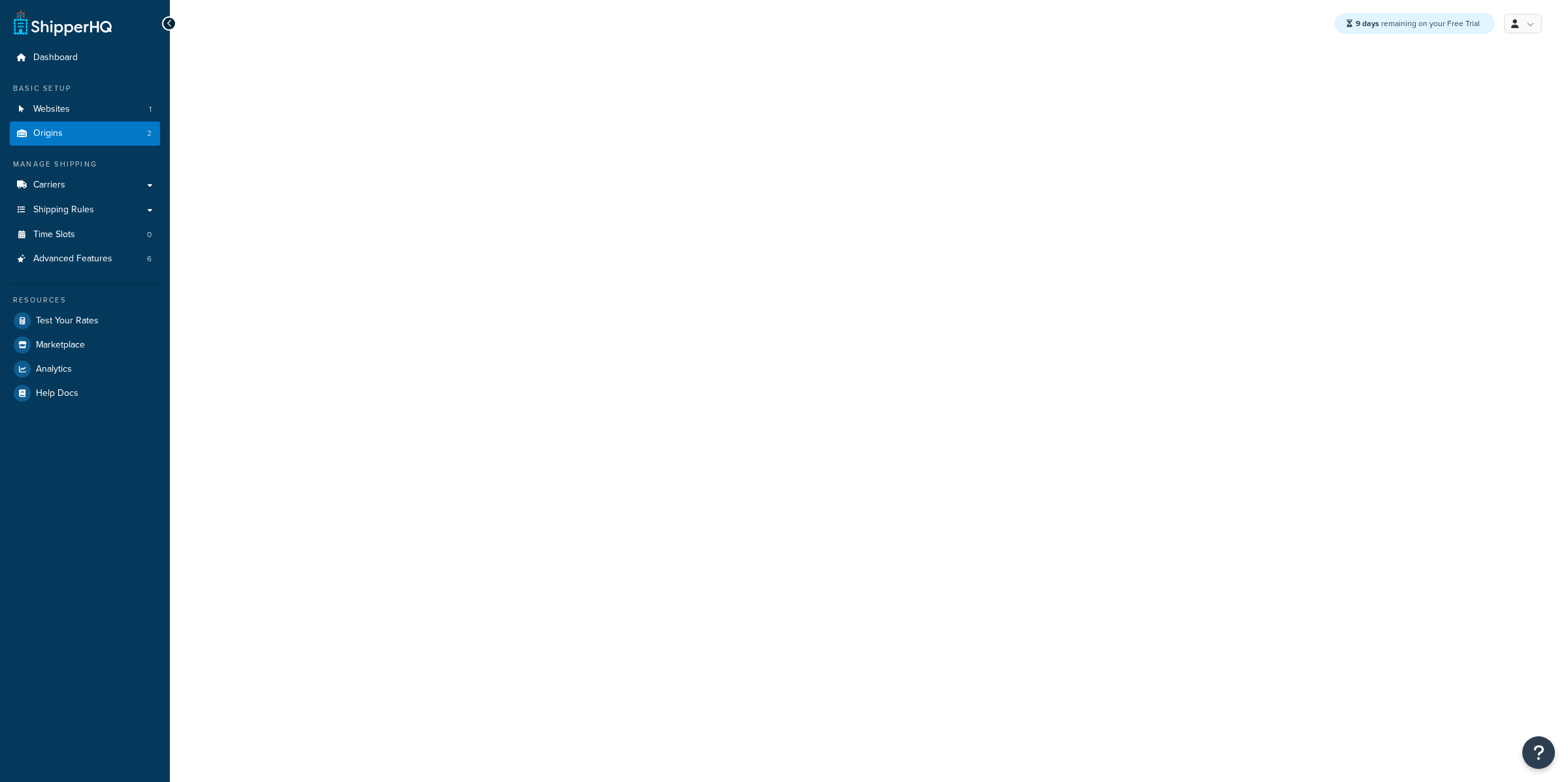
select select "13"
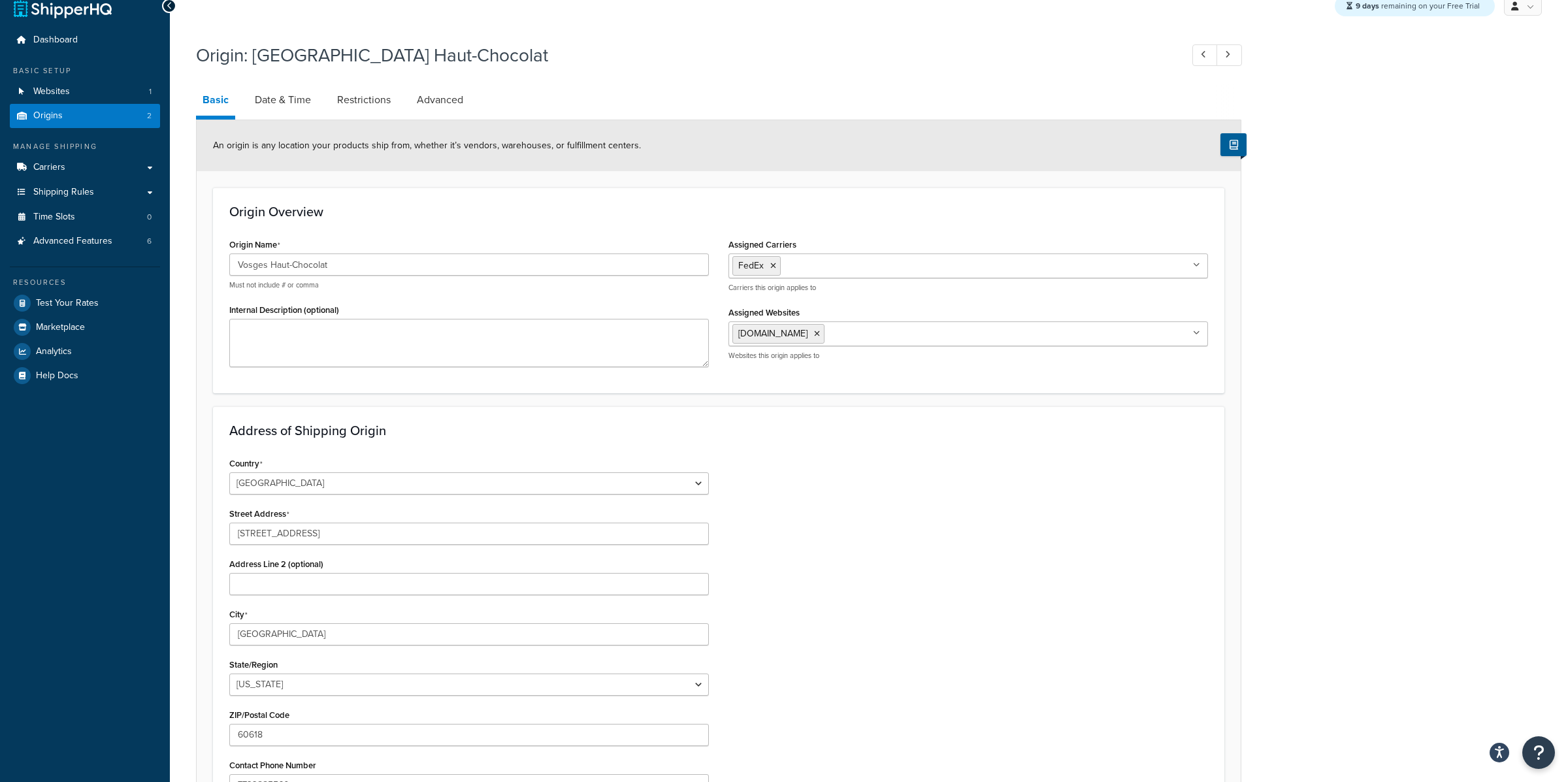
scroll to position [23, 0]
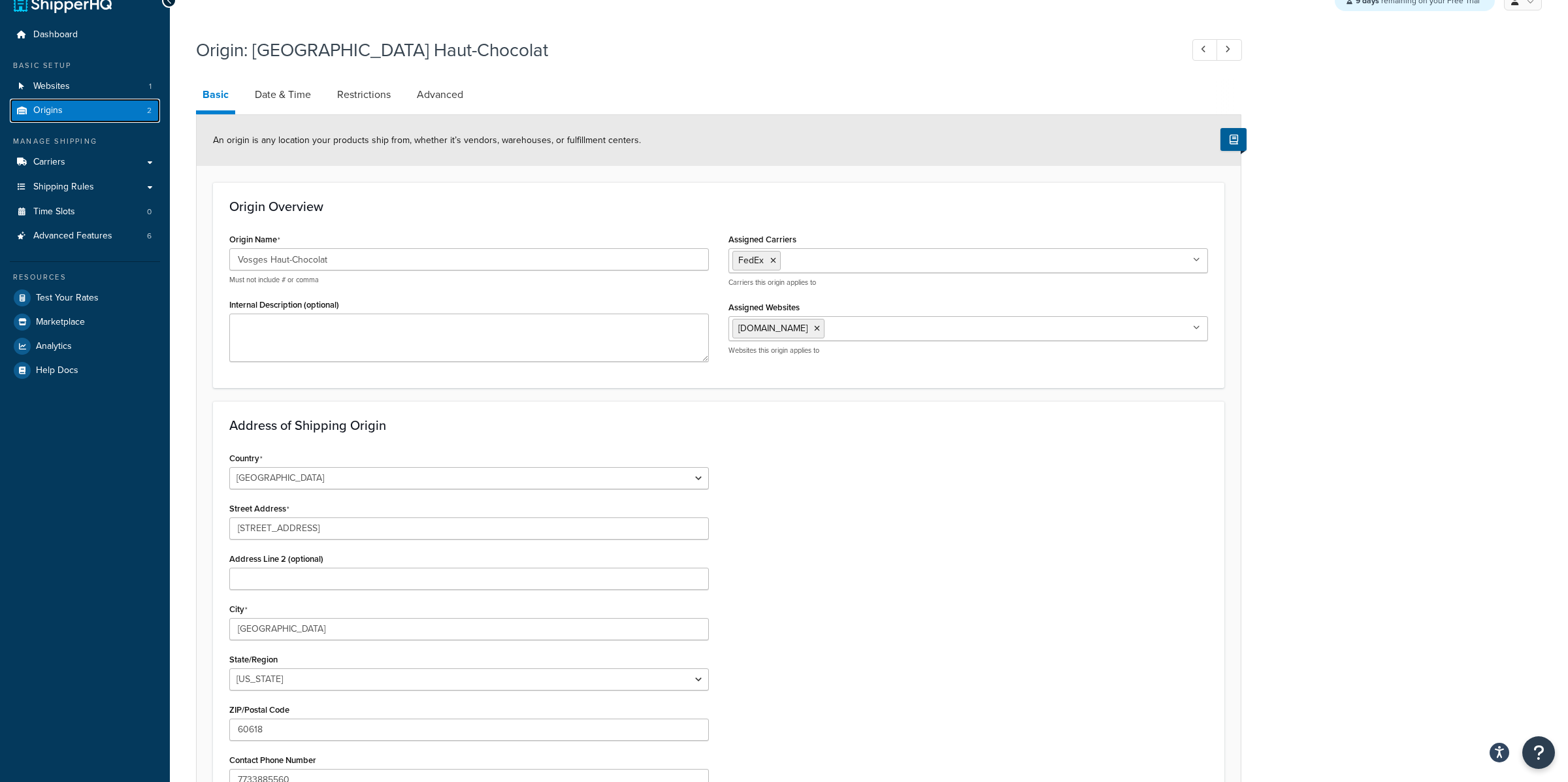
click at [92, 118] on link "Origins 2" at bounding box center [84, 111] width 151 height 25
